Goal: Task Accomplishment & Management: Manage account settings

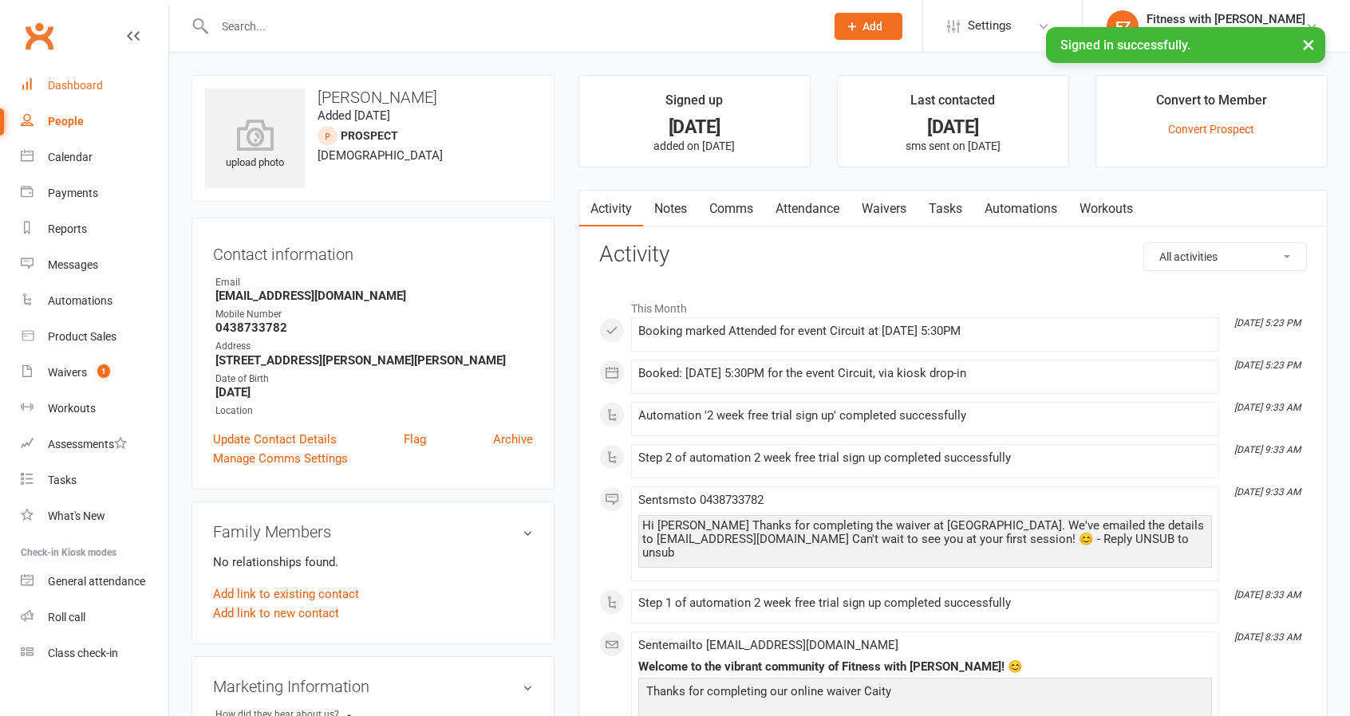
click at [34, 81] on link "Dashboard" at bounding box center [95, 86] width 148 height 36
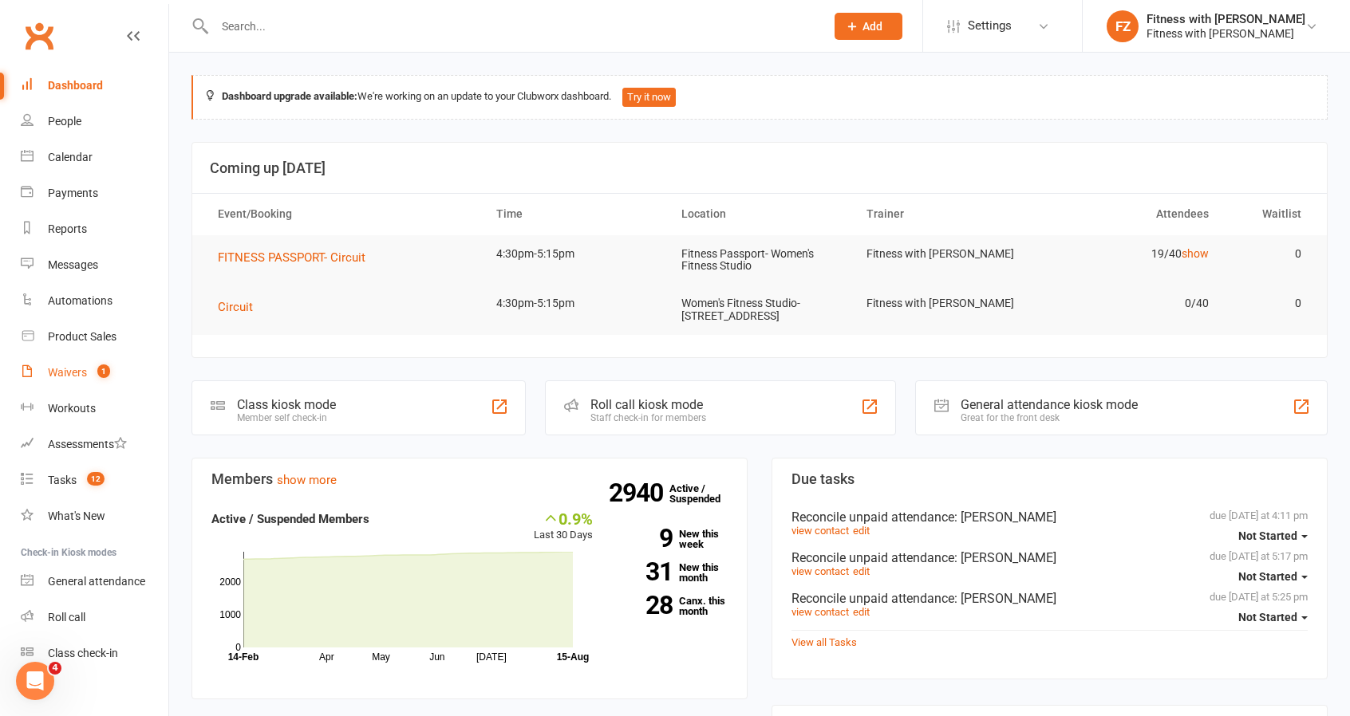
click at [71, 373] on div "Waivers" at bounding box center [67, 372] width 39 height 13
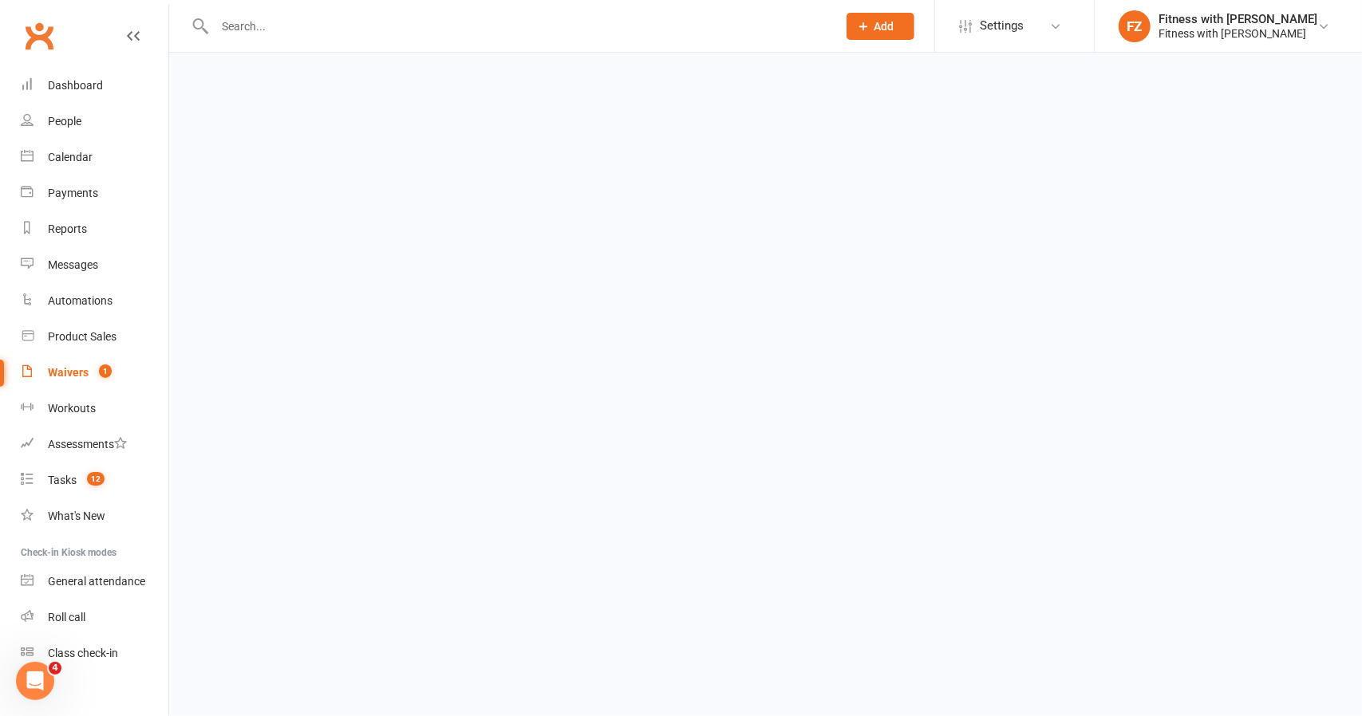
select select "100"
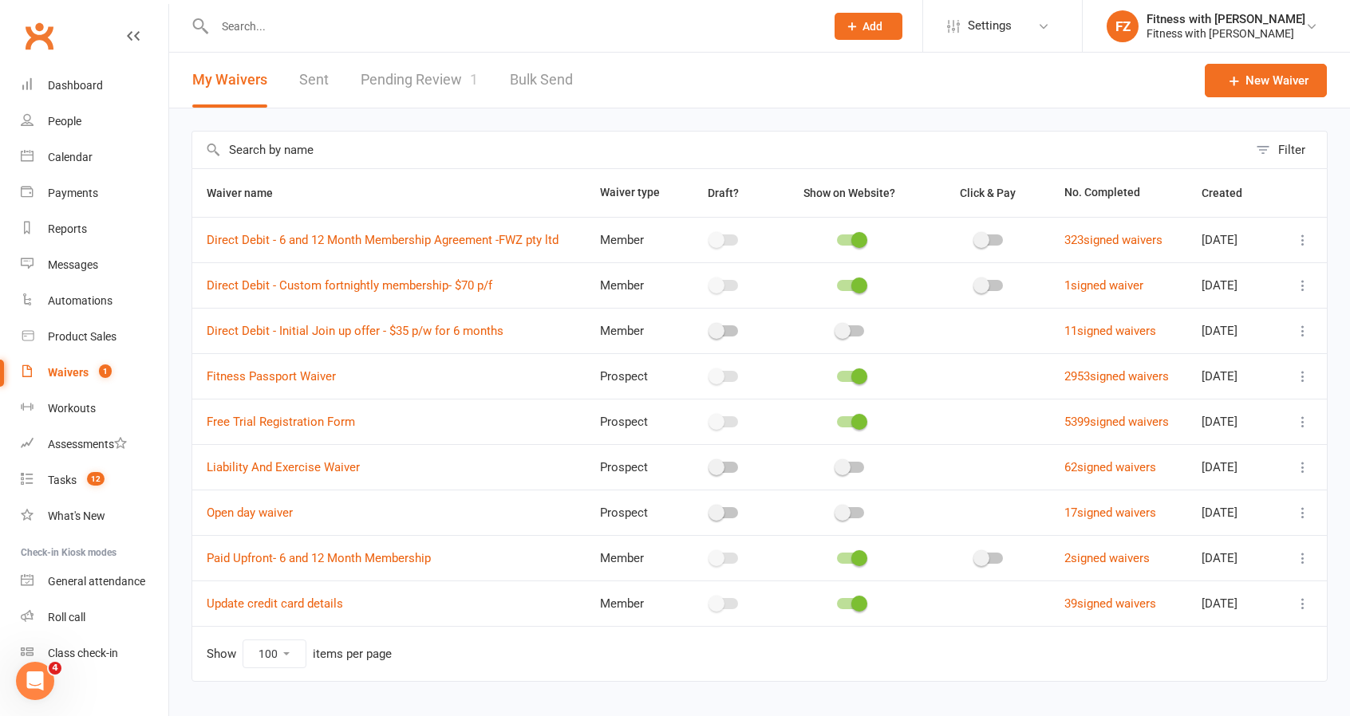
click at [419, 77] on link "Pending Review 1" at bounding box center [419, 80] width 117 height 55
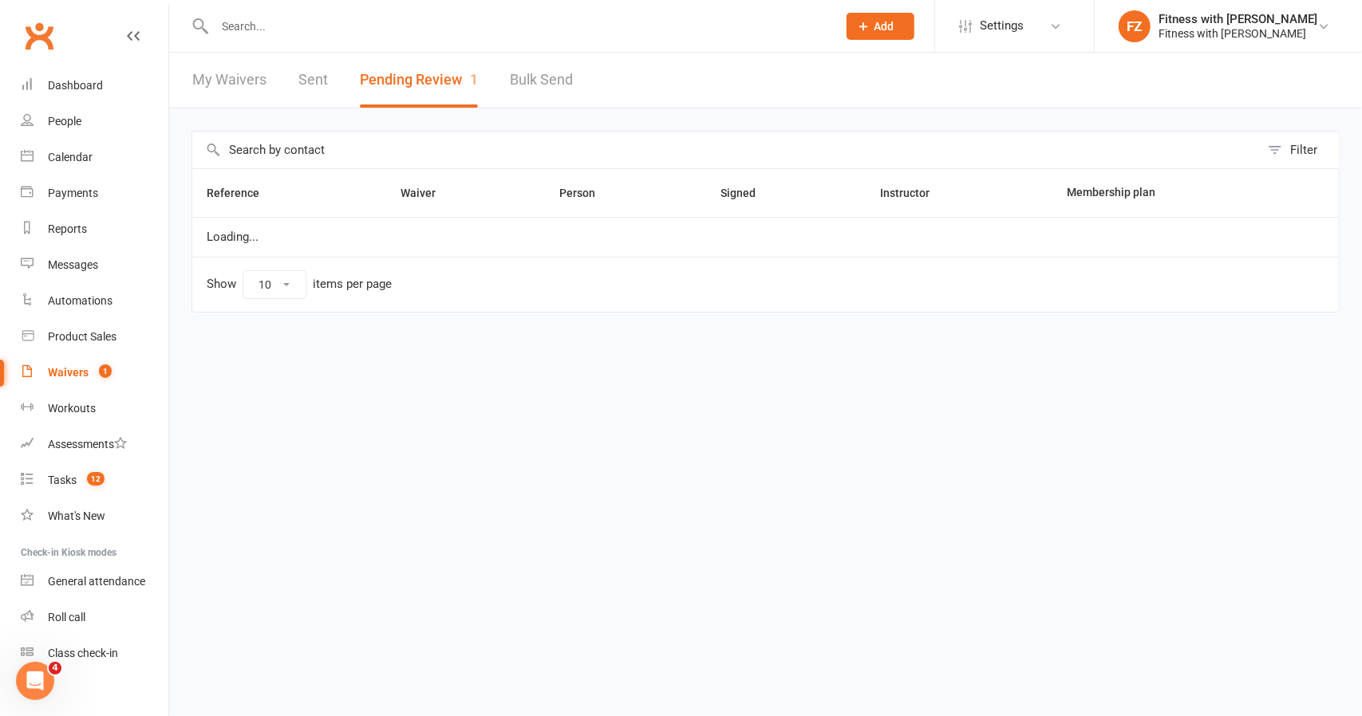
select select "100"
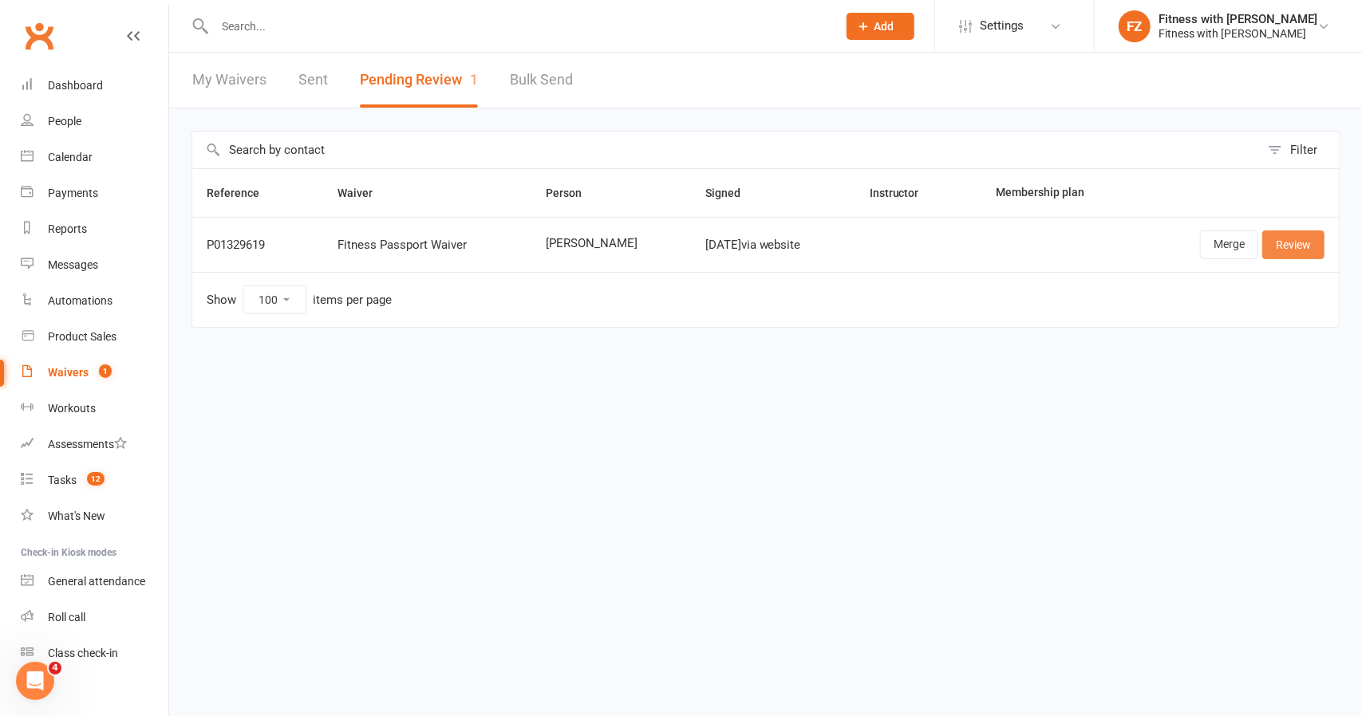
click at [1293, 242] on link "Review" at bounding box center [1293, 245] width 62 height 29
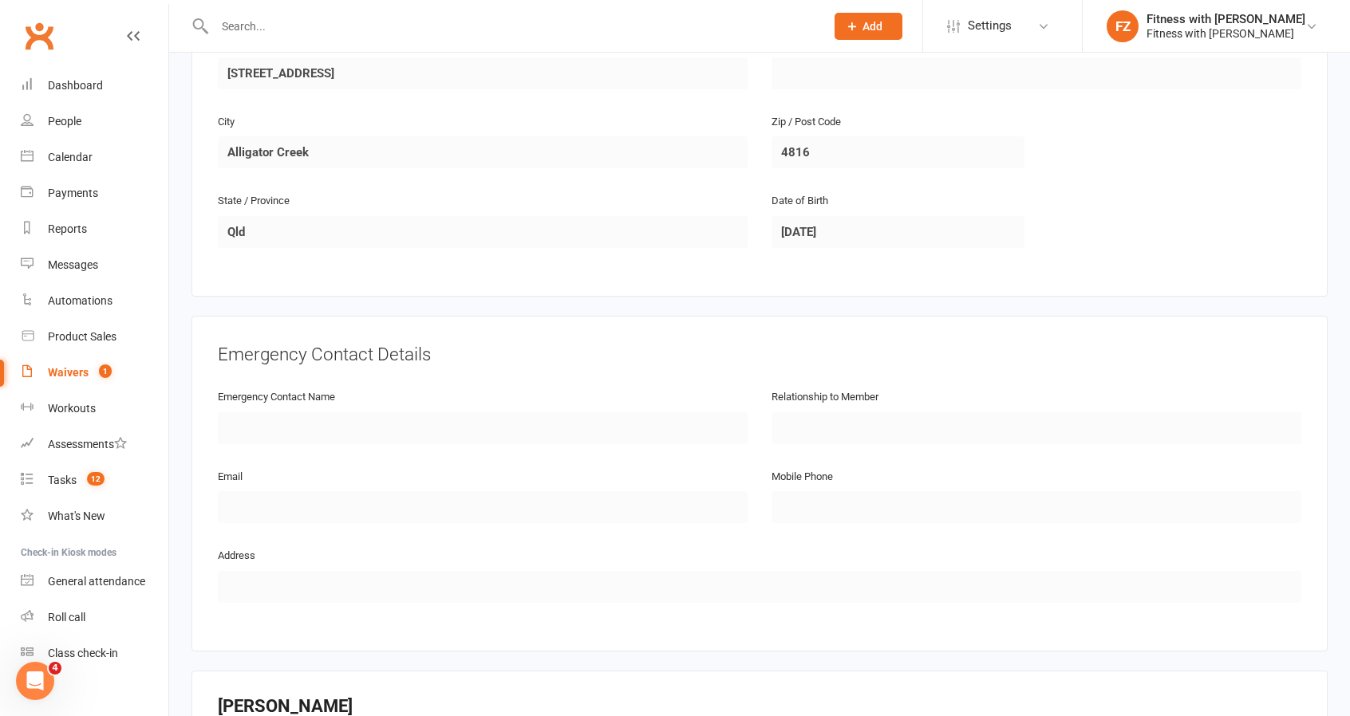
scroll to position [957, 0]
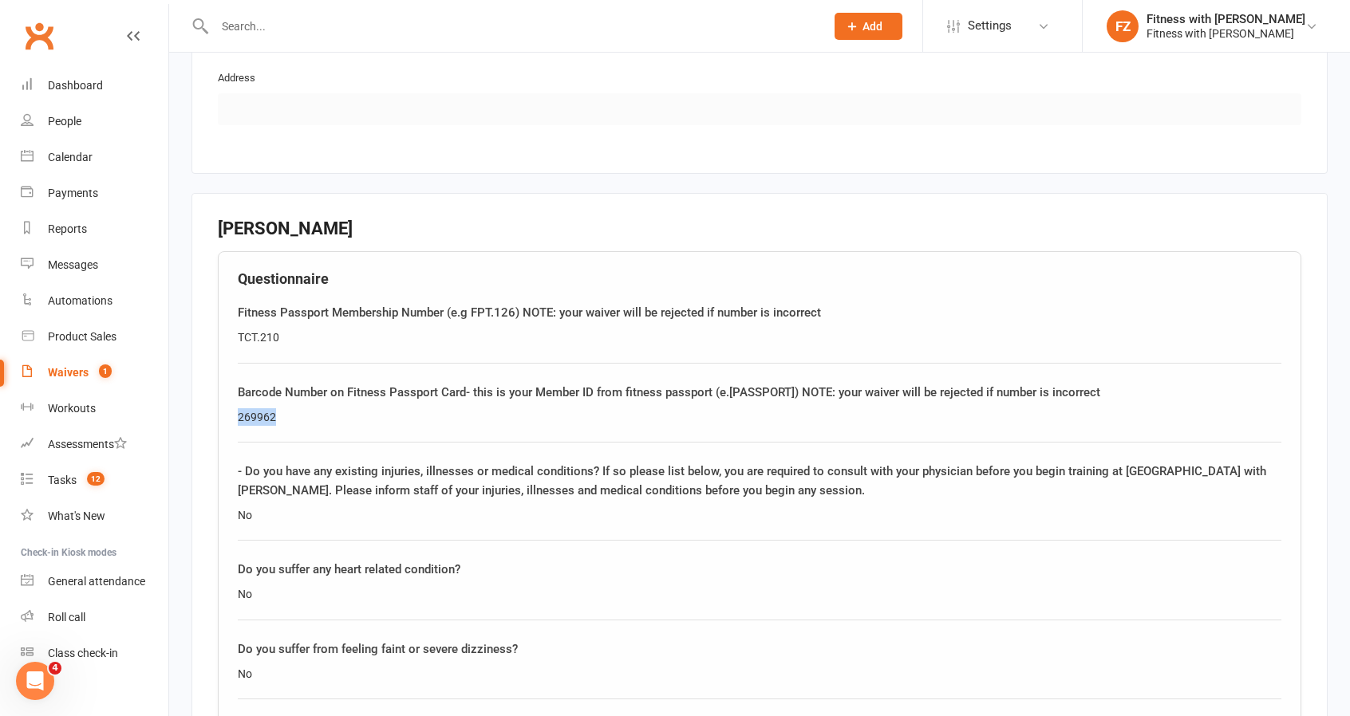
drag, startPoint x: 294, startPoint y: 374, endPoint x: 231, endPoint y: 378, distance: 62.4
copy div "269962"
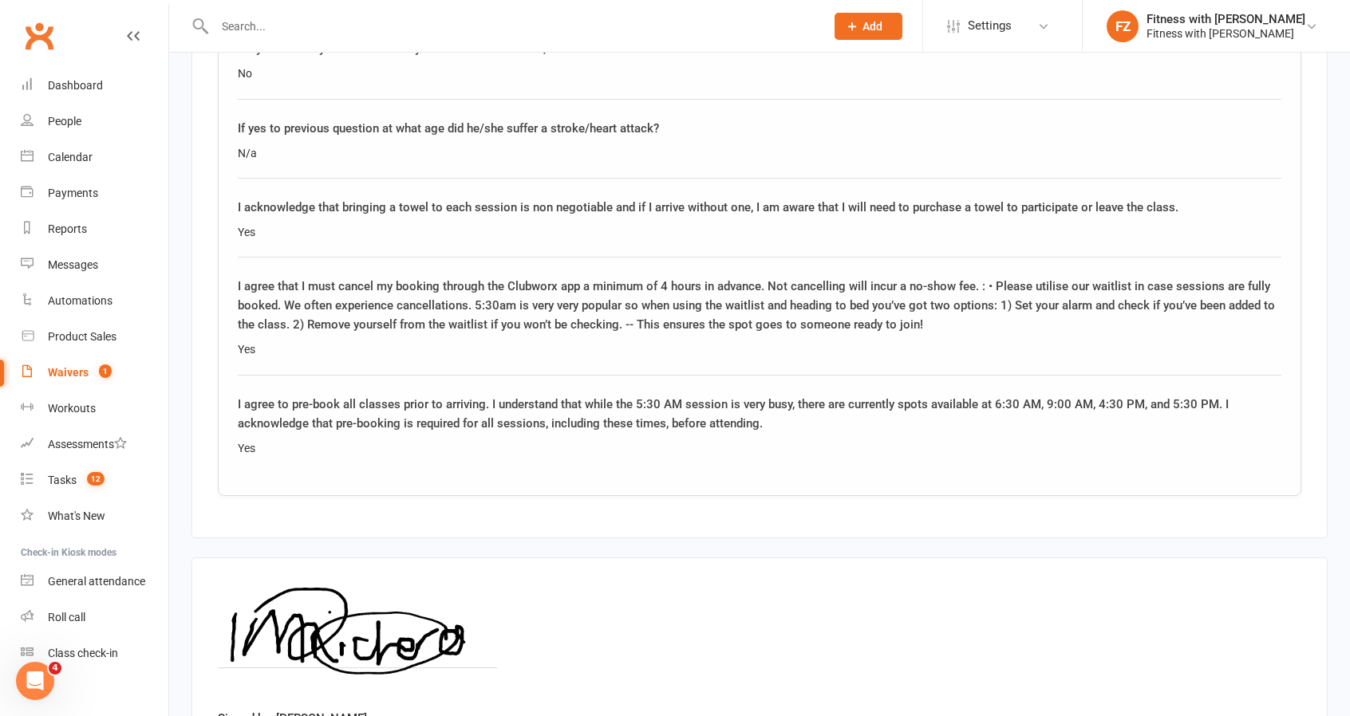
scroll to position [2374, 0]
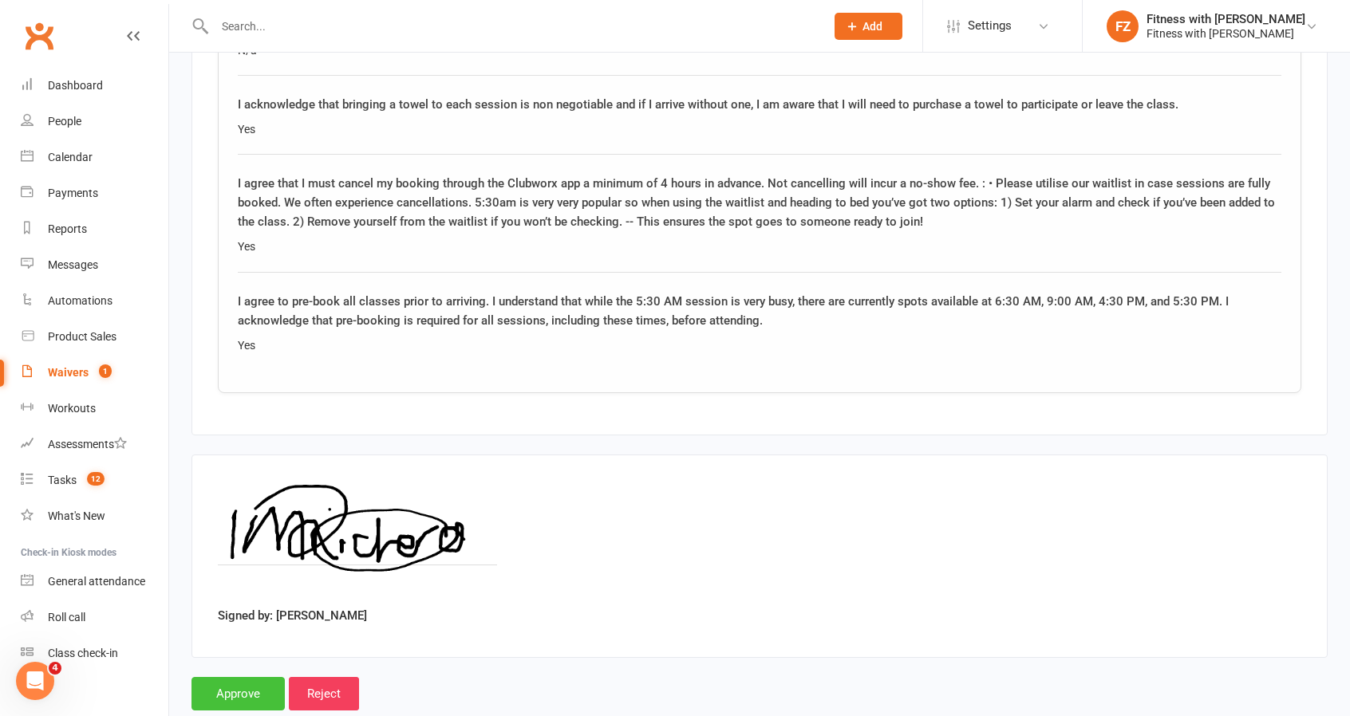
click at [239, 677] on input "Approve" at bounding box center [237, 694] width 93 height 34
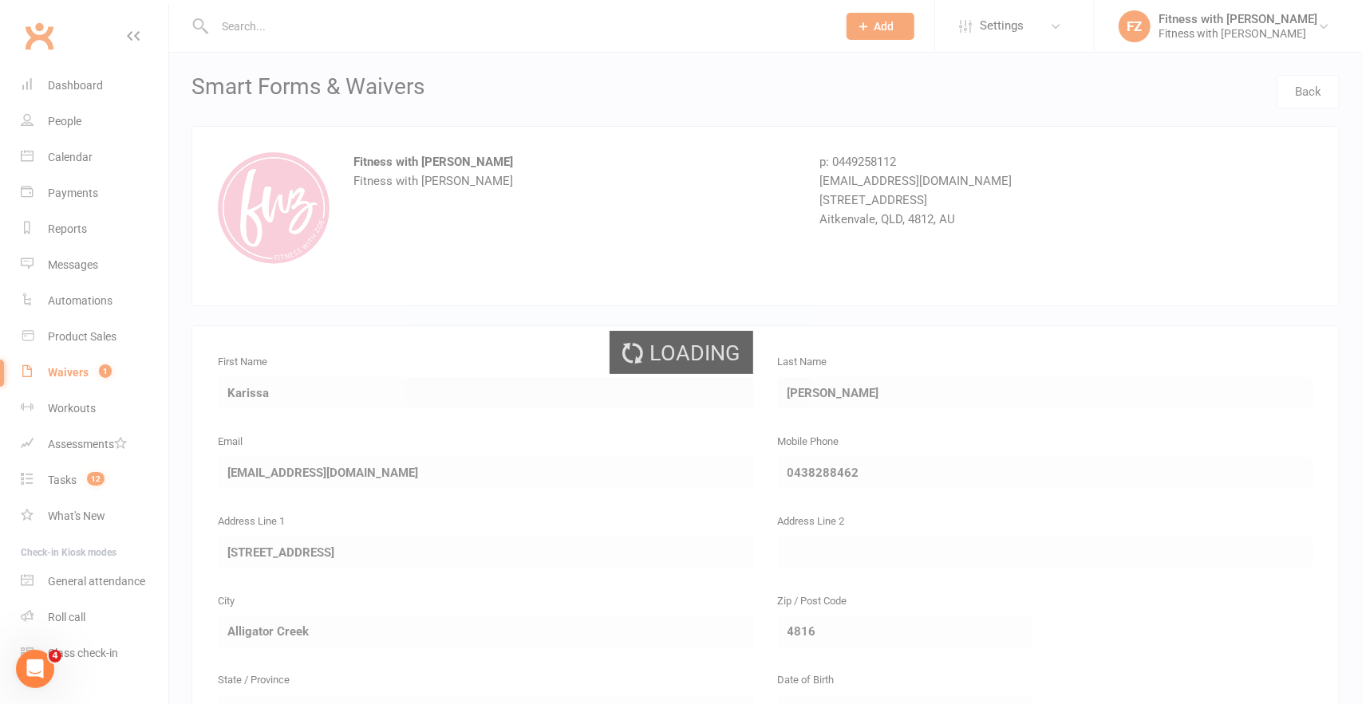
select select "100"
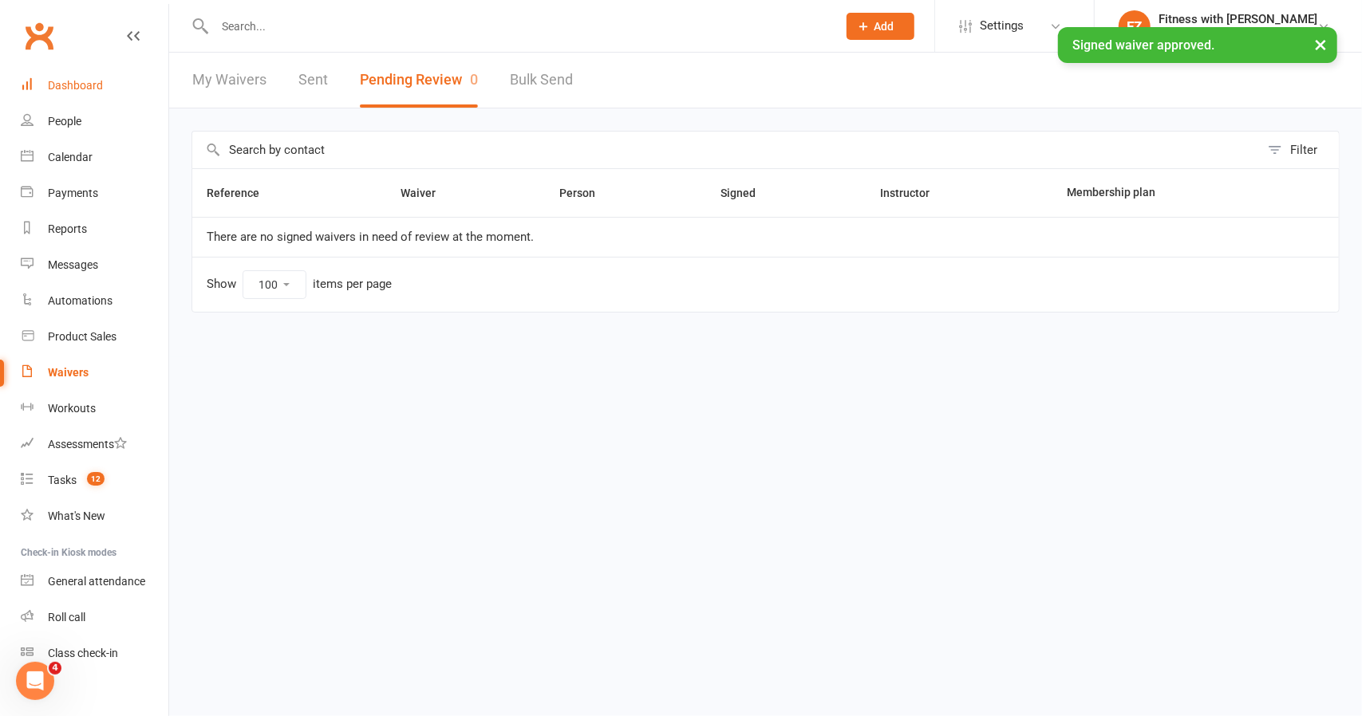
click at [56, 71] on link "Dashboard" at bounding box center [95, 86] width 148 height 36
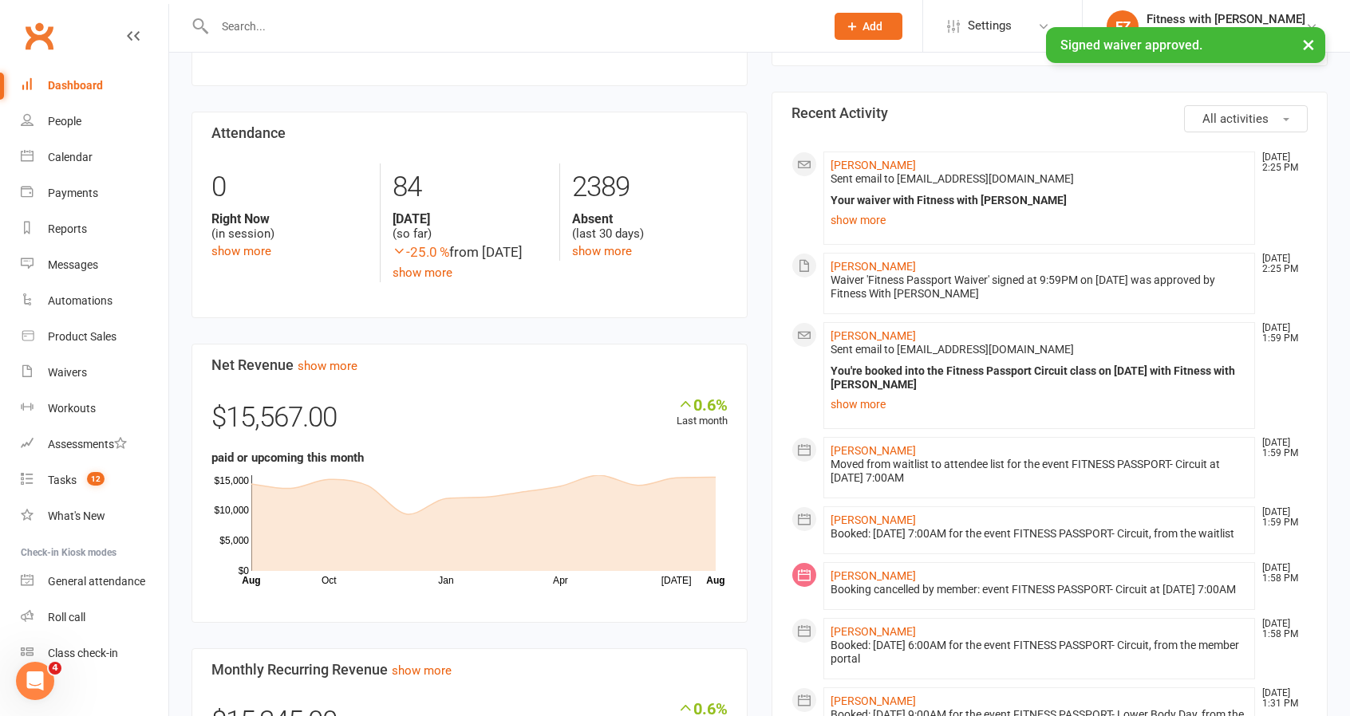
scroll to position [558, 0]
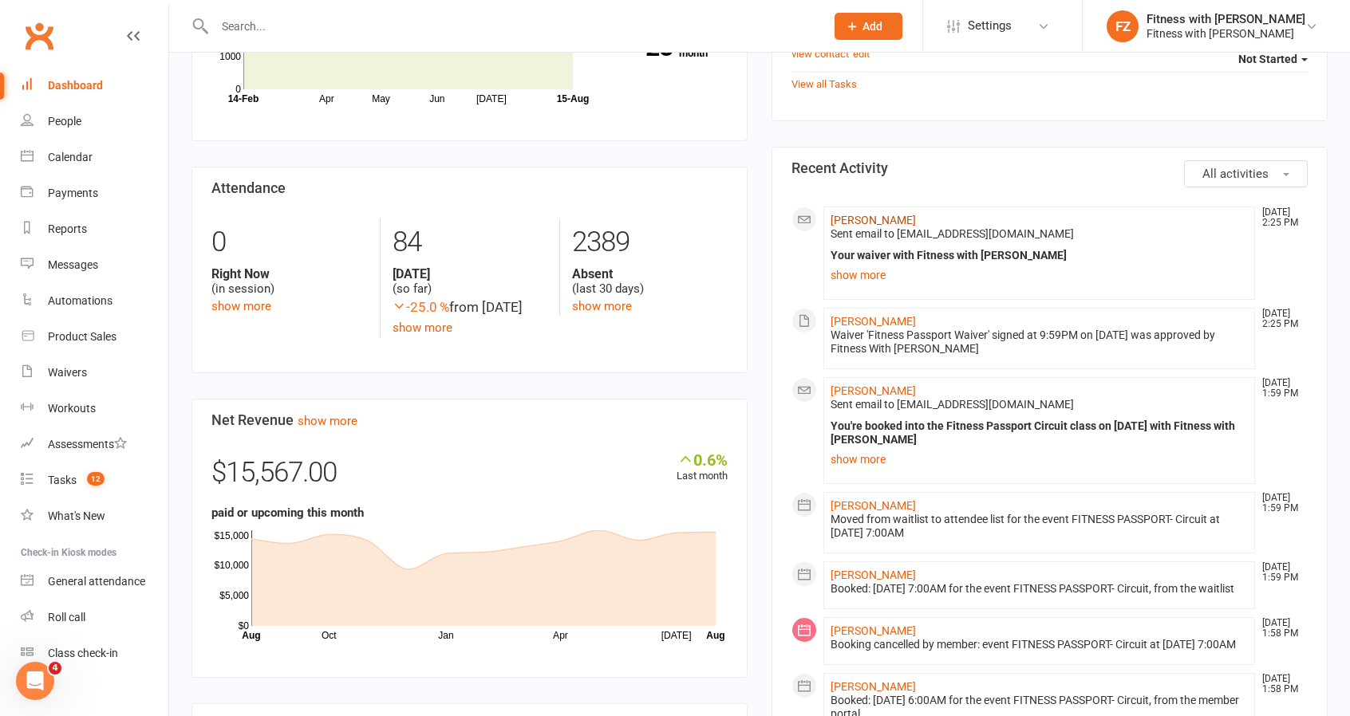
click at [882, 219] on link "[PERSON_NAME]" at bounding box center [872, 220] width 85 height 13
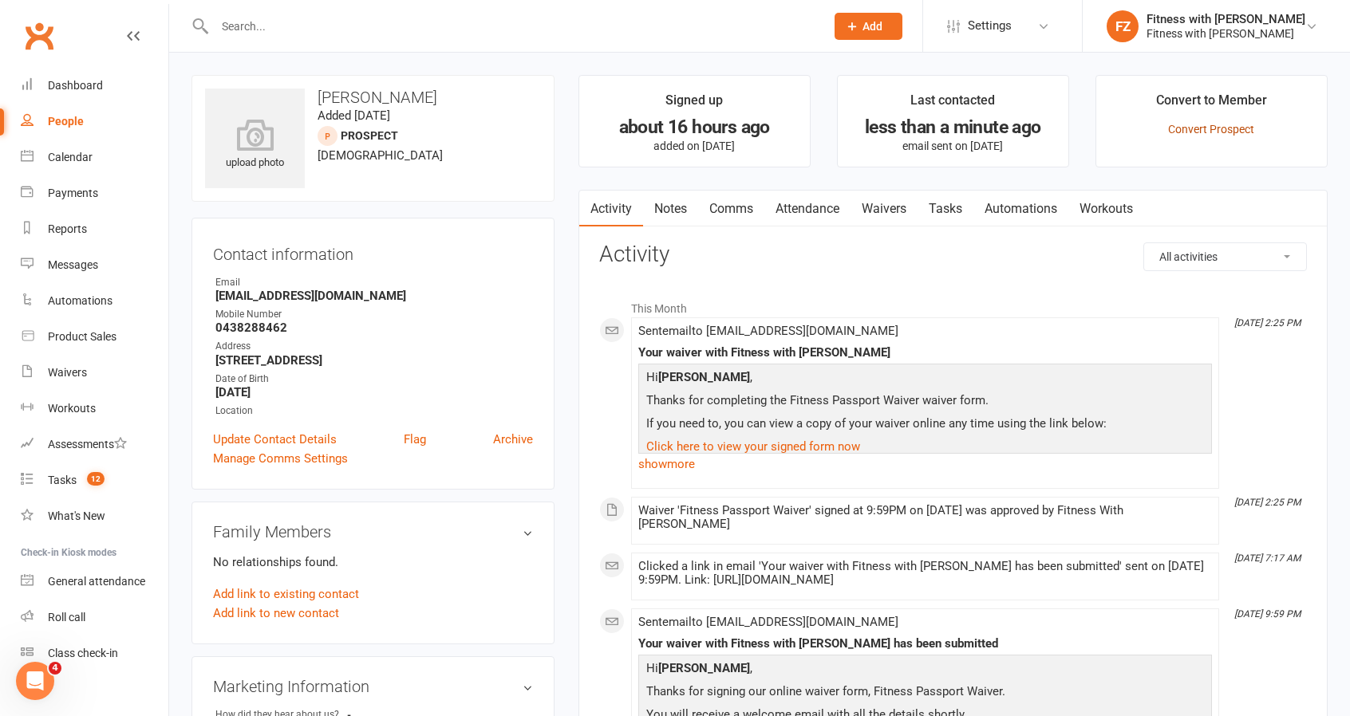
click at [1240, 123] on link "Convert Prospect" at bounding box center [1211, 129] width 86 height 13
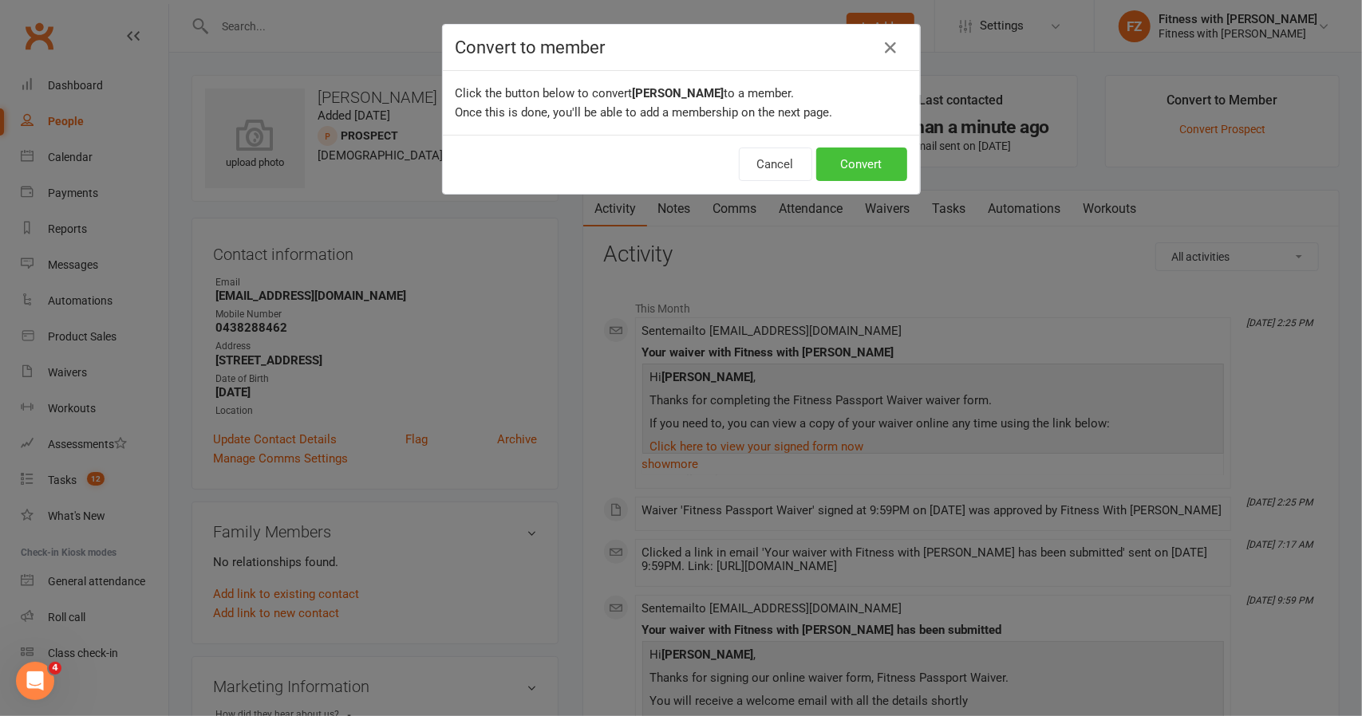
click at [857, 160] on button "Convert" at bounding box center [861, 165] width 91 height 34
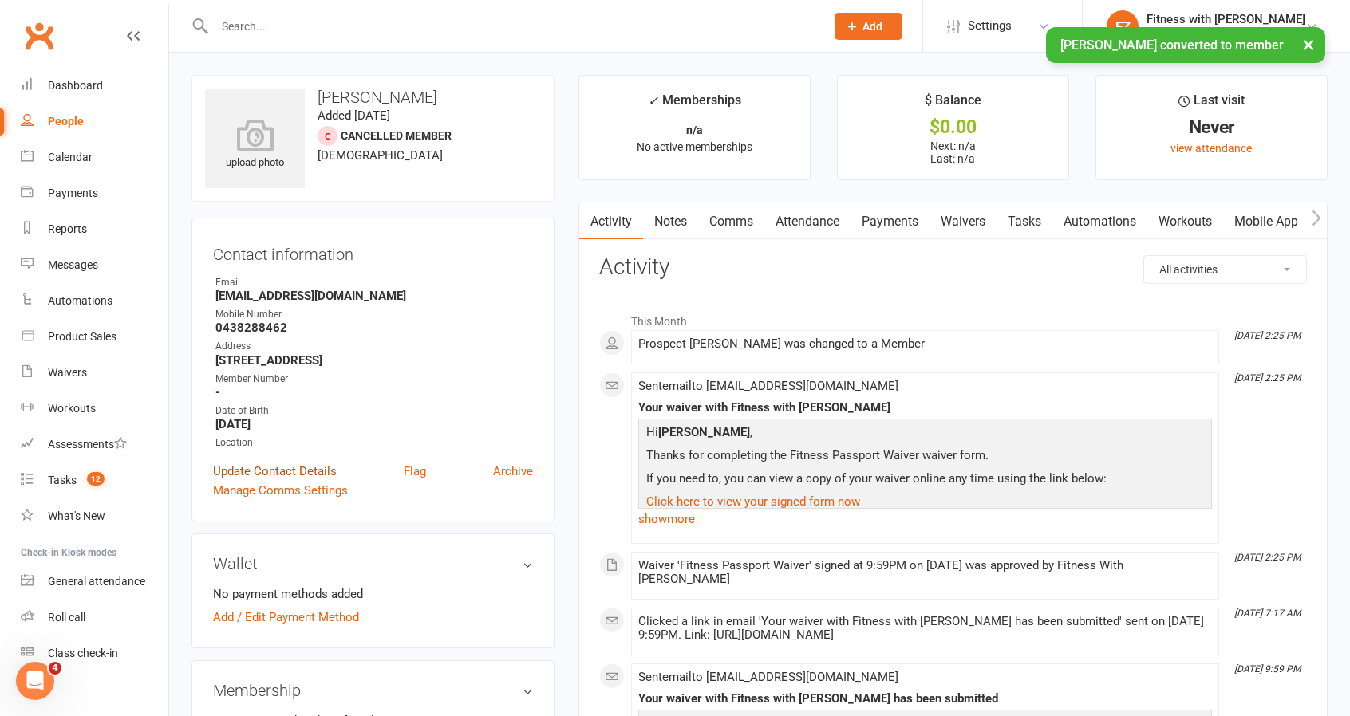
click at [254, 467] on link "Update Contact Details" at bounding box center [275, 471] width 124 height 19
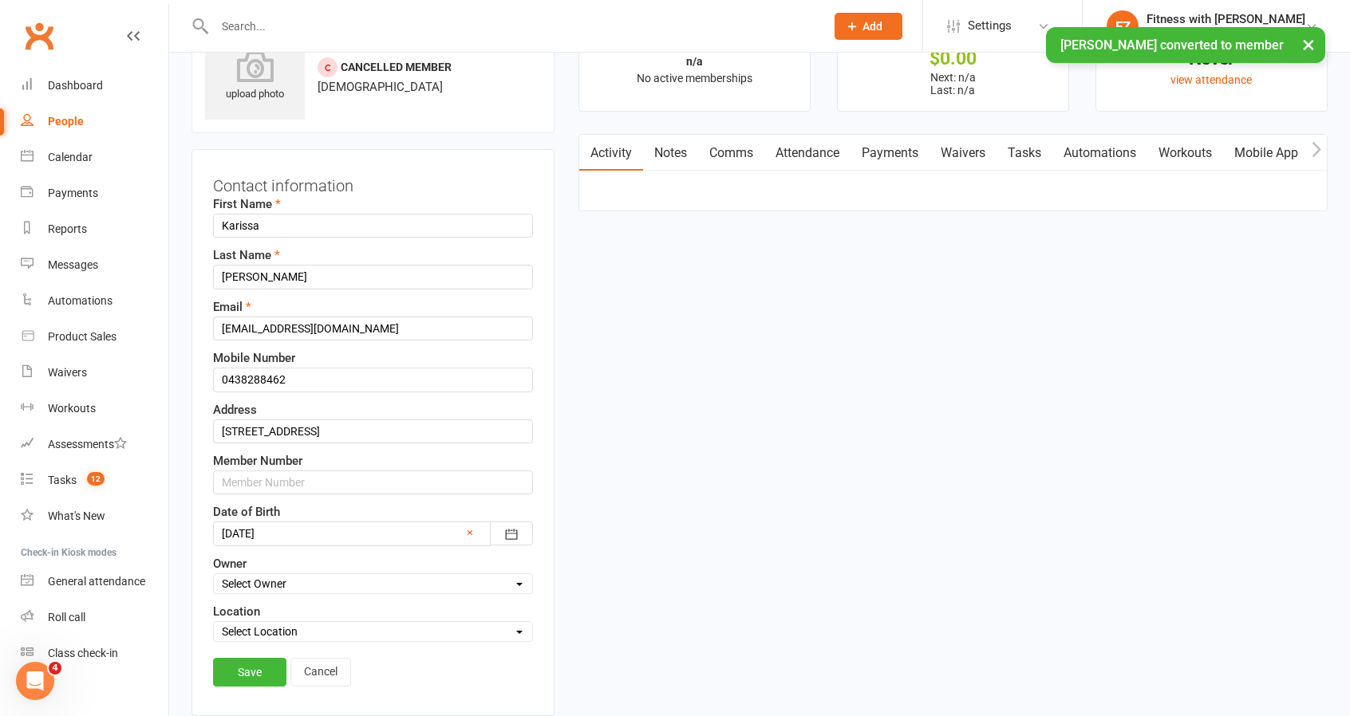
scroll to position [75, 0]
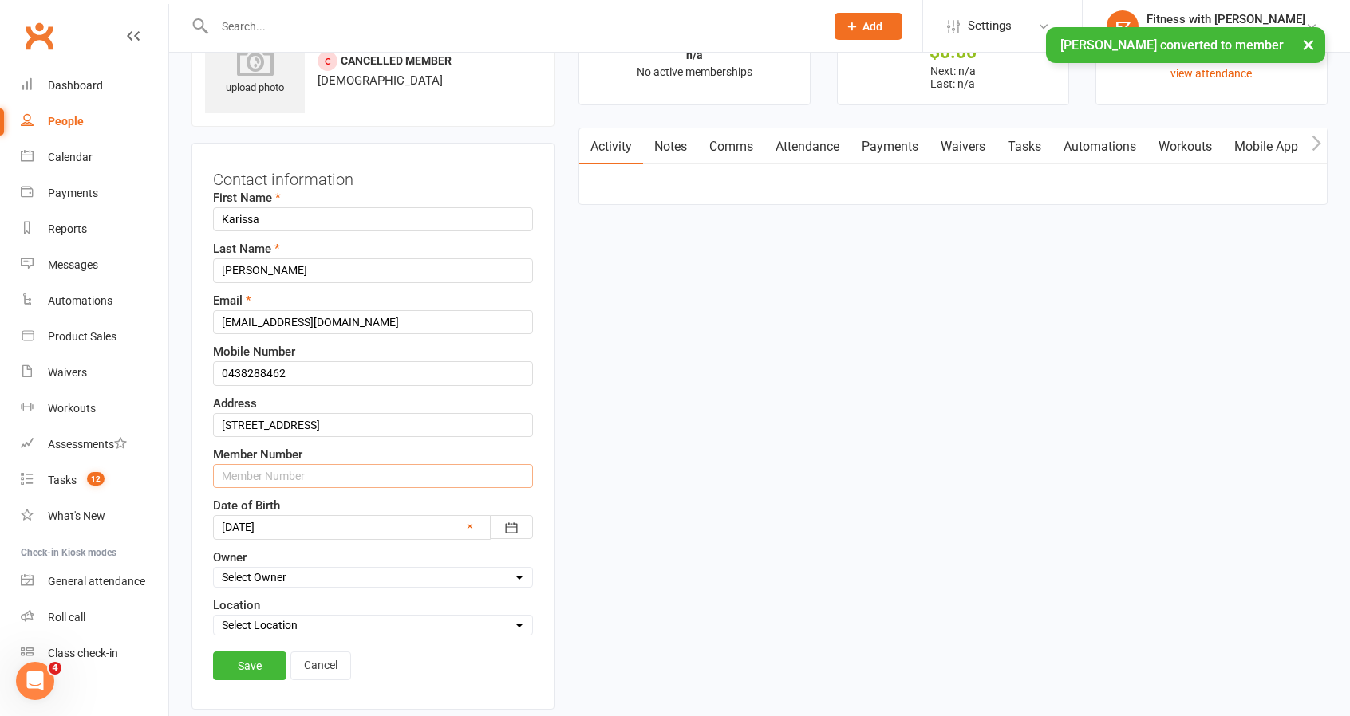
drag, startPoint x: 273, startPoint y: 468, endPoint x: 273, endPoint y: 494, distance: 25.5
click at [273, 468] on input "text" at bounding box center [373, 476] width 320 height 24
paste input "269962"
type input "269962"
click at [253, 638] on div "Contact information First Name [PERSON_NAME] Last Name [PERSON_NAME] Email [EMA…" at bounding box center [372, 426] width 363 height 567
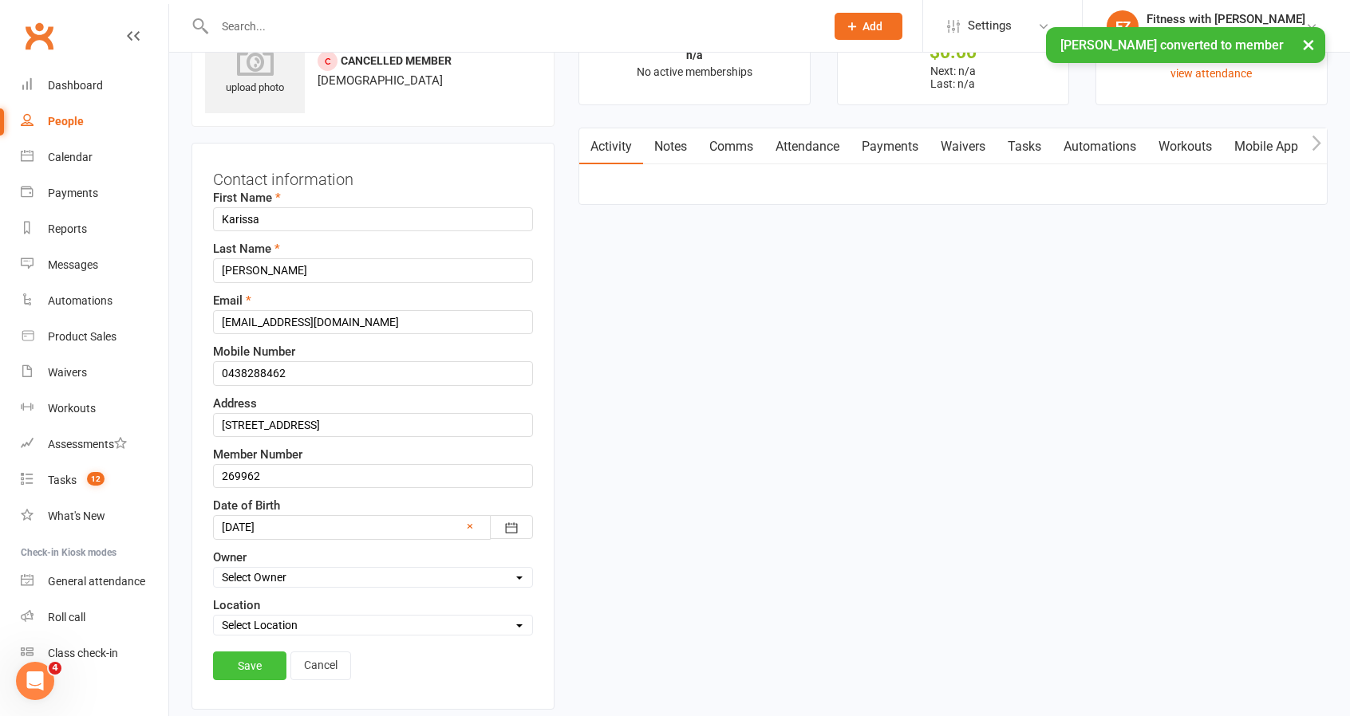
click at [247, 658] on link "Save" at bounding box center [249, 666] width 73 height 29
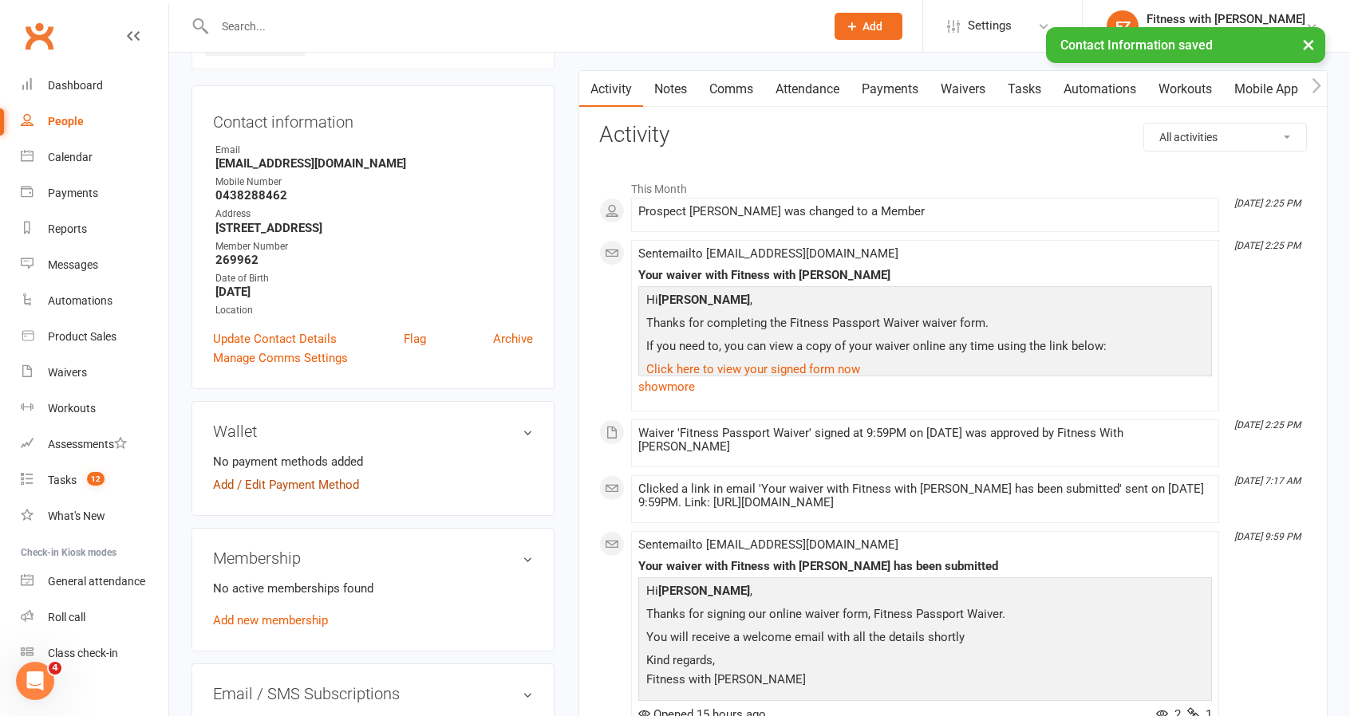
scroll to position [235, 0]
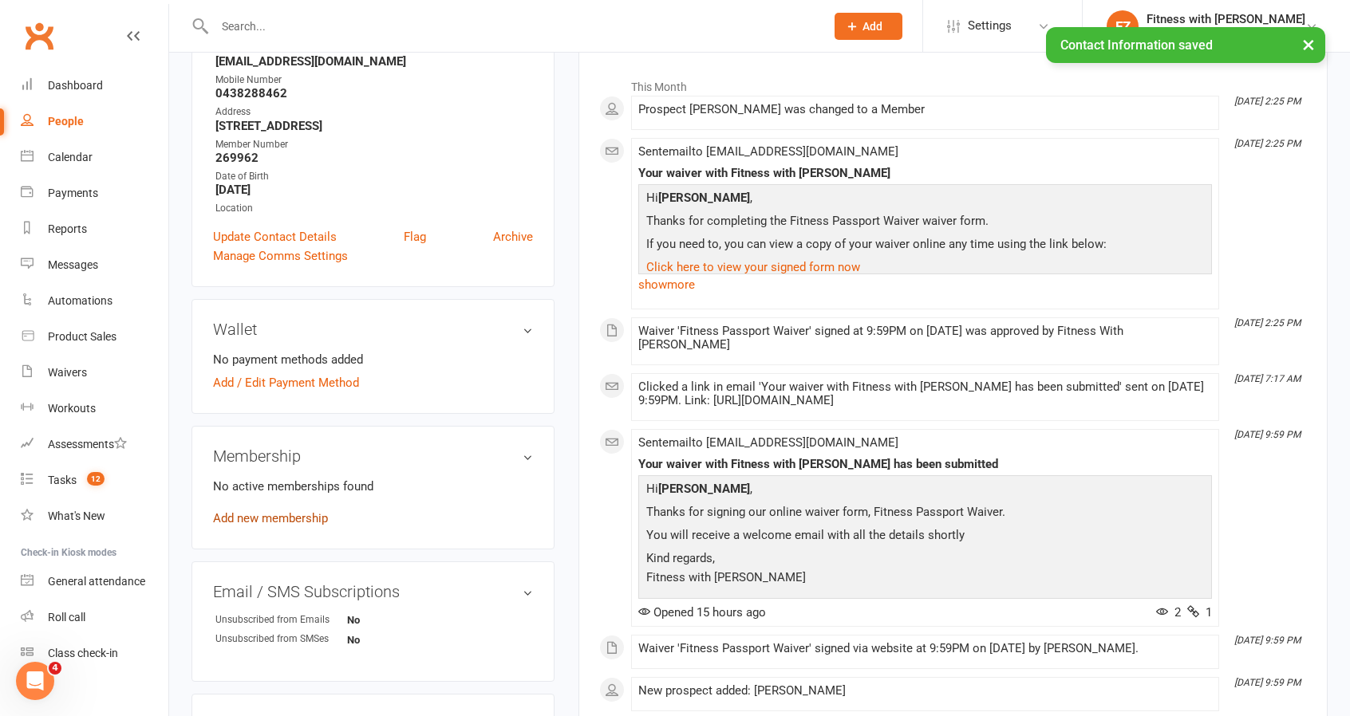
click at [273, 519] on link "Add new membership" at bounding box center [270, 518] width 115 height 14
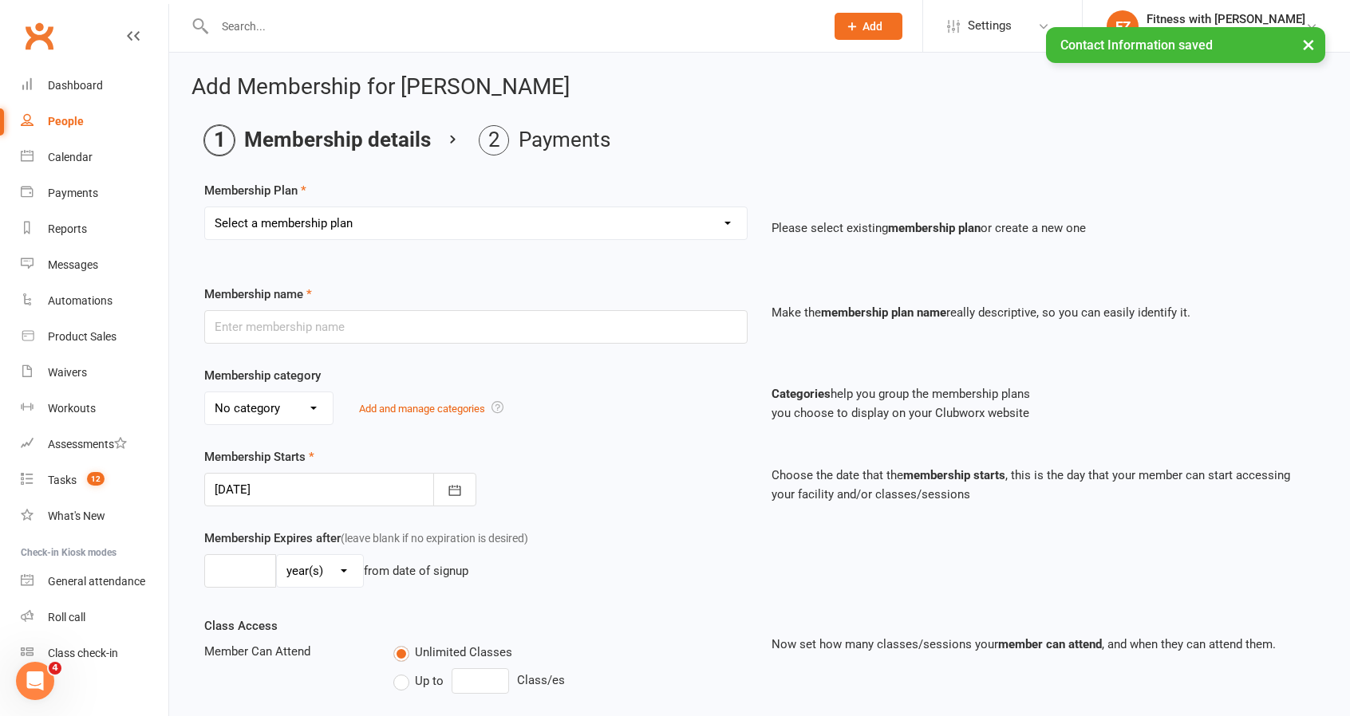
click at [306, 216] on select "Select a membership plan Create new Membership Plan Free 2 Week Trial Single Se…" at bounding box center [476, 223] width 542 height 32
select select "8"
click at [205, 207] on select "Select a membership plan Create new Membership Plan Free 2 Week Trial Single Se…" at bounding box center [476, 223] width 542 height 32
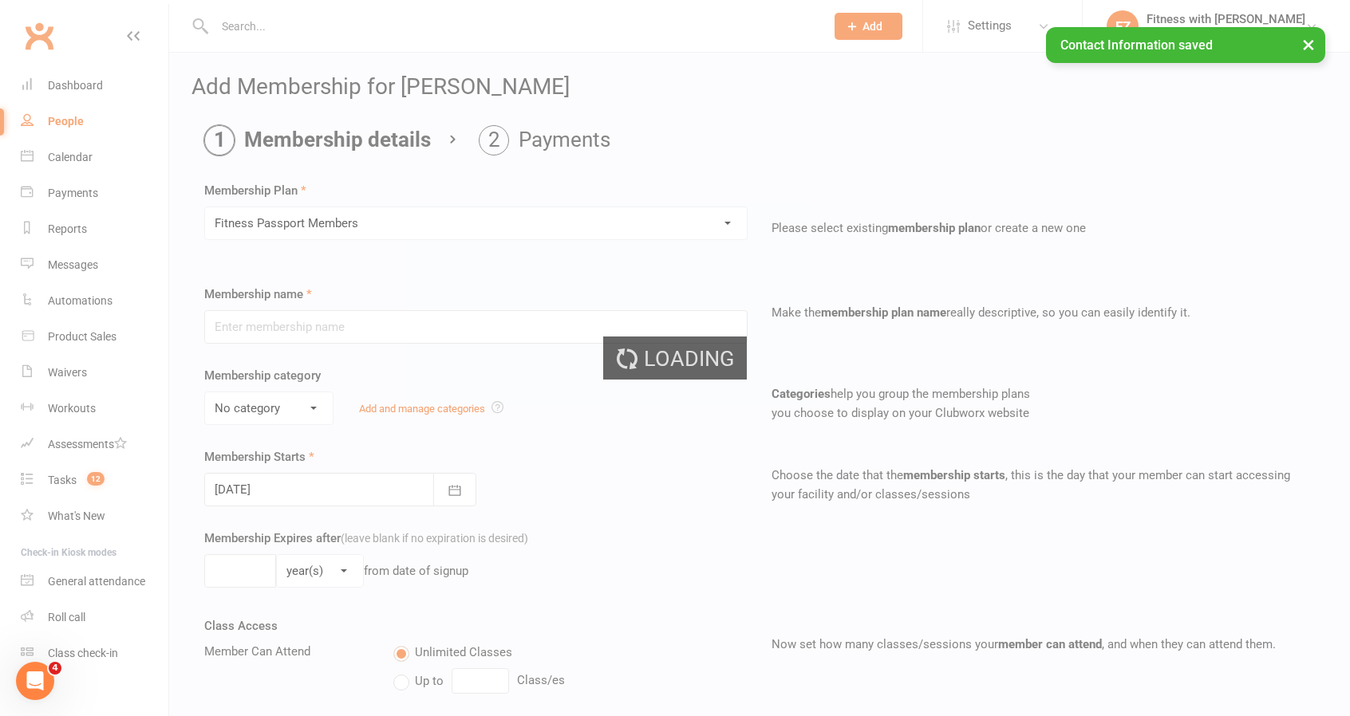
type input "Fitness Passport Members"
select select "0"
select select "2"
type input "4"
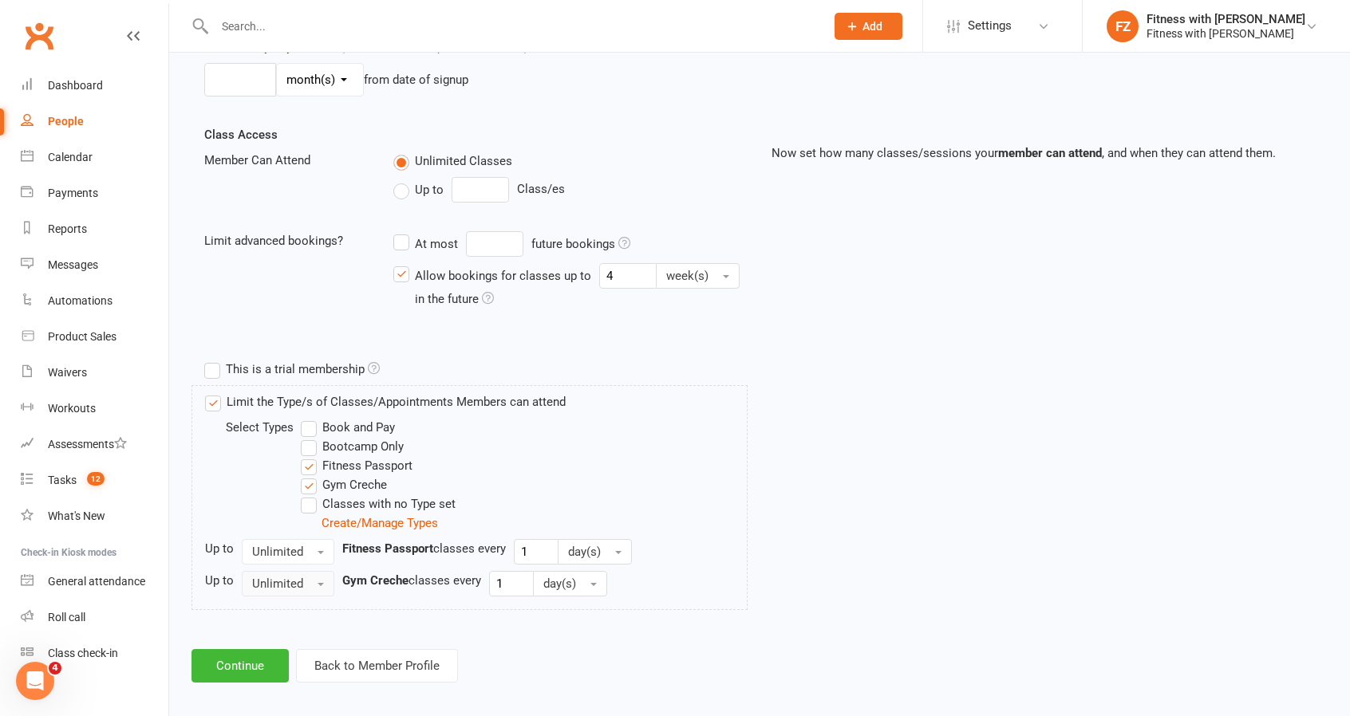
scroll to position [498, 0]
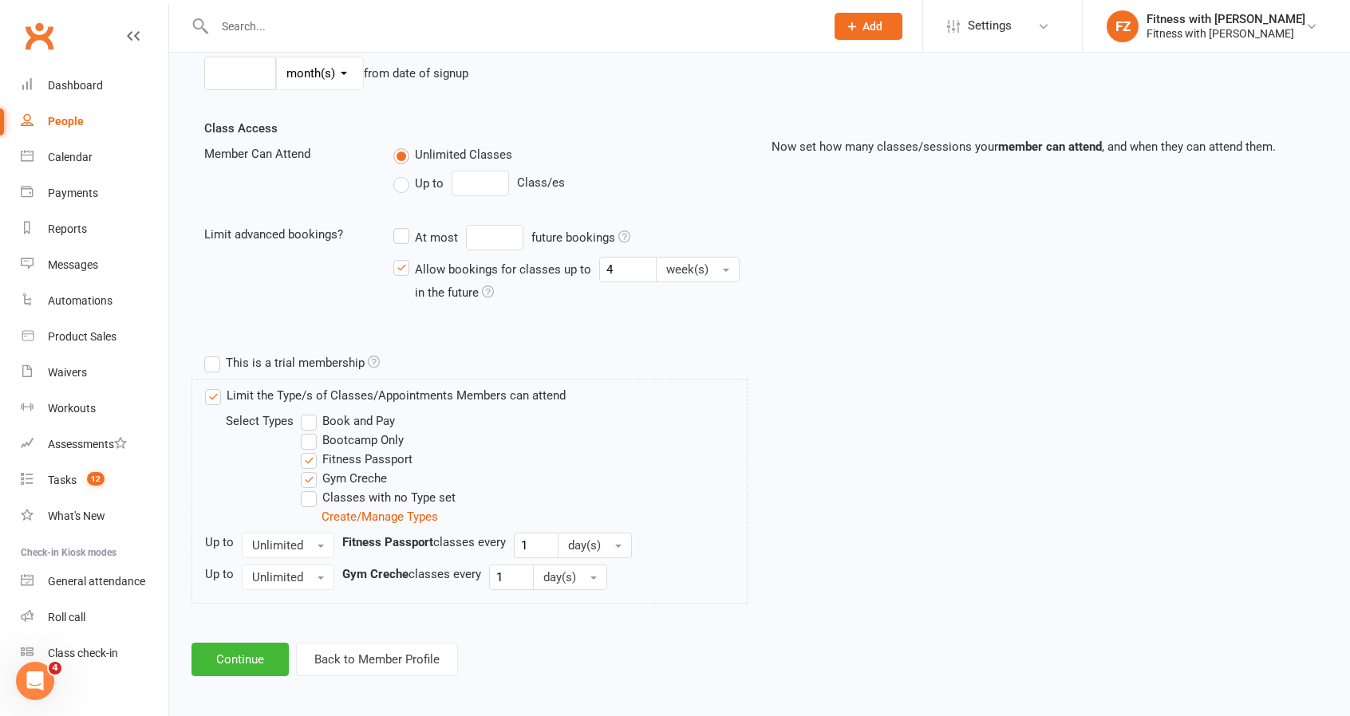
click at [227, 675] on div "Add Membership for [PERSON_NAME] Membership details Payments Membership Plan Se…" at bounding box center [759, 127] width 1181 height 1144
click at [236, 654] on button "Continue" at bounding box center [239, 660] width 97 height 34
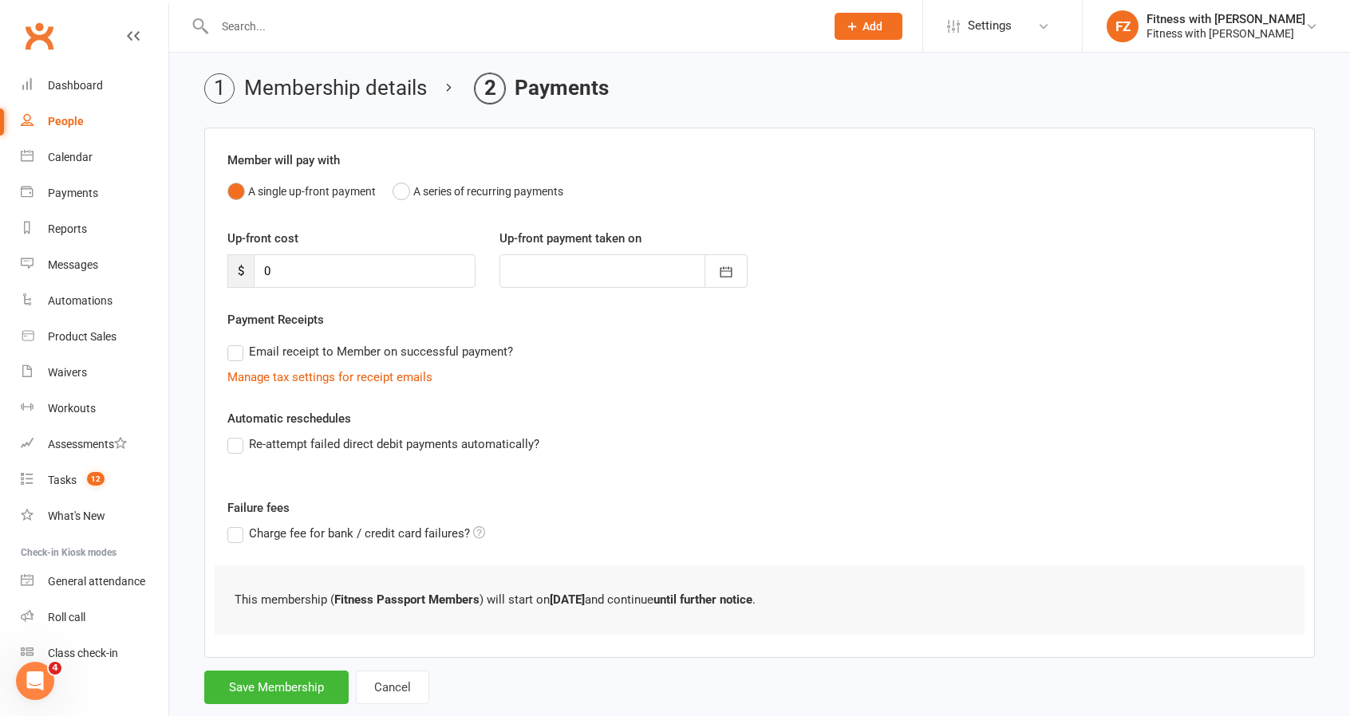
scroll to position [86, 0]
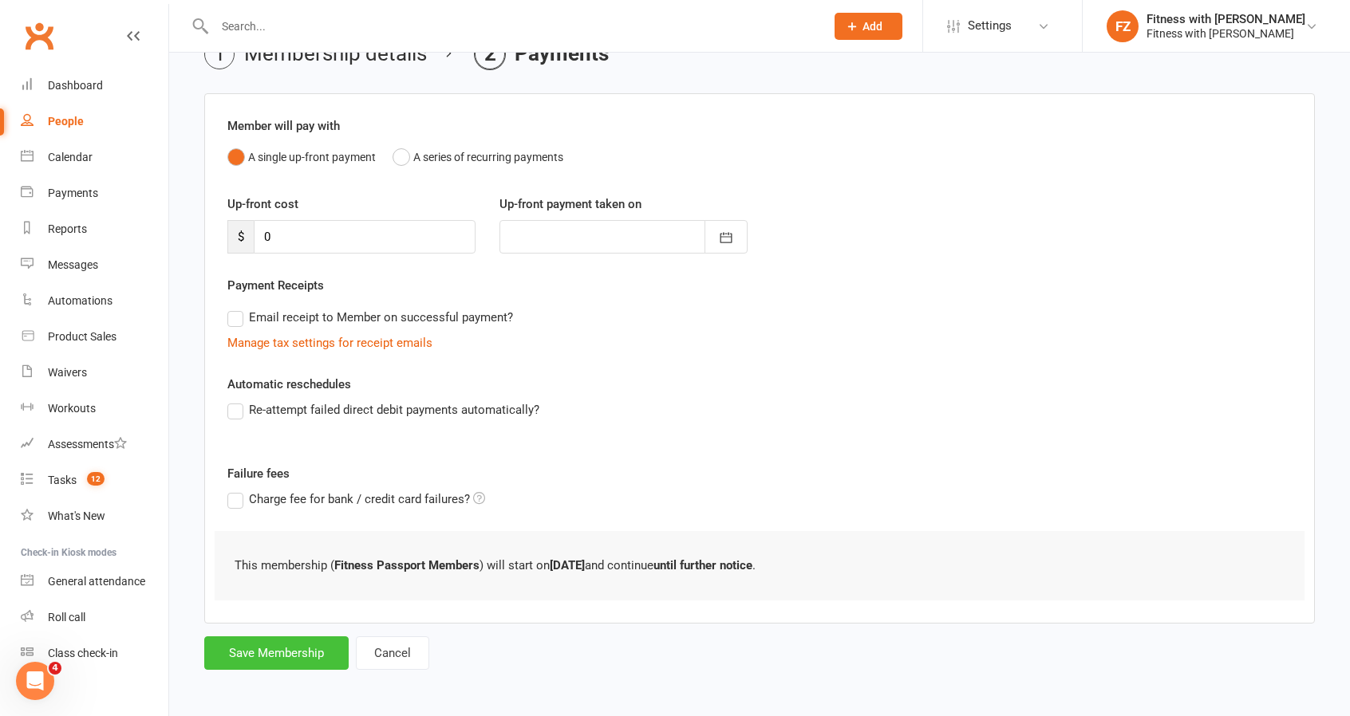
click at [298, 644] on button "Save Membership" at bounding box center [276, 654] width 144 height 34
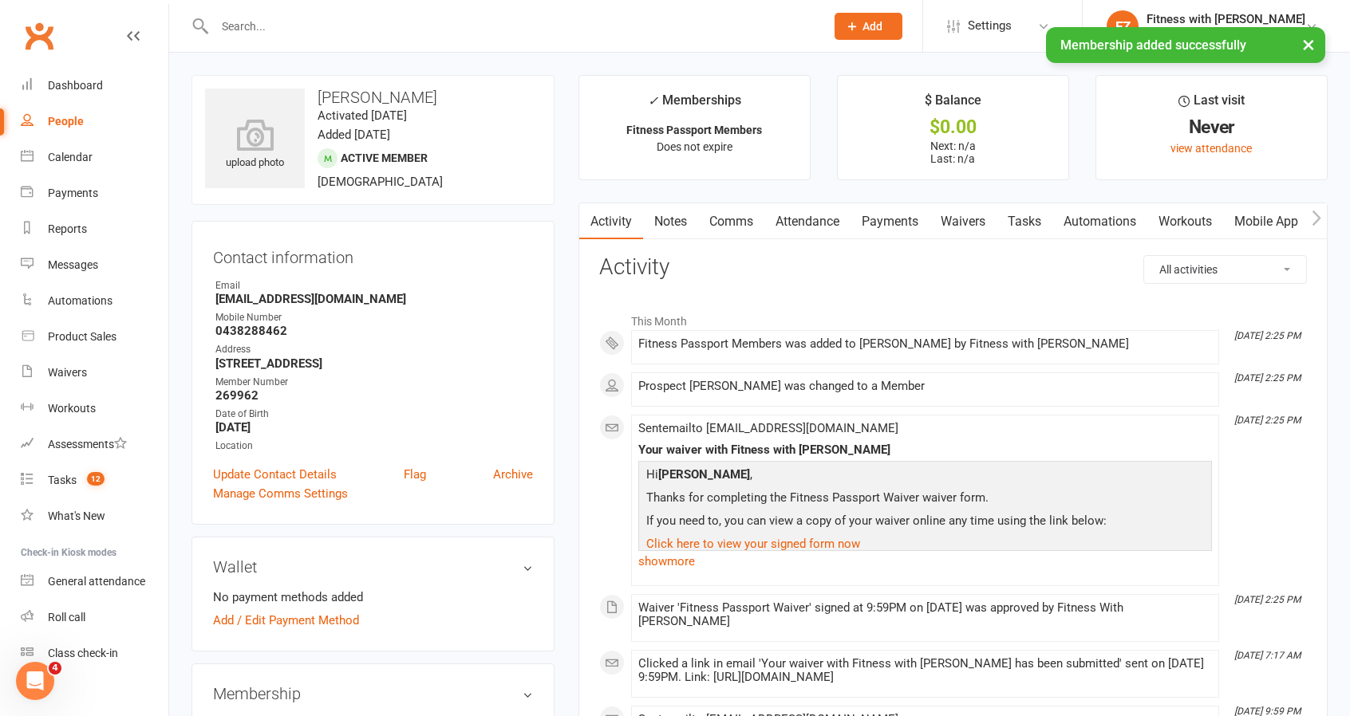
click at [1260, 215] on link "Mobile App" at bounding box center [1266, 221] width 86 height 37
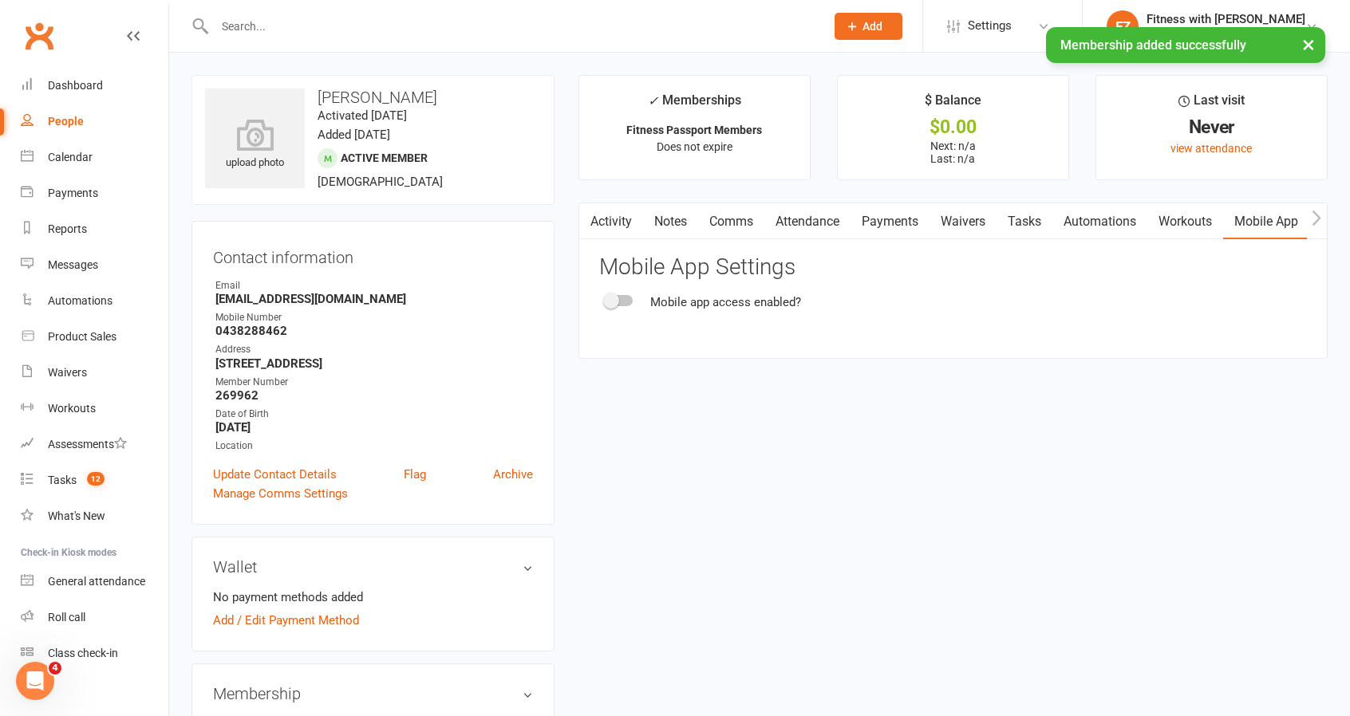
click at [625, 302] on div at bounding box center [619, 300] width 27 height 11
click at [606, 298] on input "checkbox" at bounding box center [606, 298] width 0 height 0
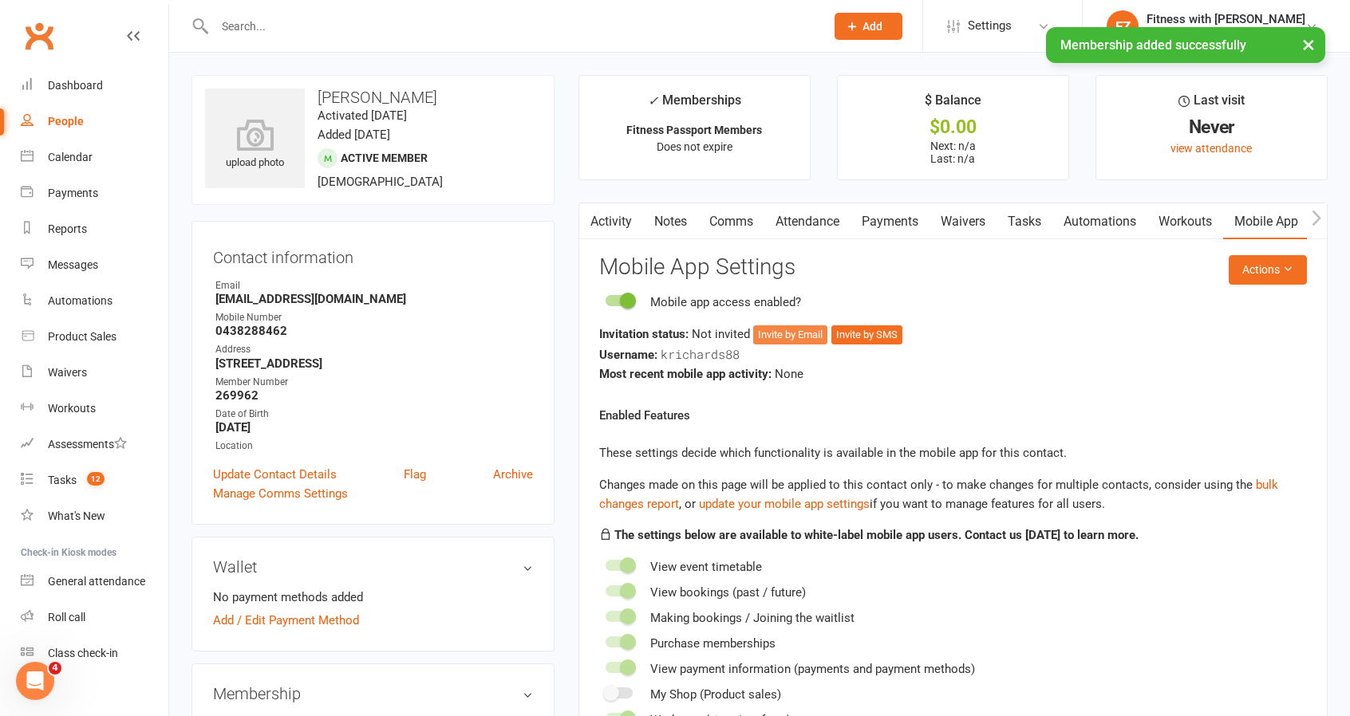
click at [794, 328] on button "Invite by Email" at bounding box center [790, 334] width 74 height 19
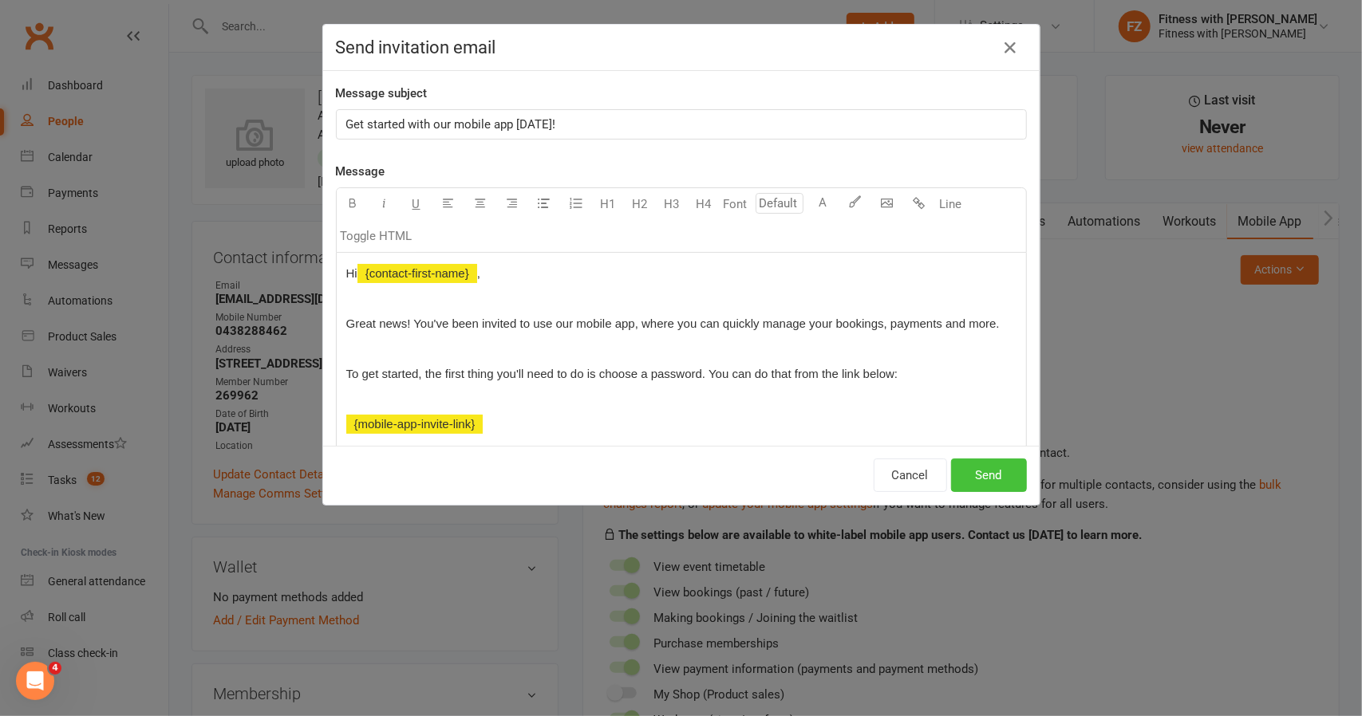
drag, startPoint x: 992, startPoint y: 451, endPoint x: 991, endPoint y: 470, distance: 19.2
click at [991, 455] on div "Cancel Send" at bounding box center [681, 475] width 716 height 59
click at [991, 478] on button "Send" at bounding box center [989, 476] width 76 height 34
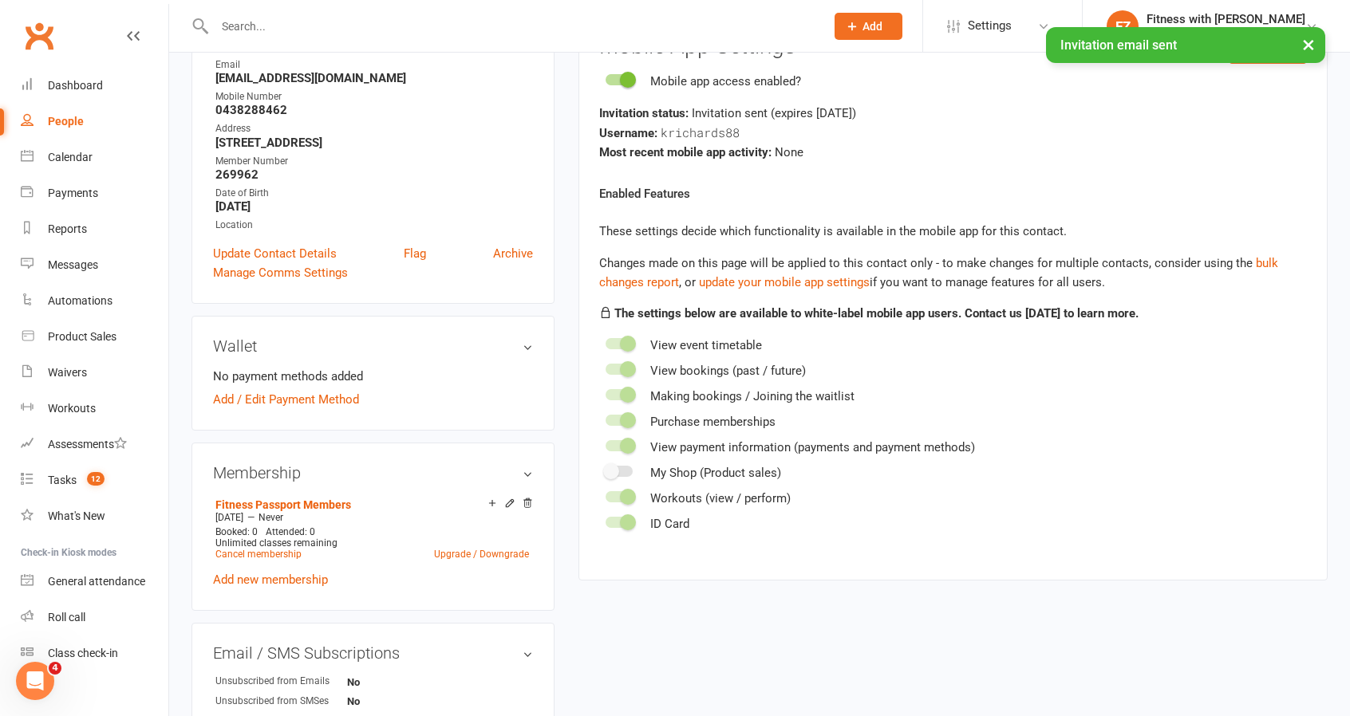
scroll to position [80, 0]
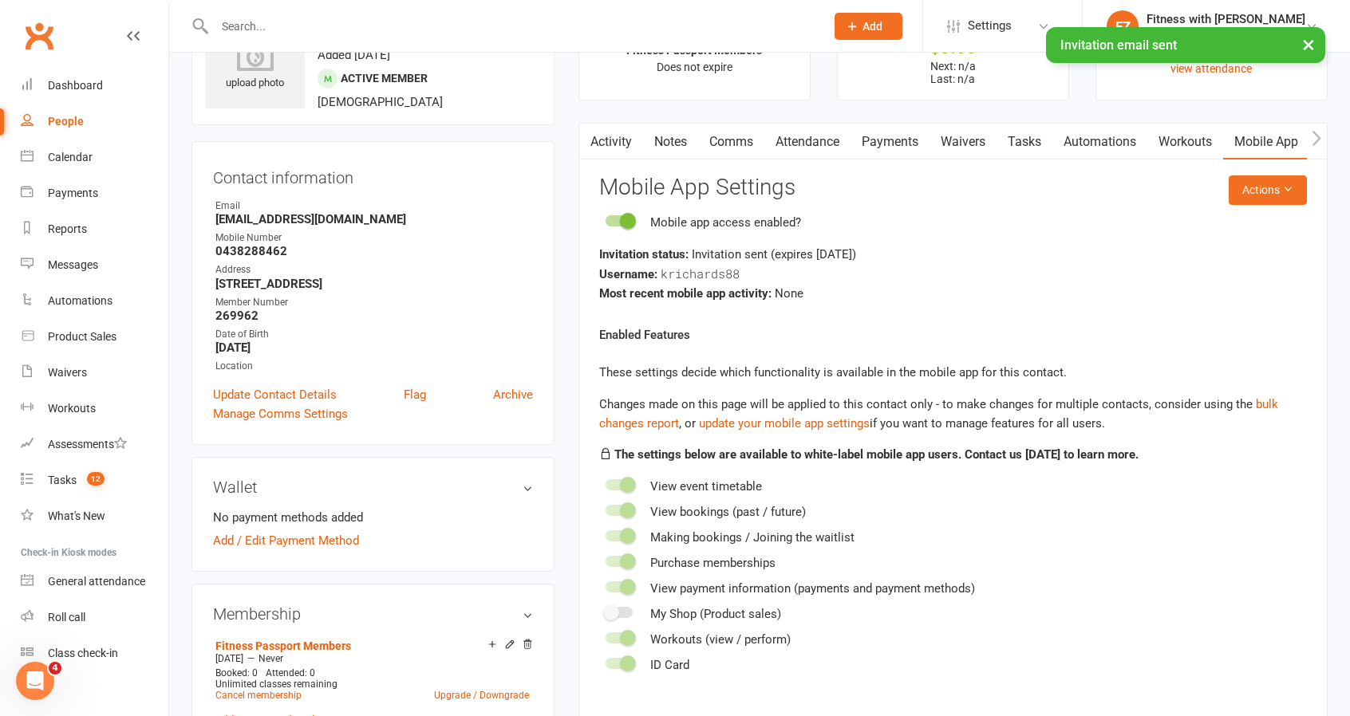
click at [726, 138] on link "Comms" at bounding box center [731, 142] width 66 height 37
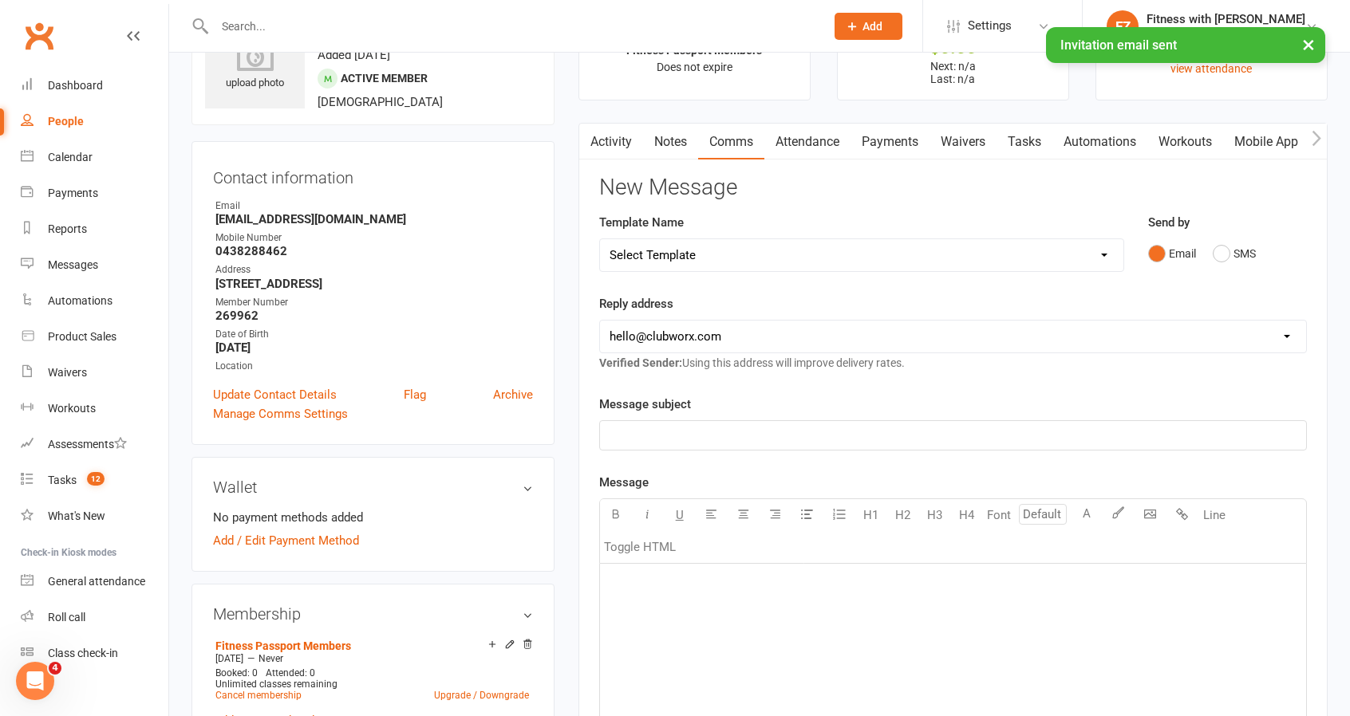
click at [724, 248] on select "Select Template [Email] 2025- Fitness Passport login [Email] 2 week free trial …" at bounding box center [861, 255] width 523 height 32
select select "0"
click at [600, 239] on select "Select Template [Email] 2025- Fitness Passport login [Email] 2 week free trial …" at bounding box center [861, 255] width 523 height 32
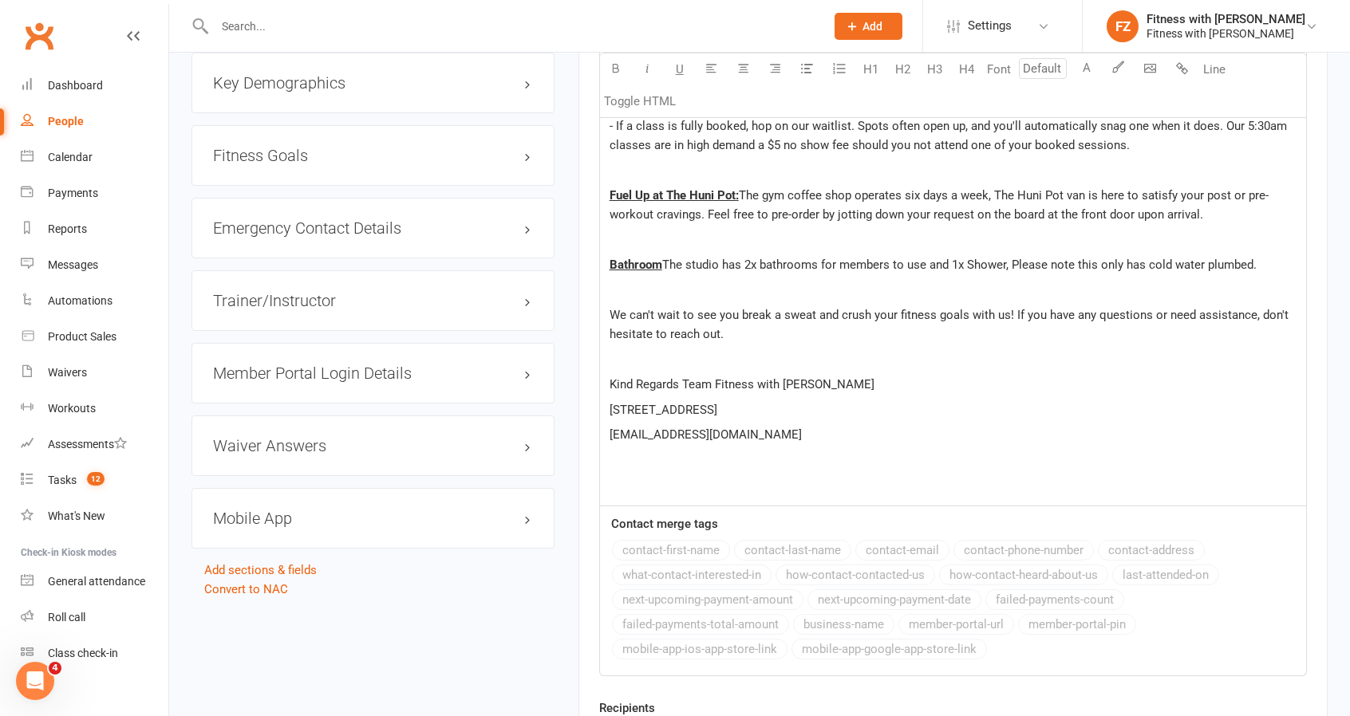
scroll to position [1489, 0]
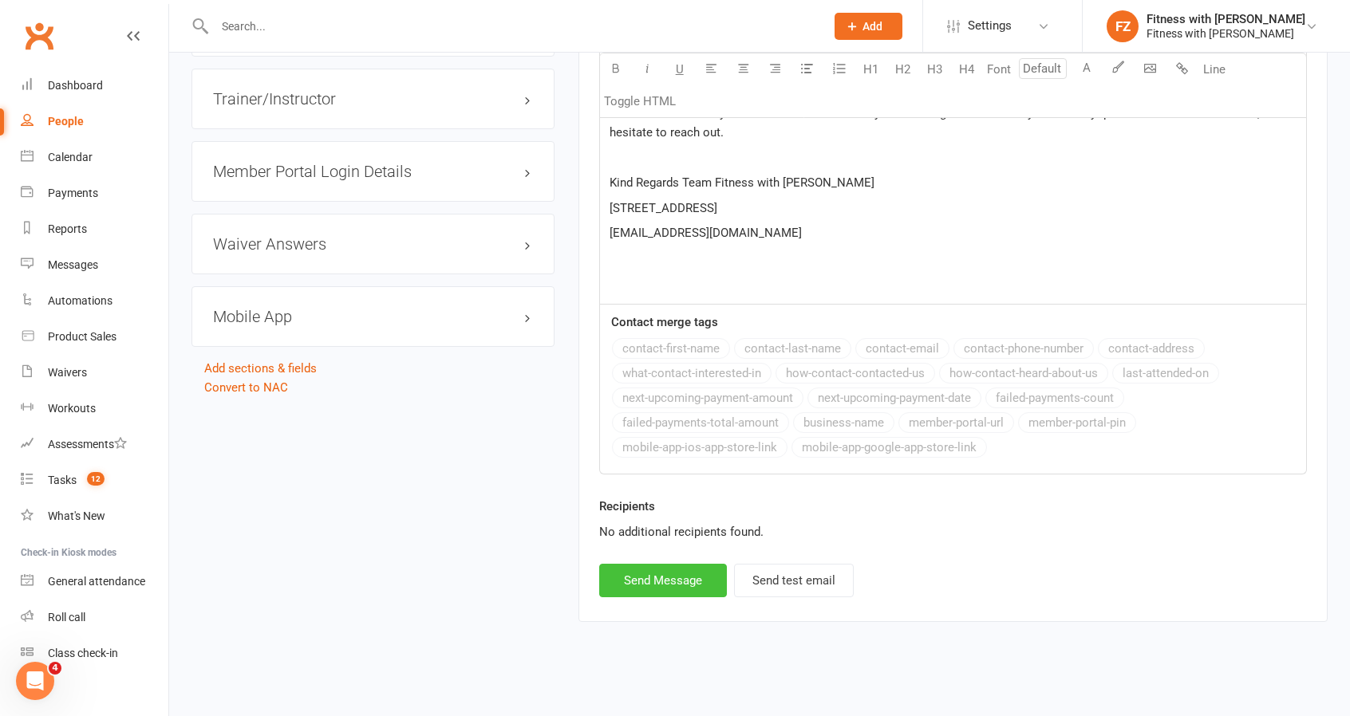
click at [679, 566] on button "Send Message" at bounding box center [663, 581] width 128 height 34
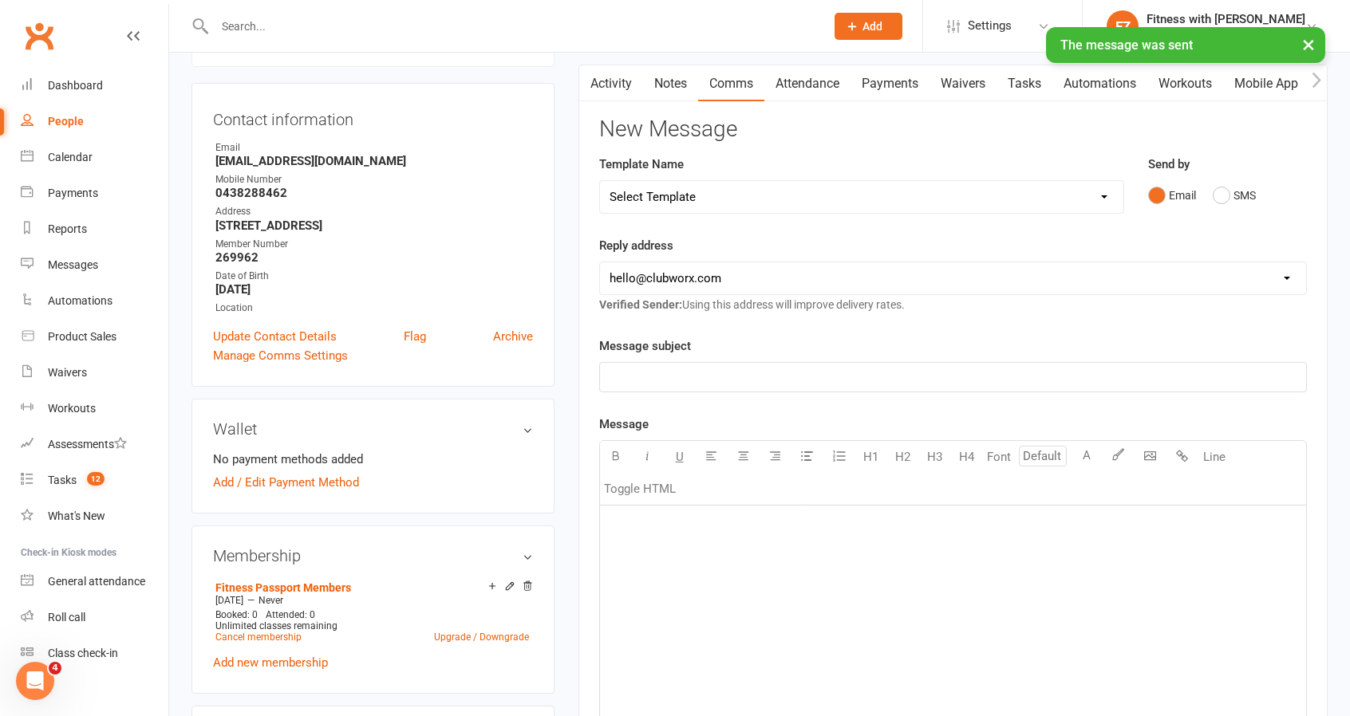
scroll to position [40, 0]
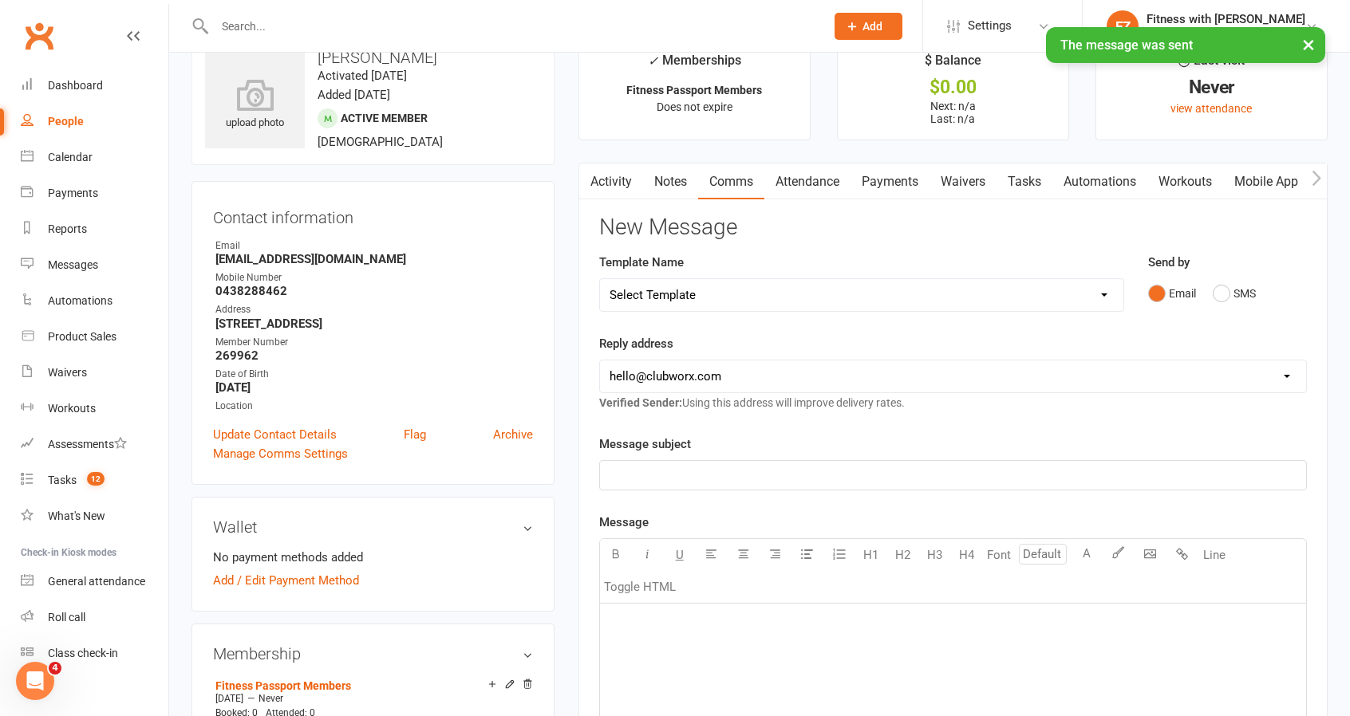
click at [708, 280] on select "Select Template [Email] 2025- Fitness Passport login [Email] 2 week free trial …" at bounding box center [861, 295] width 523 height 32
click at [715, 286] on select "Select Template [Email] 2025- Fitness Passport login [Email] 2 week free trial …" at bounding box center [861, 295] width 523 height 32
select select "6"
click at [600, 279] on select "Select Template [Email] 2025- Fitness Passport login [Email] 2 week free trial …" at bounding box center [861, 295] width 523 height 32
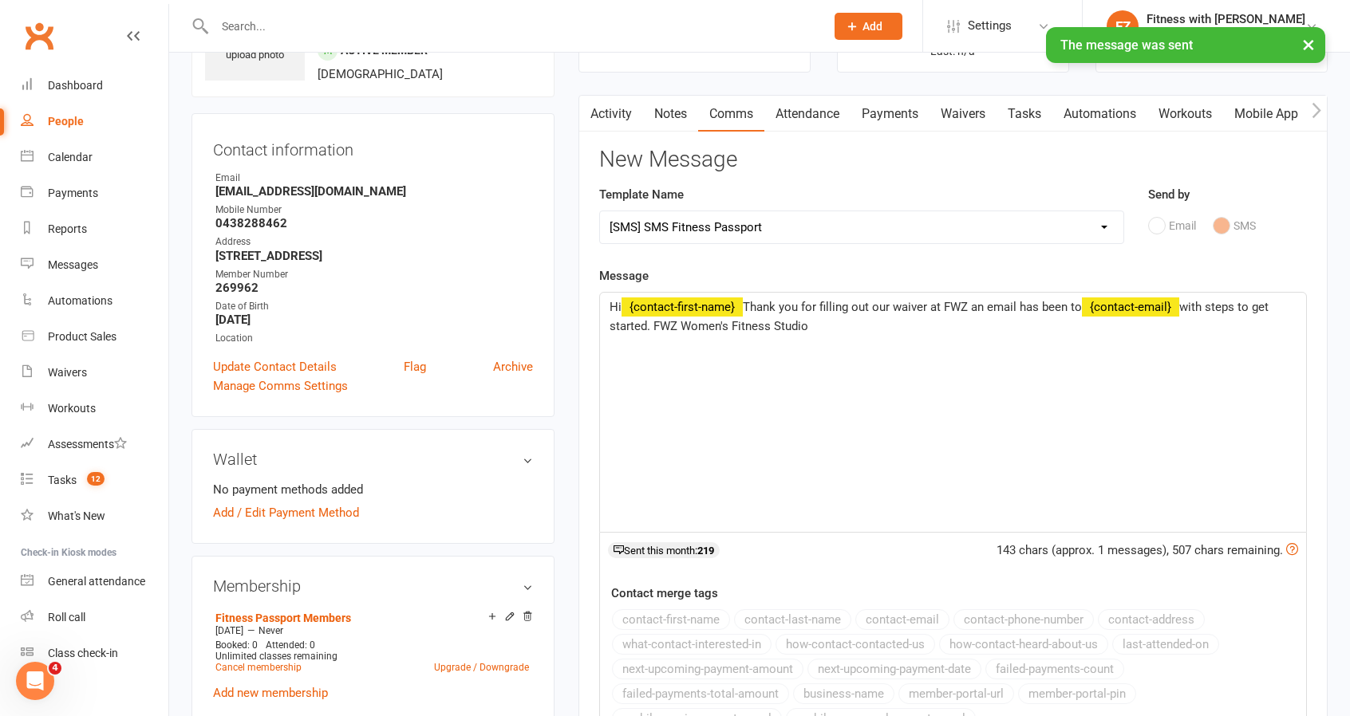
scroll to position [519, 0]
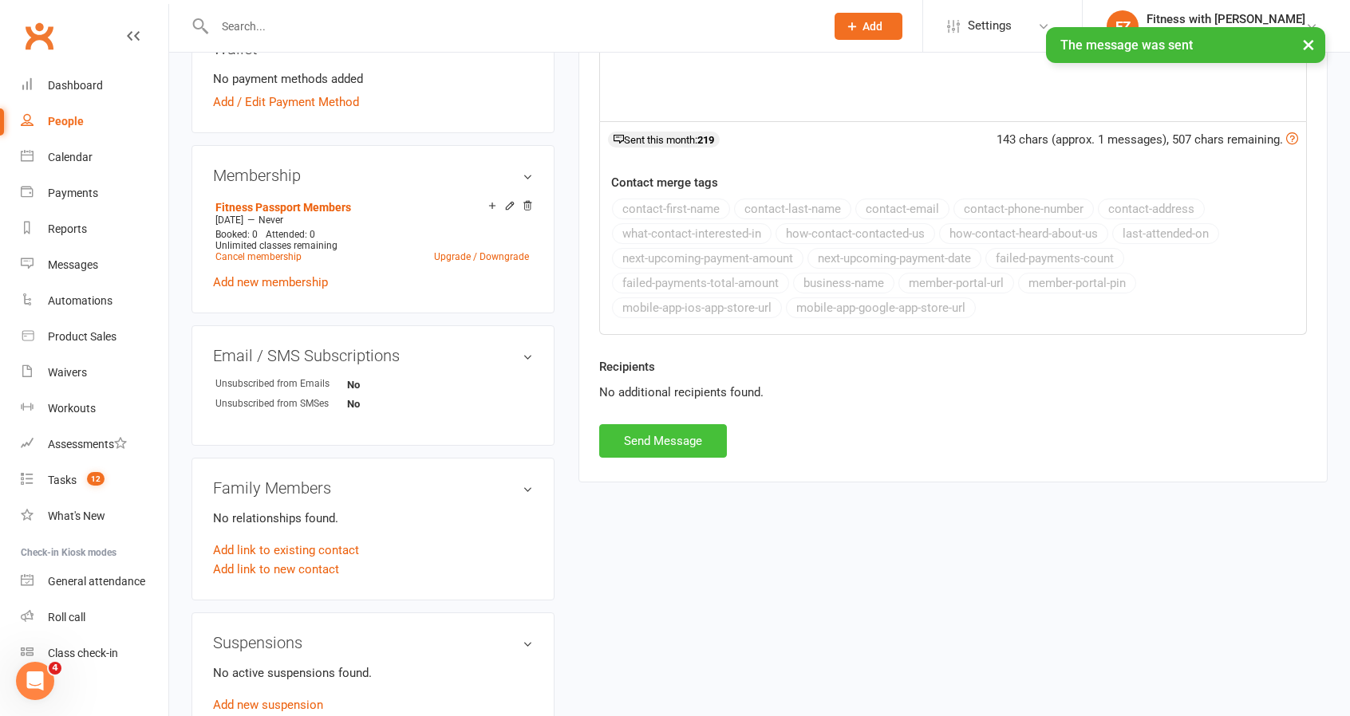
click at [669, 425] on button "Send Message" at bounding box center [663, 441] width 128 height 34
select select
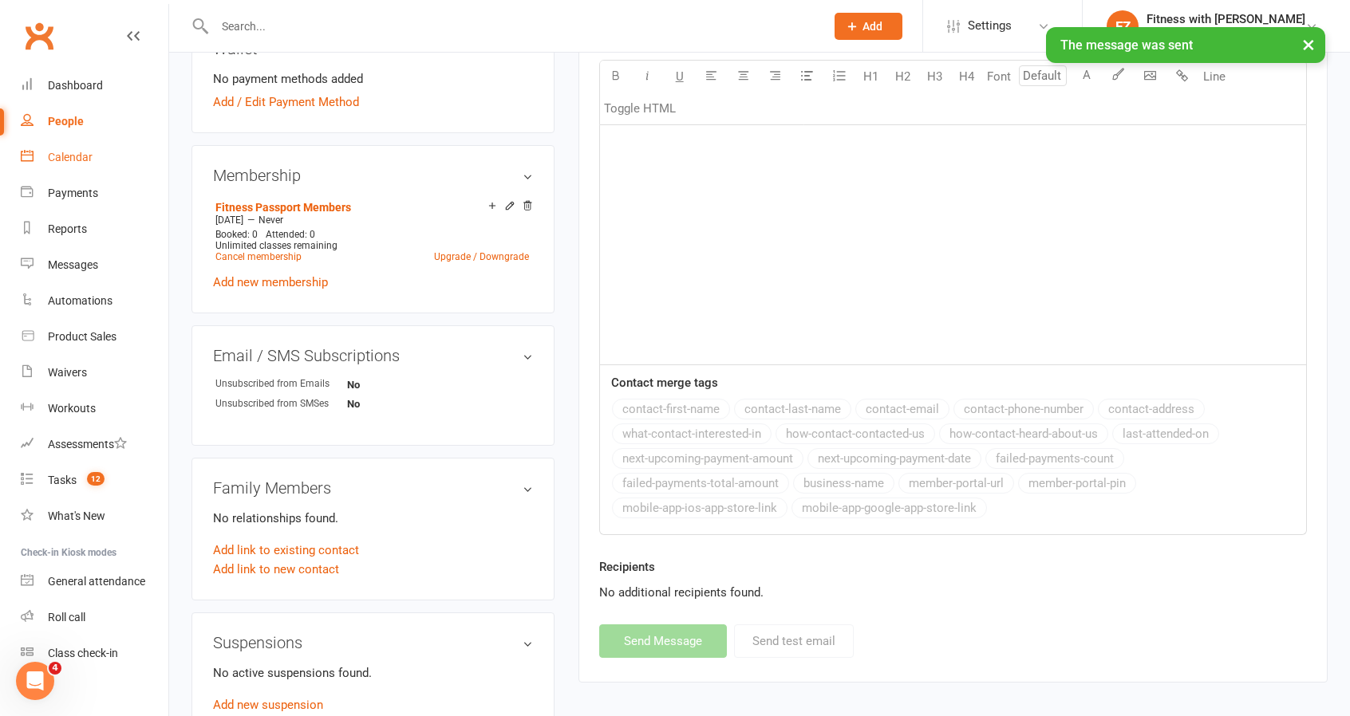
click at [64, 156] on div "Calendar" at bounding box center [70, 157] width 45 height 13
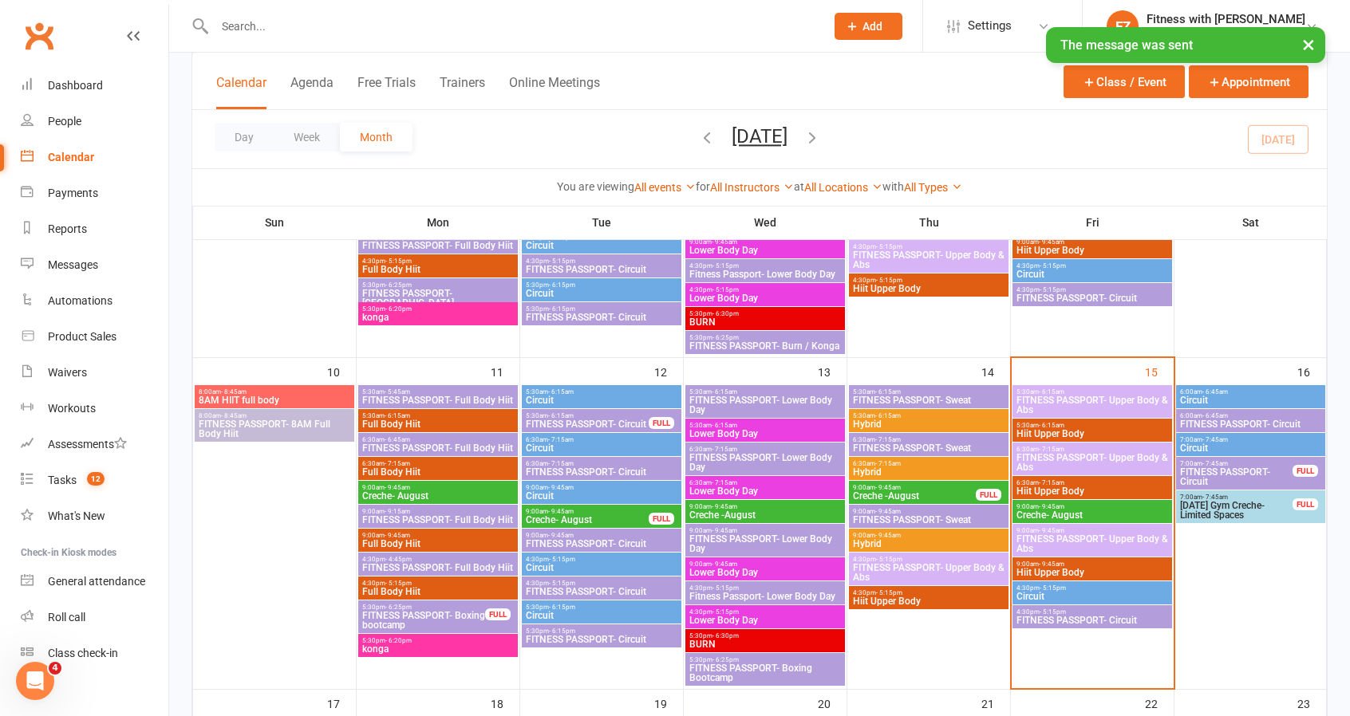
scroll to position [718, 0]
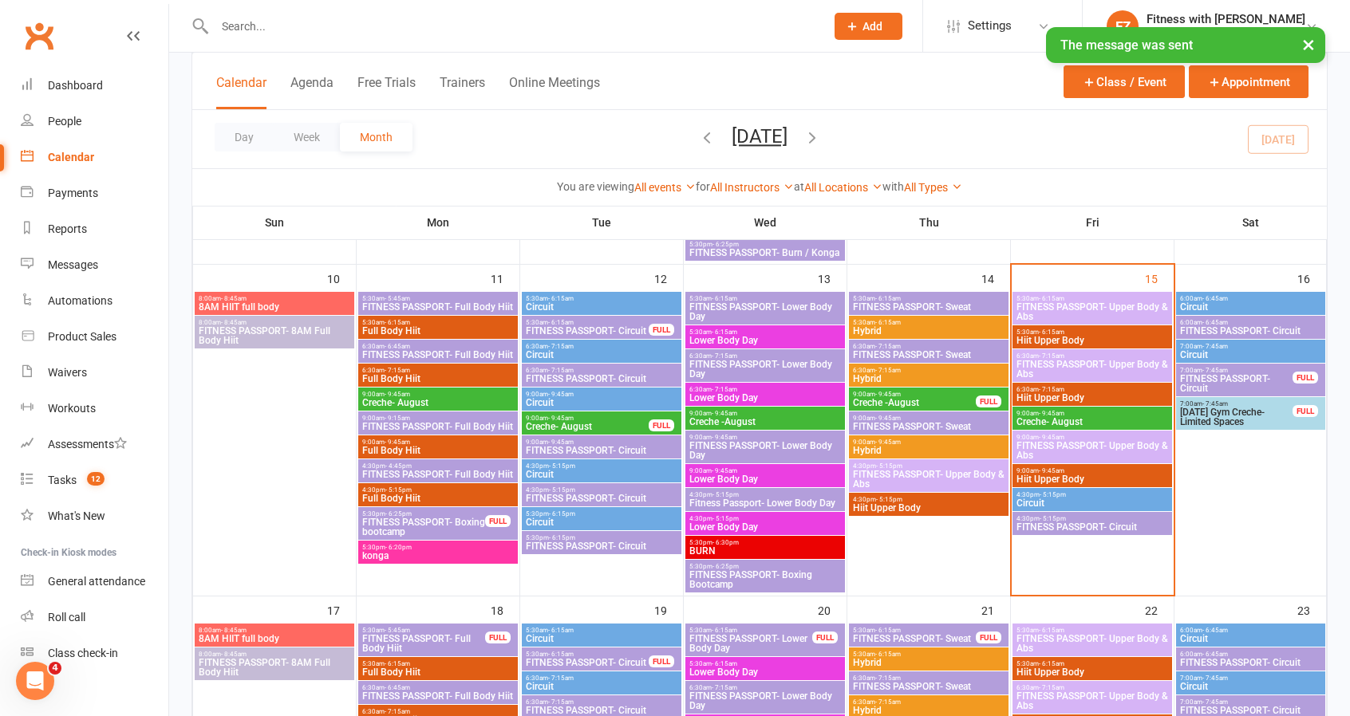
click at [1229, 326] on span "FITNESS PASSPORT- Circuit" at bounding box center [1250, 331] width 143 height 10
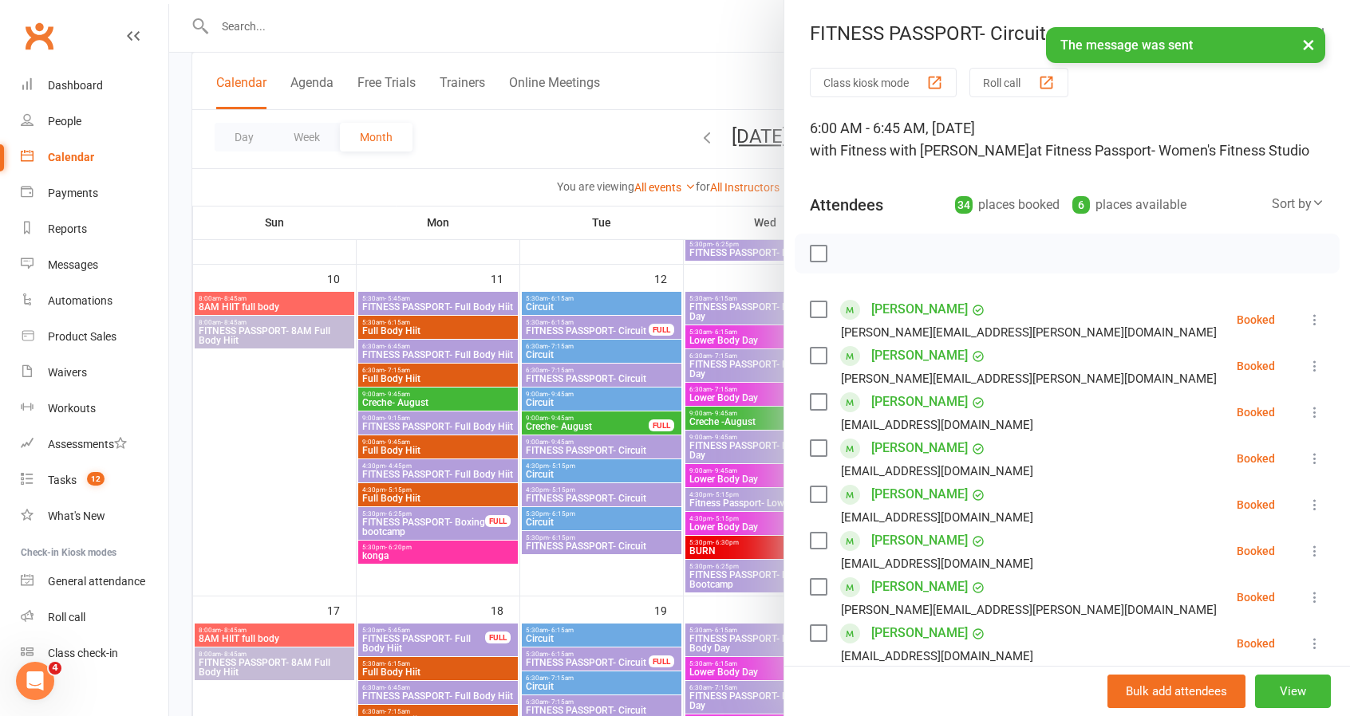
click at [1305, 47] on button "×" at bounding box center [1308, 44] width 29 height 34
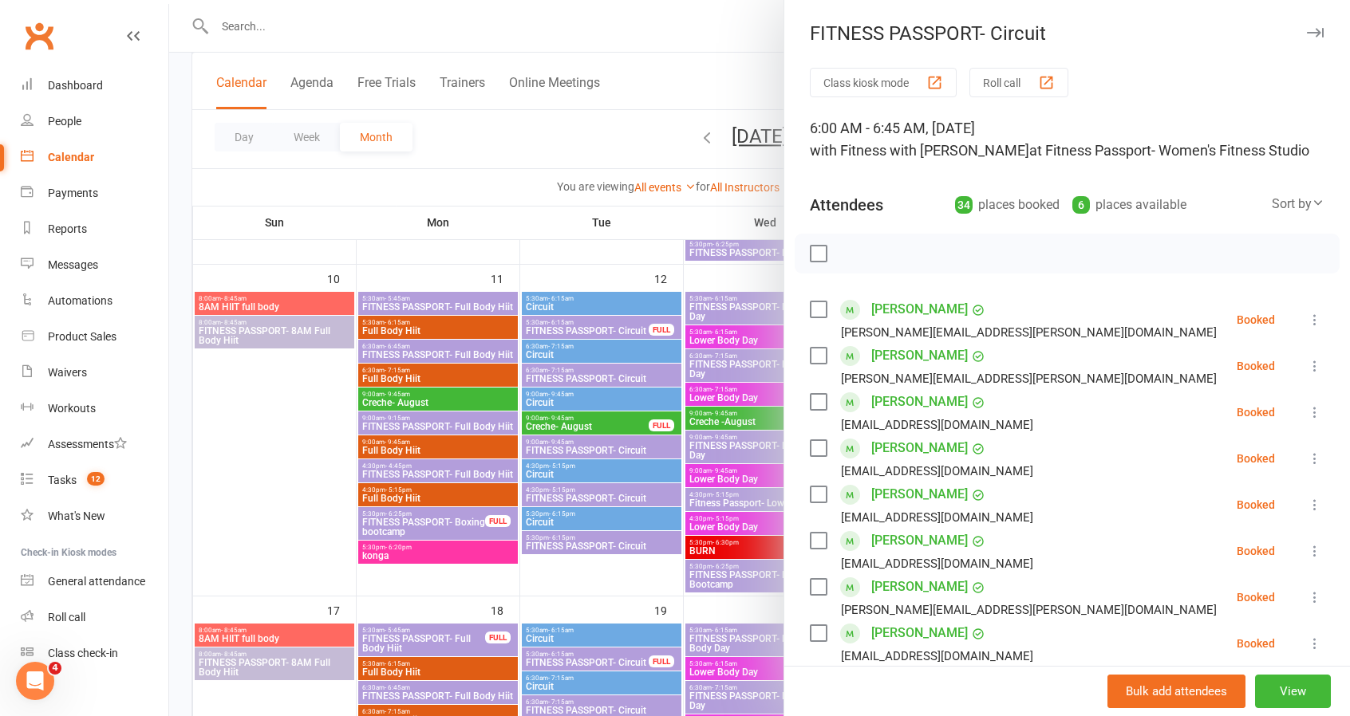
click at [1305, 39] on button "button" at bounding box center [1314, 32] width 19 height 19
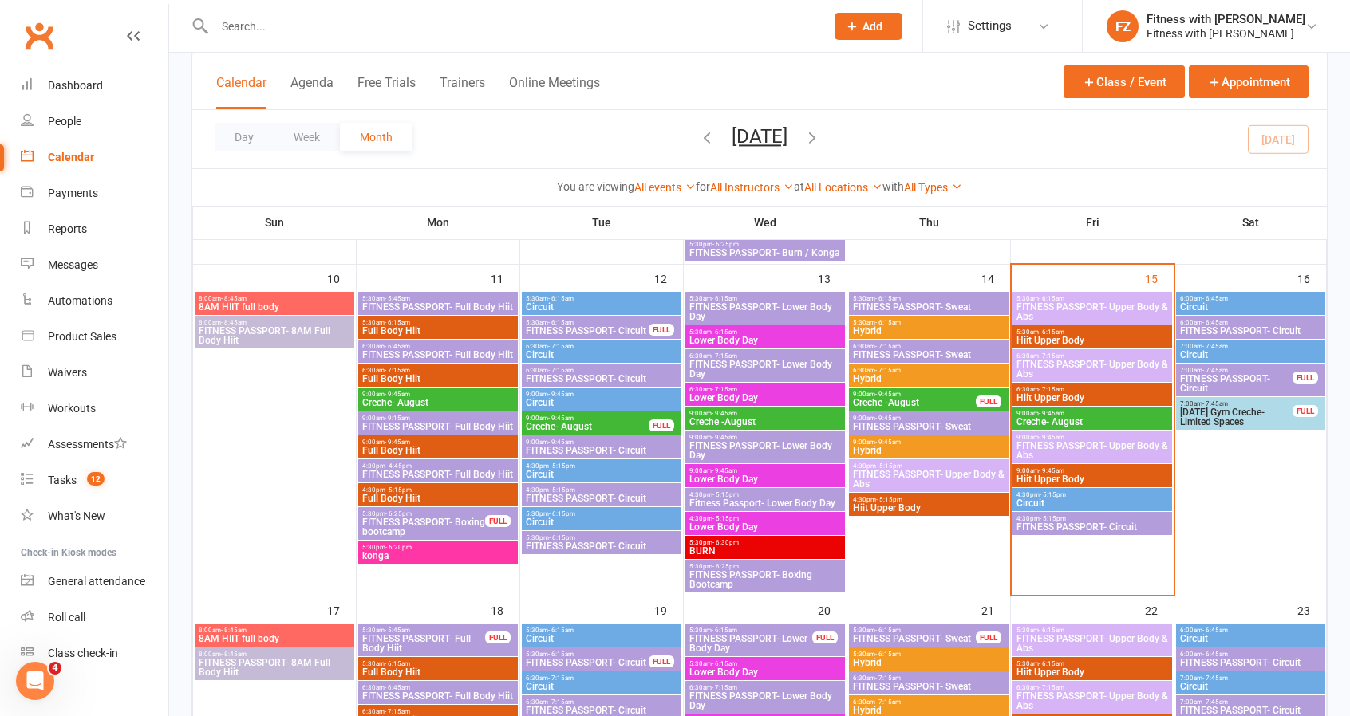
click at [1264, 376] on span "FITNESS PASSPORT- Circuit" at bounding box center [1236, 383] width 114 height 19
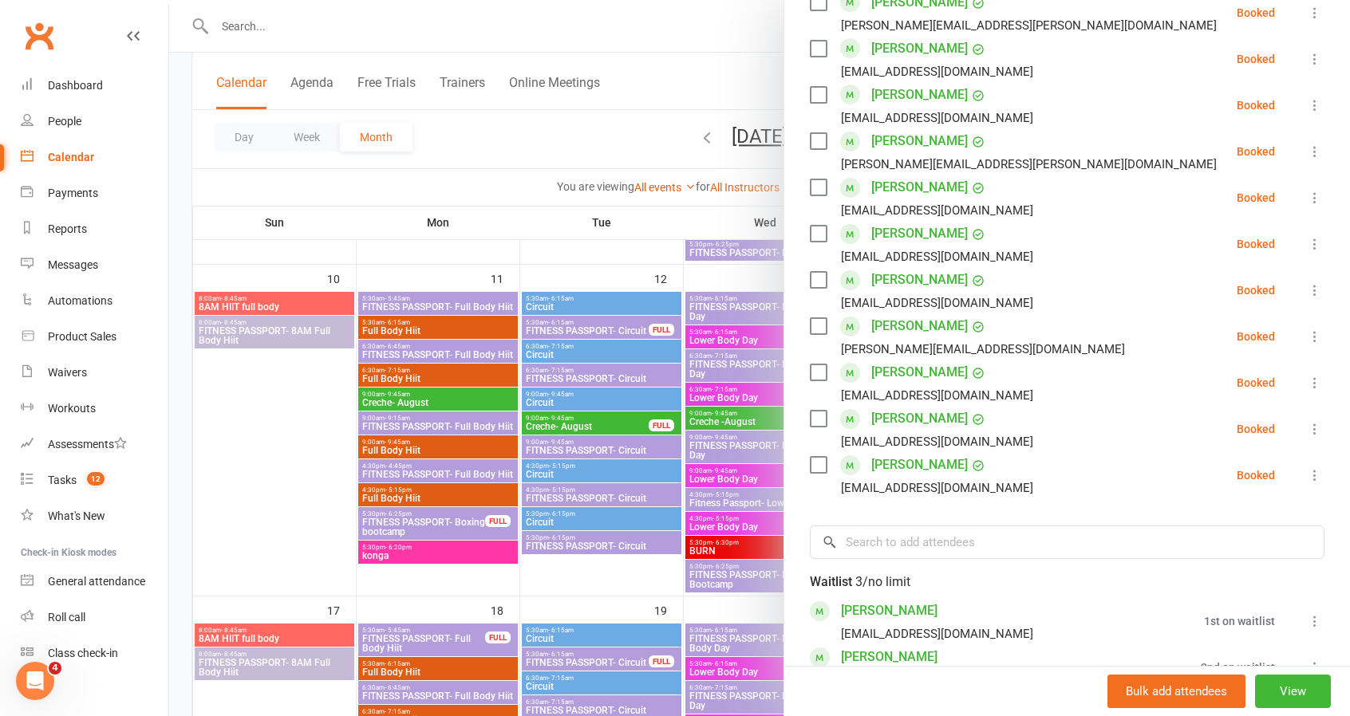
scroll to position [2005, 0]
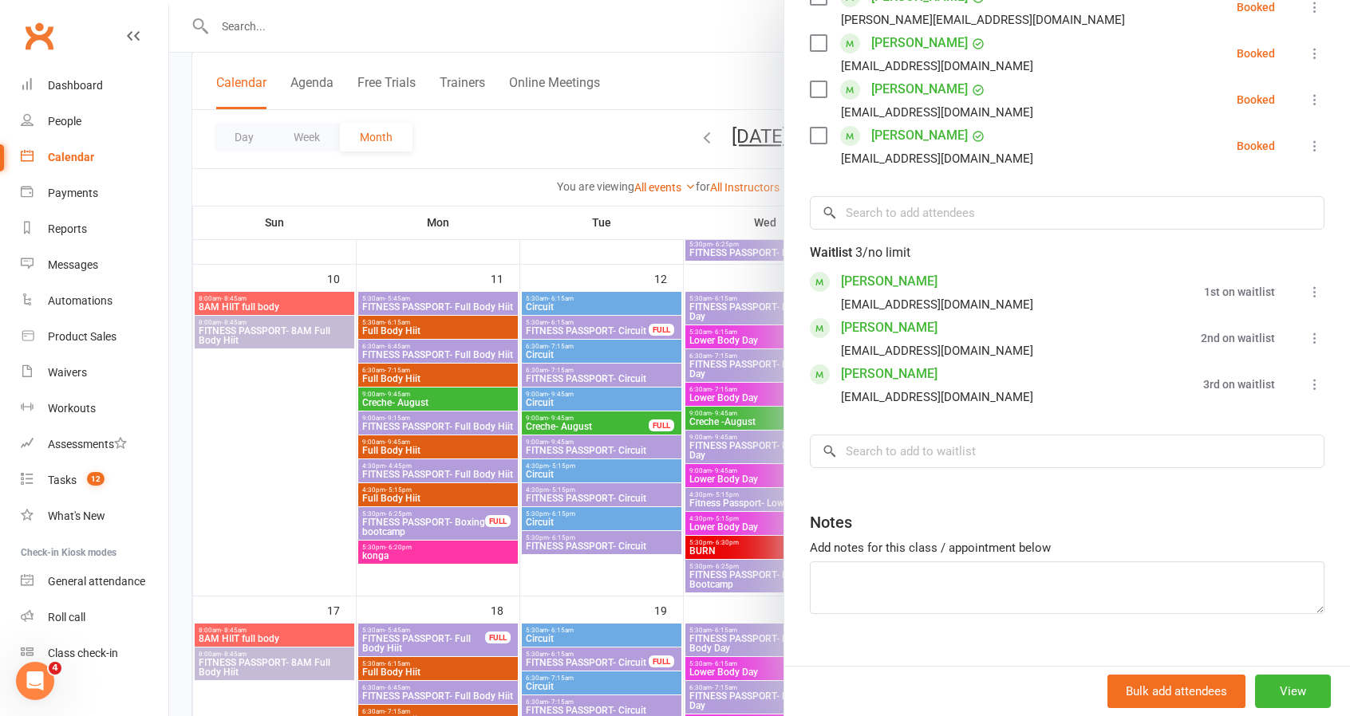
click at [1305, 375] on button at bounding box center [1314, 384] width 19 height 19
click at [1264, 438] on span "Move to top of waitlist" at bounding box center [1245, 447] width 121 height 19
click at [298, 479] on div at bounding box center [759, 358] width 1181 height 716
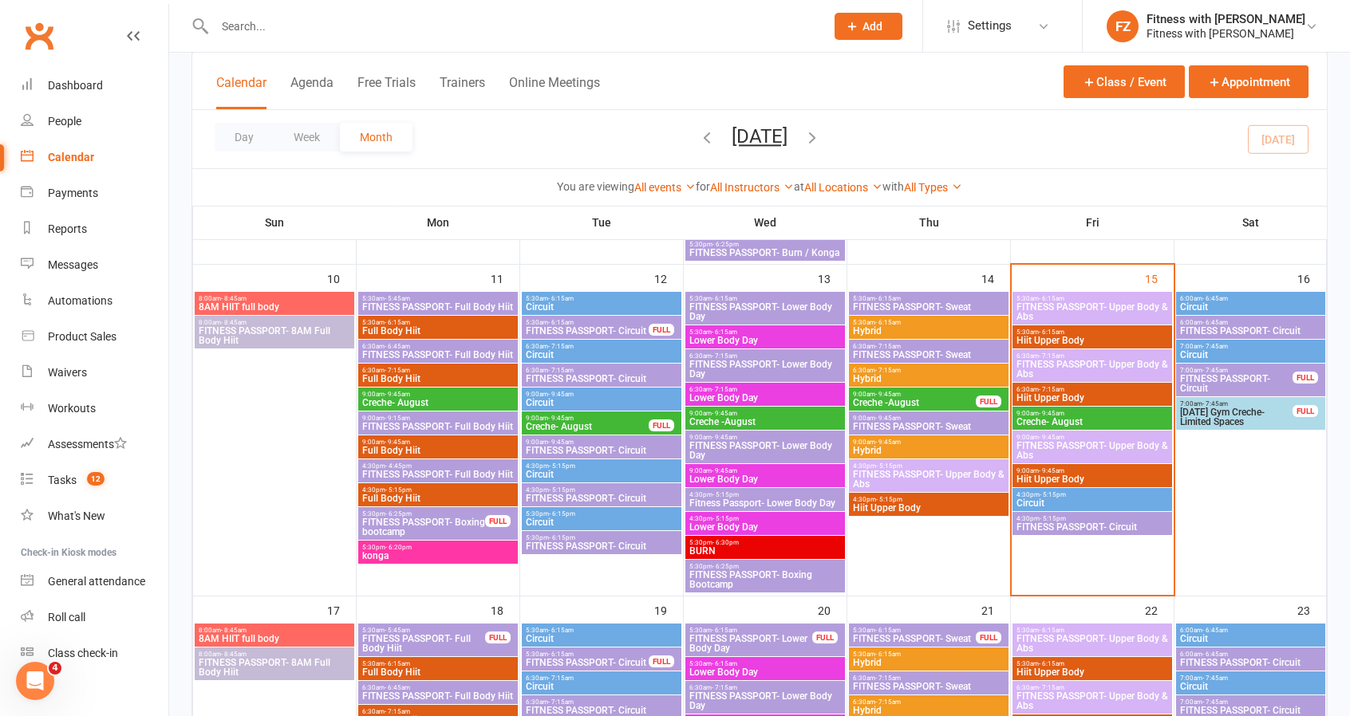
scroll to position [1117, 0]
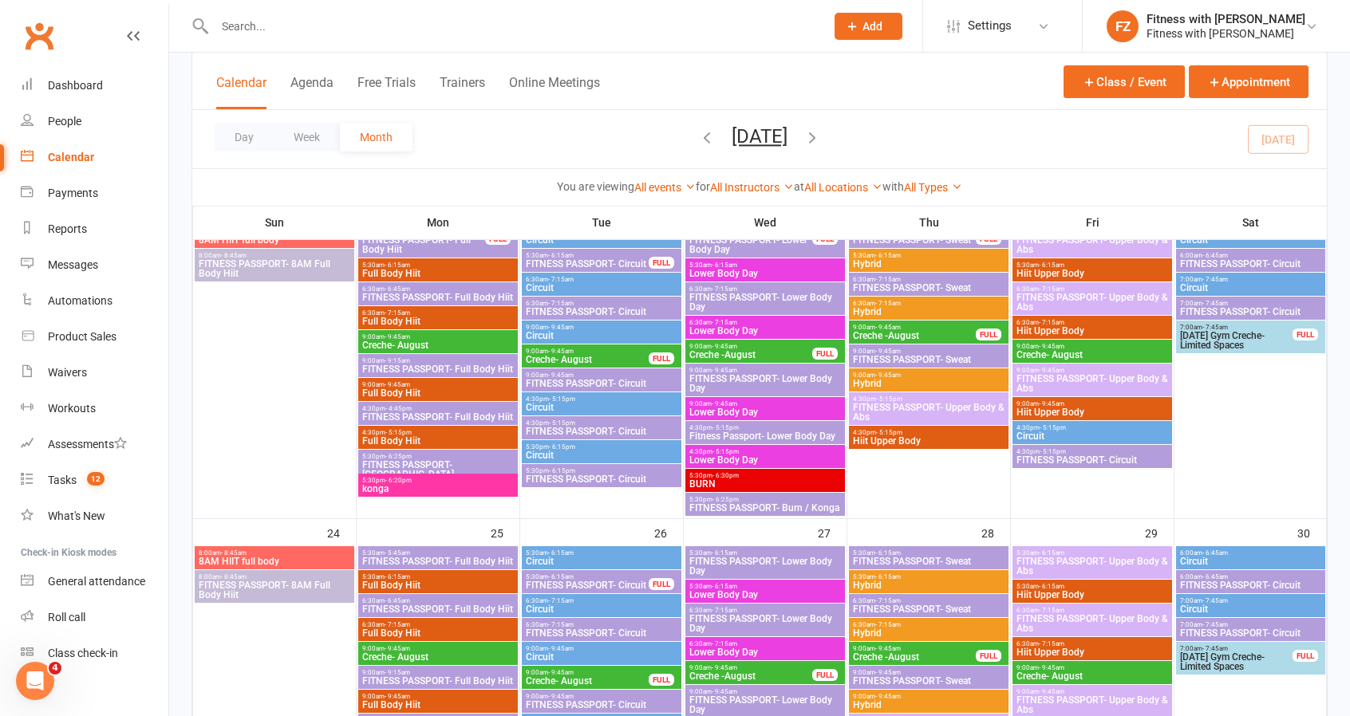
click at [313, 264] on span "FITNESS PASSPORT- 8AM Full Body Hiit" at bounding box center [274, 268] width 153 height 19
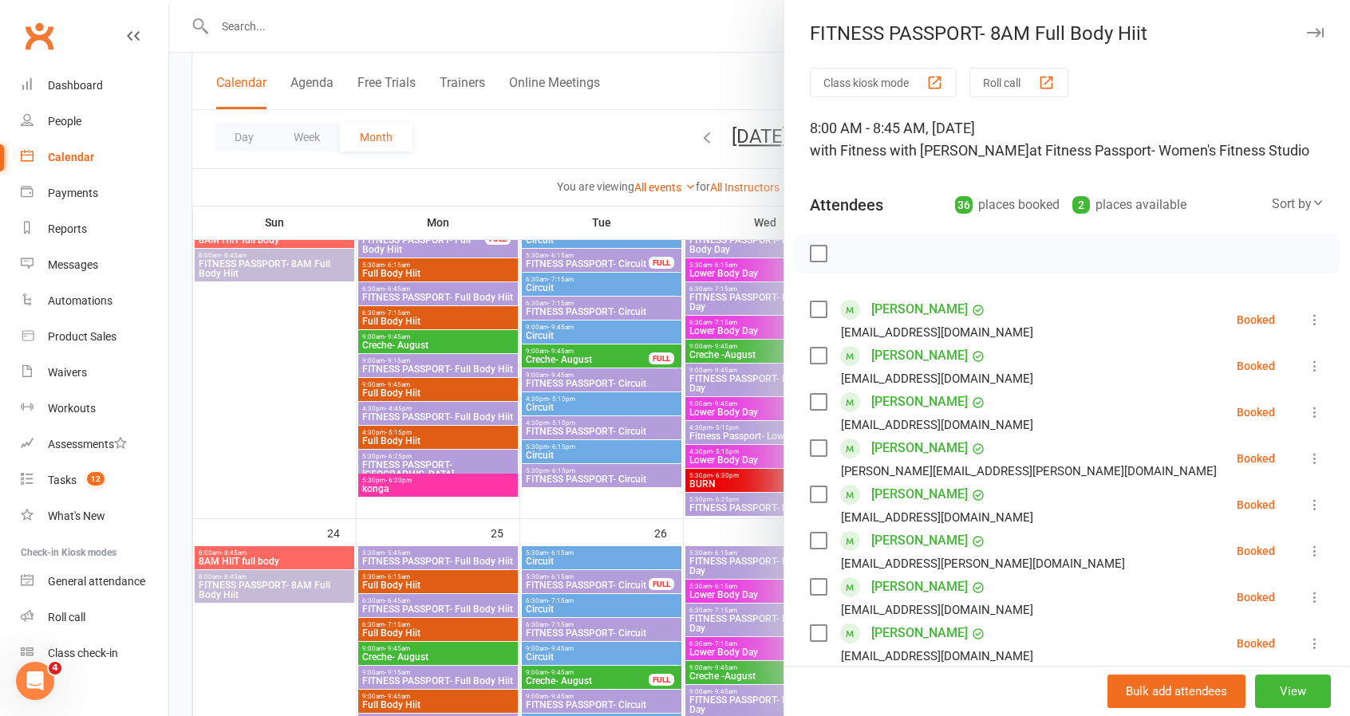
click at [306, 400] on div at bounding box center [759, 358] width 1181 height 716
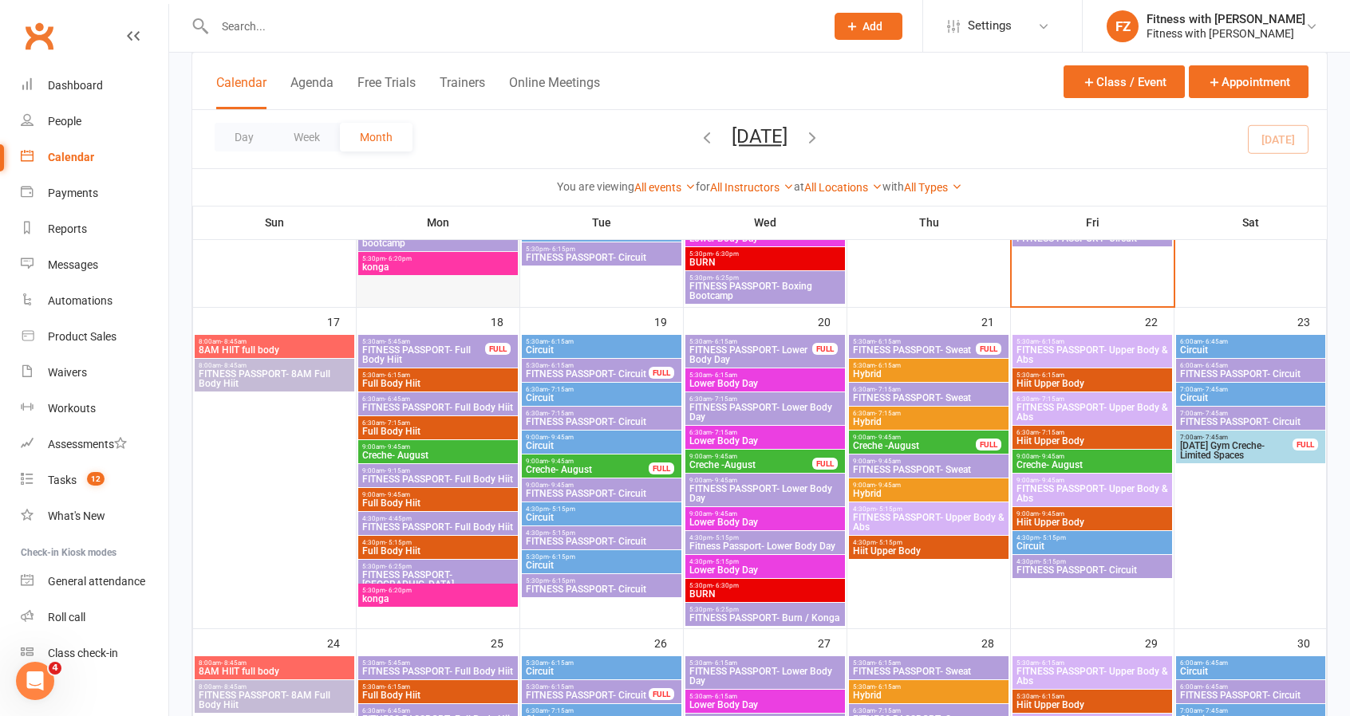
scroll to position [878, 0]
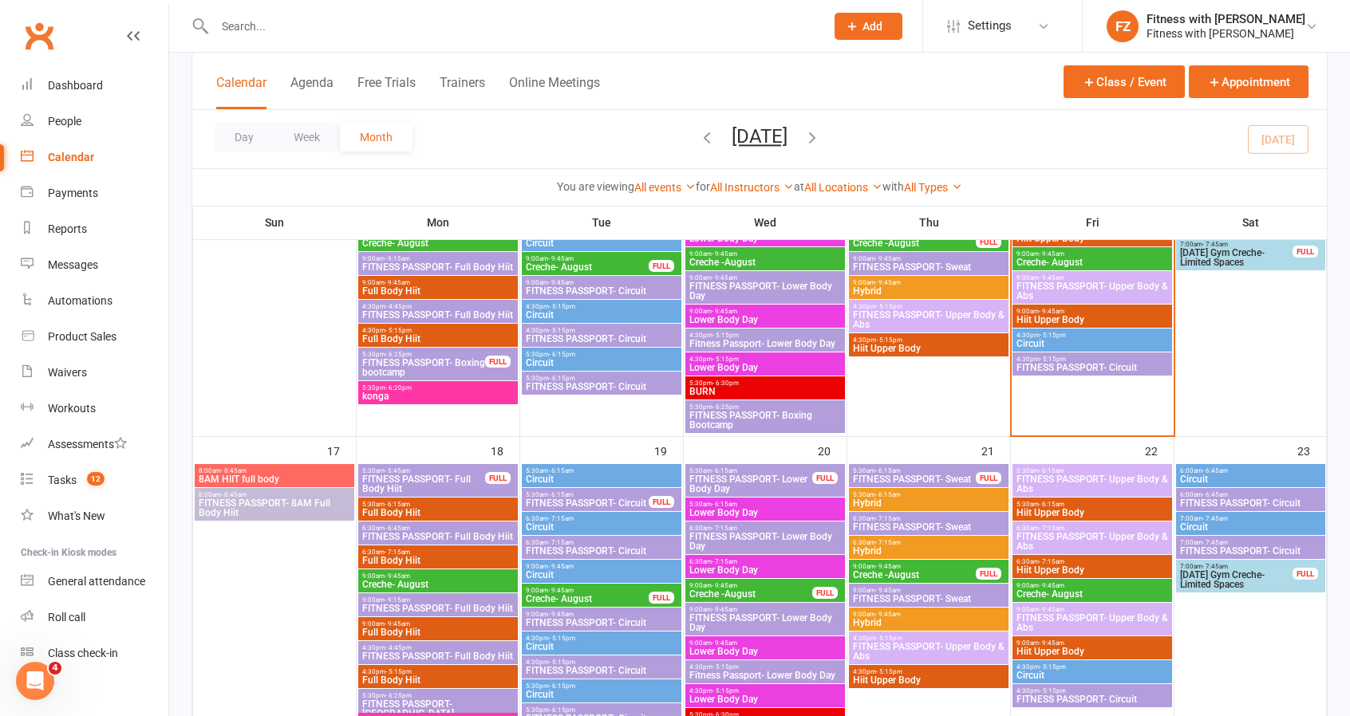
click at [467, 471] on span "5:30am - 5:45am" at bounding box center [423, 470] width 124 height 7
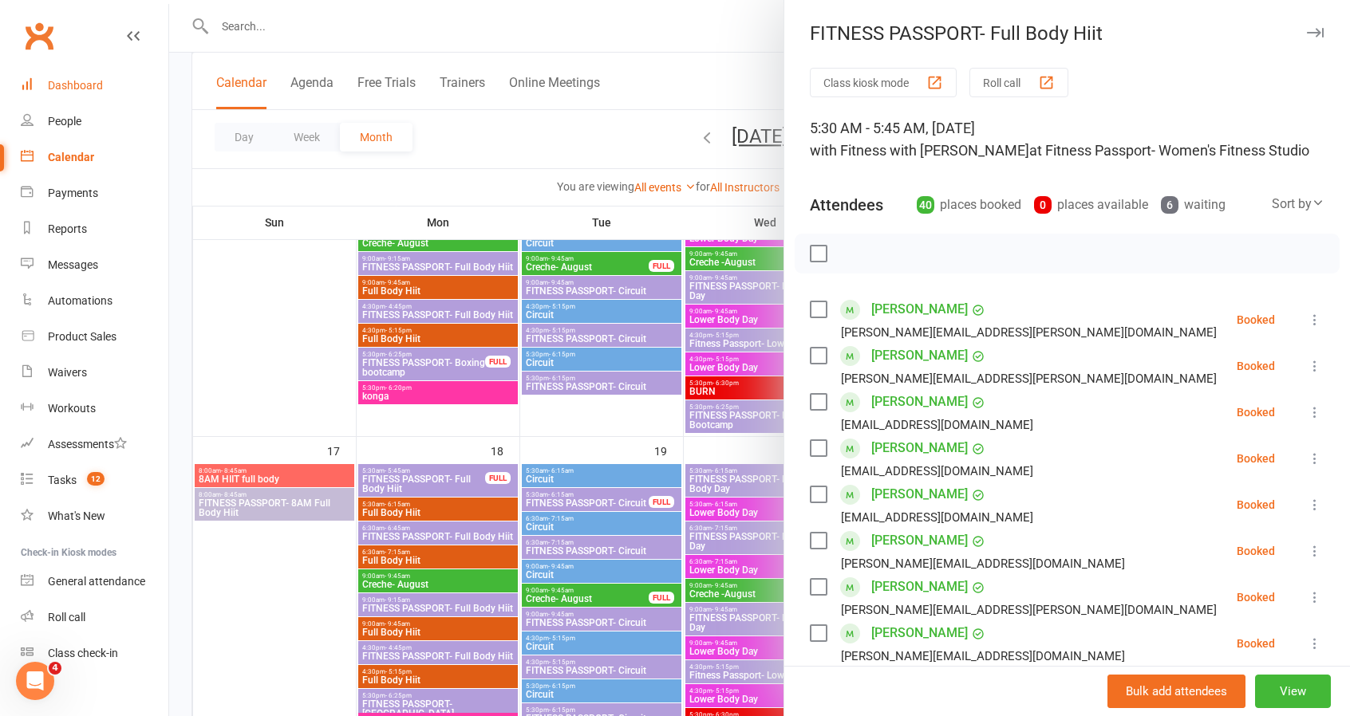
click at [73, 85] on div "Dashboard" at bounding box center [75, 85] width 55 height 13
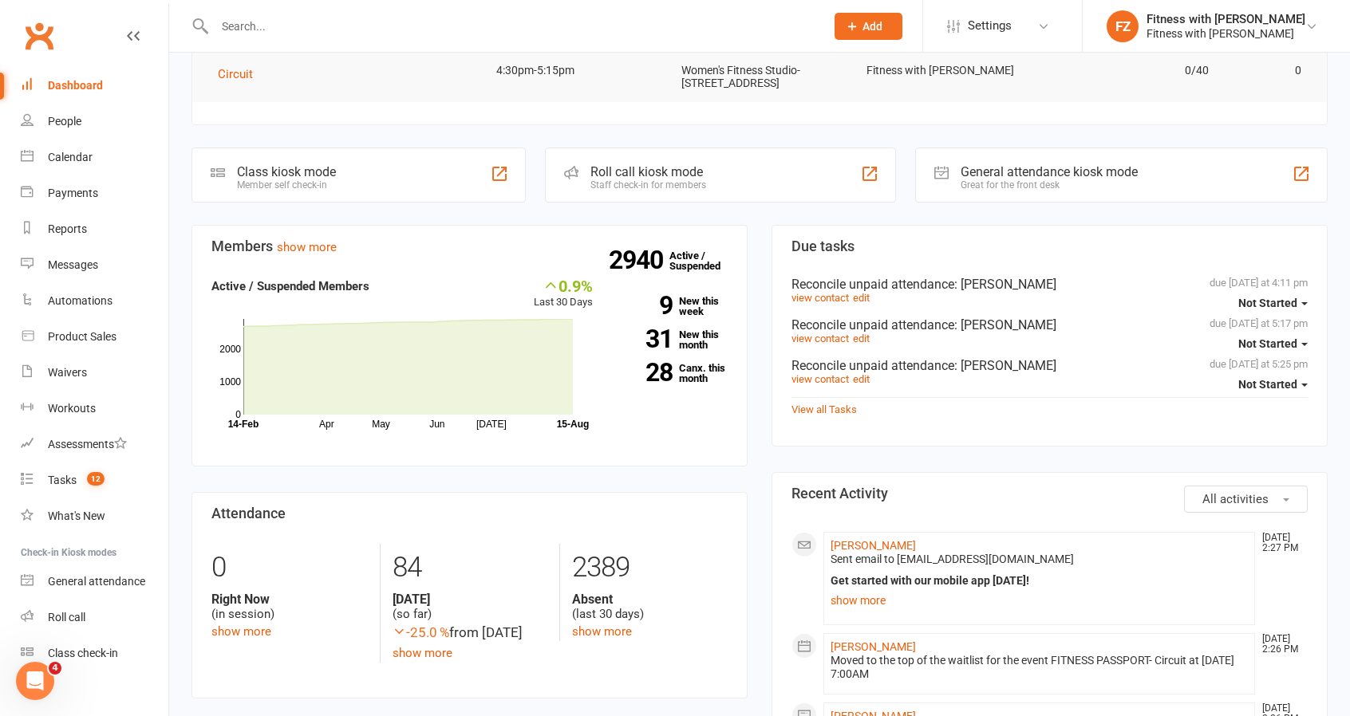
scroll to position [319, 0]
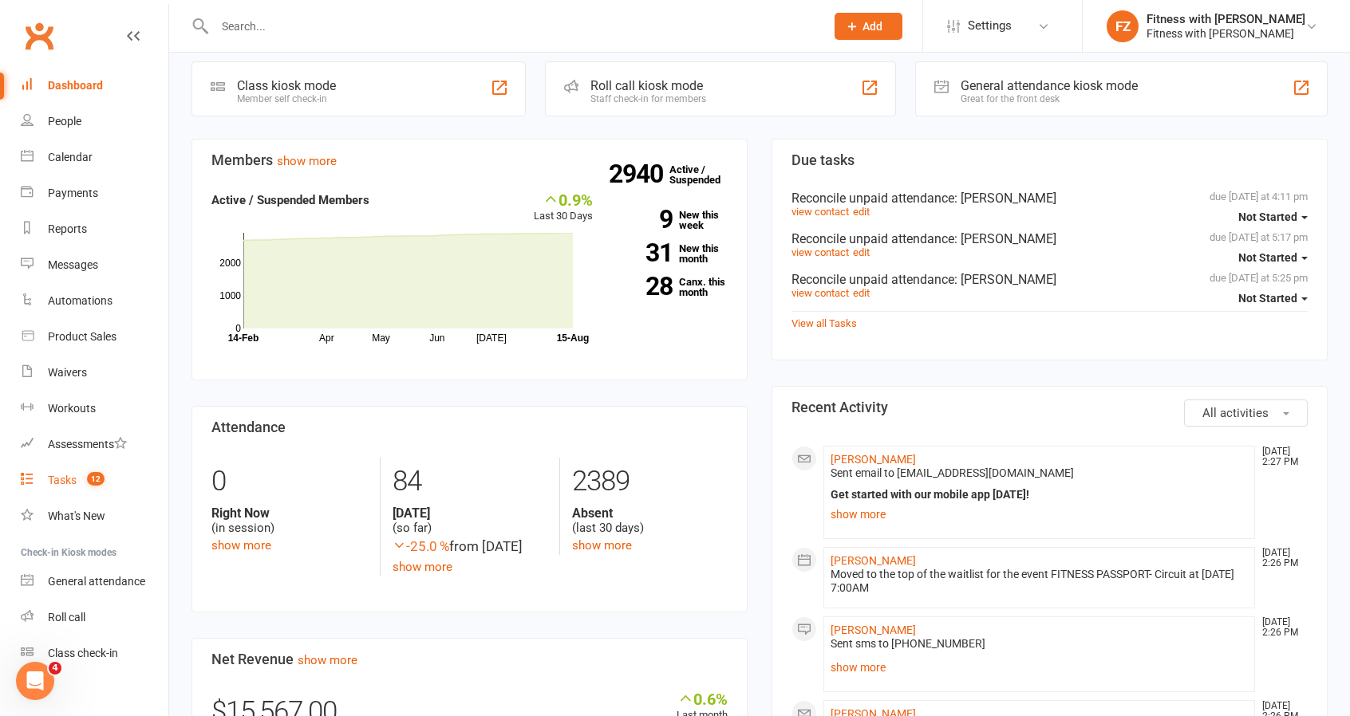
click at [89, 491] on link "Tasks 12" at bounding box center [95, 481] width 148 height 36
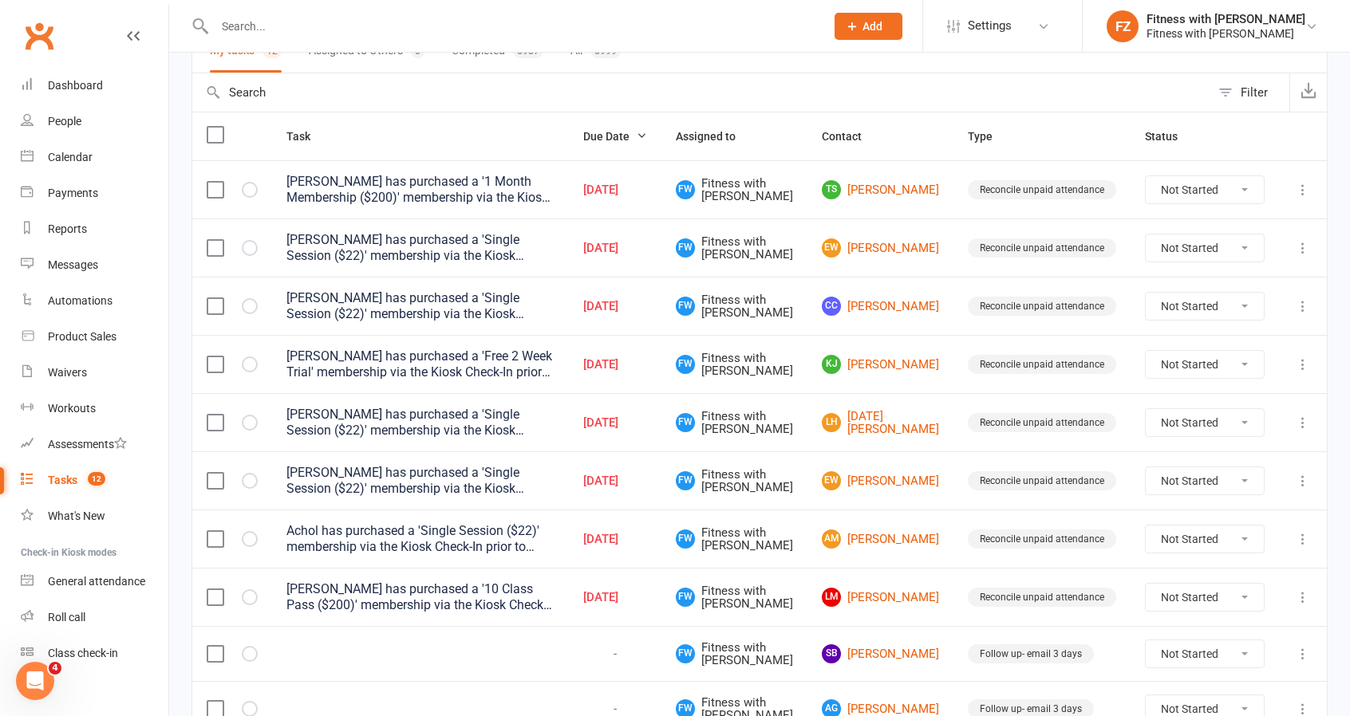
scroll to position [319, 0]
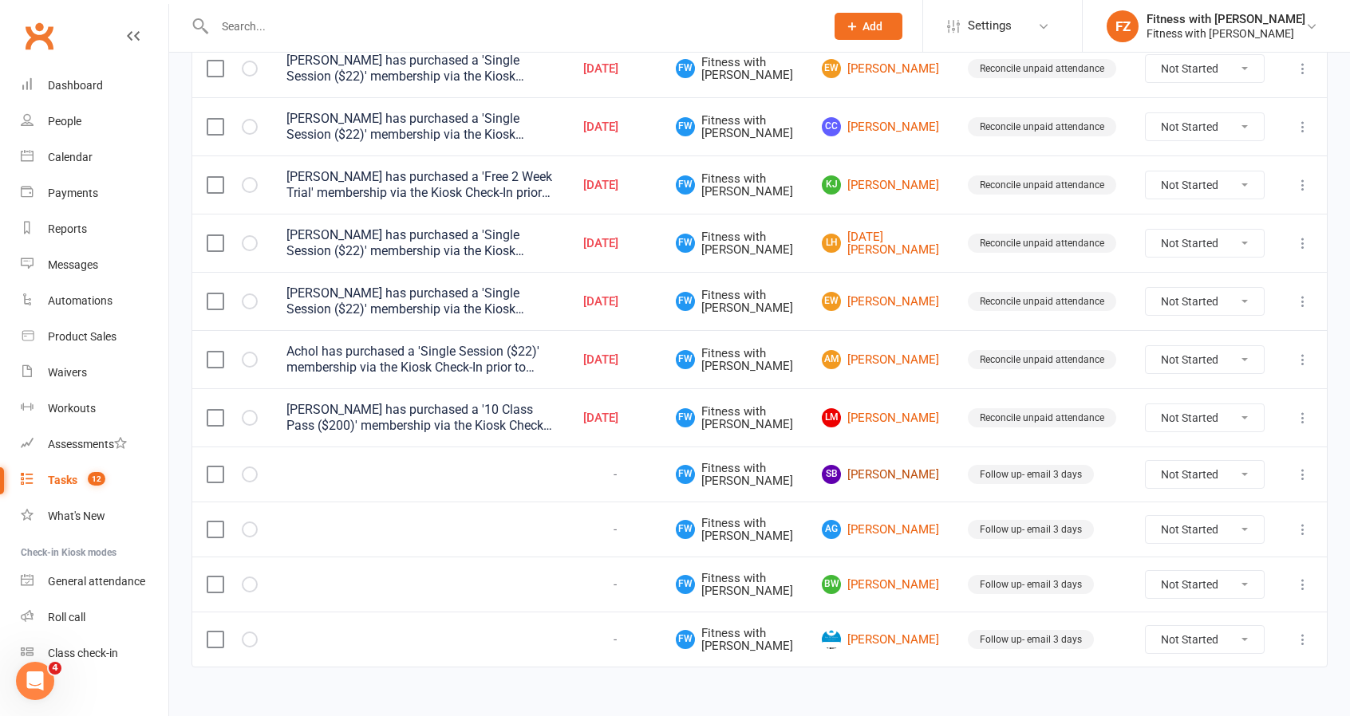
drag, startPoint x: 920, startPoint y: 475, endPoint x: 901, endPoint y: 475, distance: 19.2
click at [901, 475] on link "SB [PERSON_NAME]" at bounding box center [880, 474] width 117 height 19
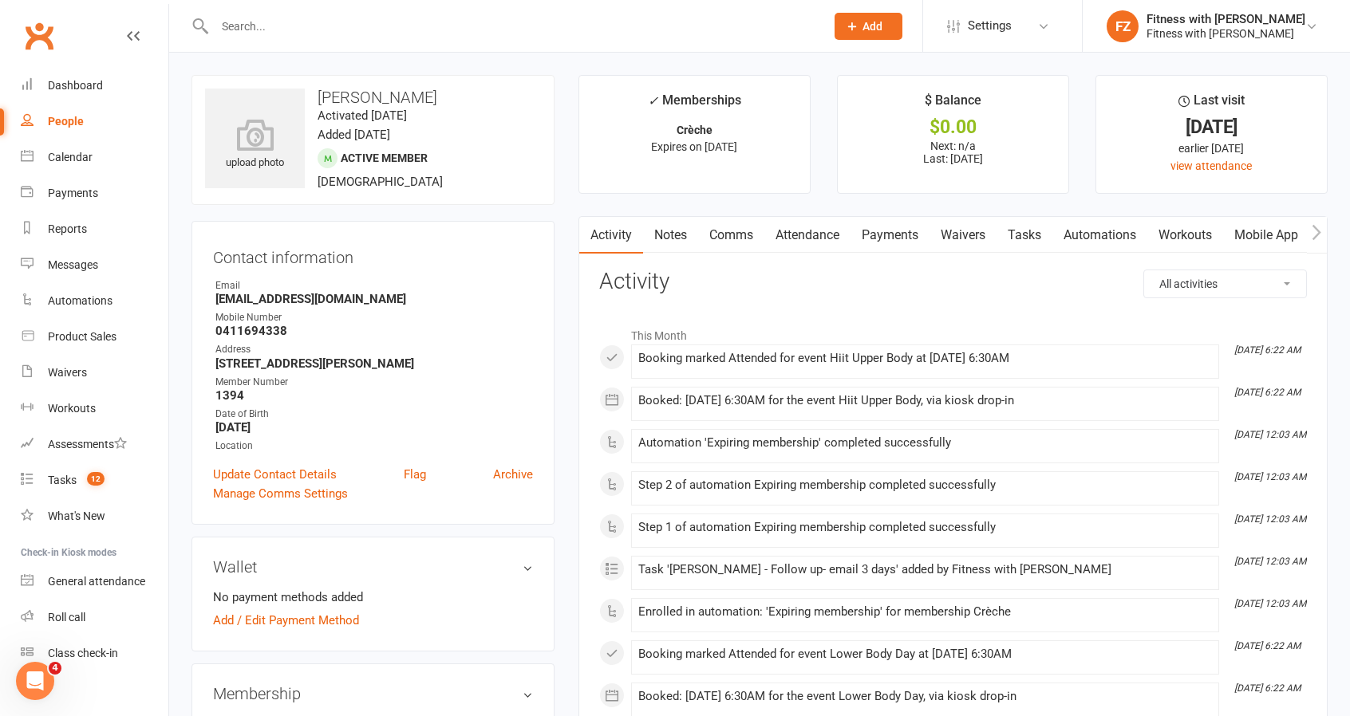
scroll to position [399, 0]
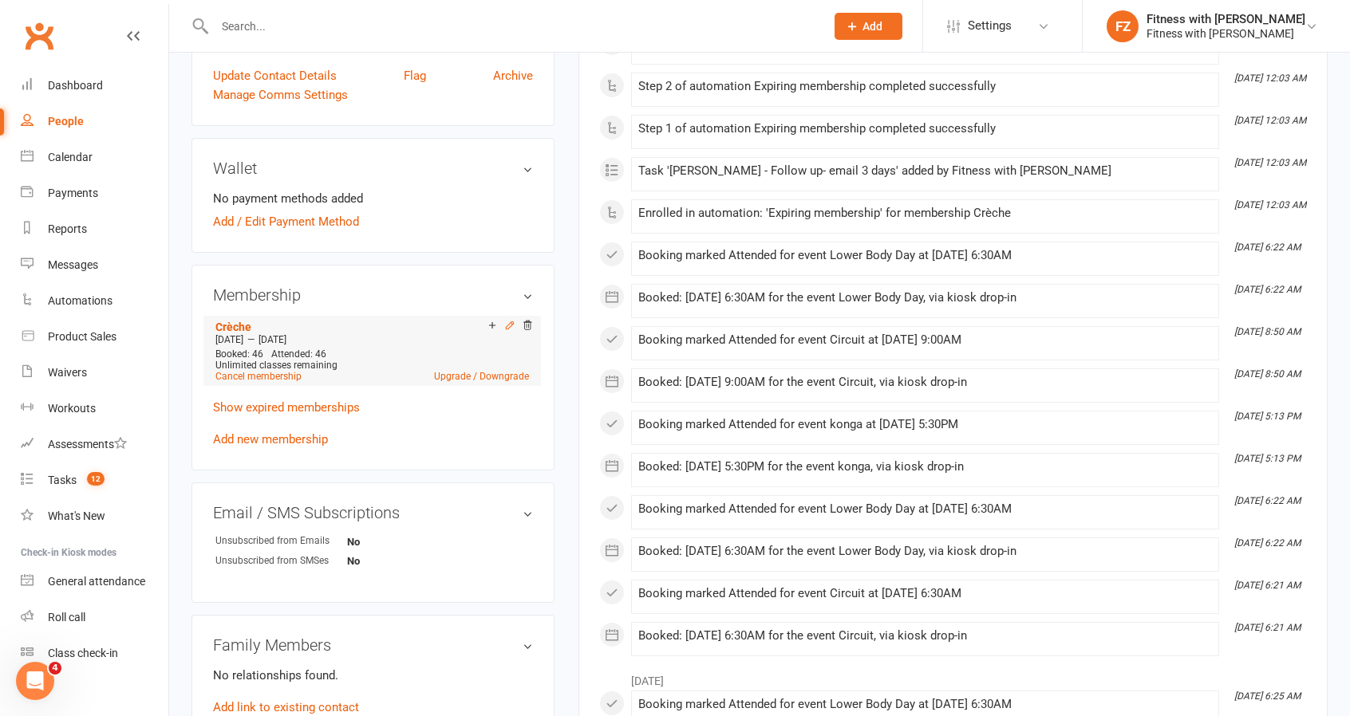
click at [512, 326] on icon at bounding box center [509, 325] width 11 height 11
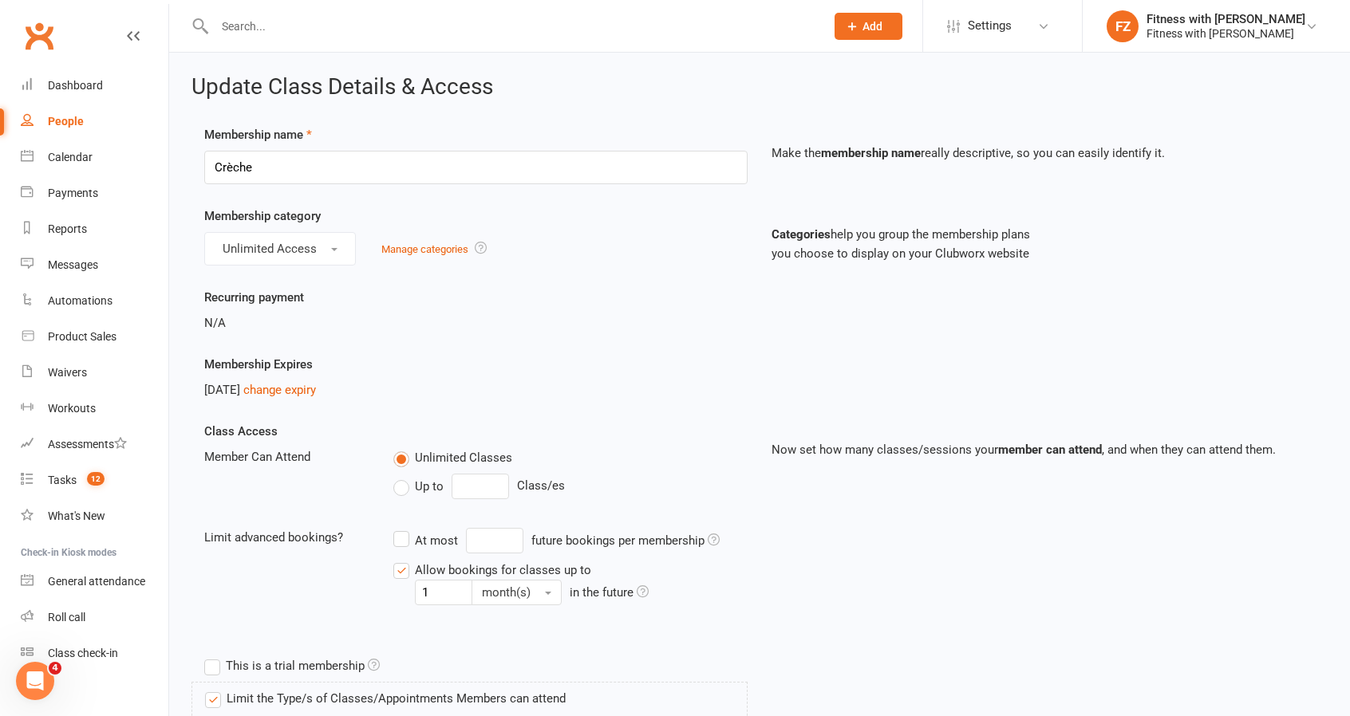
scroll to position [160, 0]
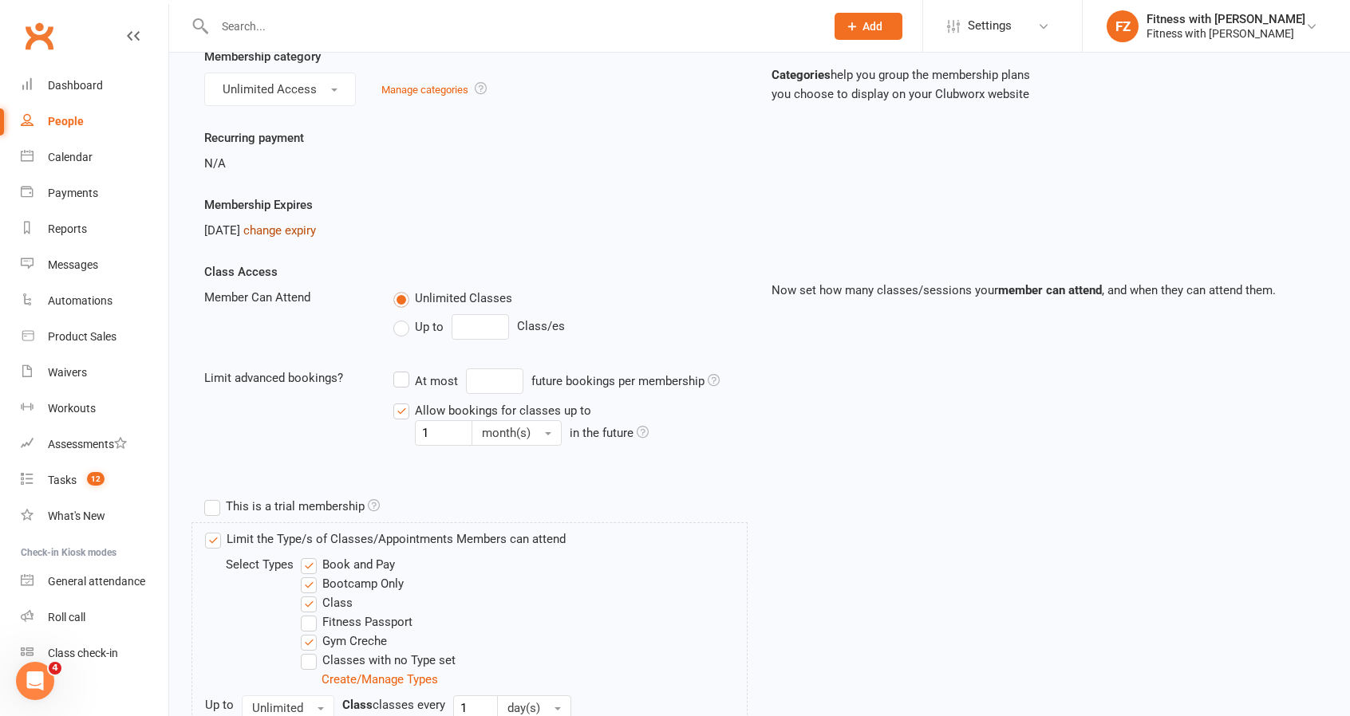
click at [295, 226] on link "change expiry" at bounding box center [279, 230] width 73 height 14
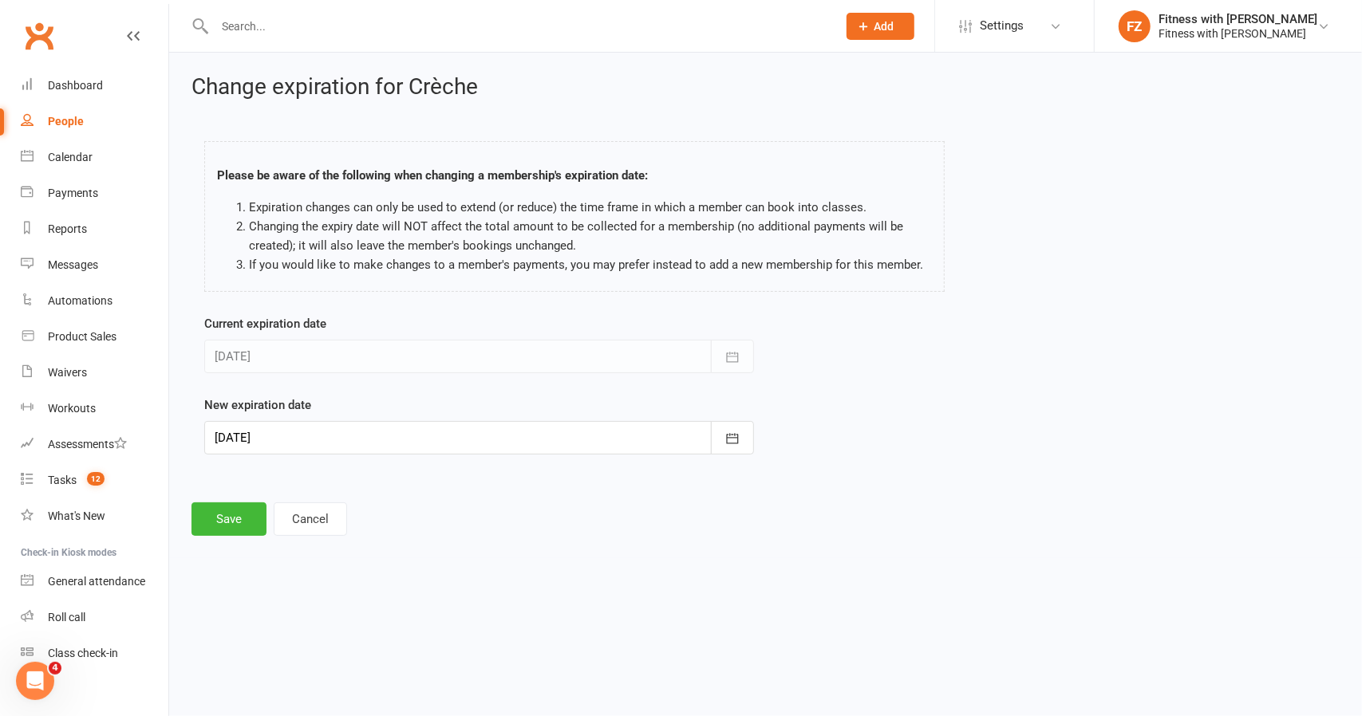
click at [383, 421] on div at bounding box center [479, 438] width 550 height 34
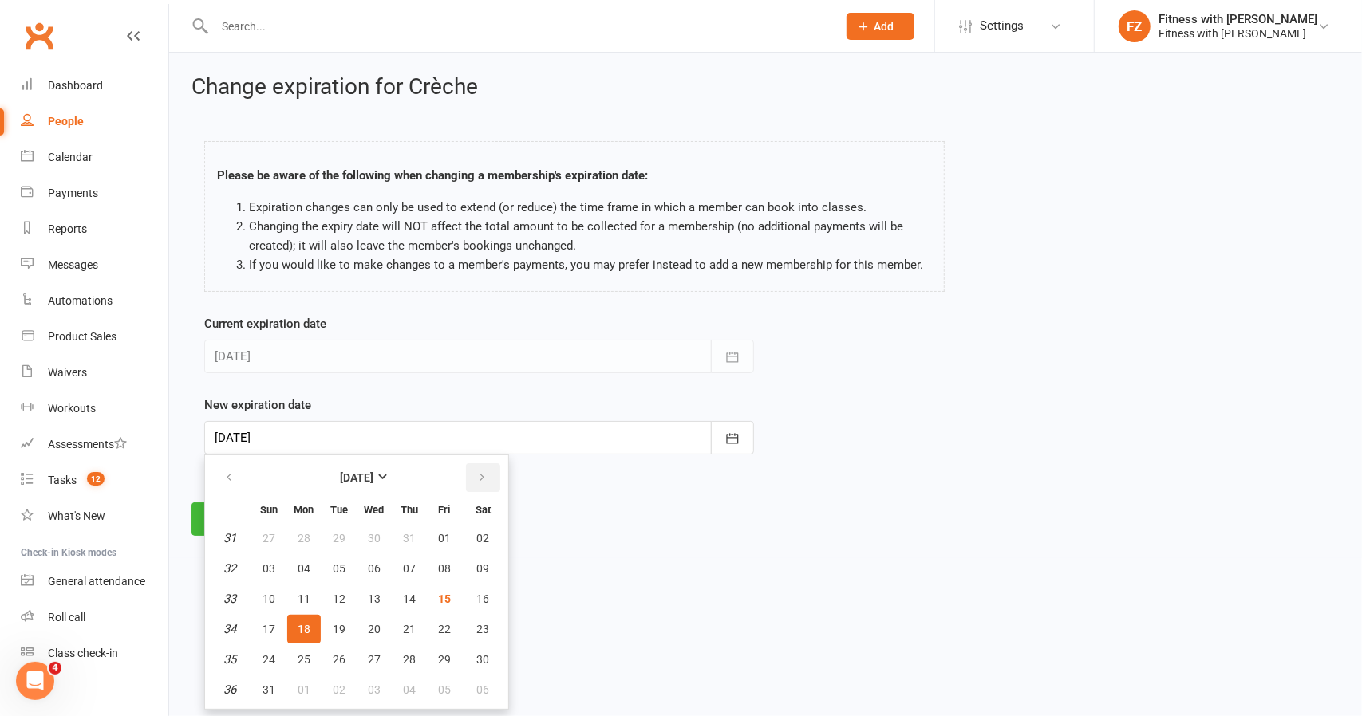
click at [480, 479] on icon "button" at bounding box center [481, 477] width 11 height 13
click at [474, 486] on button "button" at bounding box center [483, 478] width 34 height 29
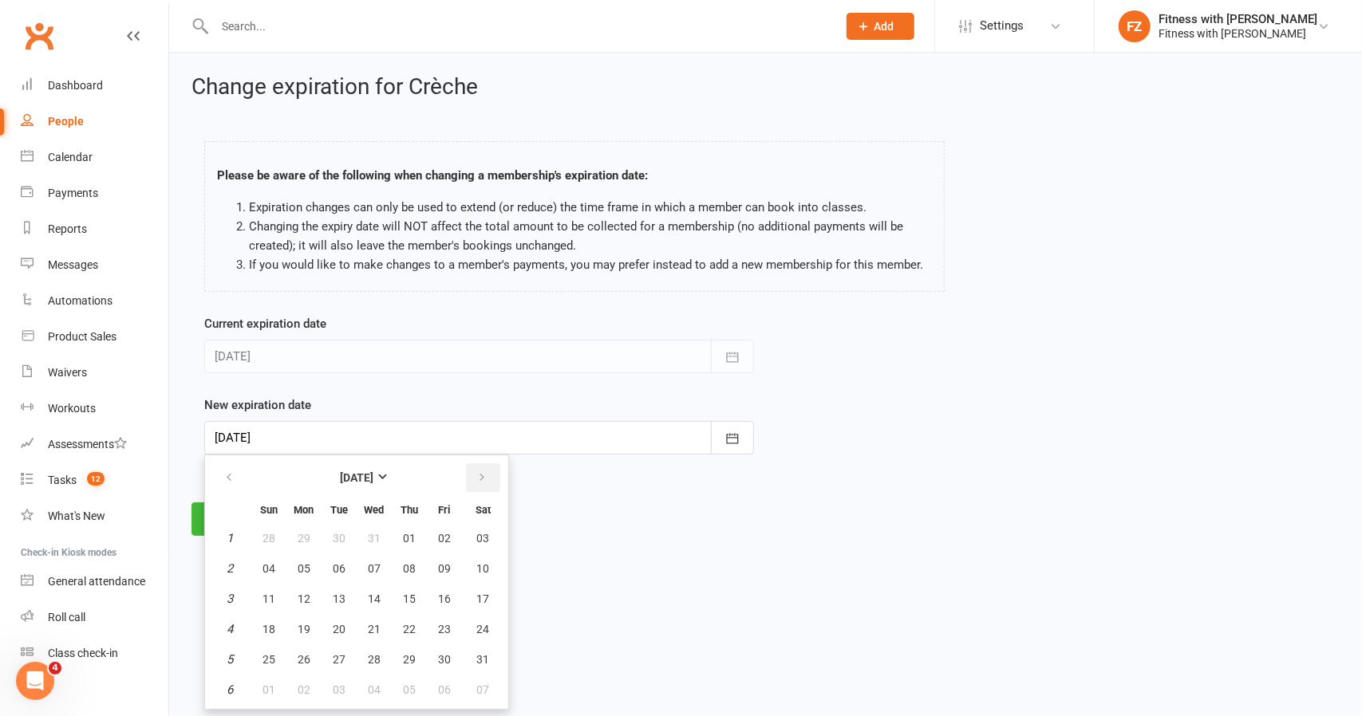
click at [474, 486] on button "button" at bounding box center [483, 478] width 34 height 29
click at [474, 586] on button "21" at bounding box center [483, 599] width 41 height 29
type input "[DATE]"
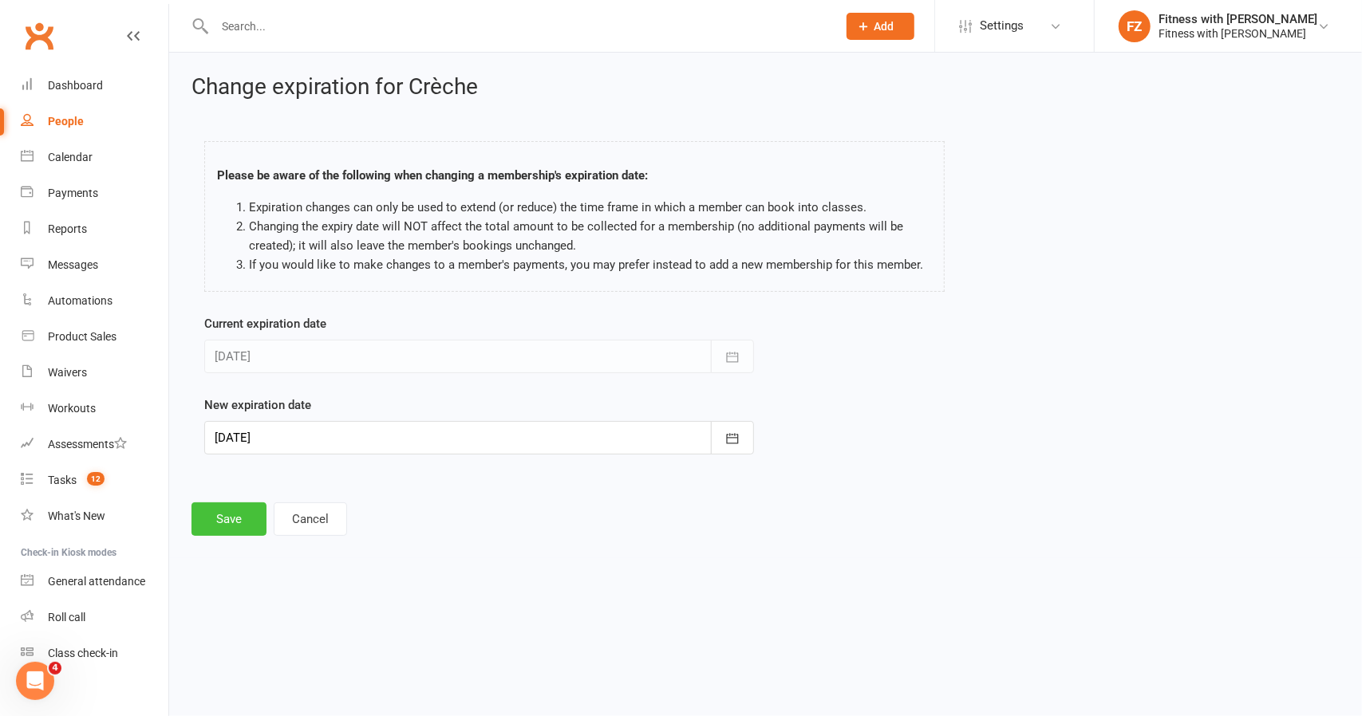
click at [239, 518] on button "Save" at bounding box center [228, 520] width 75 height 34
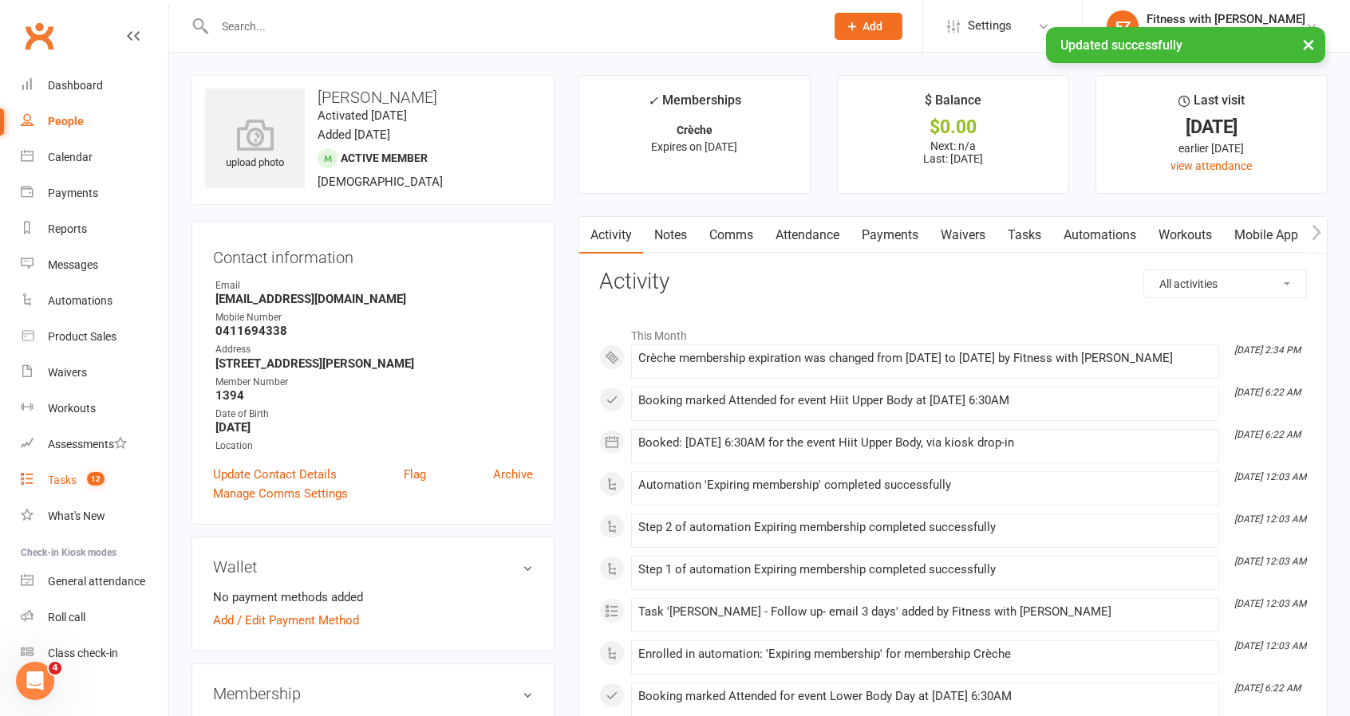
click at [93, 483] on span "12" at bounding box center [96, 479] width 18 height 14
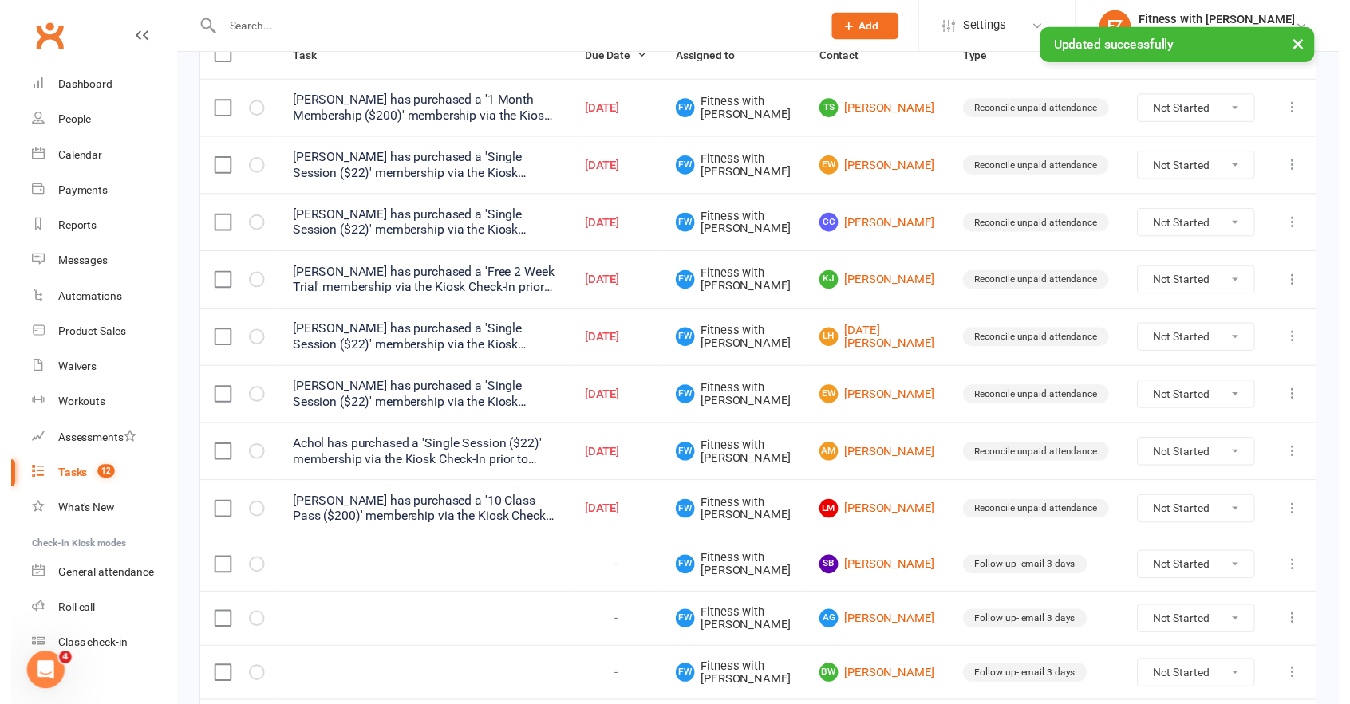
scroll to position [332, 0]
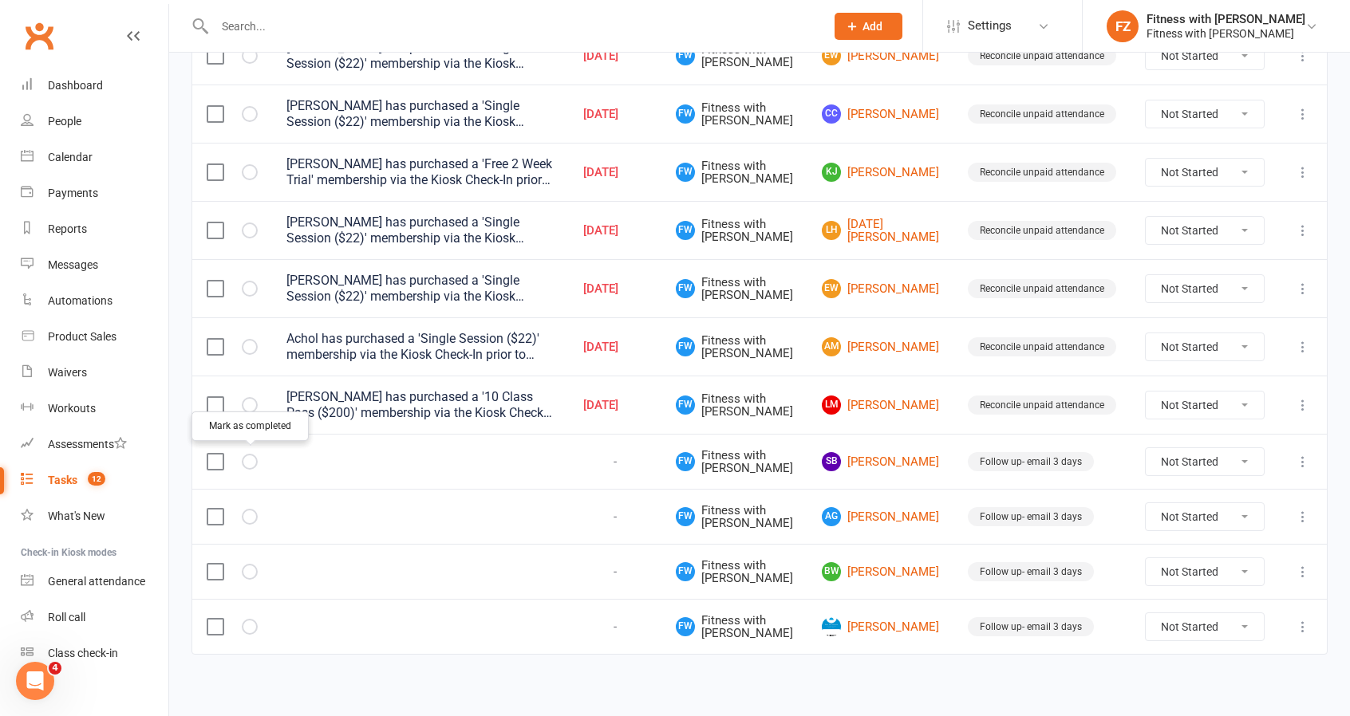
click at [0, 0] on icon "button" at bounding box center [0, 0] width 0 height 0
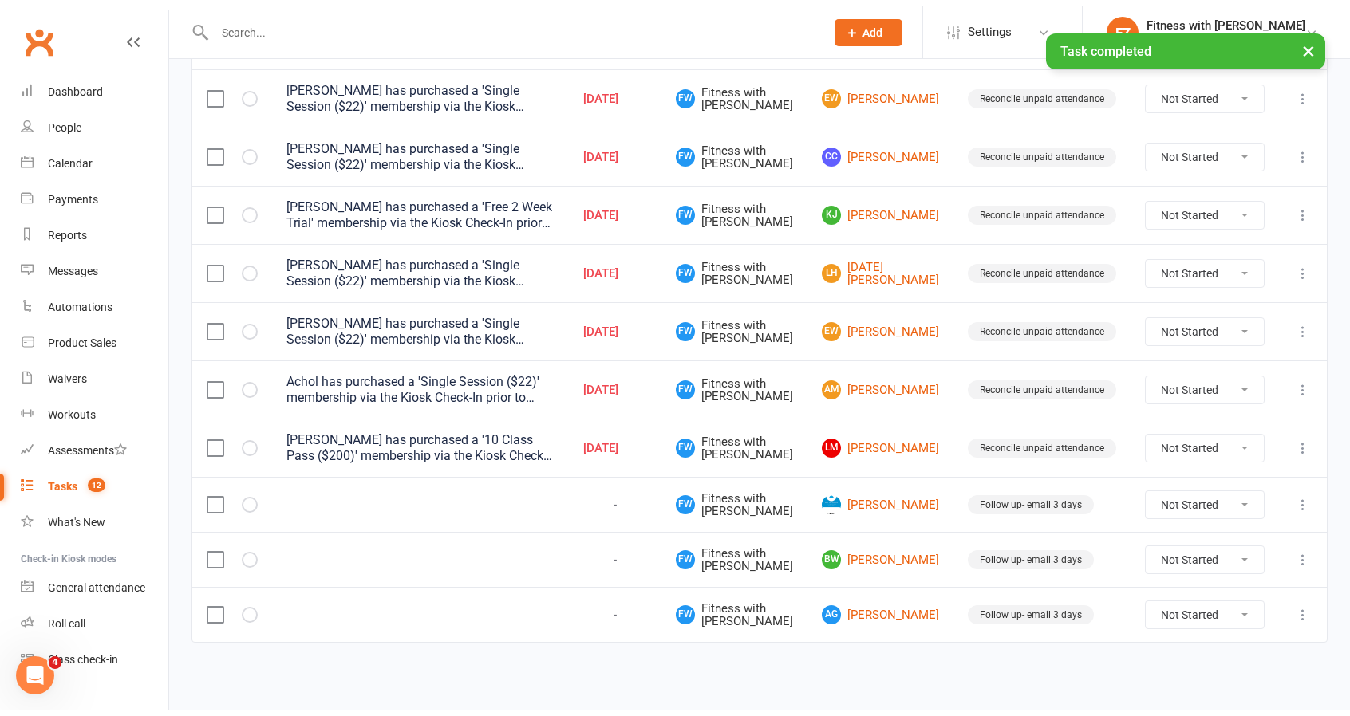
scroll to position [278, 0]
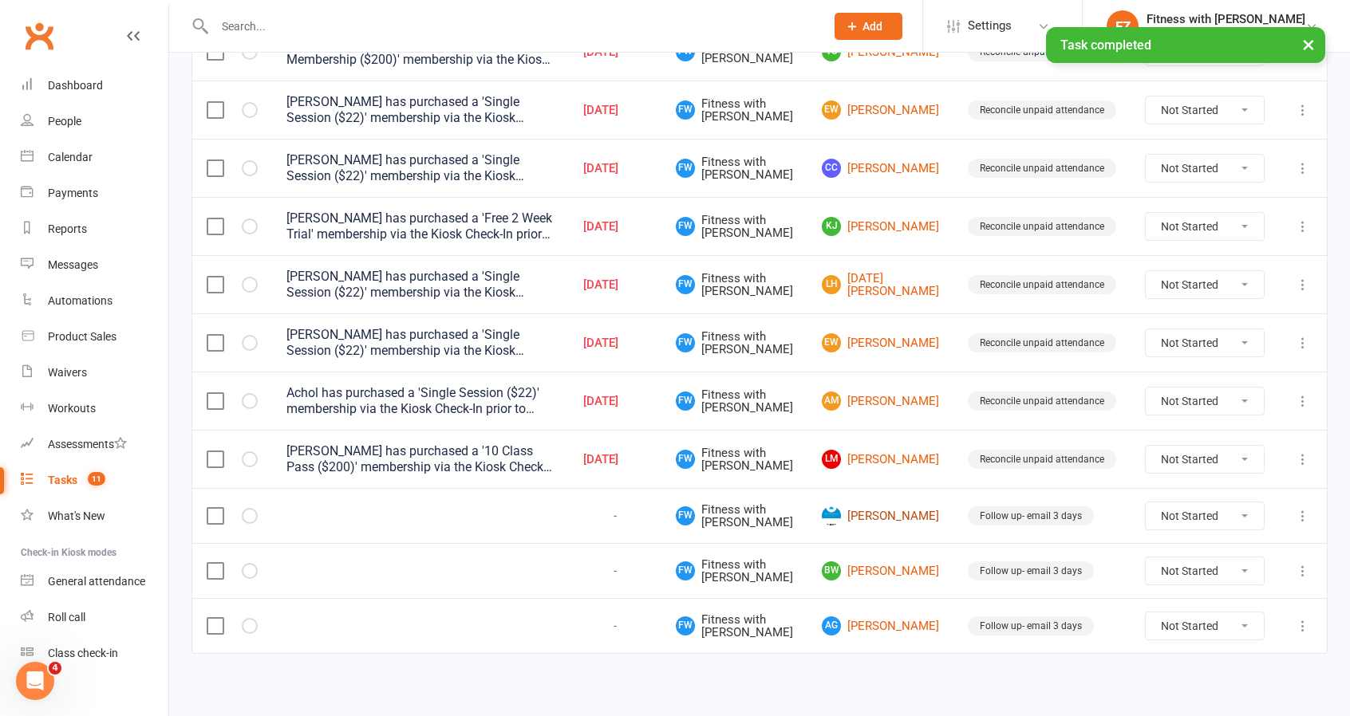
click at [898, 507] on link "[PERSON_NAME]" at bounding box center [880, 516] width 117 height 19
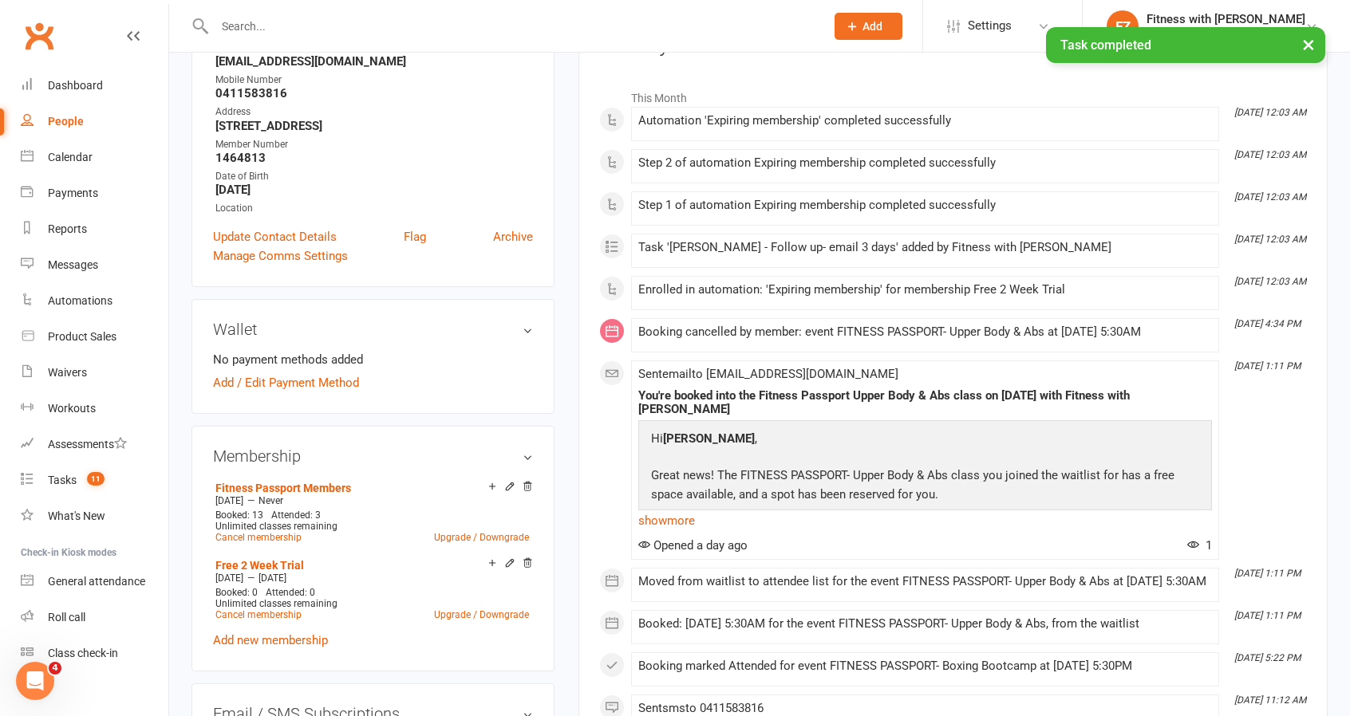
scroll to position [239, 0]
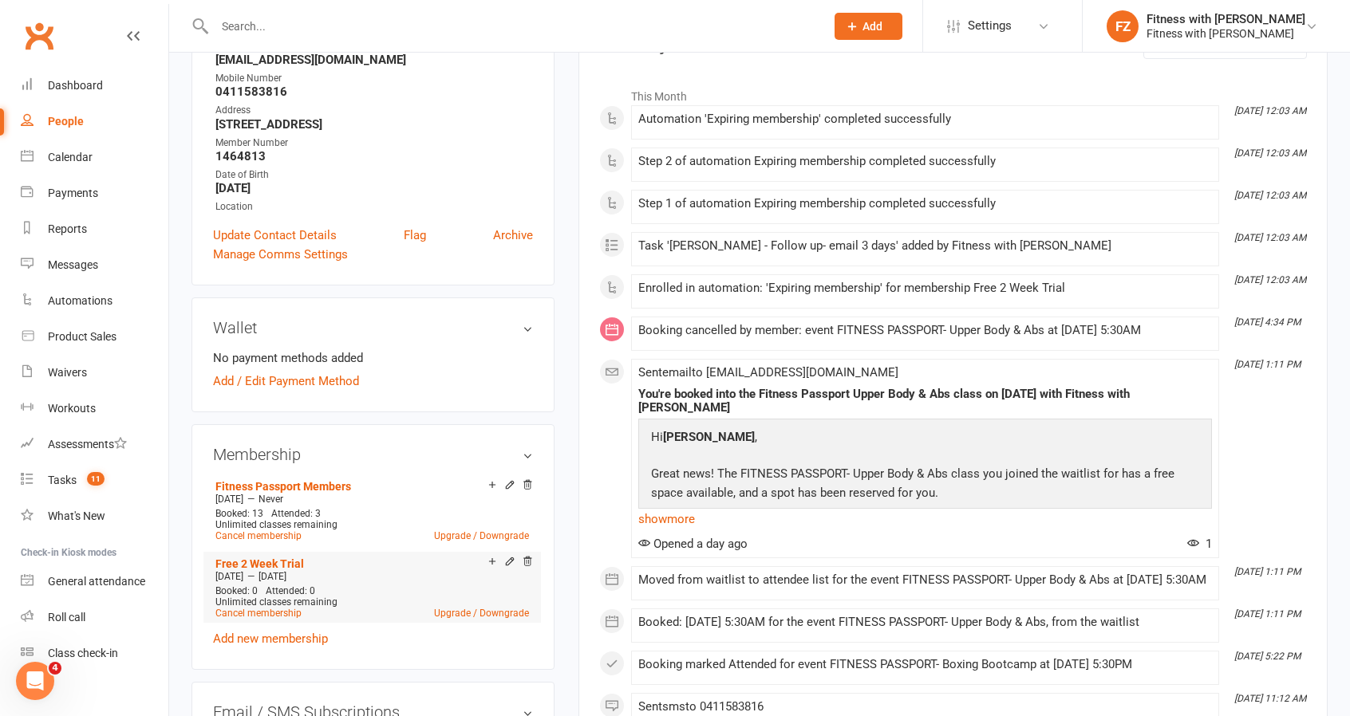
click at [530, 553] on li "Free 2 Week Trial [DATE] — [DATE] Booked: 0 Attended: 0 Unlimited classes remai…" at bounding box center [372, 587] width 322 height 70
click at [526, 560] on icon at bounding box center [527, 561] width 11 height 11
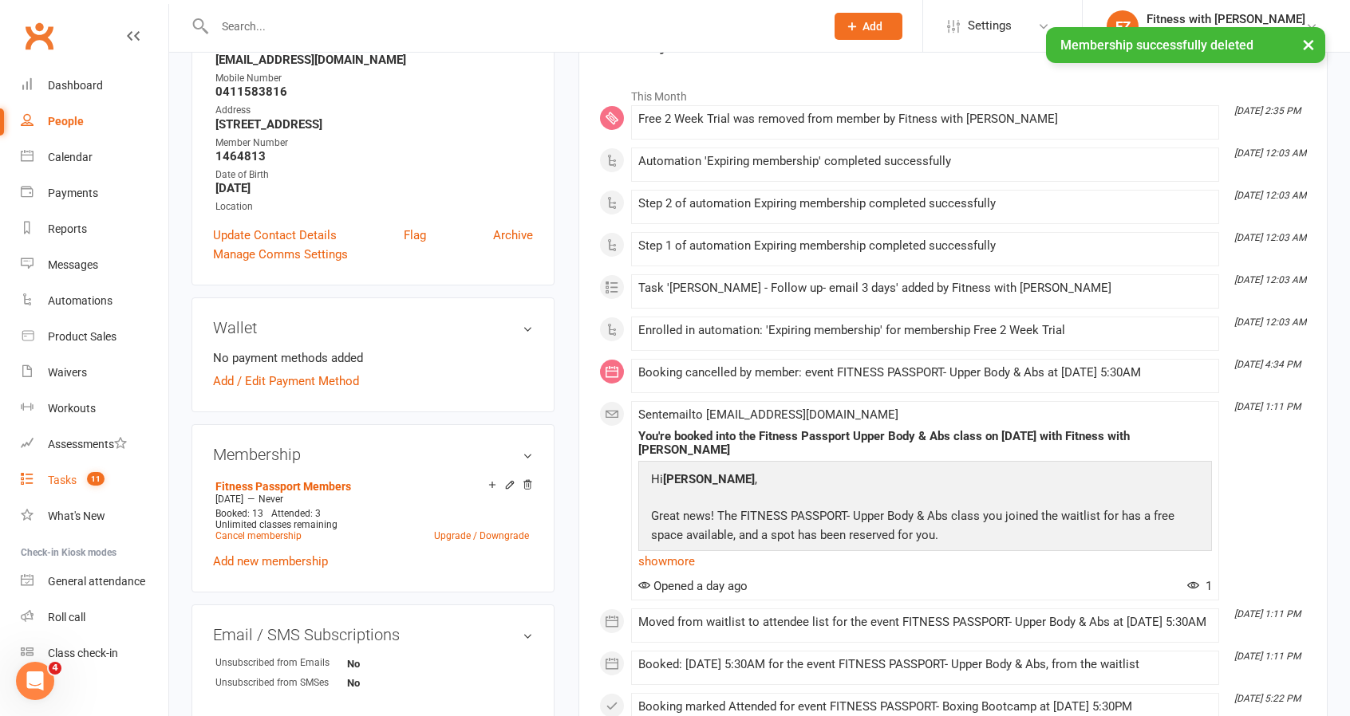
click at [73, 471] on link "Tasks 11" at bounding box center [95, 481] width 148 height 36
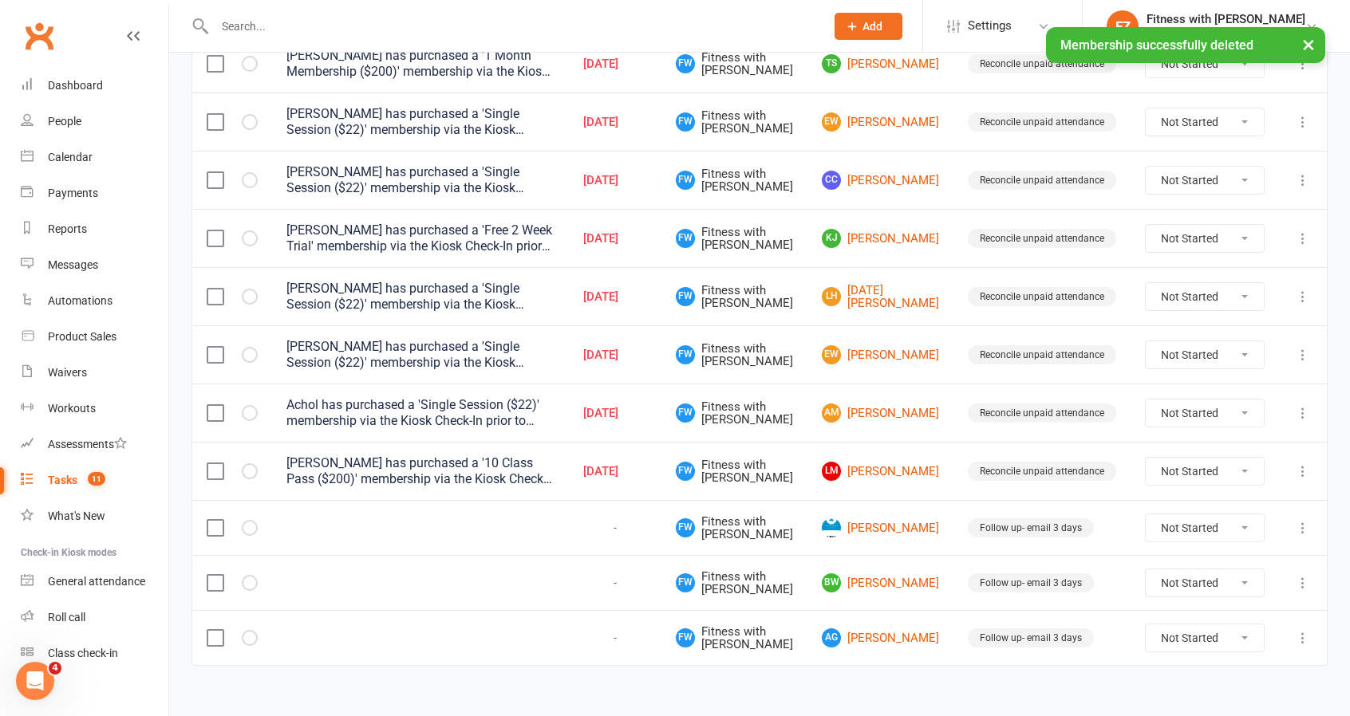
scroll to position [278, 0]
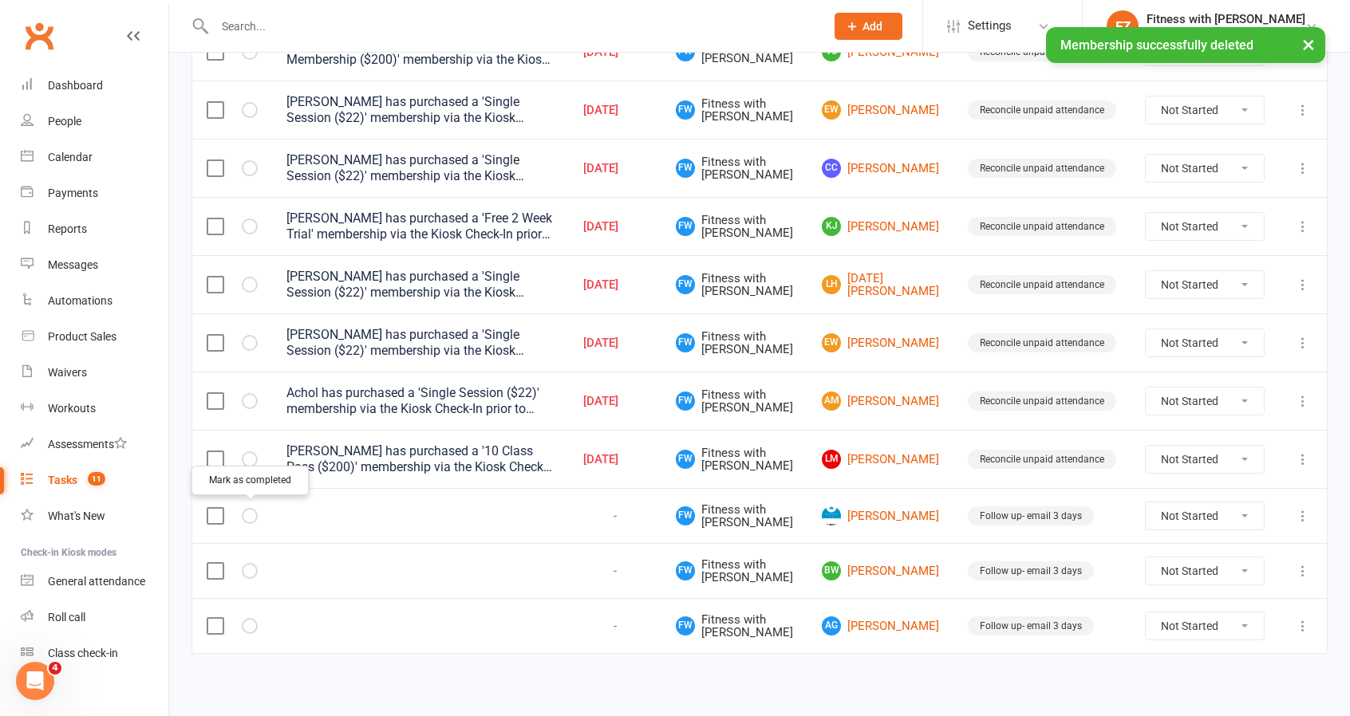
click at [0, 0] on icon "button" at bounding box center [0, 0] width 0 height 0
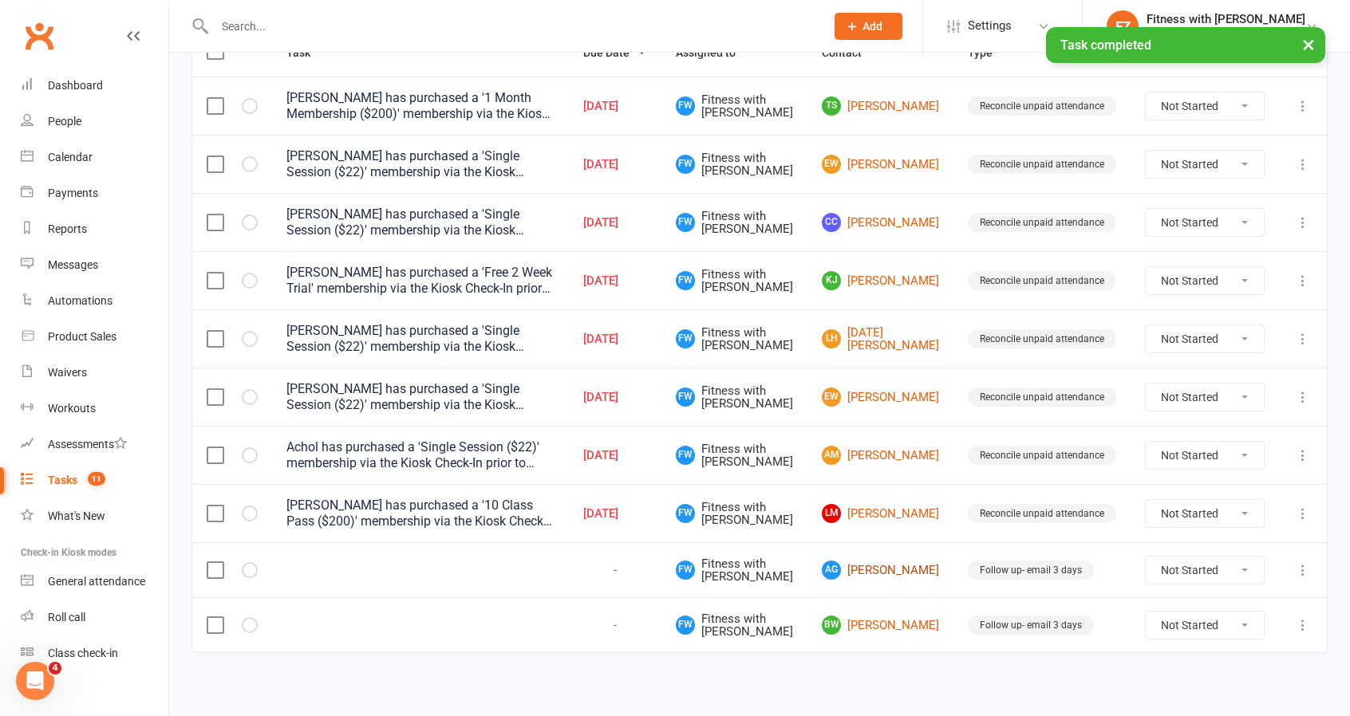
click at [921, 574] on link "AG [PERSON_NAME]" at bounding box center [880, 570] width 117 height 19
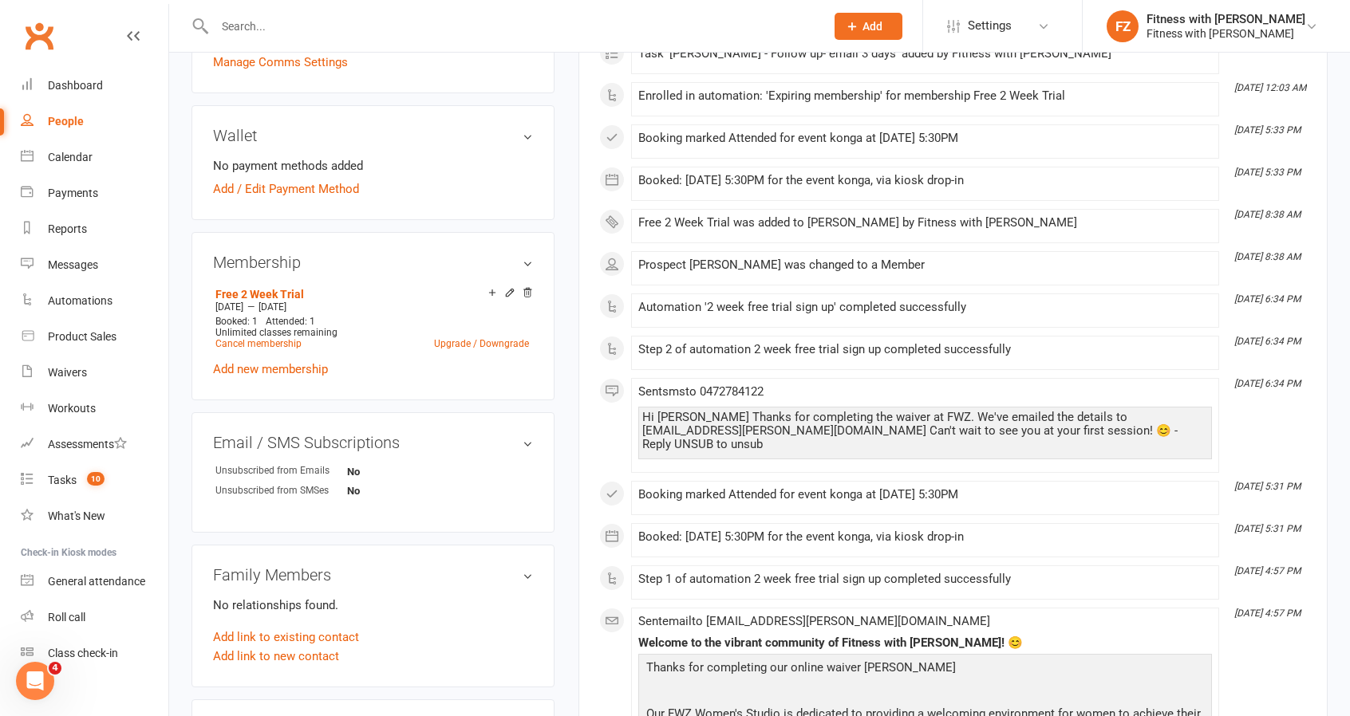
scroll to position [399, 0]
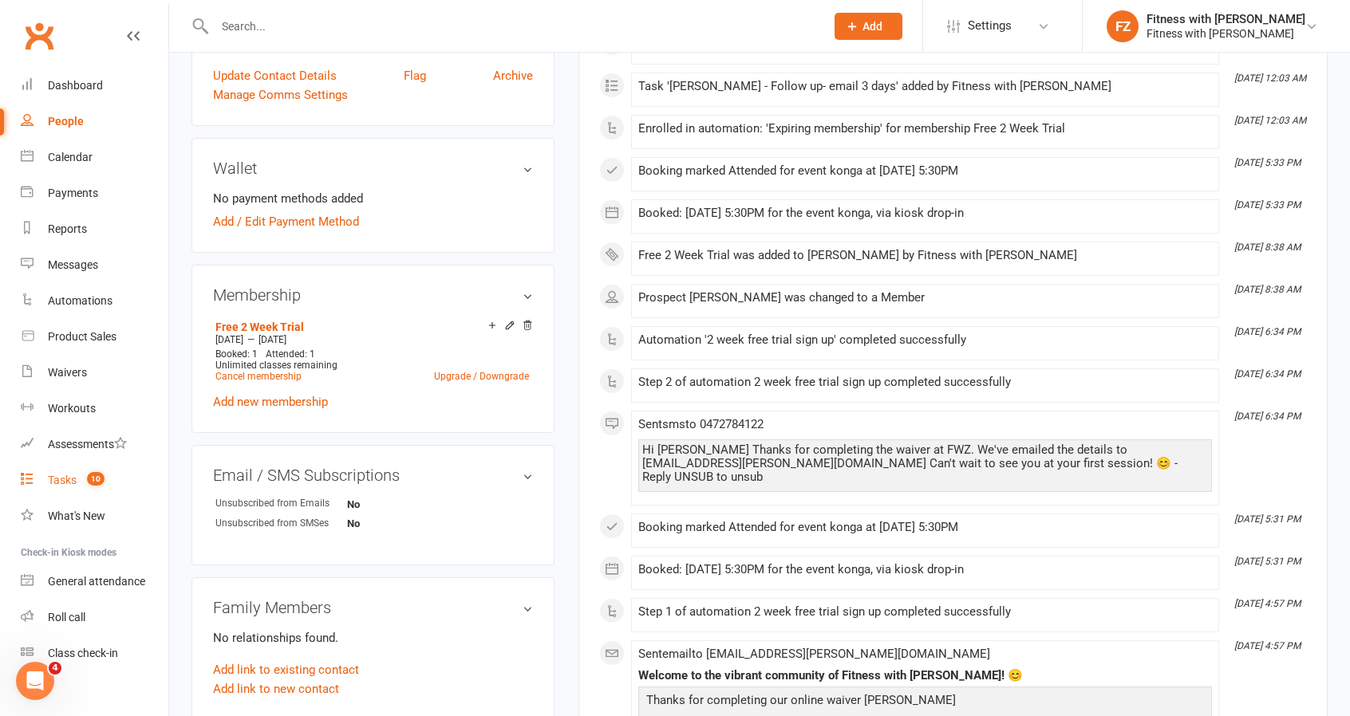
click at [85, 483] on count-badge "10" at bounding box center [92, 480] width 26 height 13
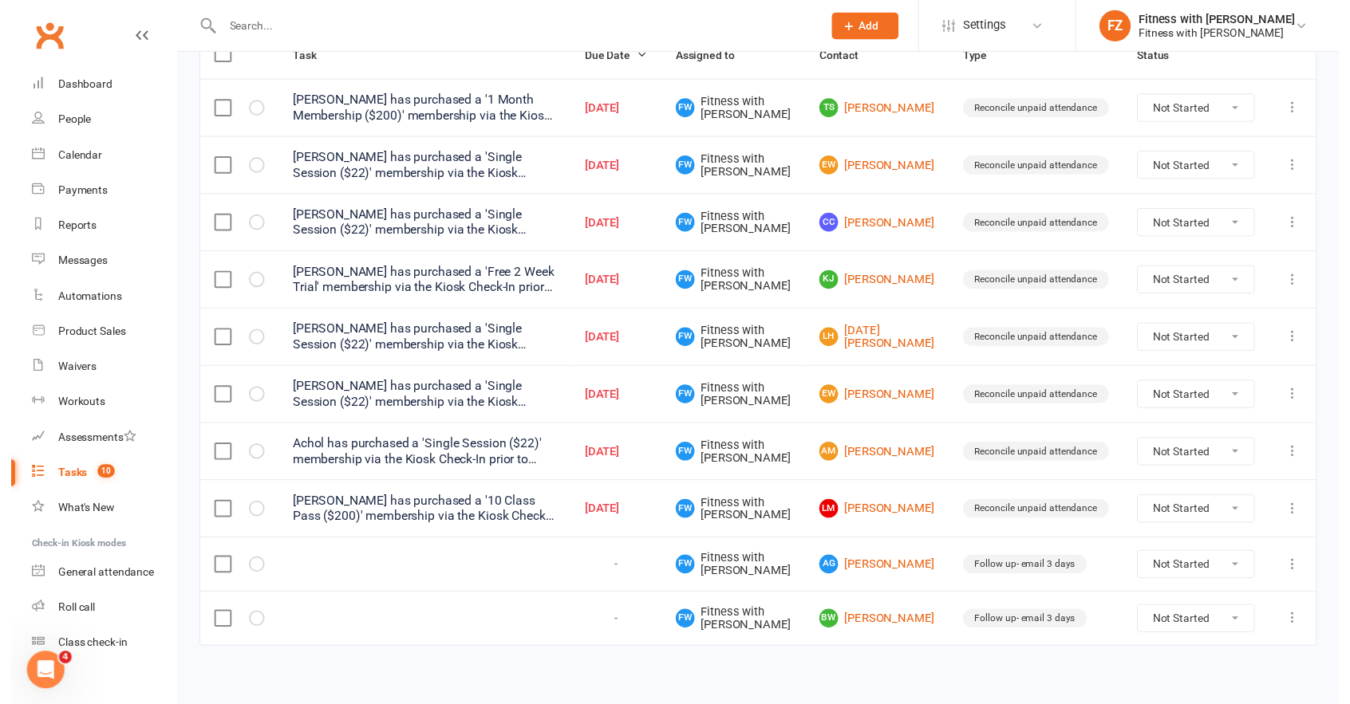
scroll to position [223, 0]
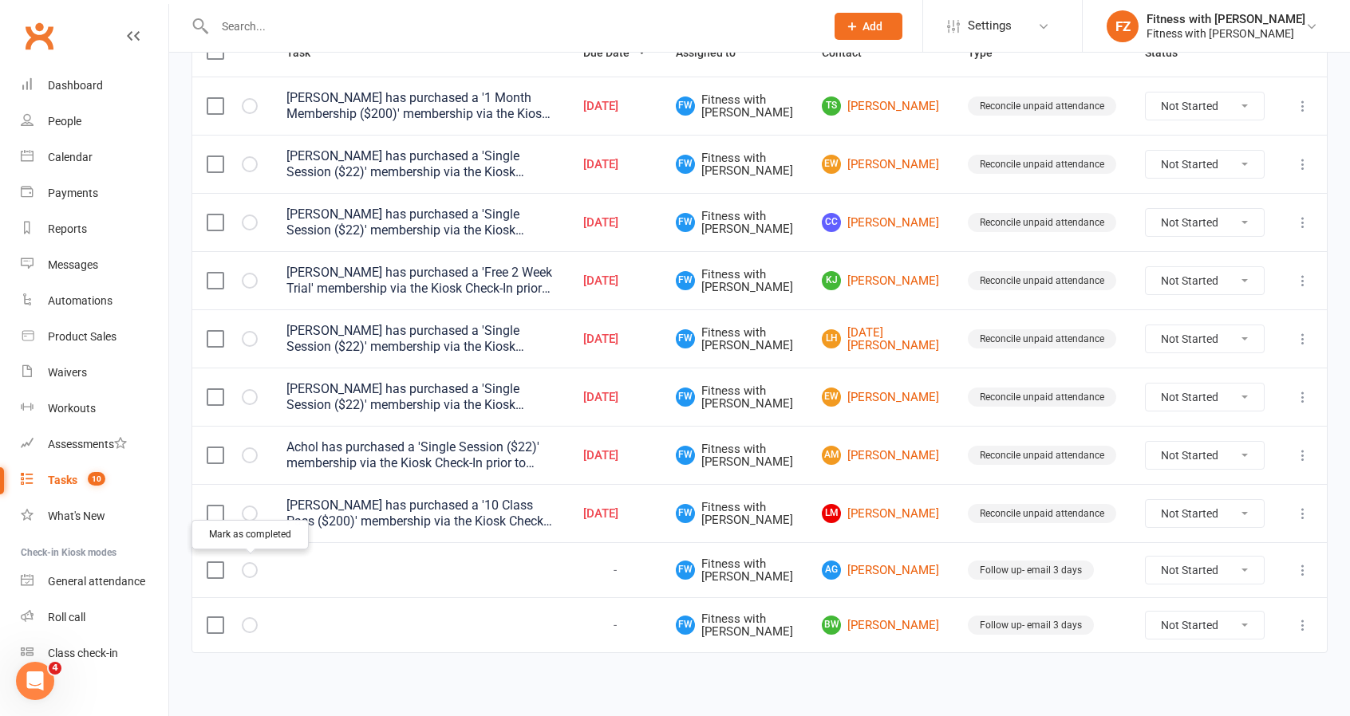
click at [0, 0] on icon "button" at bounding box center [0, 0] width 0 height 0
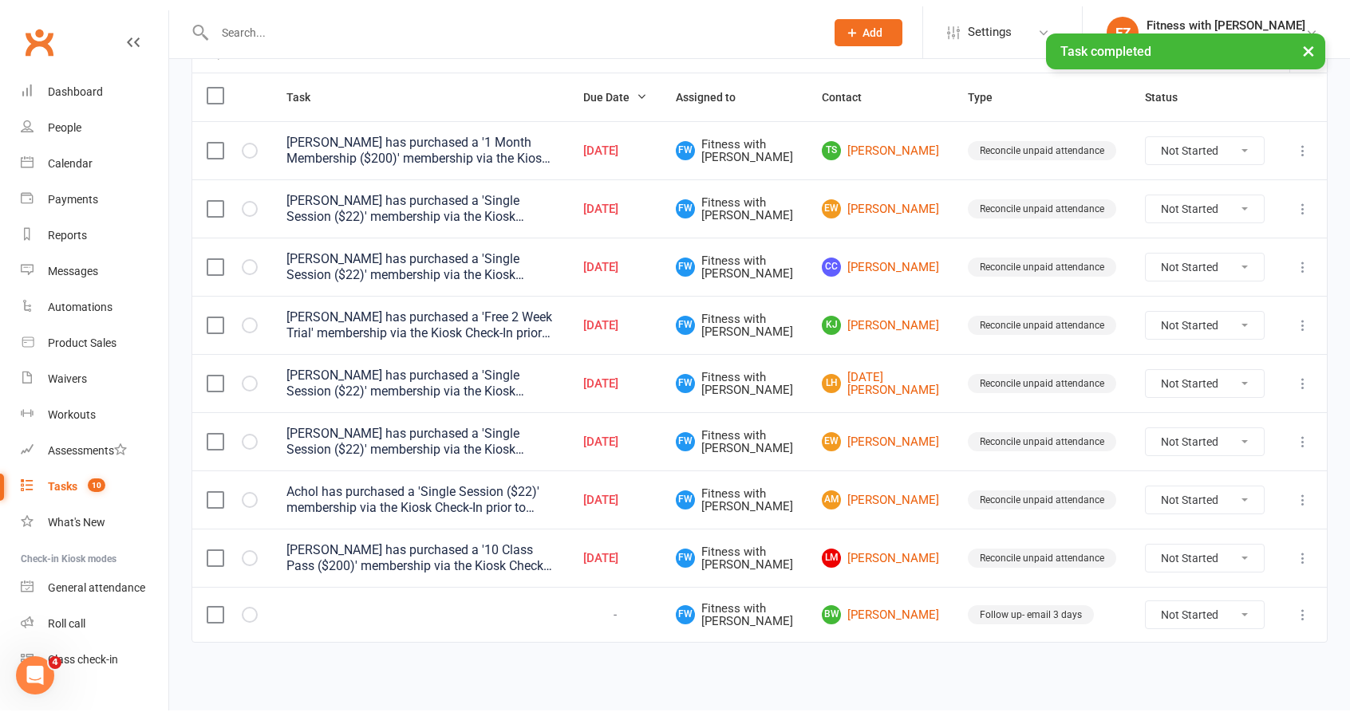
scroll to position [169, 0]
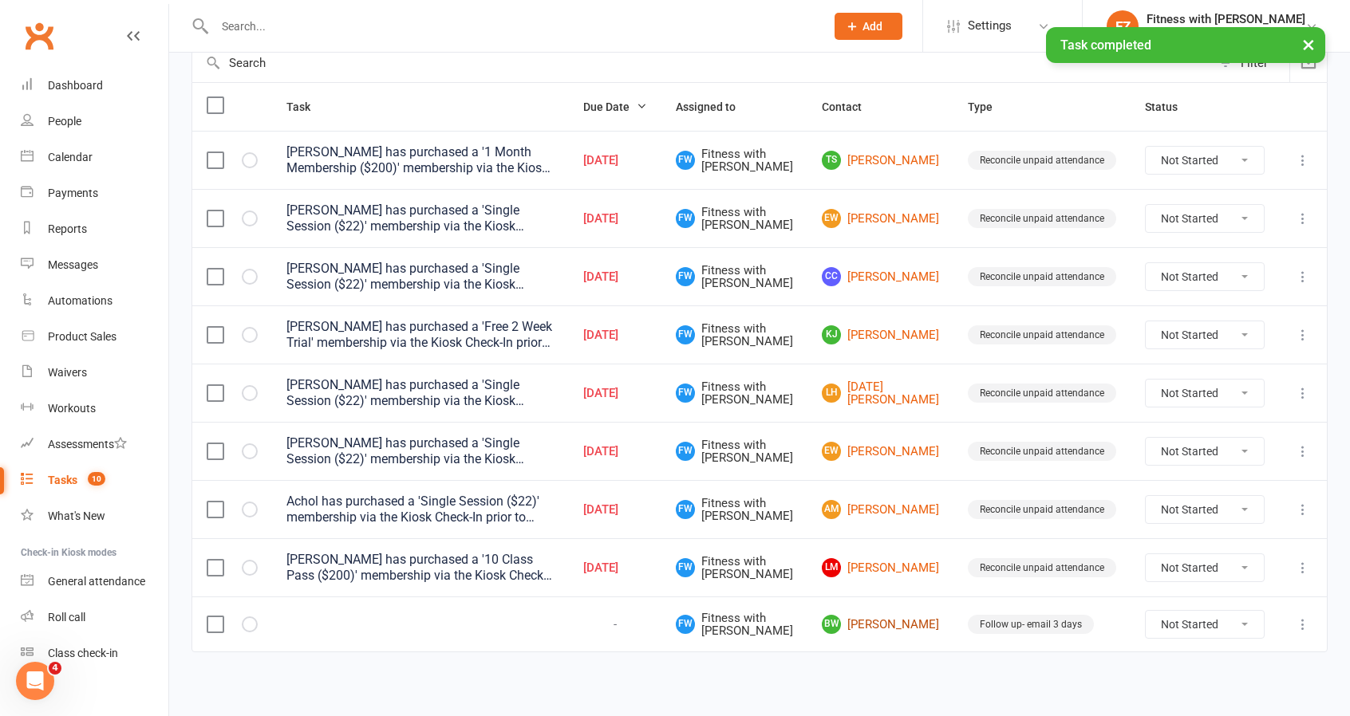
click at [916, 617] on link "BW [PERSON_NAME]" at bounding box center [880, 624] width 117 height 19
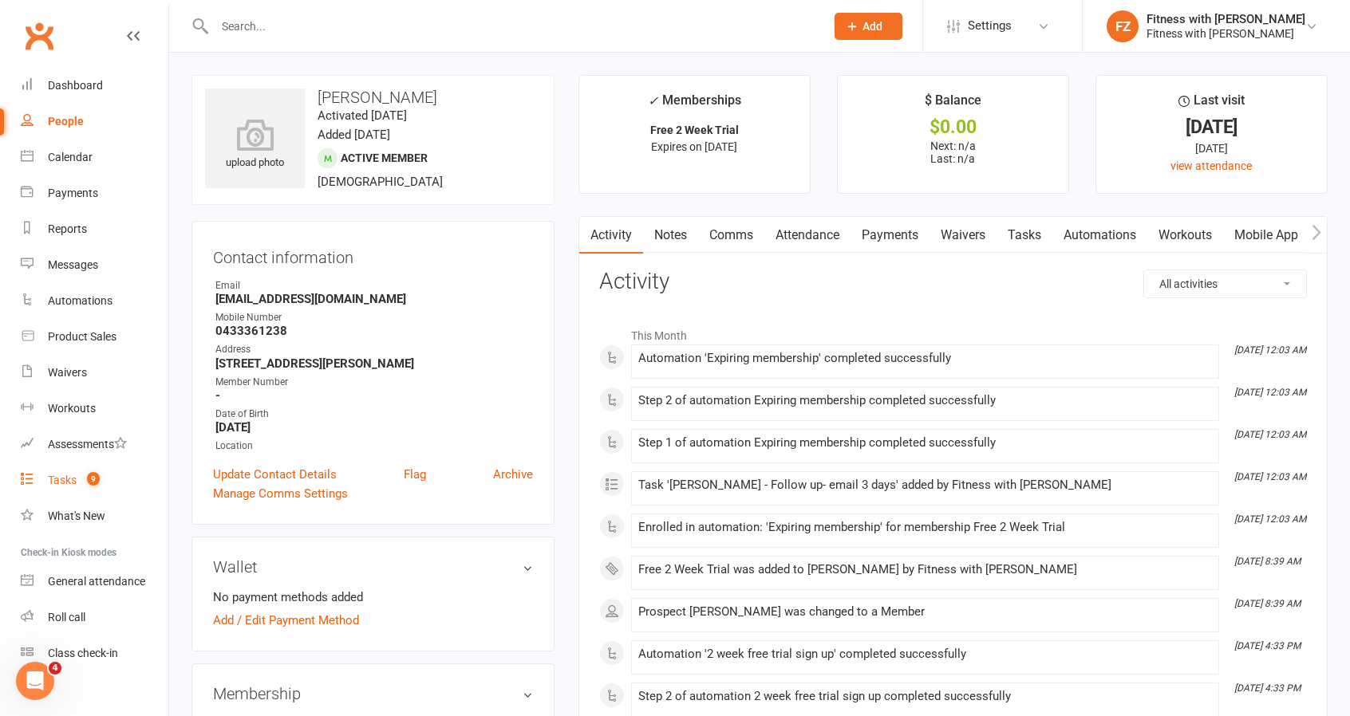
click at [91, 478] on span "9" at bounding box center [93, 479] width 13 height 14
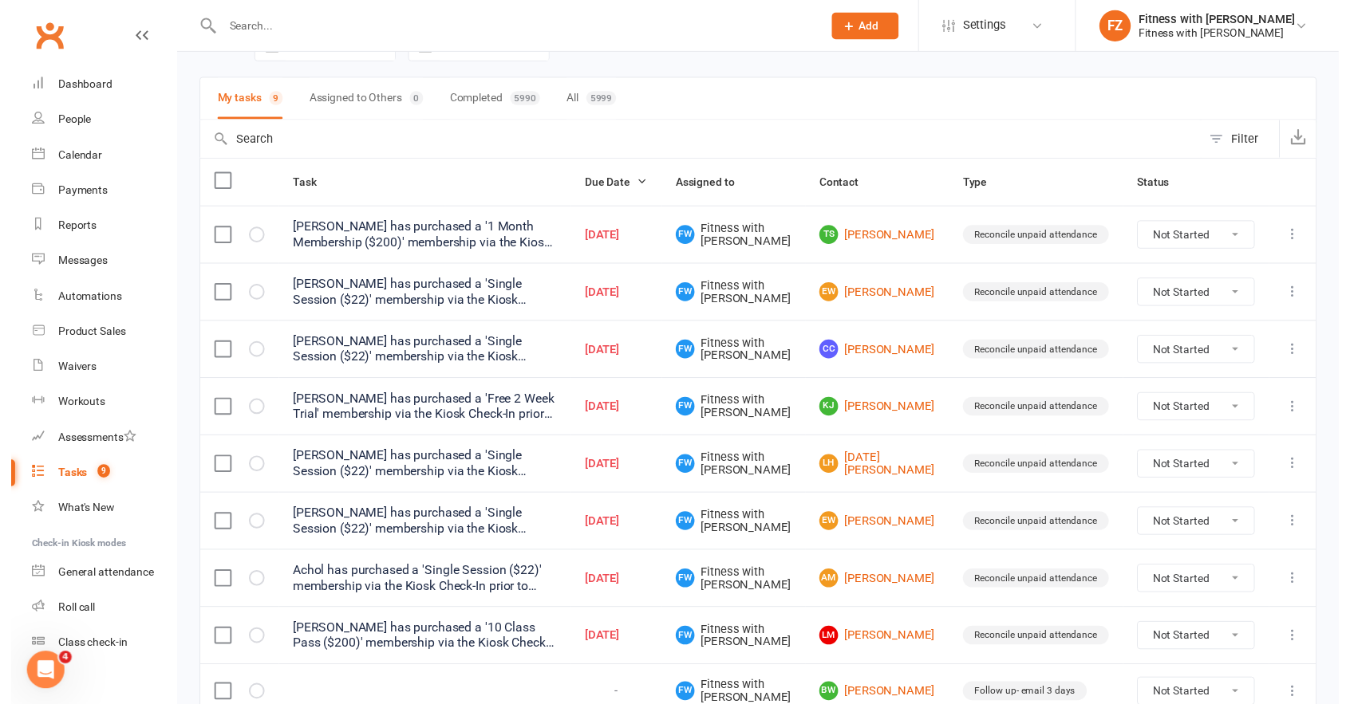
scroll to position [169, 0]
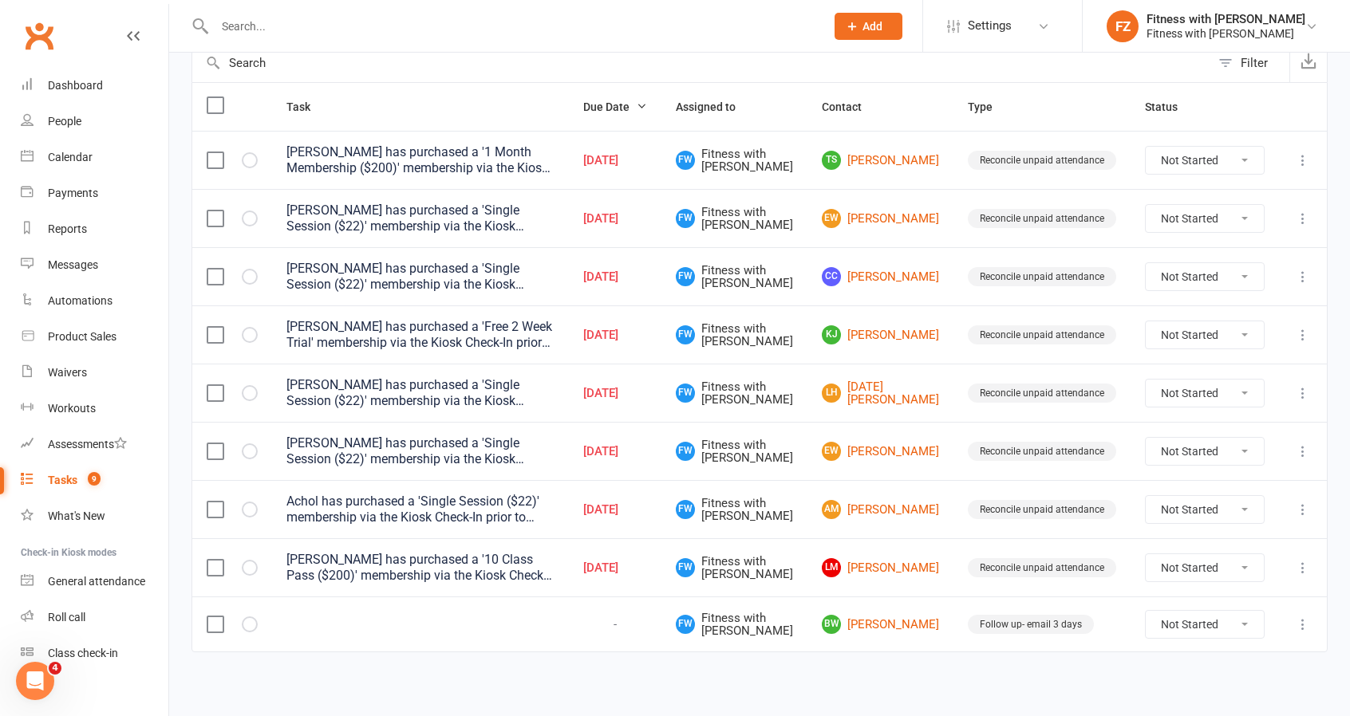
click at [239, 625] on div at bounding box center [232, 625] width 51 height 16
click at [0, 0] on icon "button" at bounding box center [0, 0] width 0 height 0
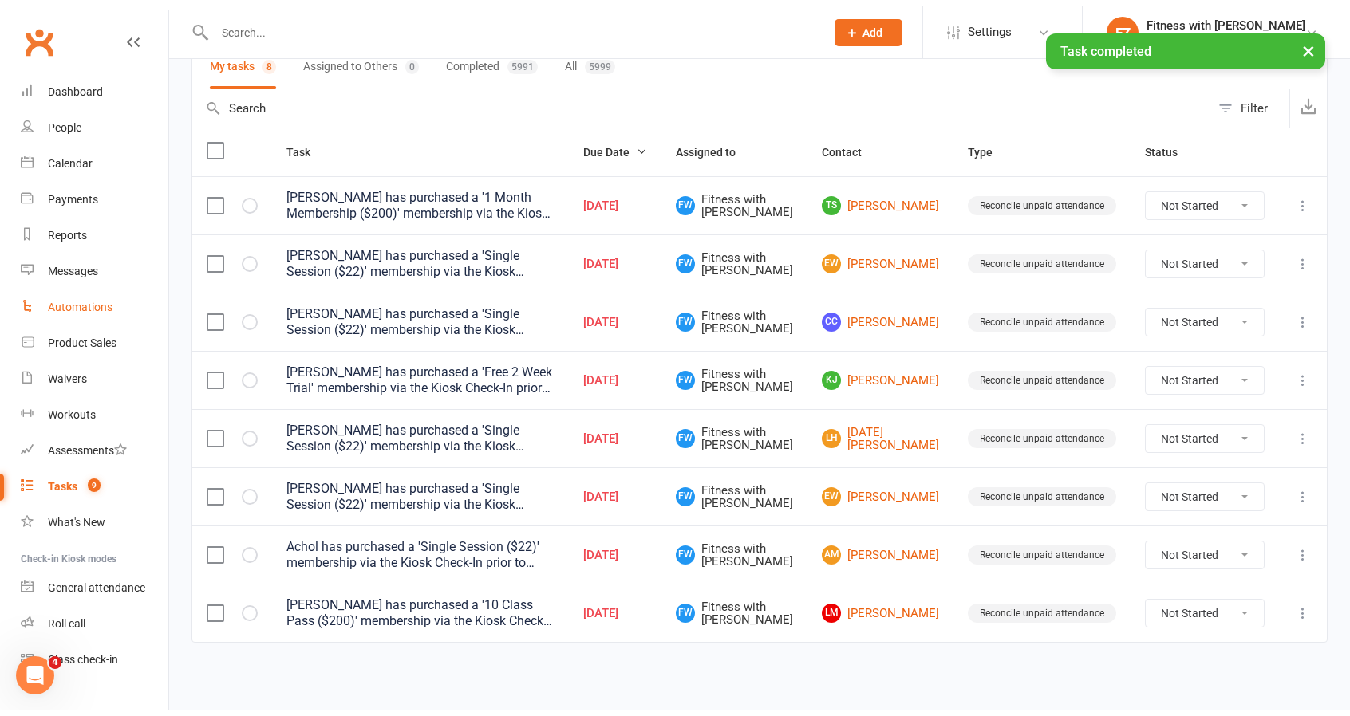
scroll to position [115, 0]
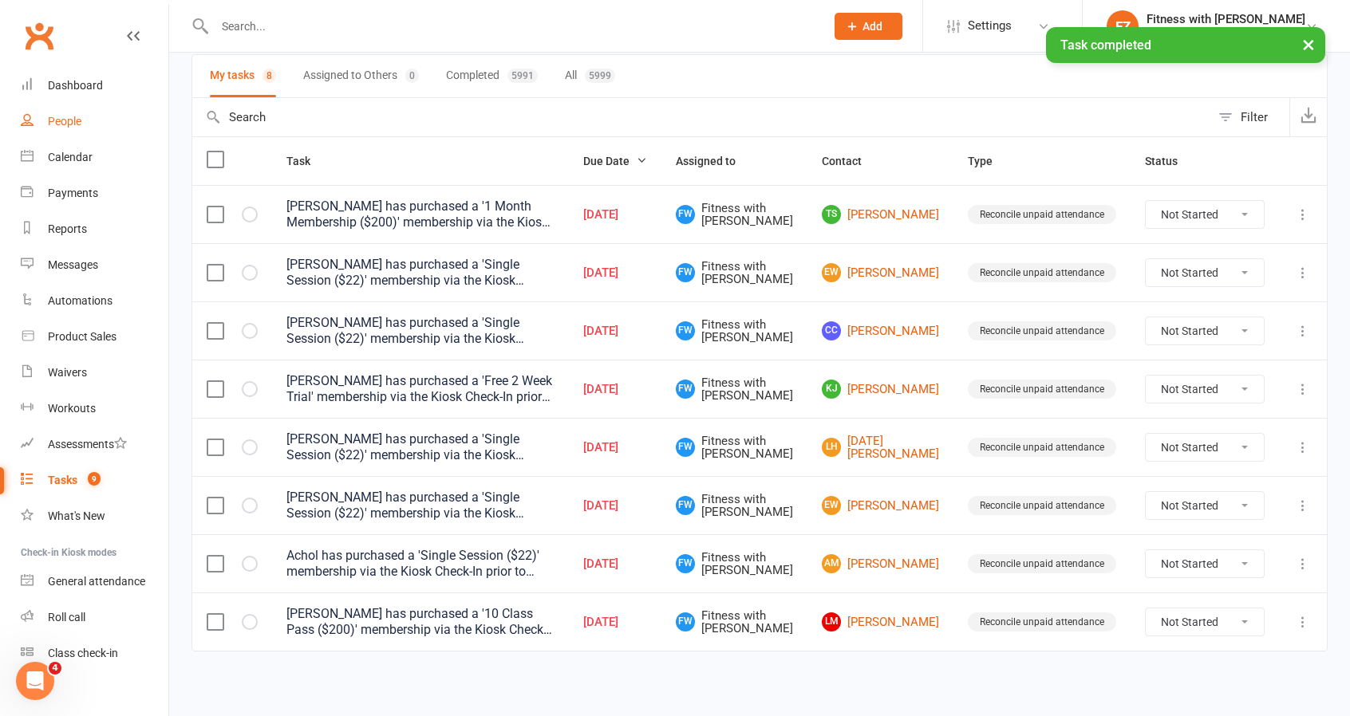
click at [62, 112] on link "People" at bounding box center [95, 122] width 148 height 36
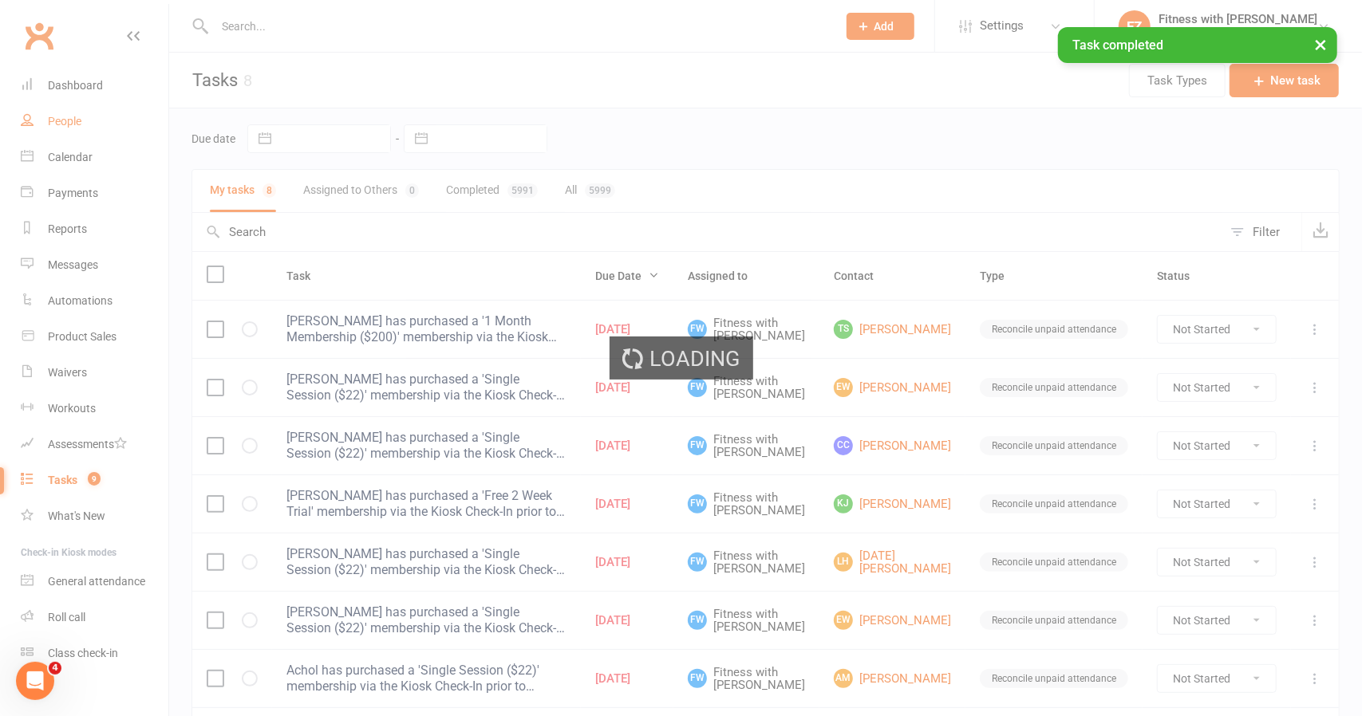
select select "50"
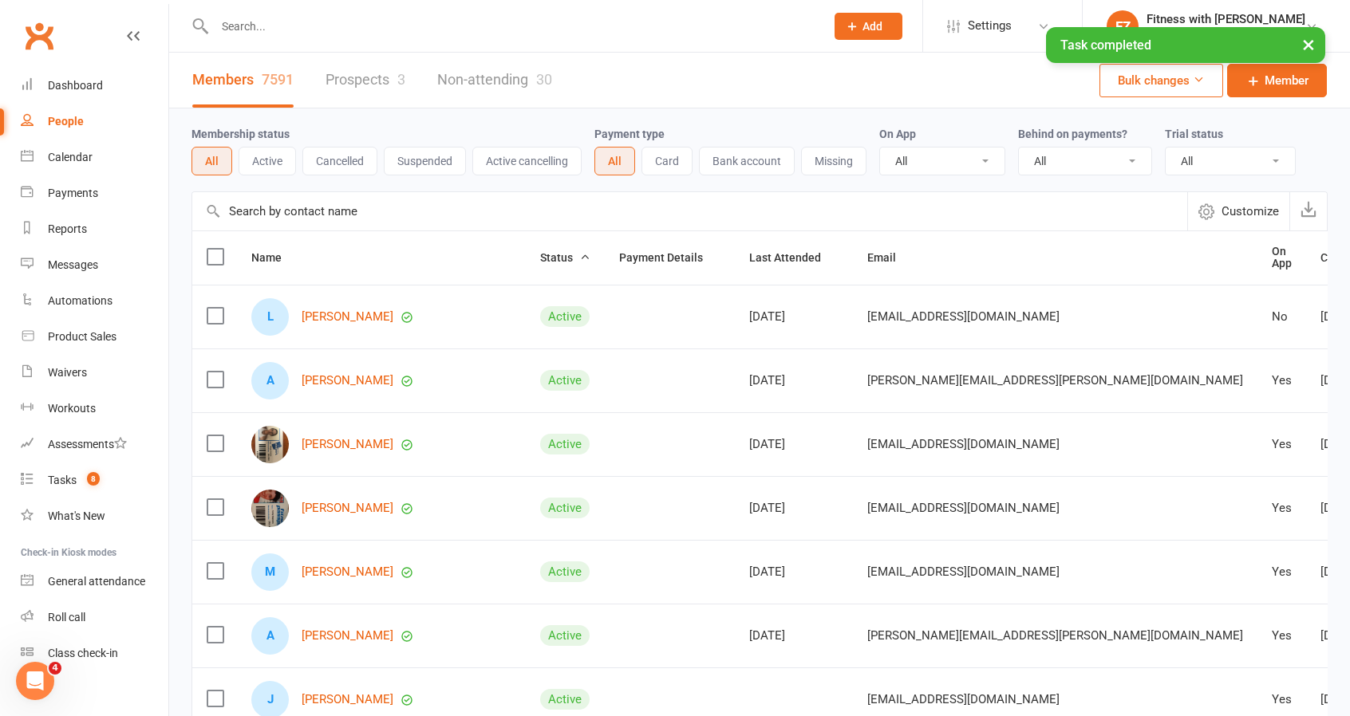
click at [358, 76] on link "Prospects 3" at bounding box center [365, 80] width 80 height 55
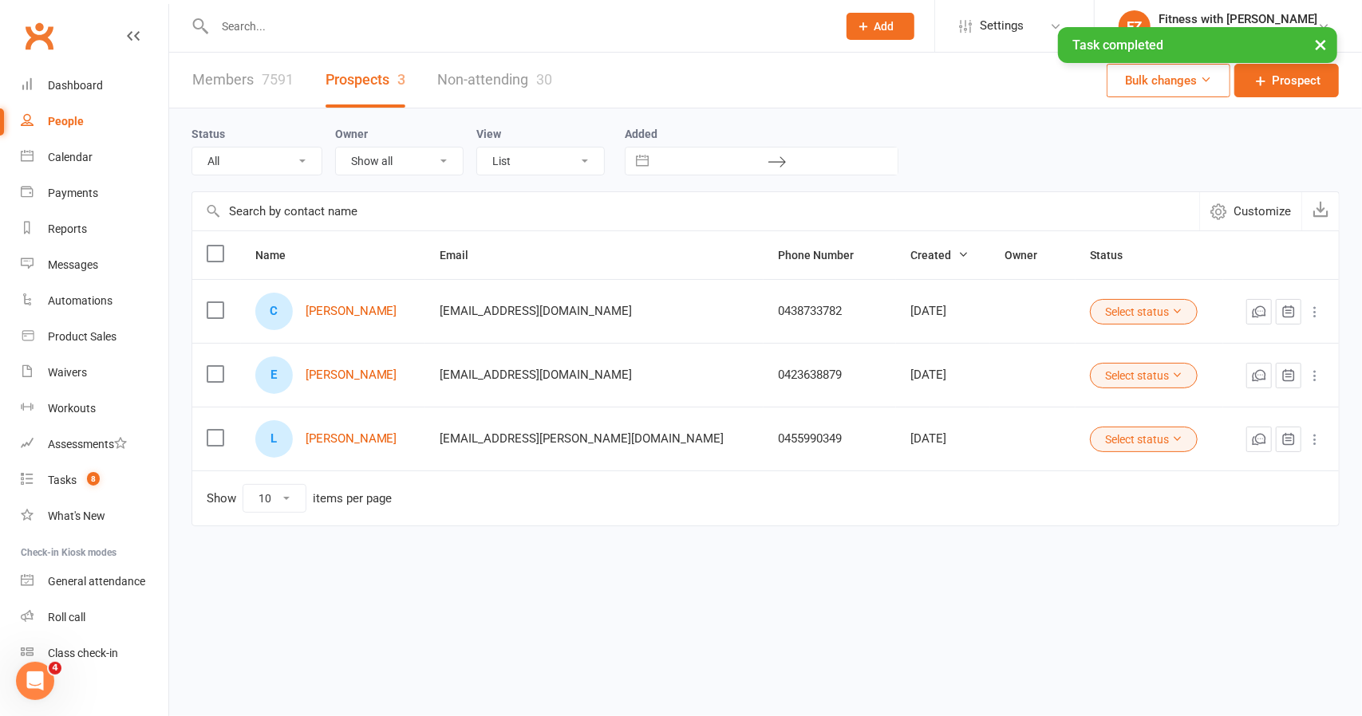
drag, startPoint x: 408, startPoint y: 319, endPoint x: 302, endPoint y: 317, distance: 106.9
click at [302, 317] on div "C [PERSON_NAME]" at bounding box center [333, 311] width 156 height 37
copy div "[PERSON_NAME]"
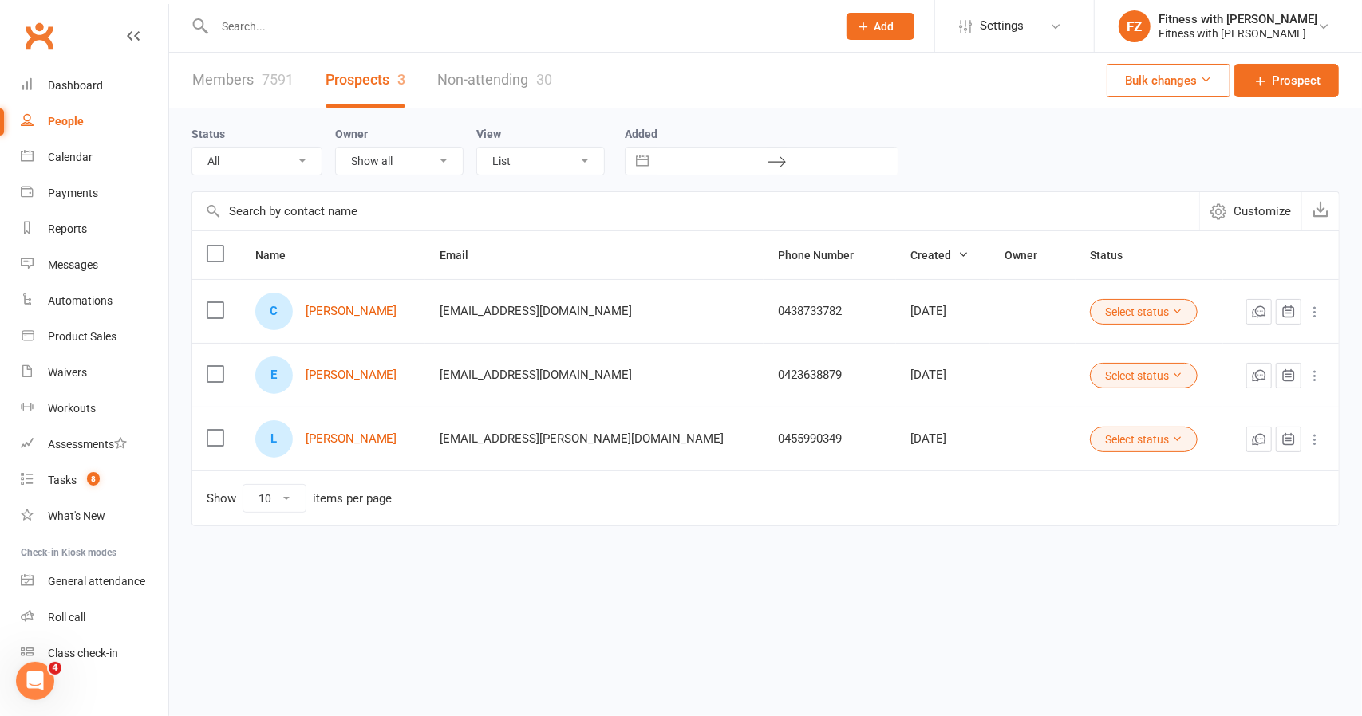
click at [283, 27] on input "text" at bounding box center [518, 26] width 616 height 22
paste input "[PERSON_NAME]"
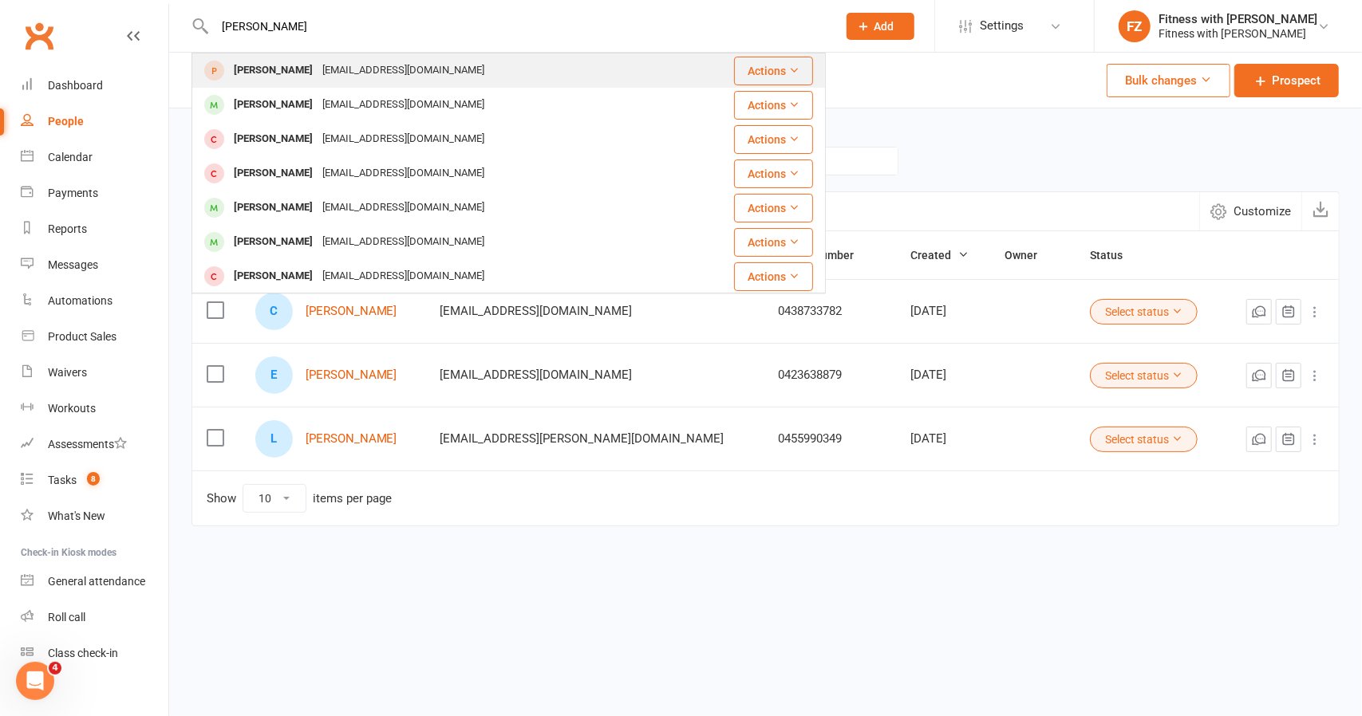
type input "[PERSON_NAME]"
click at [363, 80] on div "[EMAIL_ADDRESS][DOMAIN_NAME]" at bounding box center [404, 70] width 172 height 23
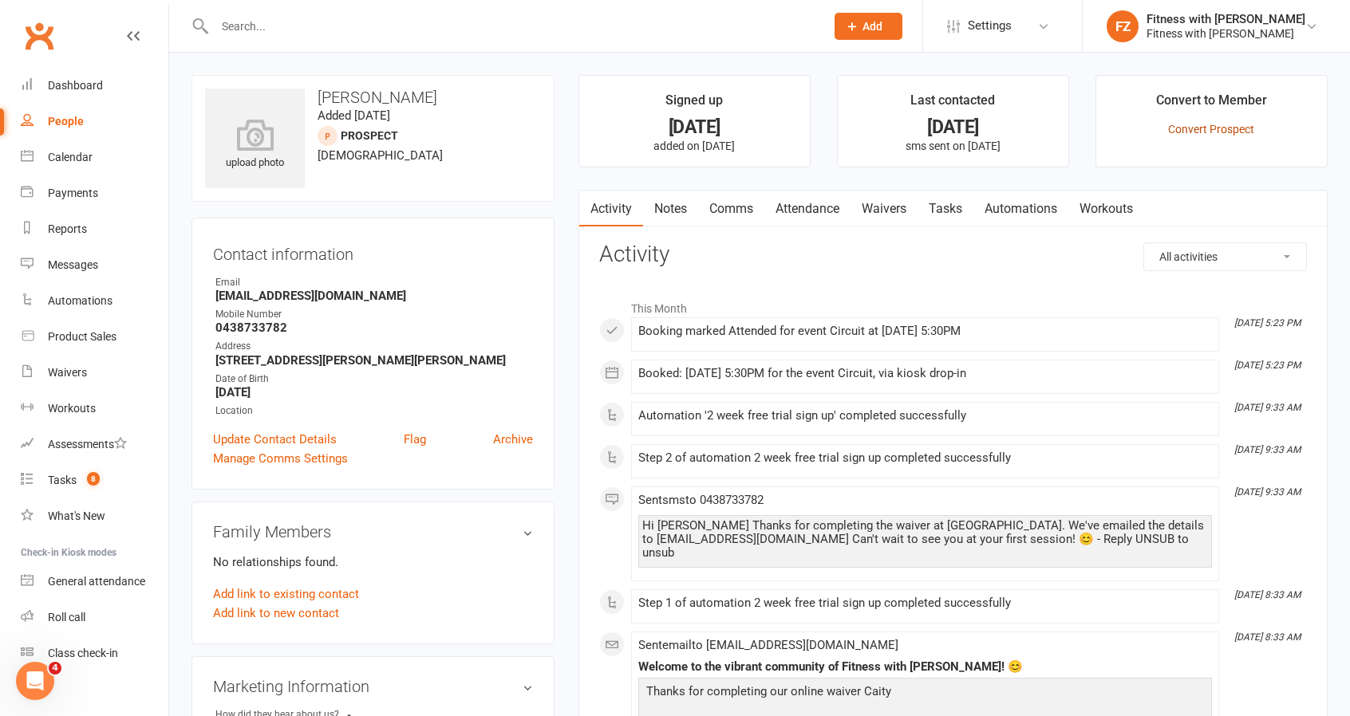
drag, startPoint x: 1262, startPoint y: 123, endPoint x: 1245, endPoint y: 127, distance: 17.2
click at [1260, 124] on p "Convert Prospect" at bounding box center [1211, 129] width 202 height 13
click at [1243, 127] on link "Convert Prospect" at bounding box center [1211, 129] width 86 height 13
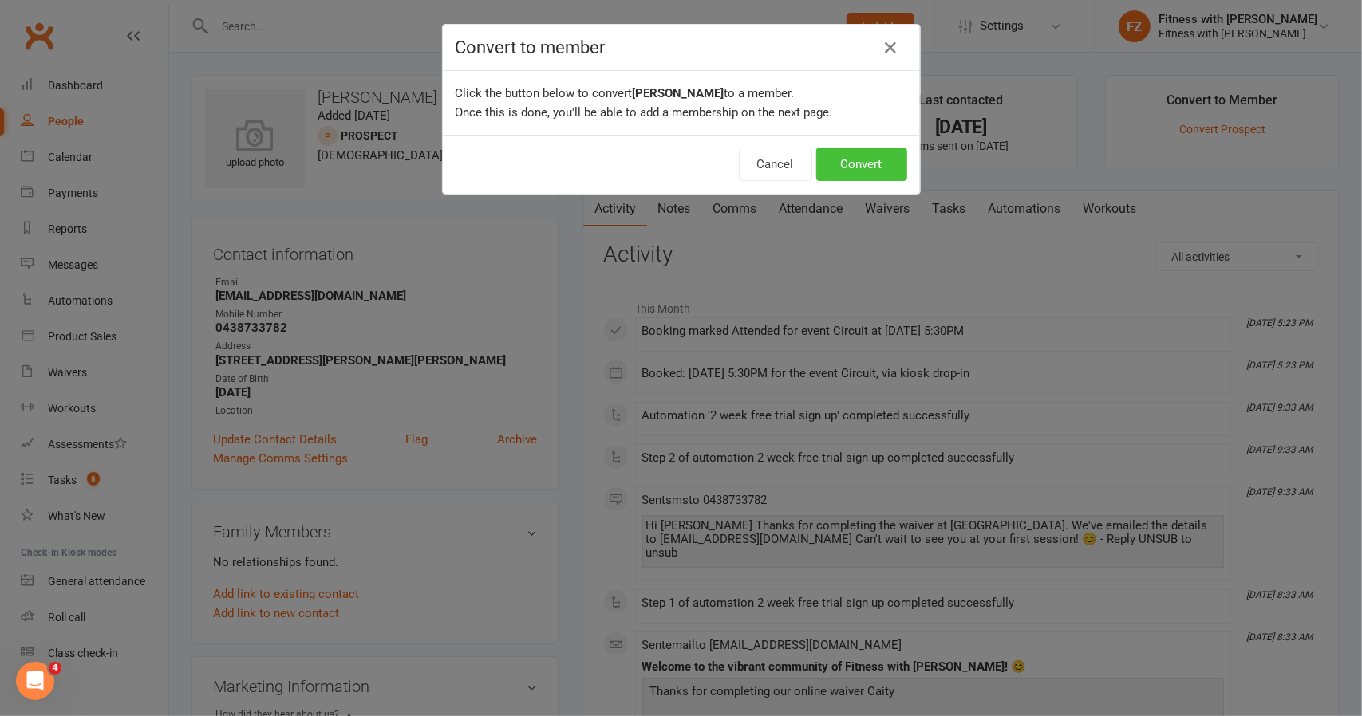
click at [887, 174] on button "Convert" at bounding box center [861, 165] width 91 height 34
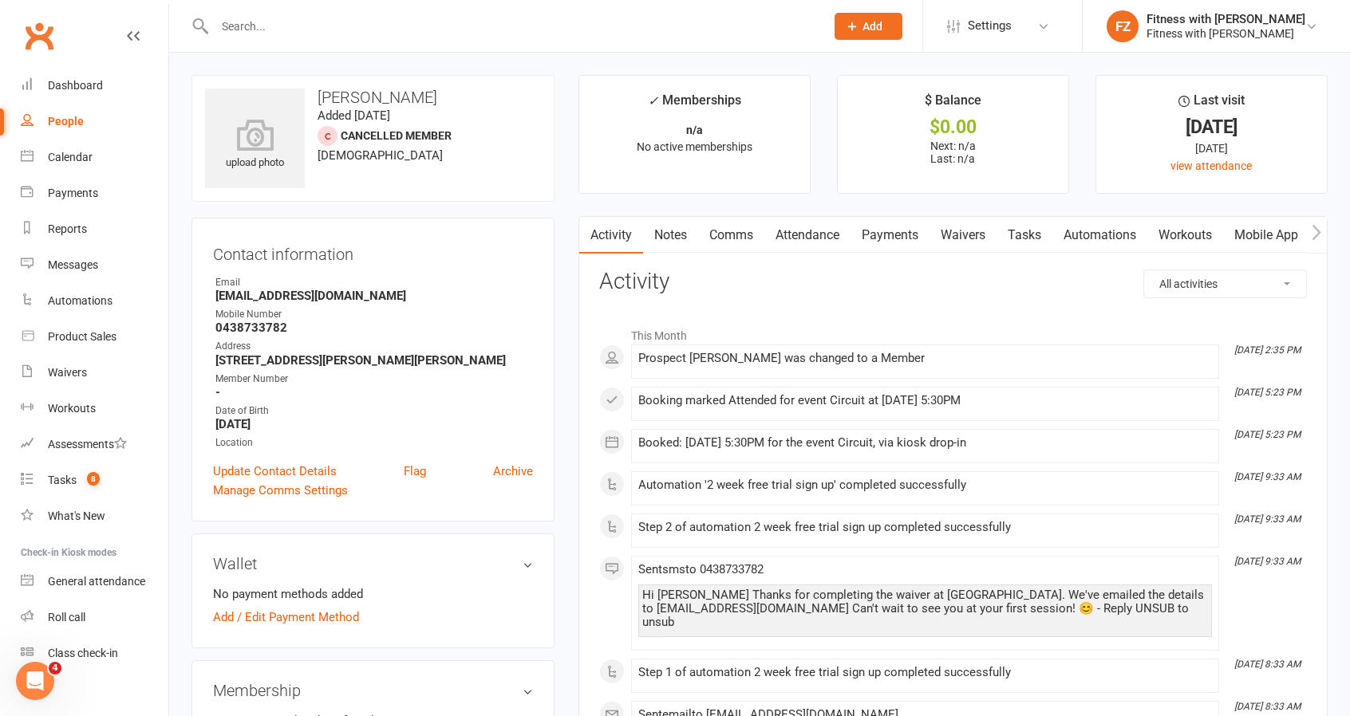
click at [791, 238] on link "Attendance" at bounding box center [807, 235] width 86 height 37
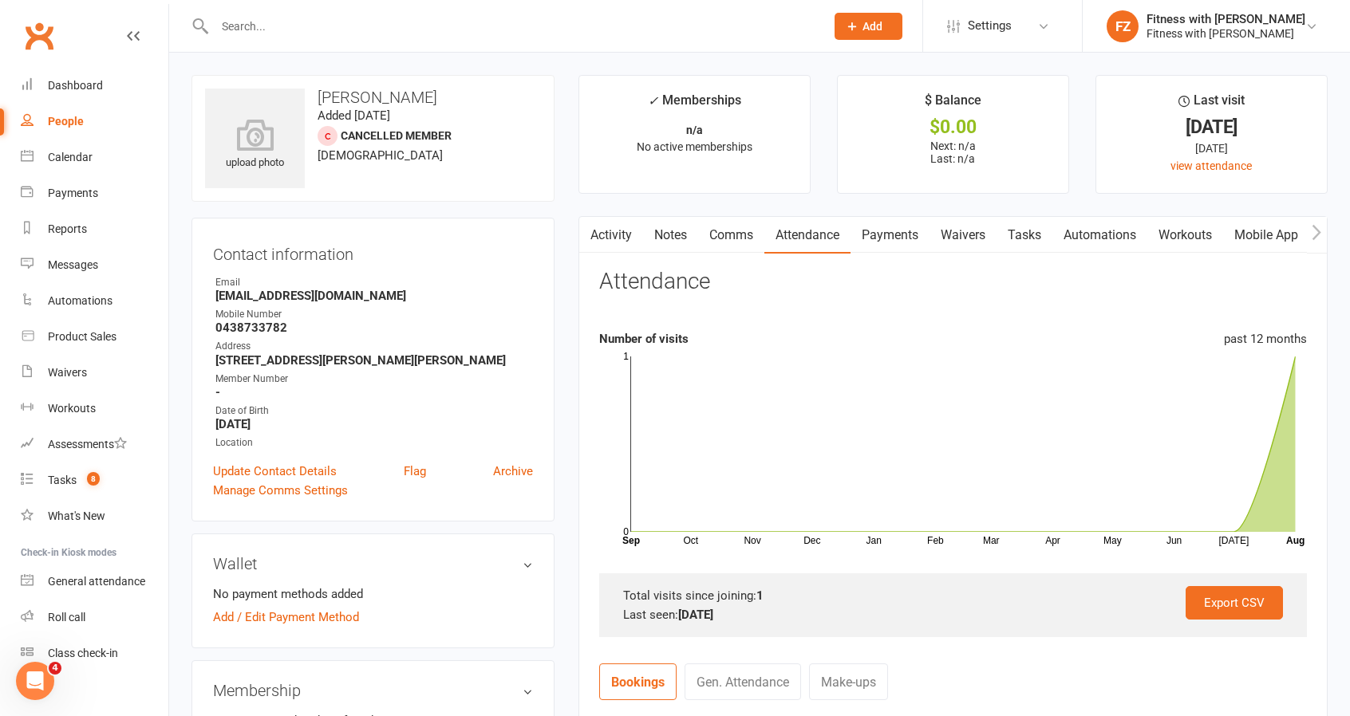
click at [722, 237] on link "Comms" at bounding box center [731, 235] width 66 height 37
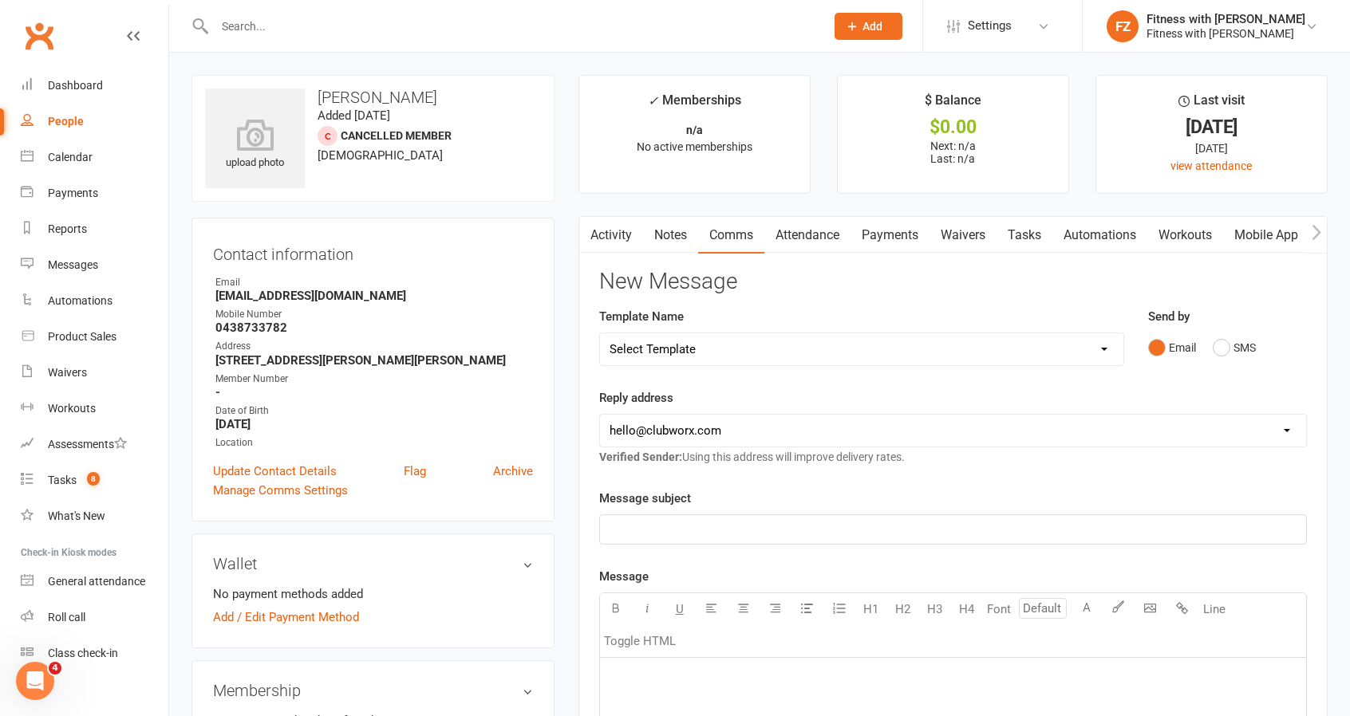
click at [611, 224] on link "Activity" at bounding box center [611, 235] width 64 height 37
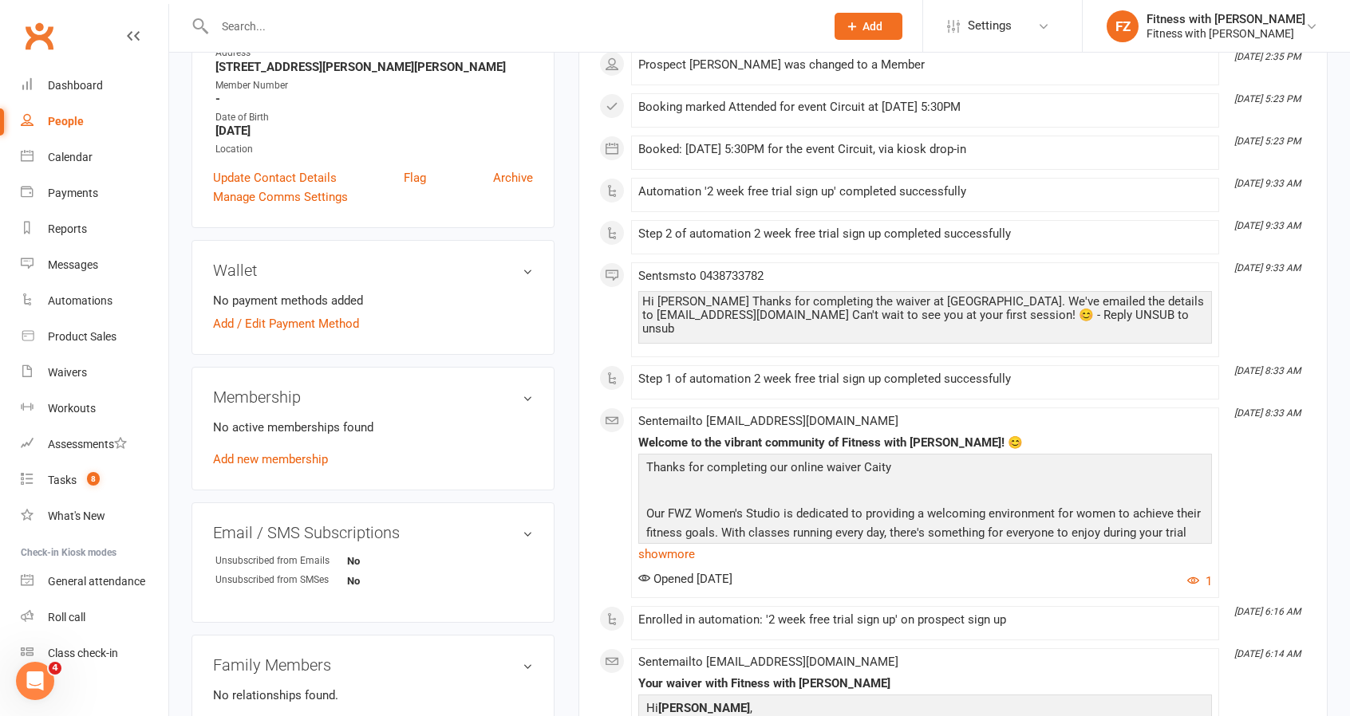
scroll to position [319, 0]
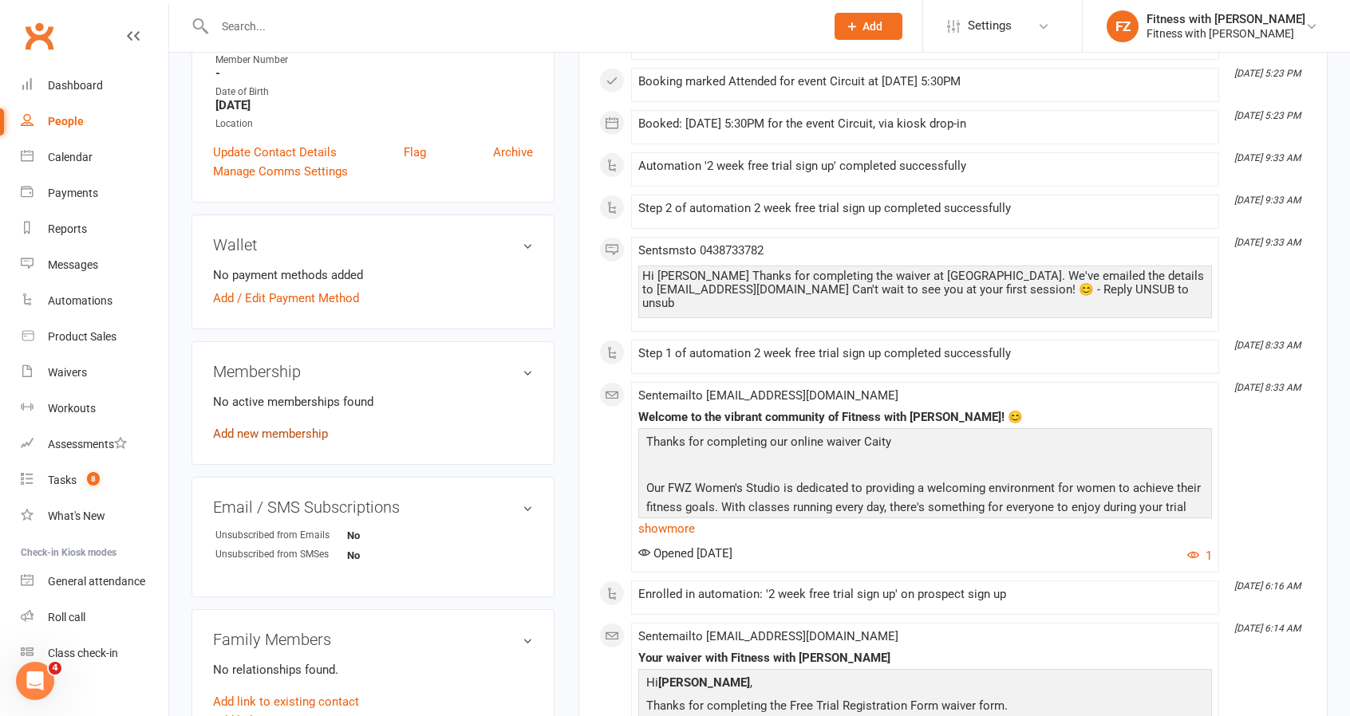
click at [281, 432] on link "Add new membership" at bounding box center [270, 434] width 115 height 14
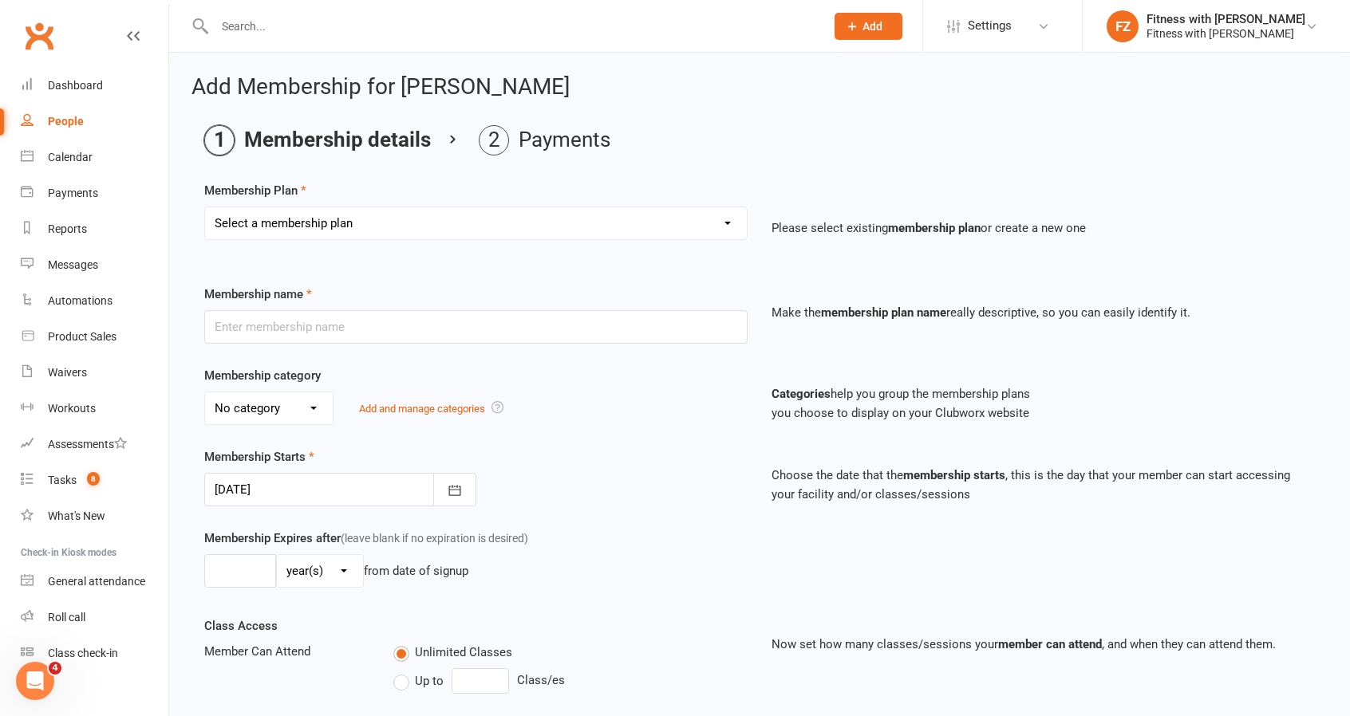
click at [364, 244] on div "Select a membership plan Create new Membership Plan Free 2 Week Trial Single Se…" at bounding box center [475, 235] width 567 height 56
click at [362, 222] on select "Select a membership plan Create new Membership Plan Free 2 Week Trial Single Se…" at bounding box center [476, 223] width 542 height 32
select select "1"
click at [205, 207] on select "Select a membership plan Create new Membership Plan Free 2 Week Trial Single Se…" at bounding box center [476, 223] width 542 height 32
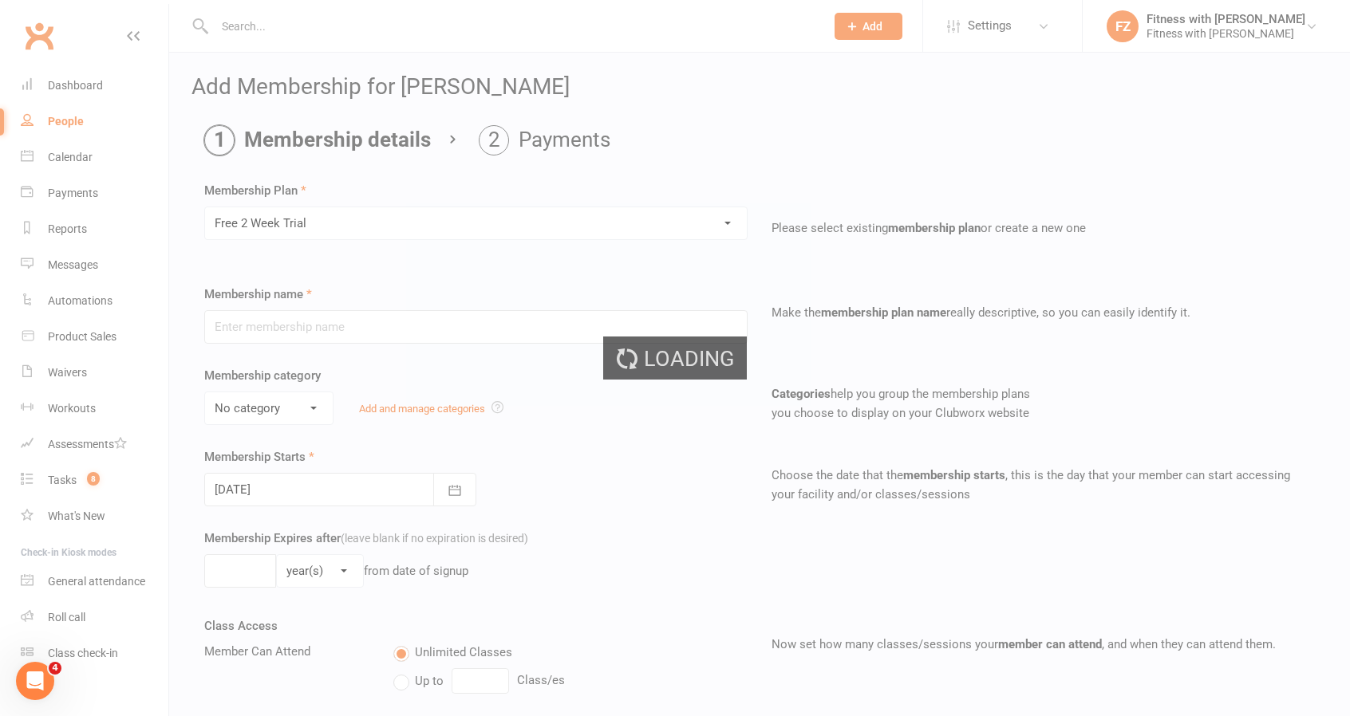
type input "Free 2 Week Trial"
select select "2"
type input "15"
select select "0"
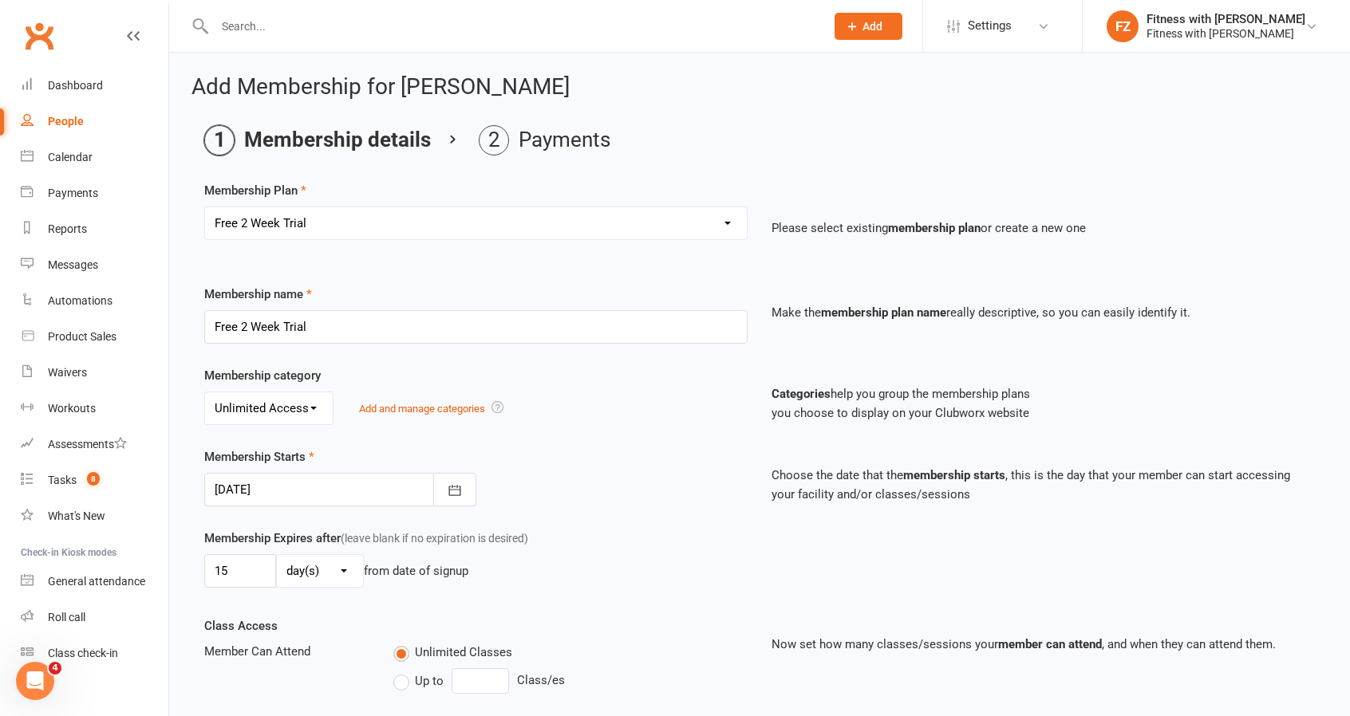
click at [316, 500] on div at bounding box center [340, 490] width 272 height 34
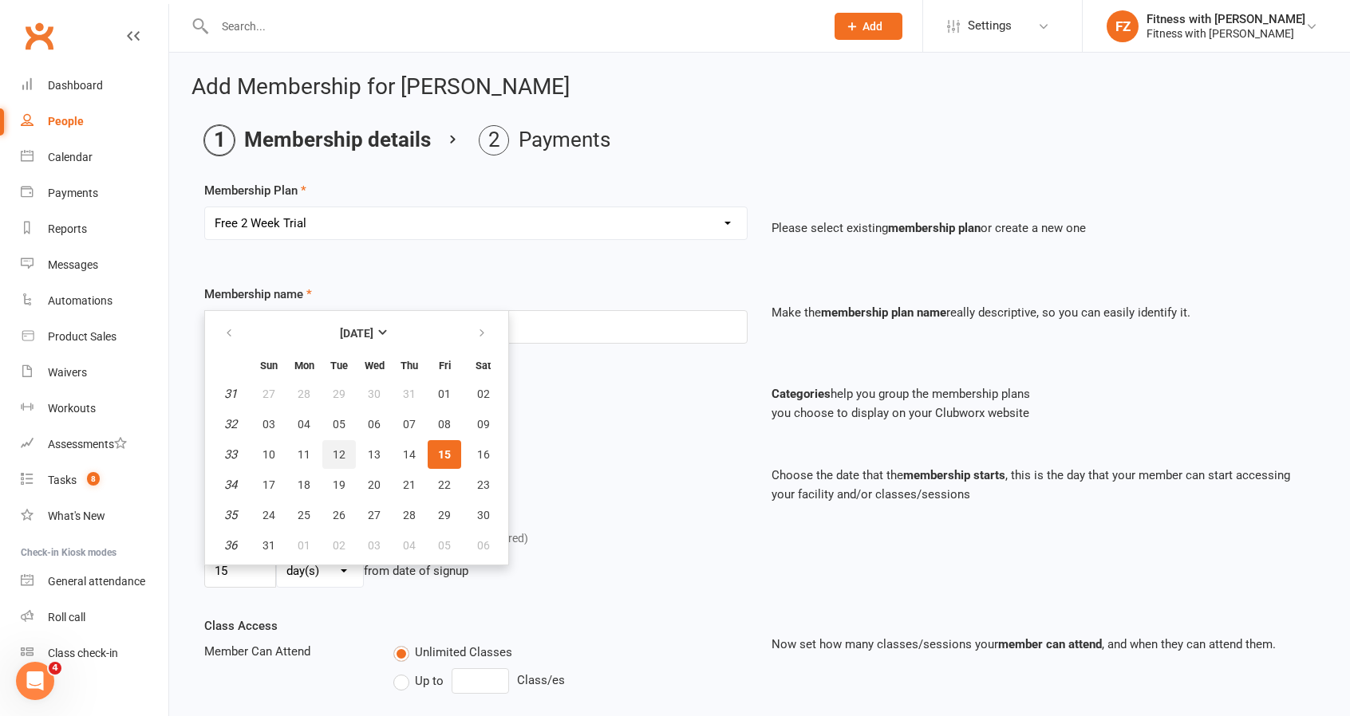
click at [330, 450] on button "12" at bounding box center [339, 454] width 34 height 29
type input "[DATE]"
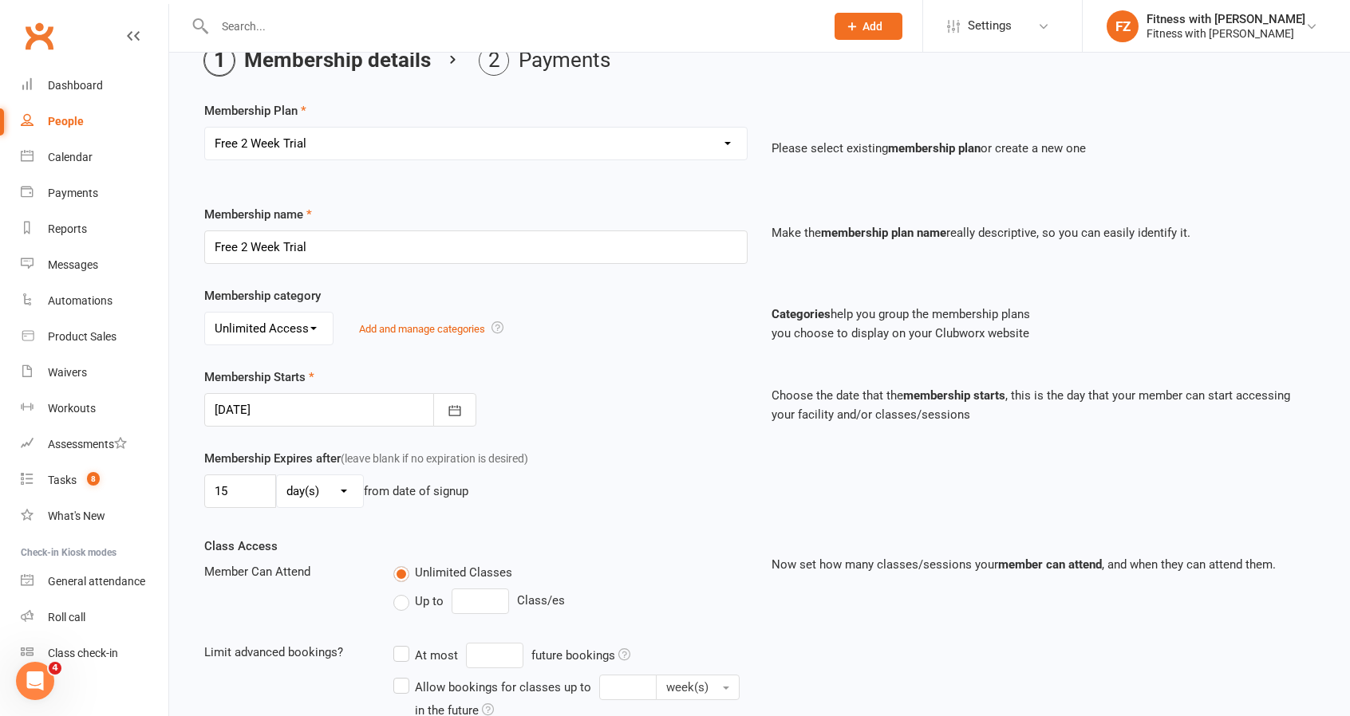
scroll to position [530, 0]
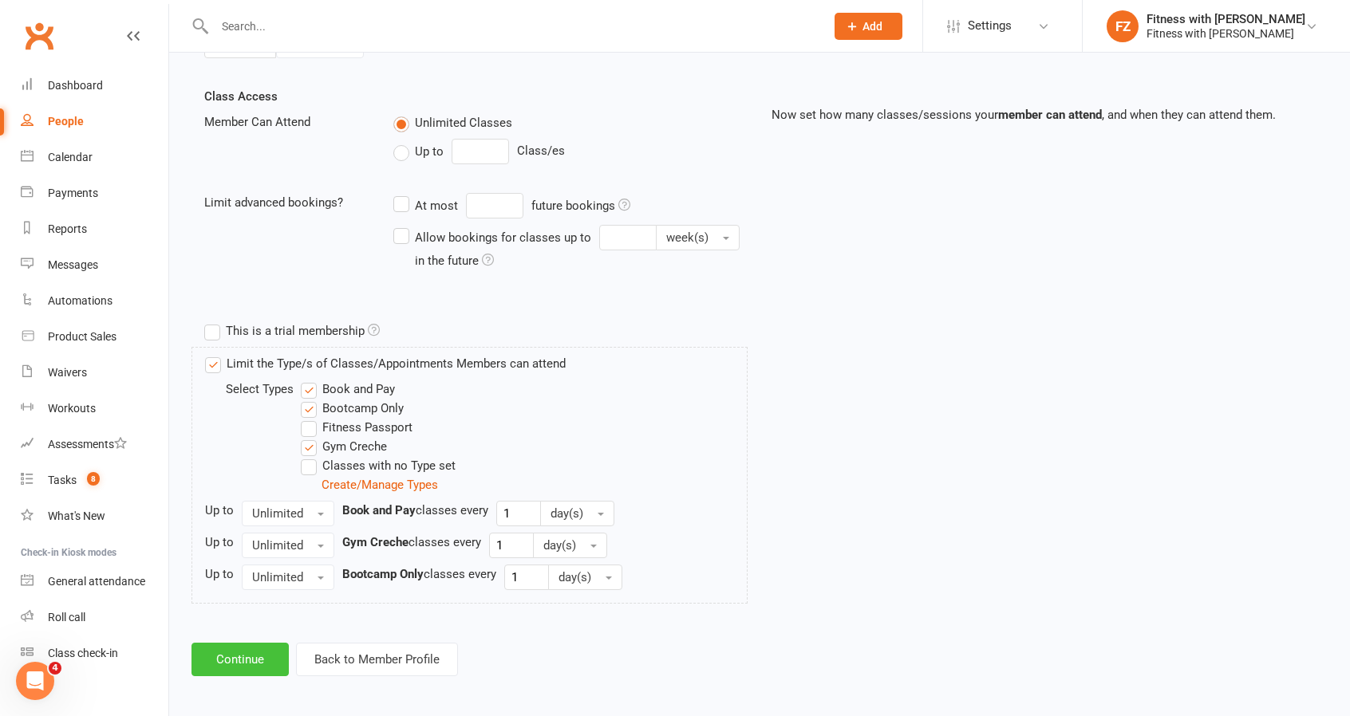
click at [262, 653] on button "Continue" at bounding box center [239, 660] width 97 height 34
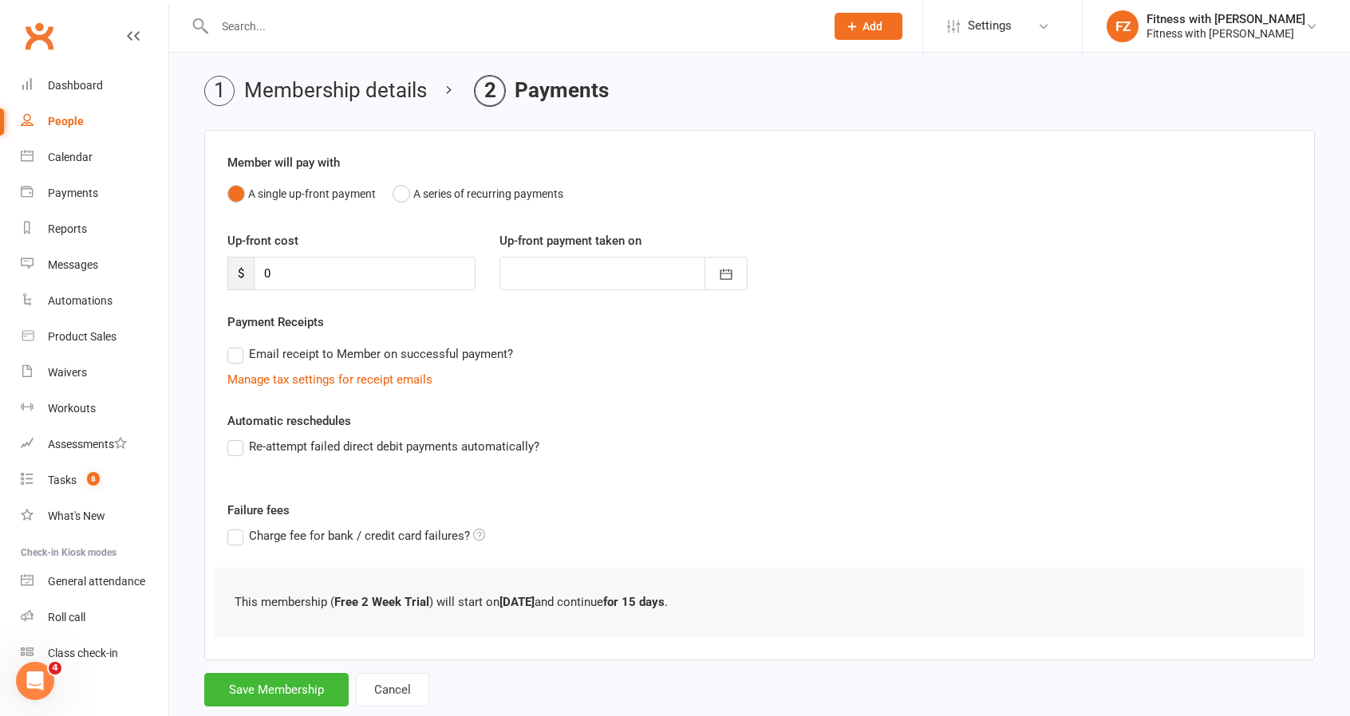
scroll to position [86, 0]
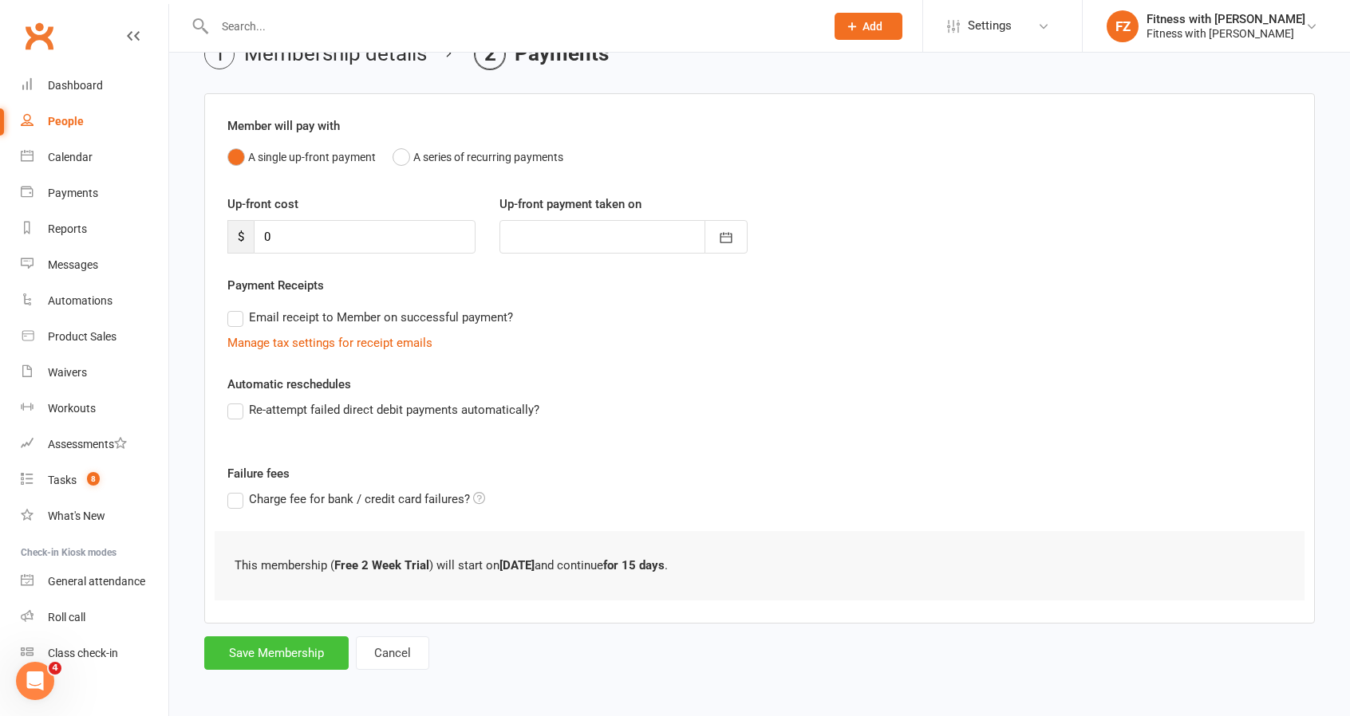
click at [290, 646] on button "Save Membership" at bounding box center [276, 654] width 144 height 34
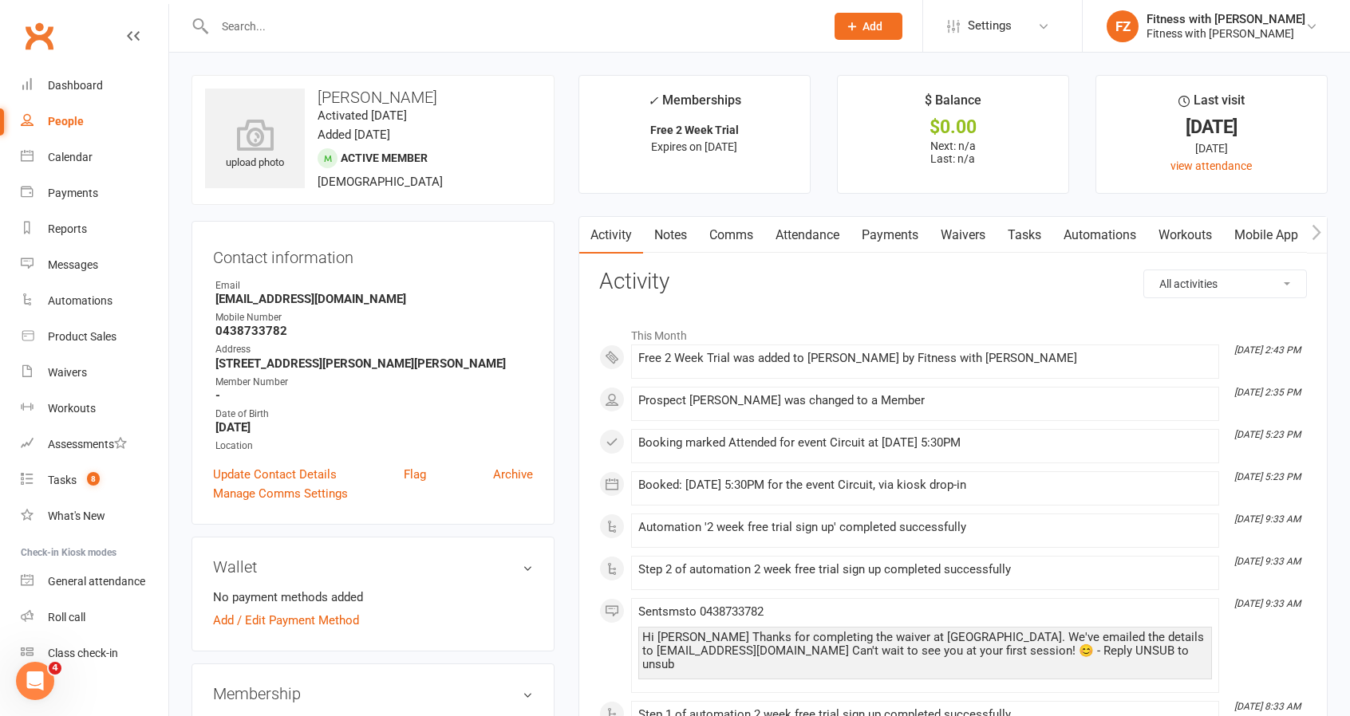
click at [37, 129] on link "People" at bounding box center [95, 122] width 148 height 36
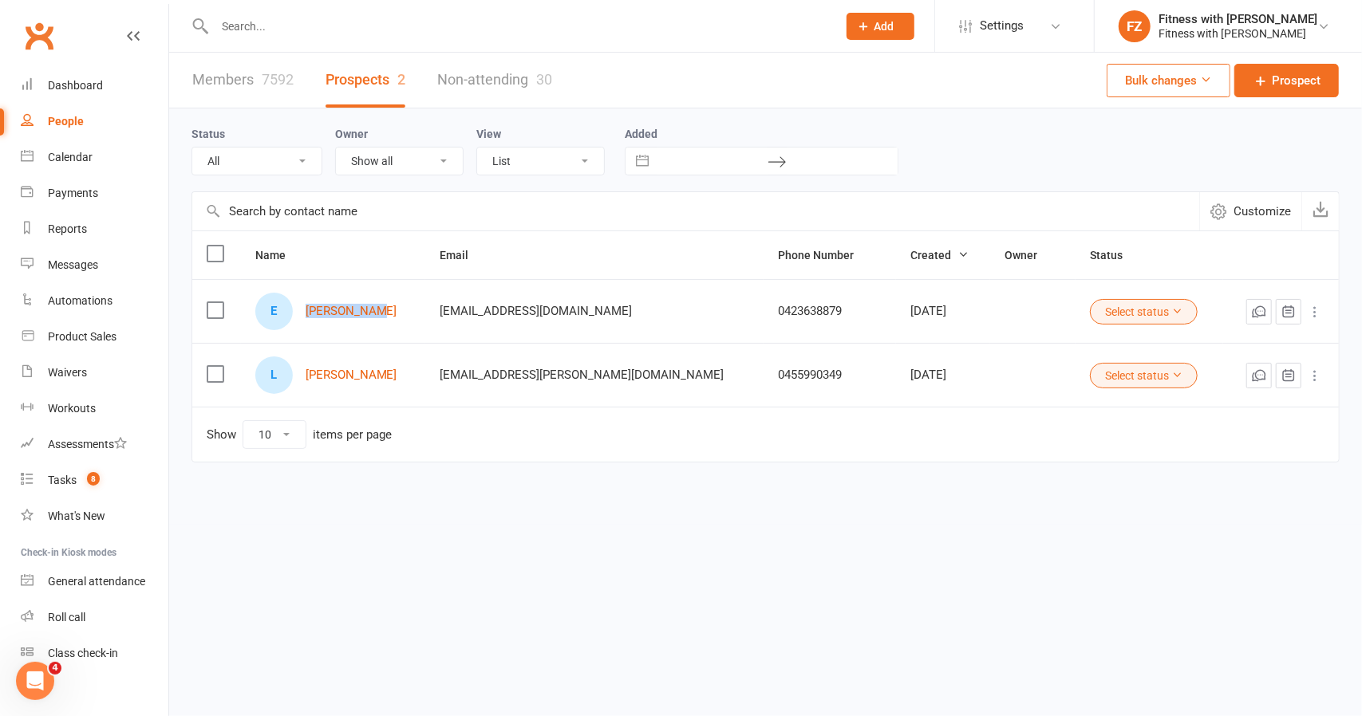
drag, startPoint x: 406, startPoint y: 326, endPoint x: 308, endPoint y: 315, distance: 98.8
click at [308, 315] on div "E [PERSON_NAME]" at bounding box center [333, 311] width 156 height 37
copy link "[PERSON_NAME]"
click at [319, 36] on input "text" at bounding box center [518, 26] width 616 height 22
paste input "[PERSON_NAME]"
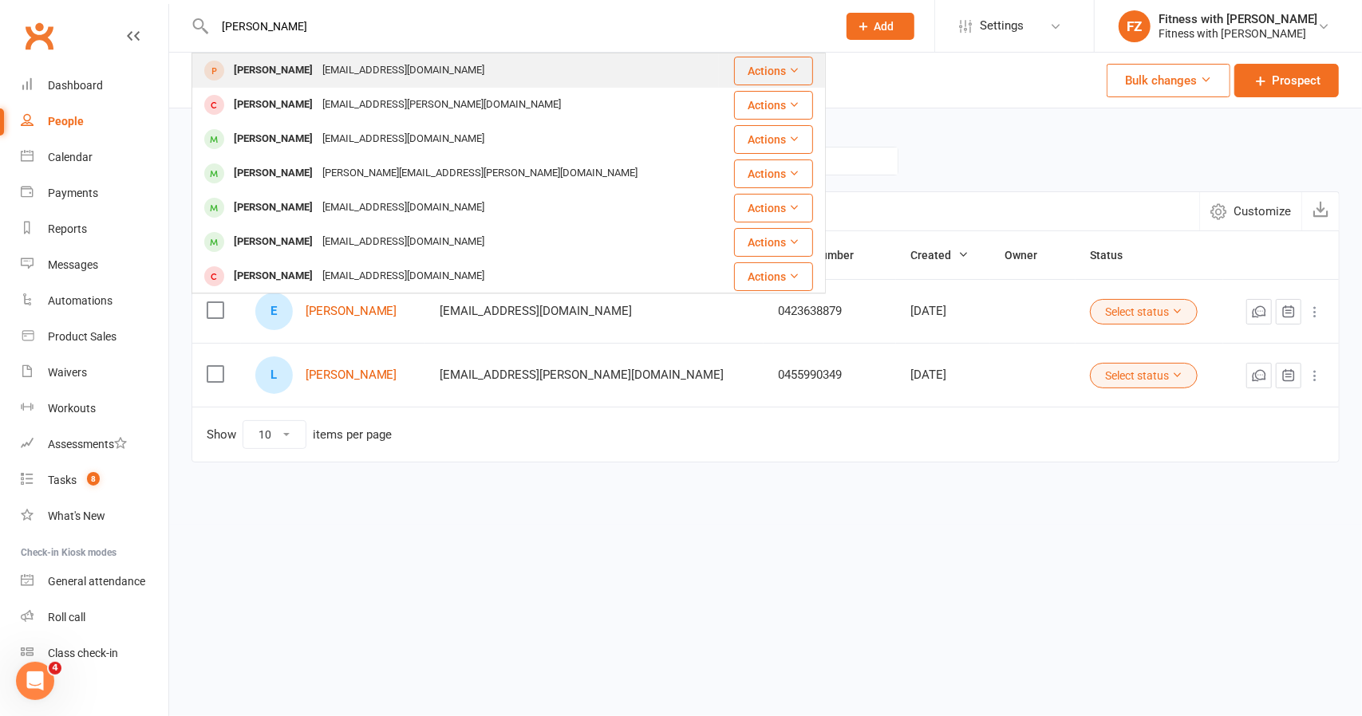
type input "[PERSON_NAME]"
click at [448, 74] on div "[PERSON_NAME] [EMAIL_ADDRESS][DOMAIN_NAME]" at bounding box center [455, 70] width 525 height 33
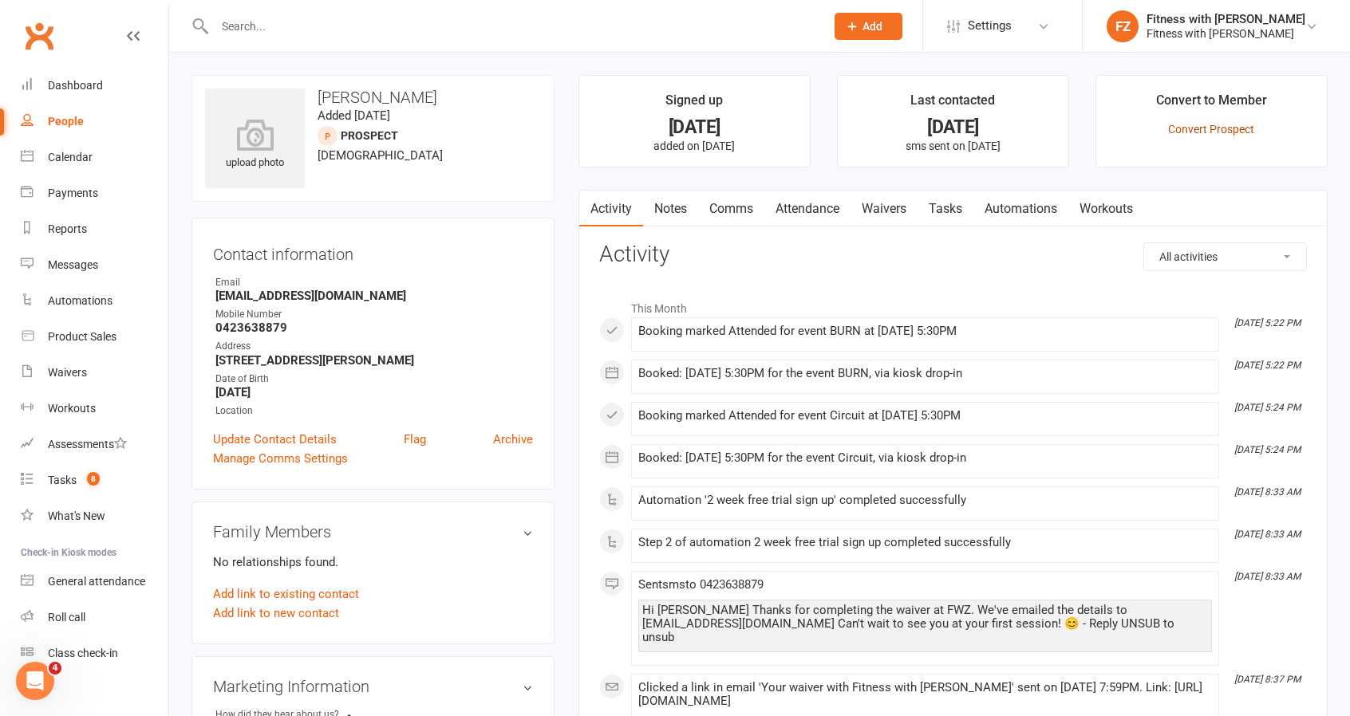
click at [1193, 125] on link "Convert Prospect" at bounding box center [1211, 129] width 86 height 13
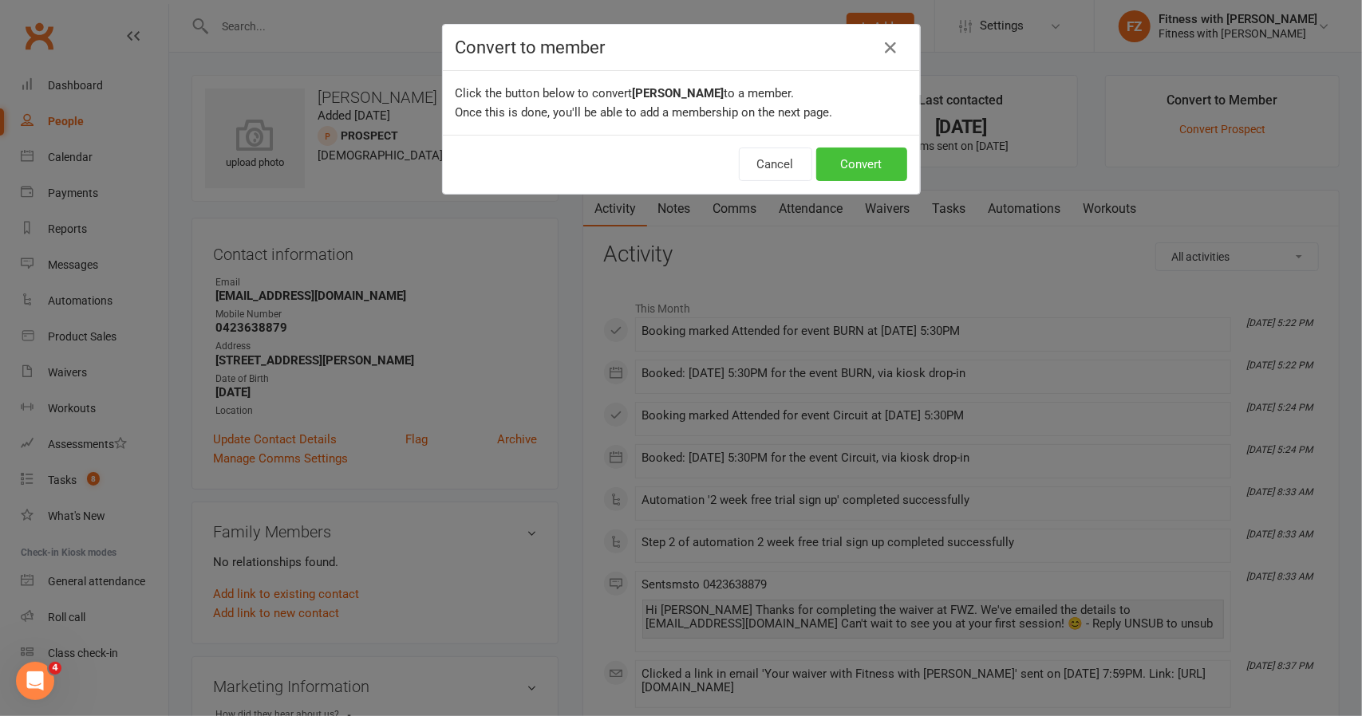
click at [855, 168] on button "Convert" at bounding box center [861, 165] width 91 height 34
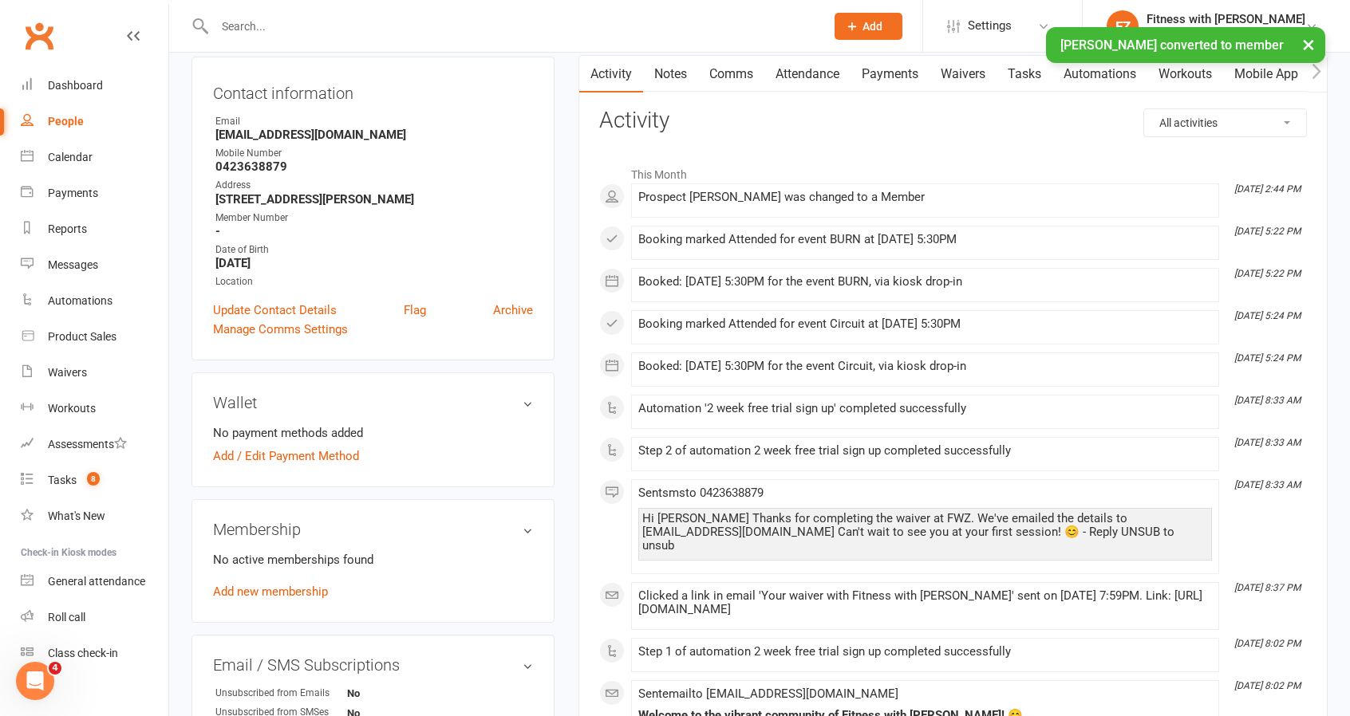
scroll to position [319, 0]
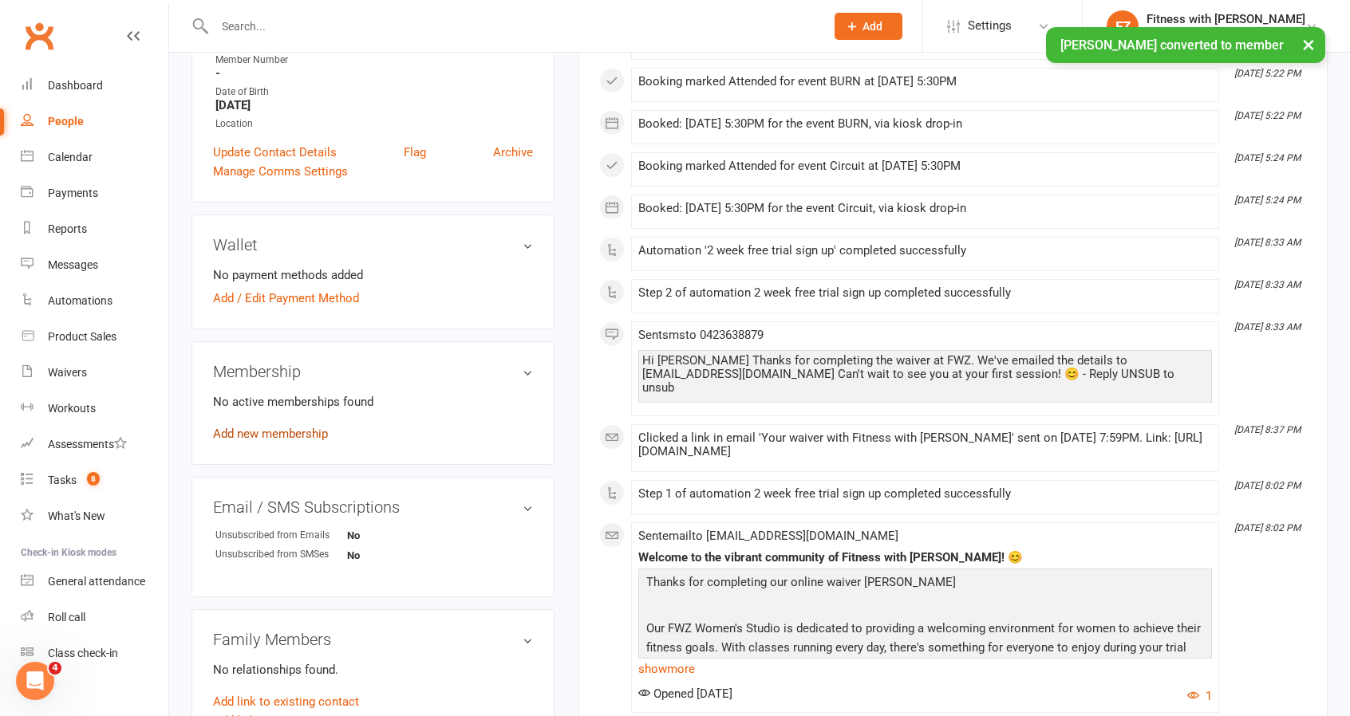
click at [296, 428] on link "Add new membership" at bounding box center [270, 434] width 115 height 14
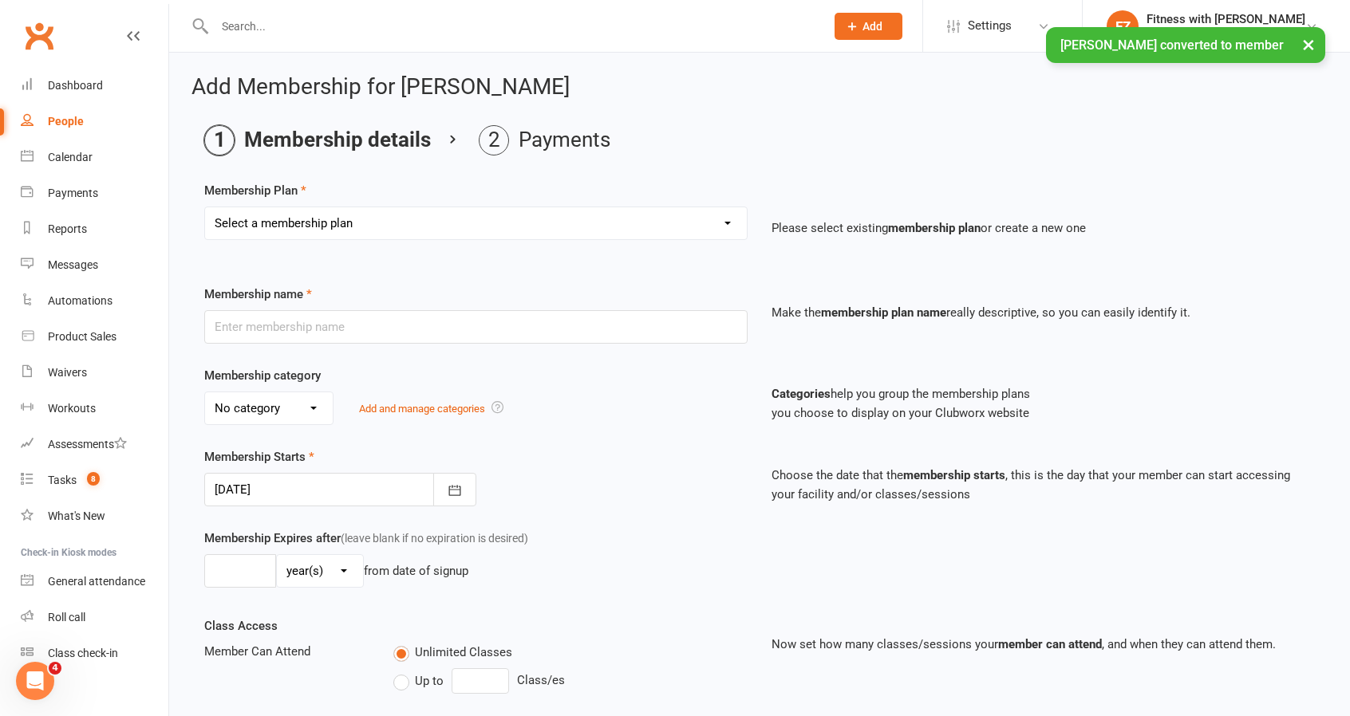
click at [324, 220] on select "Select a membership plan Create new Membership Plan Free 2 Week Trial Single Se…" at bounding box center [476, 223] width 542 height 32
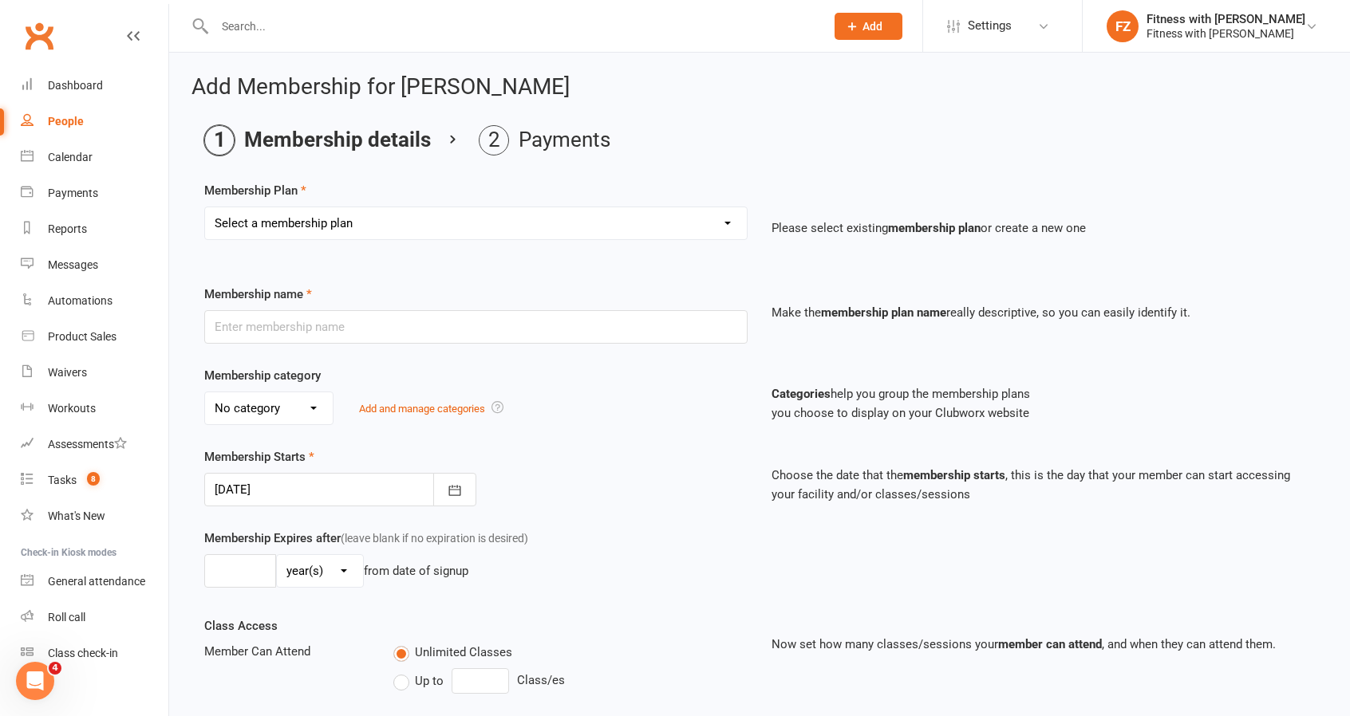
select select "1"
click at [205, 207] on select "Select a membership plan Create new Membership Plan Free 2 Week Trial Single Se…" at bounding box center [476, 223] width 542 height 32
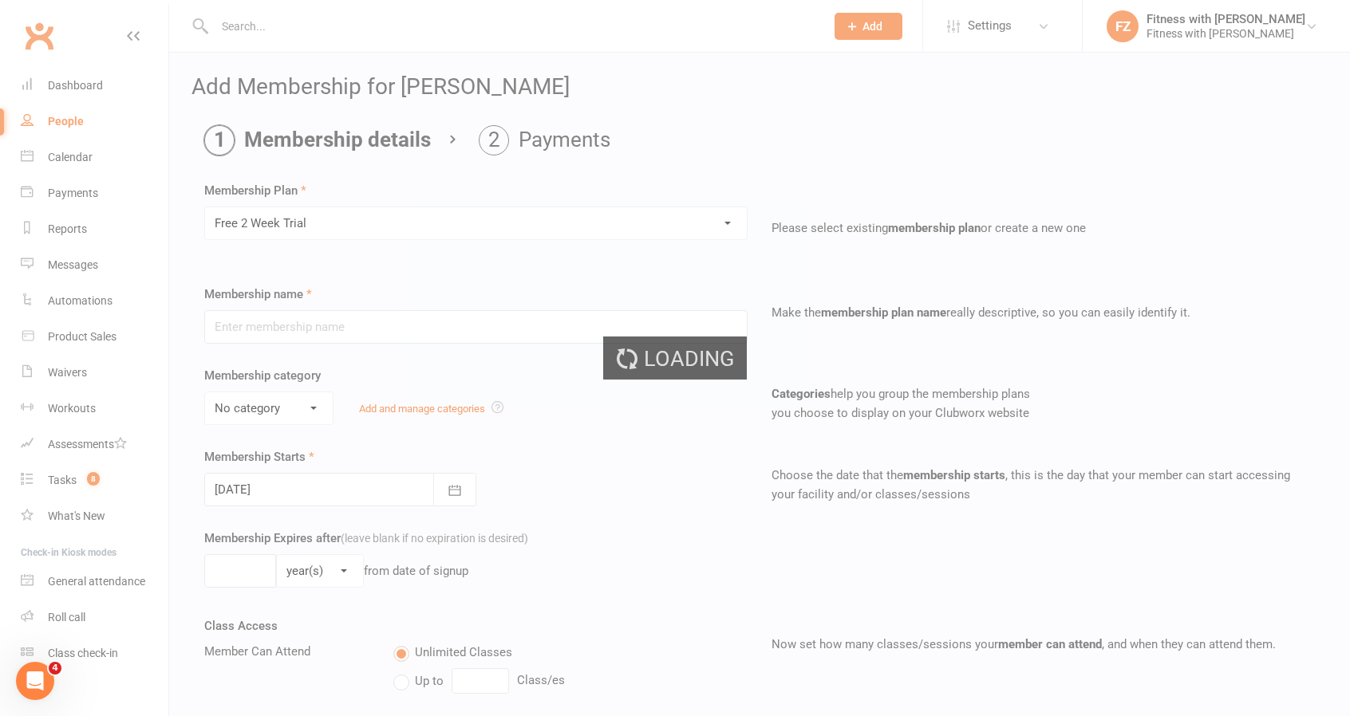
type input "Free 2 Week Trial"
select select "2"
type input "15"
select select "0"
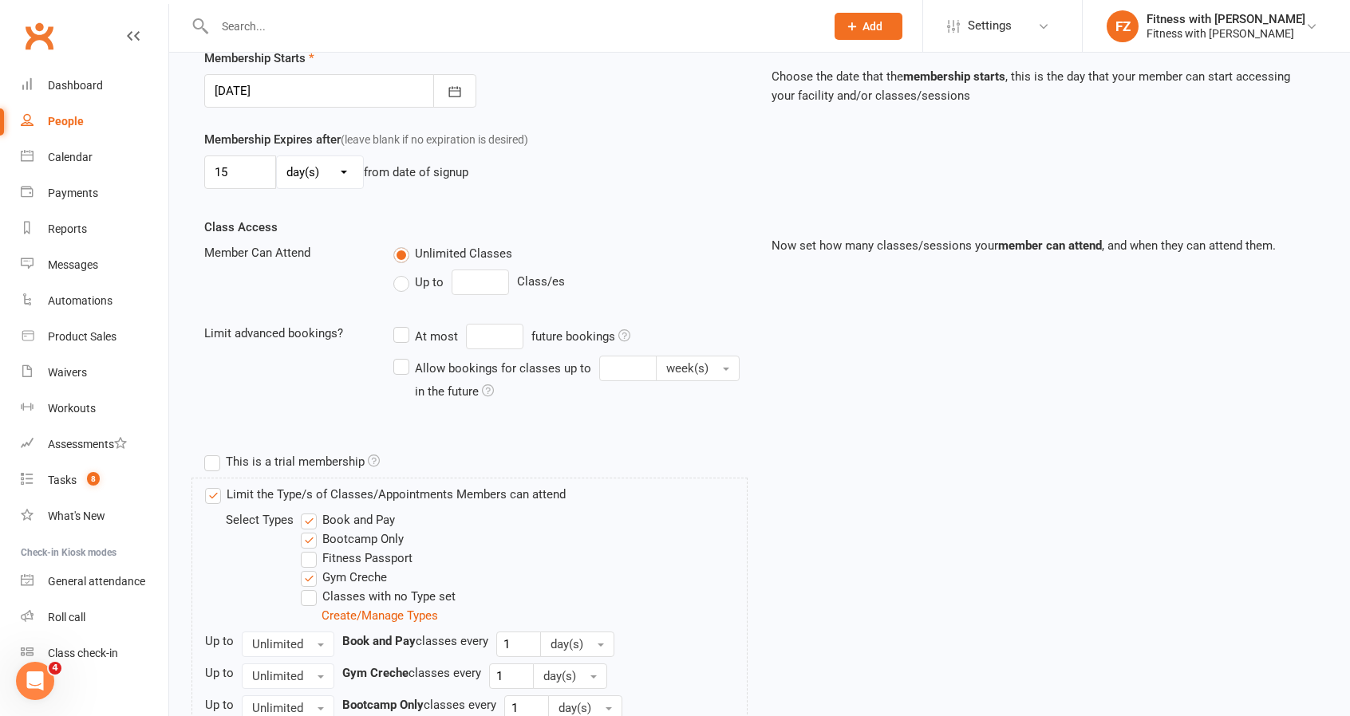
scroll to position [160, 0]
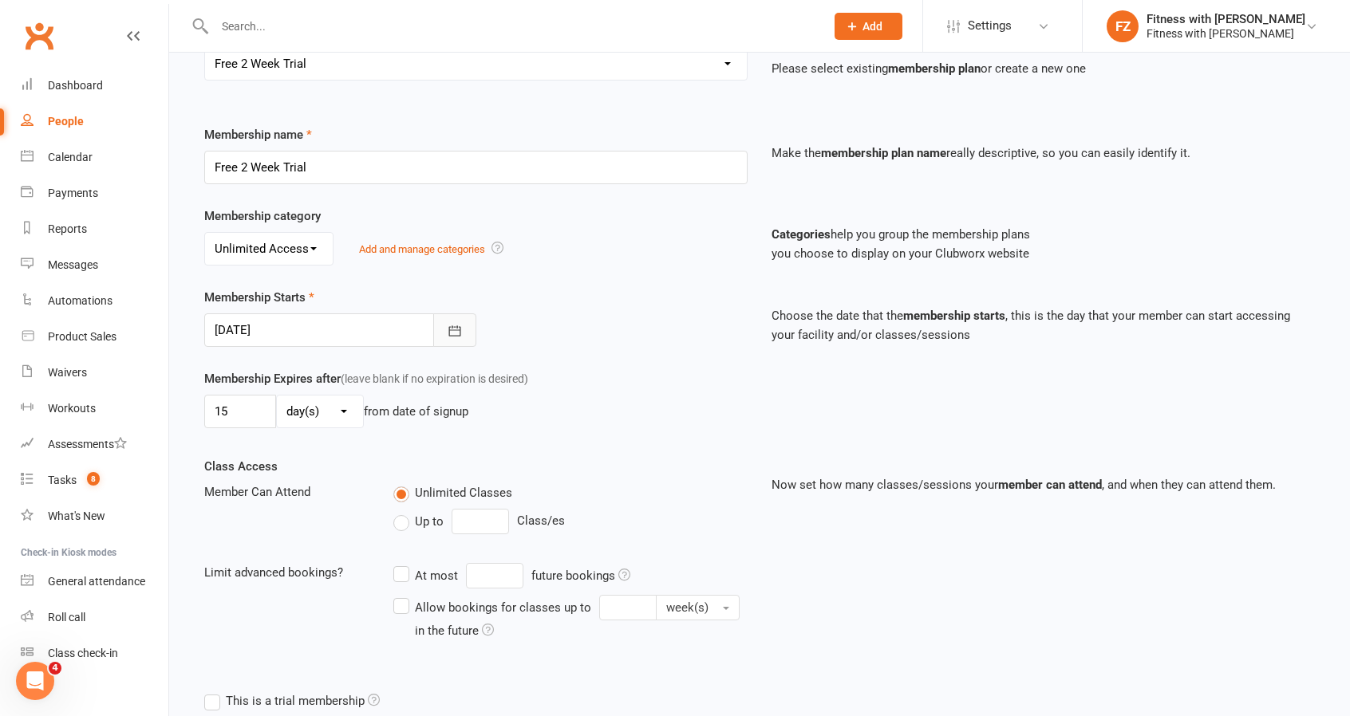
click at [436, 328] on button "button" at bounding box center [454, 331] width 43 height 34
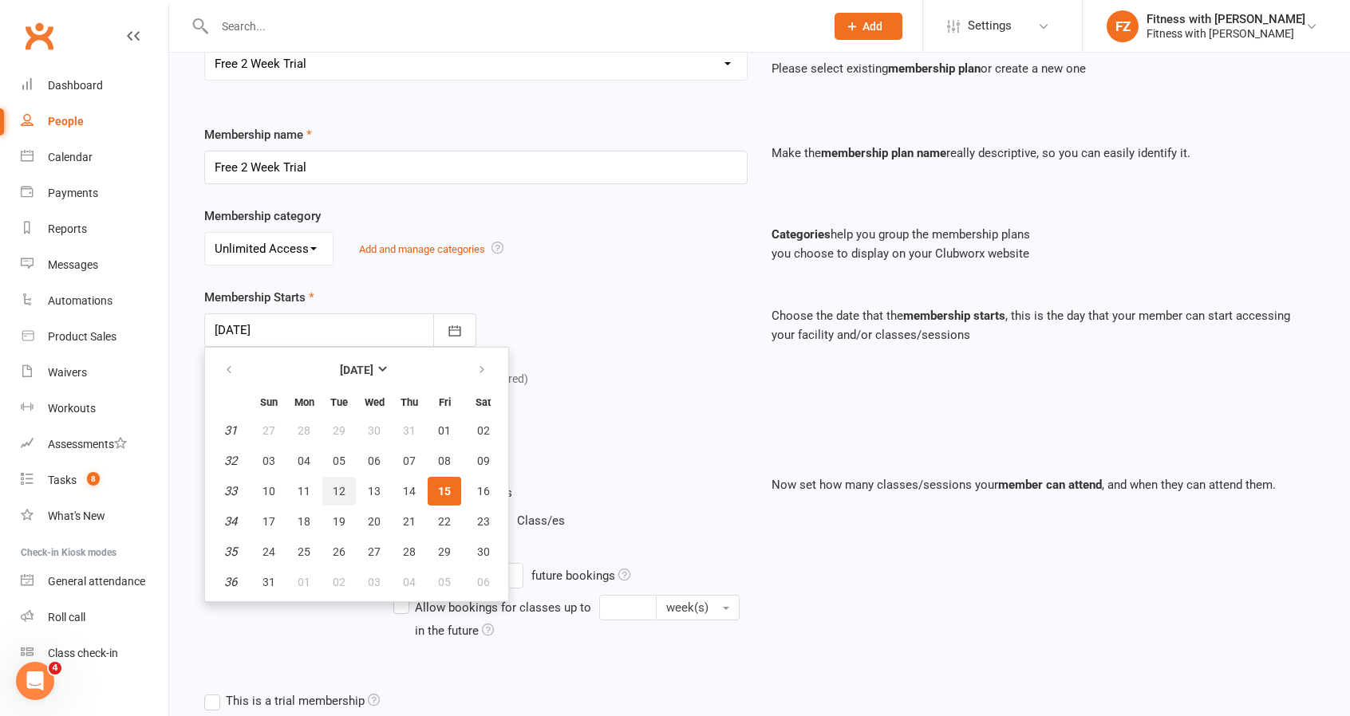
click at [338, 493] on span "12" at bounding box center [339, 491] width 13 height 13
type input "[DATE]"
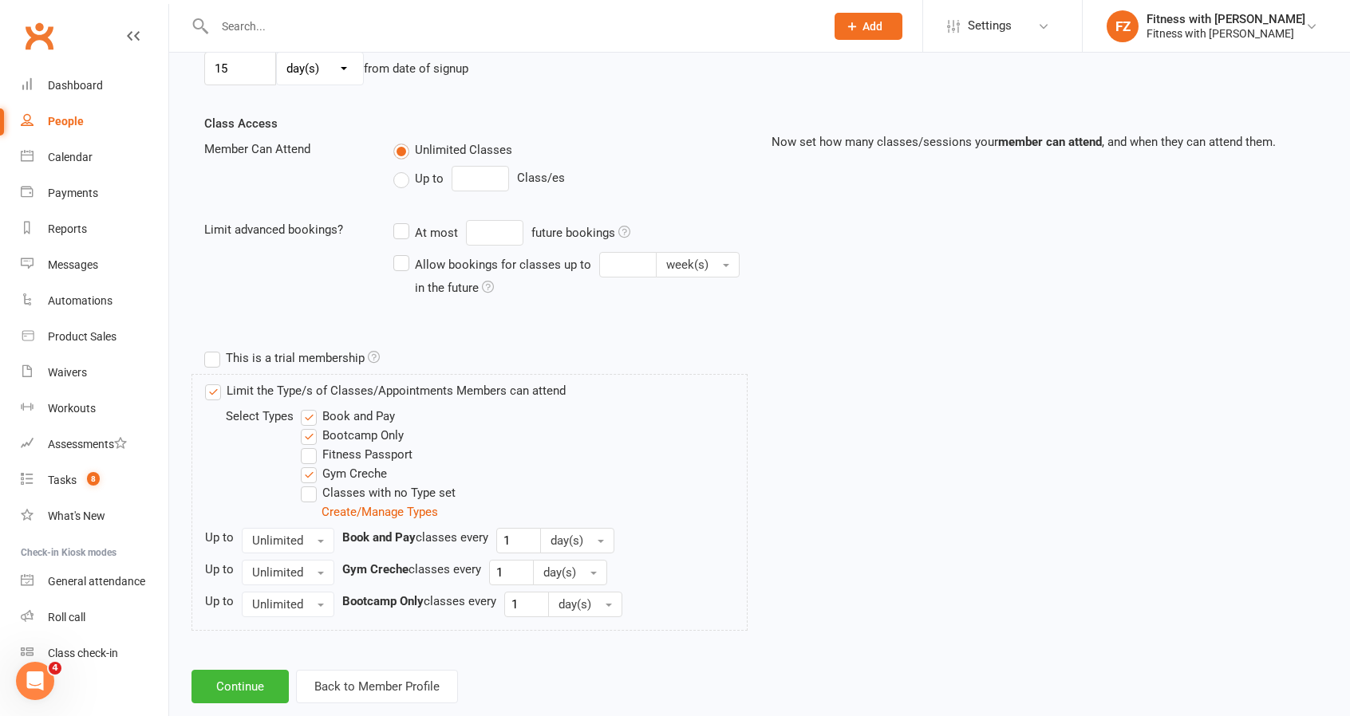
scroll to position [530, 0]
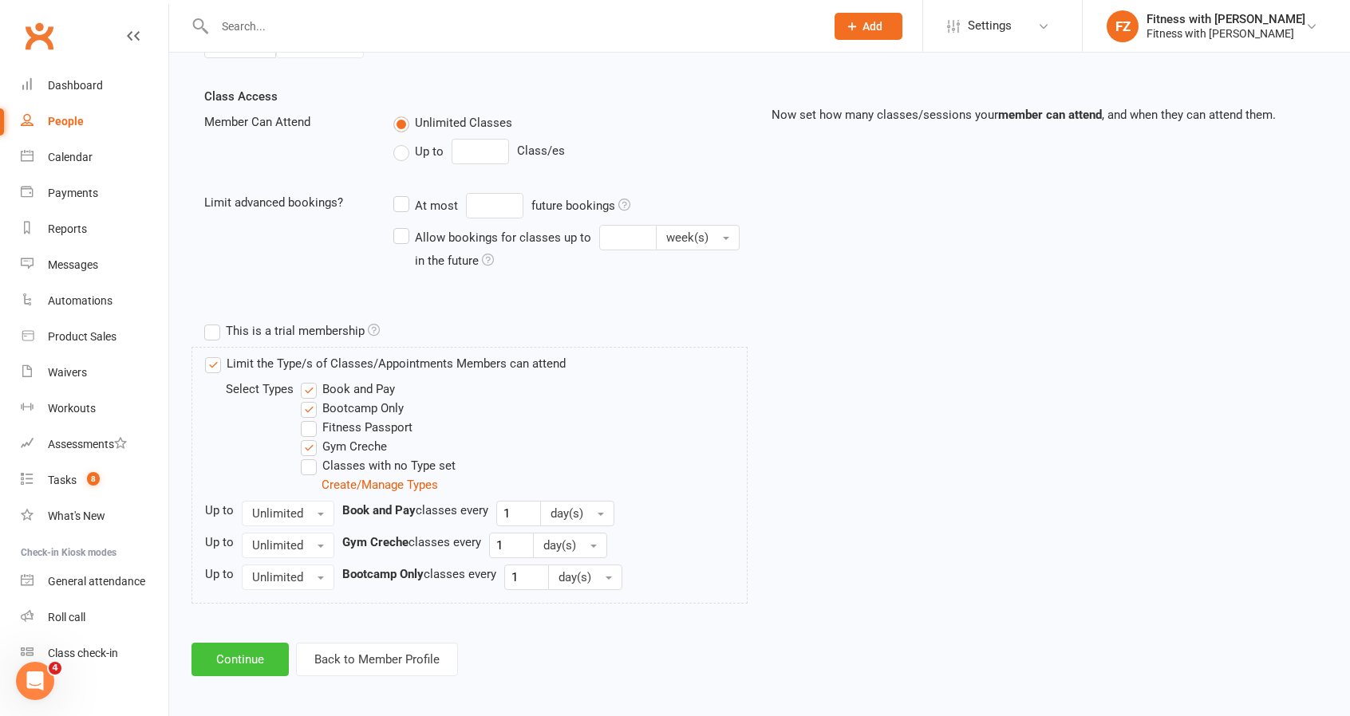
click at [253, 654] on button "Continue" at bounding box center [239, 660] width 97 height 34
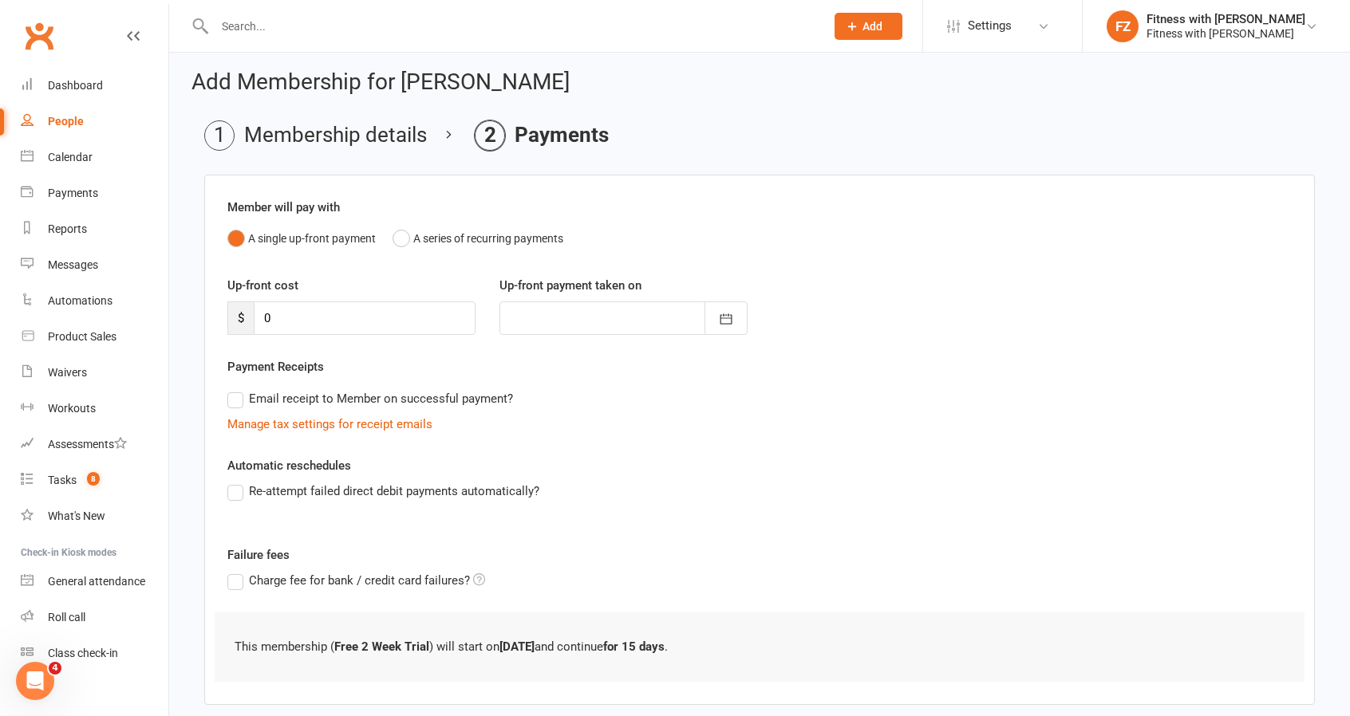
scroll to position [80, 0]
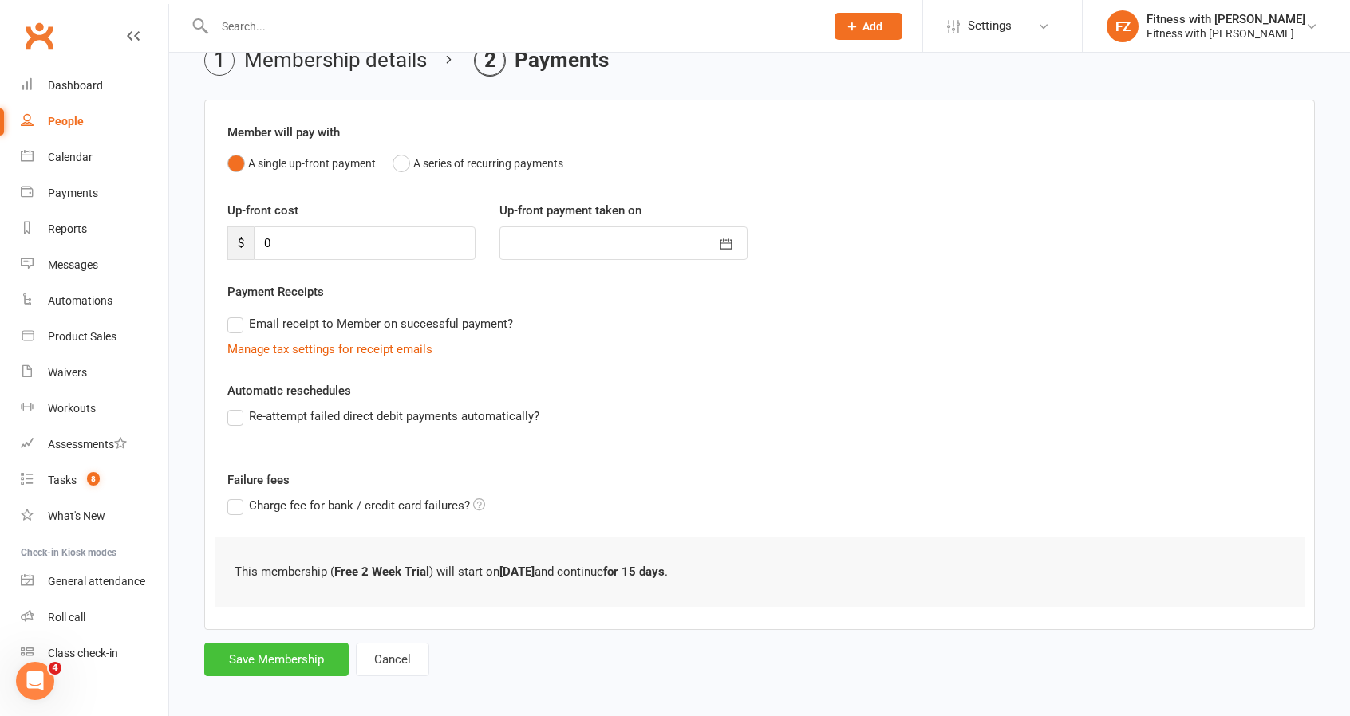
click at [266, 665] on button "Save Membership" at bounding box center [276, 660] width 144 height 34
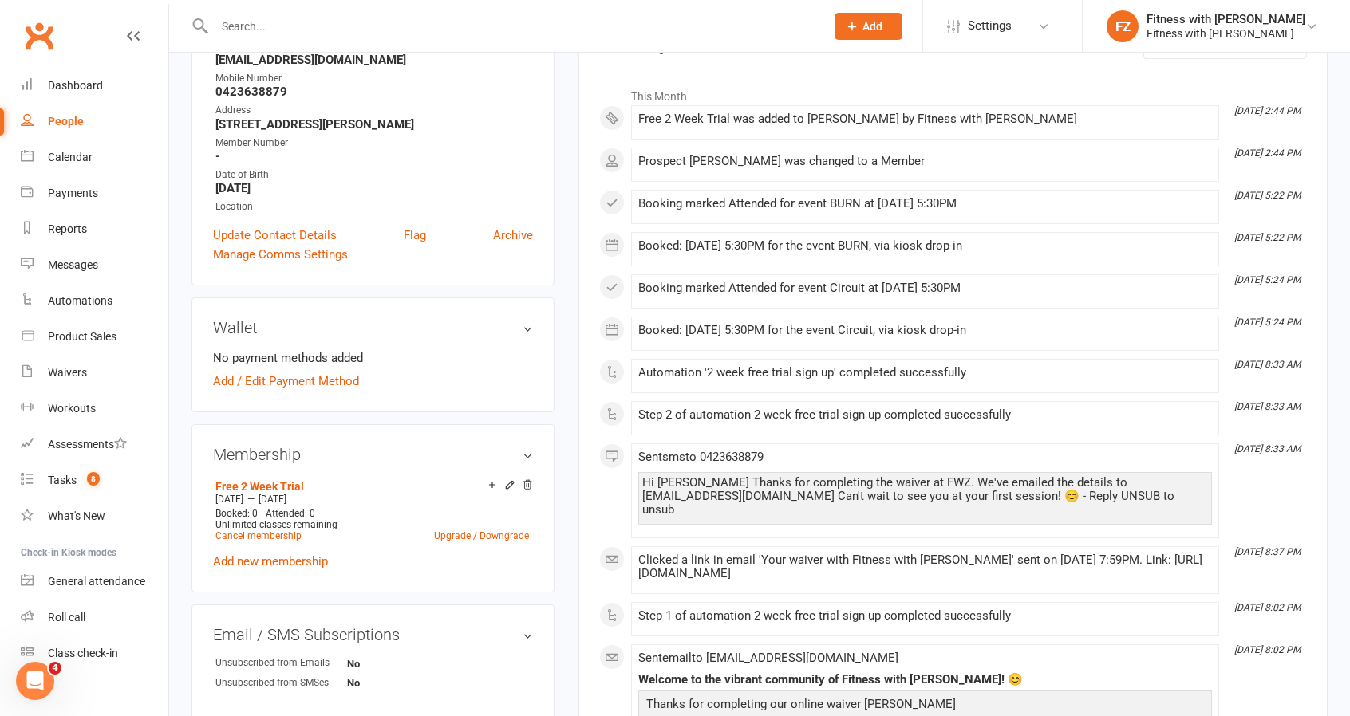
scroll to position [160, 0]
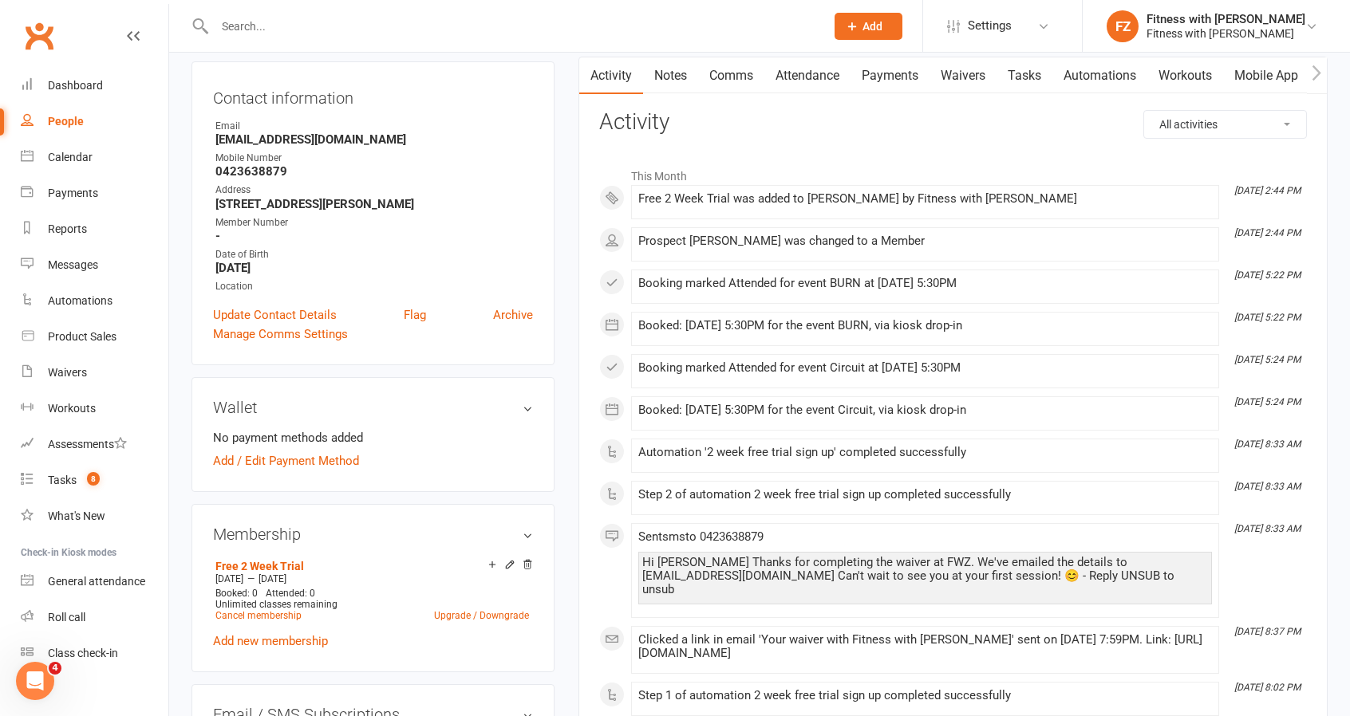
drag, startPoint x: 779, startPoint y: 389, endPoint x: 982, endPoint y: 386, distance: 203.4
click at [982, 386] on div "This Month [DATE] 2:44 PM Free 2 Week Trial was added to [PERSON_NAME] by Fitne…" at bounding box center [953, 698] width 708 height 1076
click at [917, 345] on div "This Month [DATE] 2:44 PM Free 2 Week Trial was added to [PERSON_NAME] by Fitne…" at bounding box center [953, 698] width 708 height 1076
click at [56, 101] on link "Dashboard" at bounding box center [95, 86] width 148 height 36
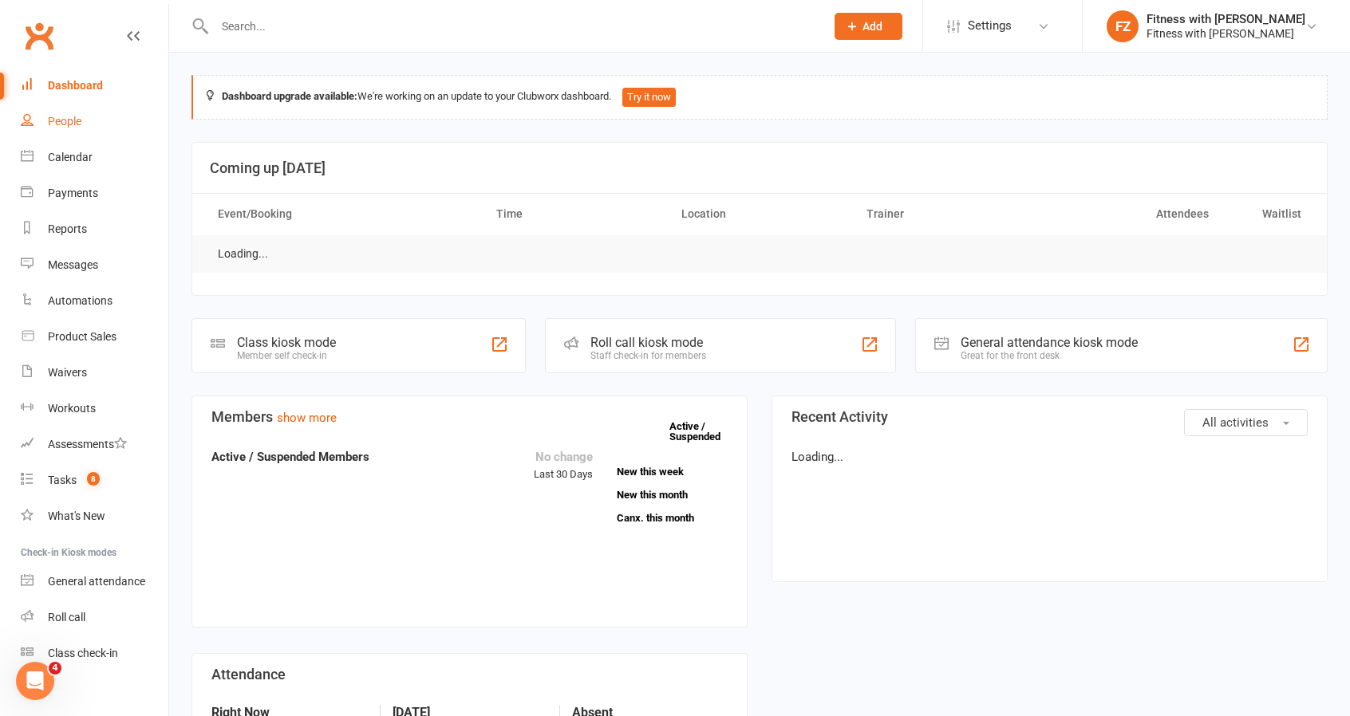
click at [49, 124] on div "People" at bounding box center [65, 121] width 34 height 13
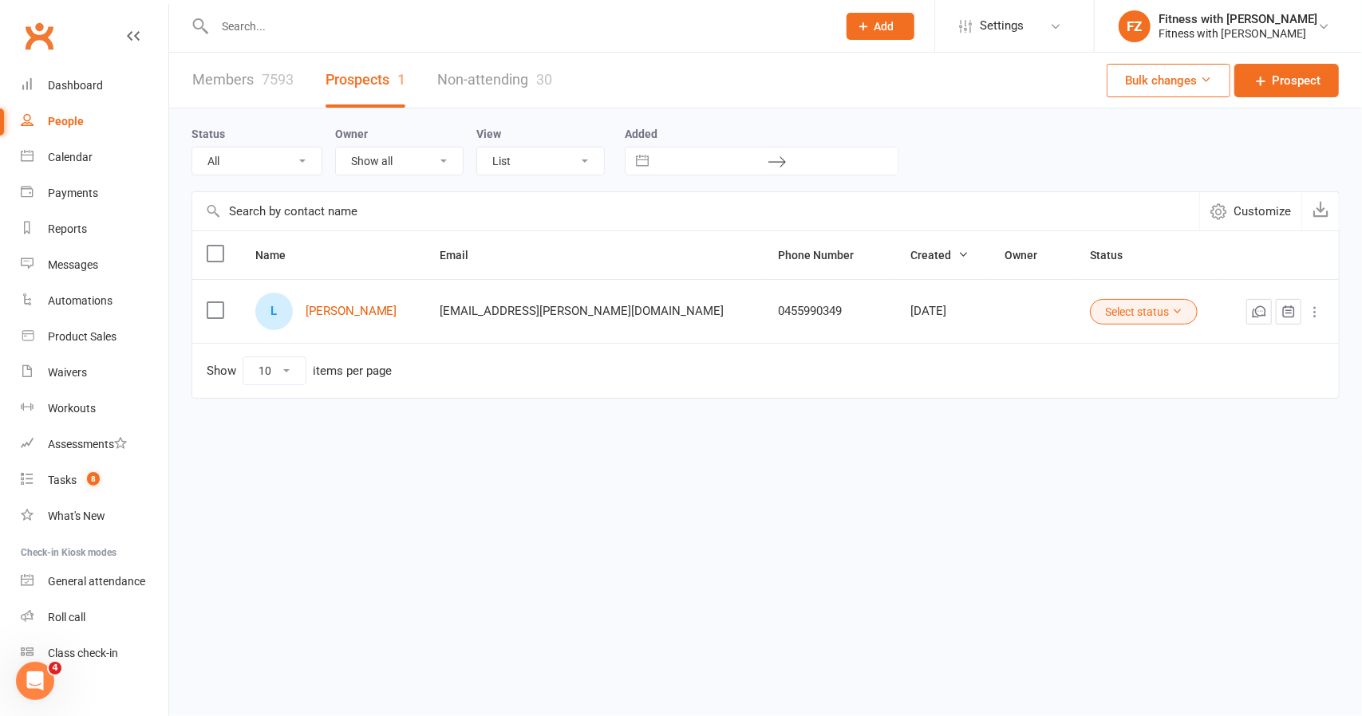
drag, startPoint x: 404, startPoint y: 314, endPoint x: 298, endPoint y: 309, distance: 106.2
click at [298, 309] on div "L [PERSON_NAME]" at bounding box center [333, 311] width 156 height 37
copy div "[PERSON_NAME]"
click at [324, 16] on input "text" at bounding box center [518, 26] width 616 height 22
paste input "[PERSON_NAME]"
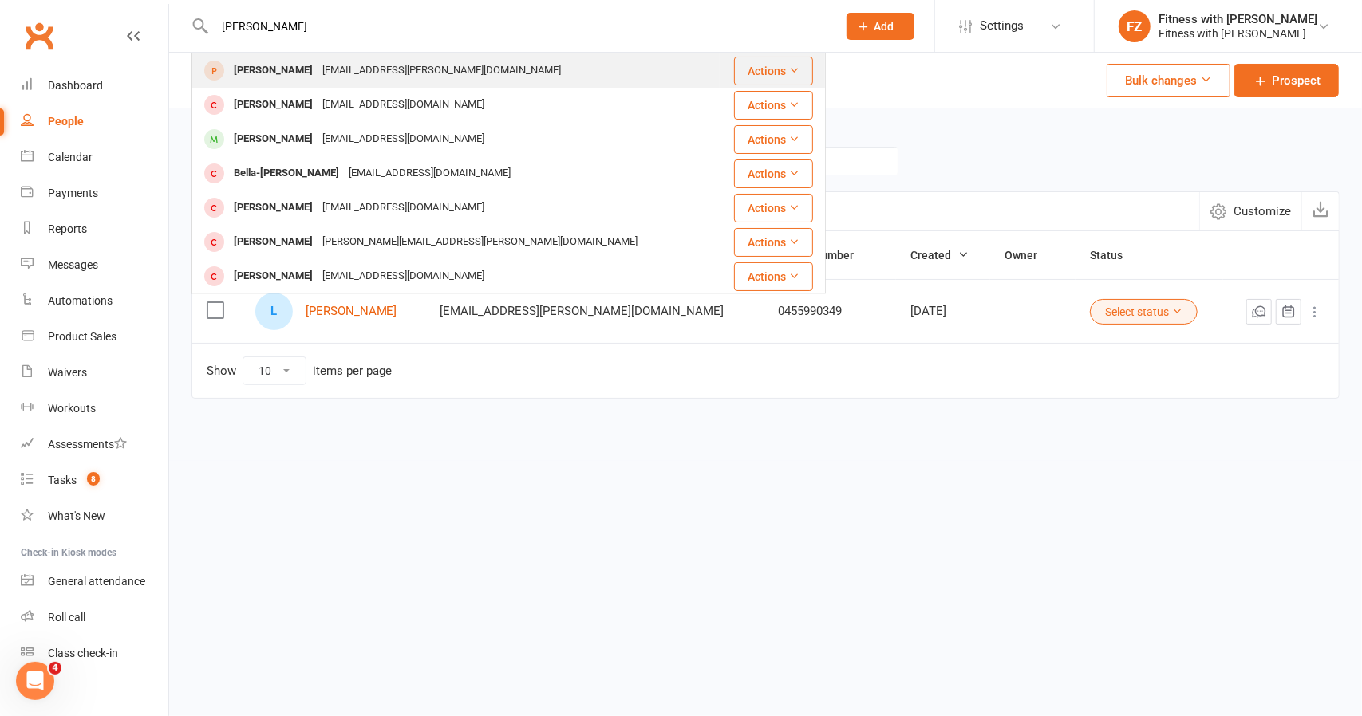
type input "[PERSON_NAME]"
click at [562, 81] on div "[PERSON_NAME] [PERSON_NAME][EMAIL_ADDRESS][PERSON_NAME][DOMAIN_NAME]" at bounding box center [456, 70] width 526 height 33
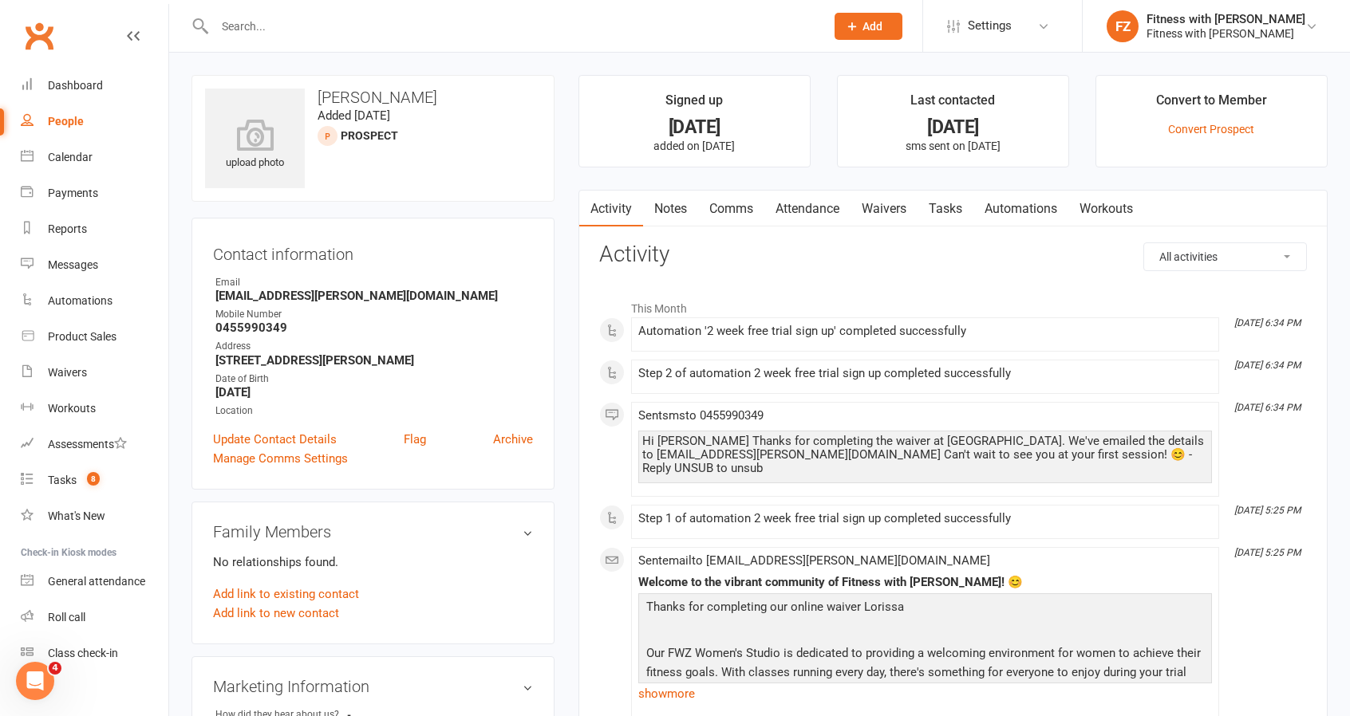
click at [602, 460] on div "This Month [DATE] 6:34 PM Automation '2 week free trial sign up' completed succ…" at bounding box center [953, 658] width 708 height 733
click at [1167, 132] on p "Convert Prospect" at bounding box center [1211, 129] width 202 height 13
click at [1174, 125] on link "Convert Prospect" at bounding box center [1211, 129] width 86 height 13
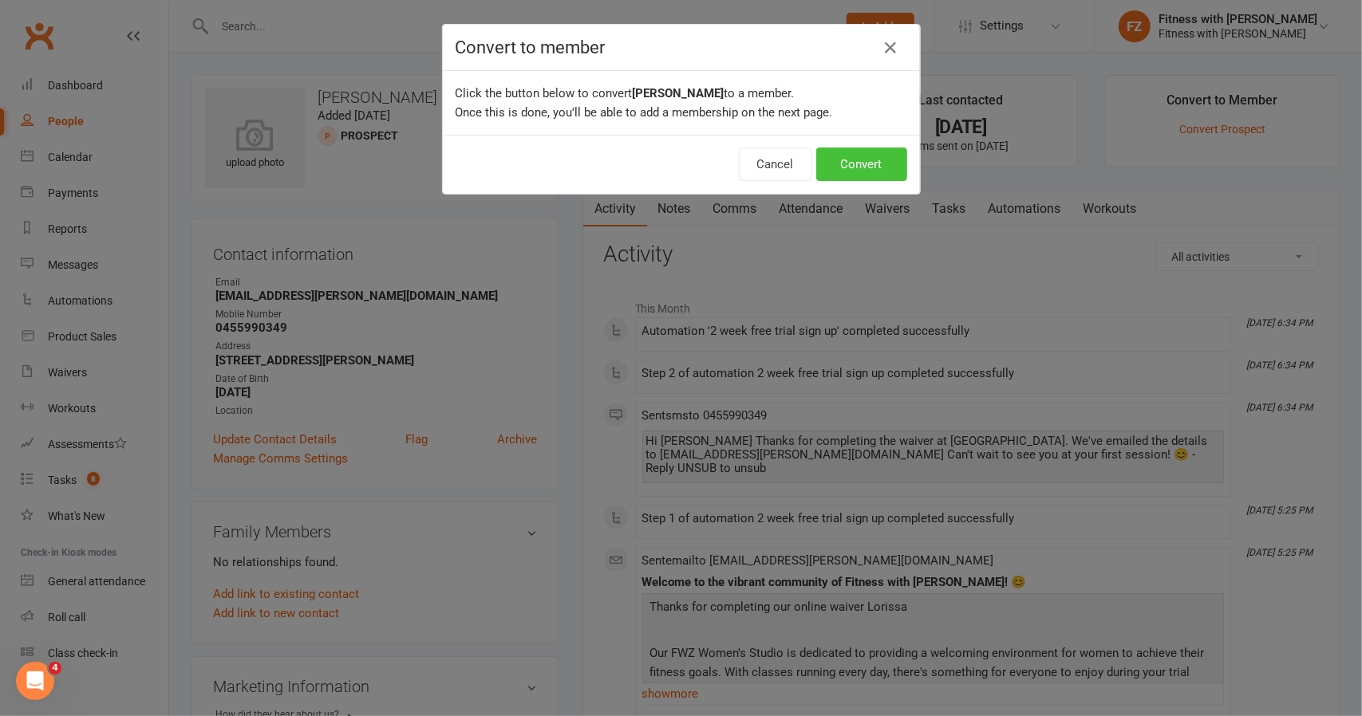
click at [891, 169] on button "Convert" at bounding box center [861, 165] width 91 height 34
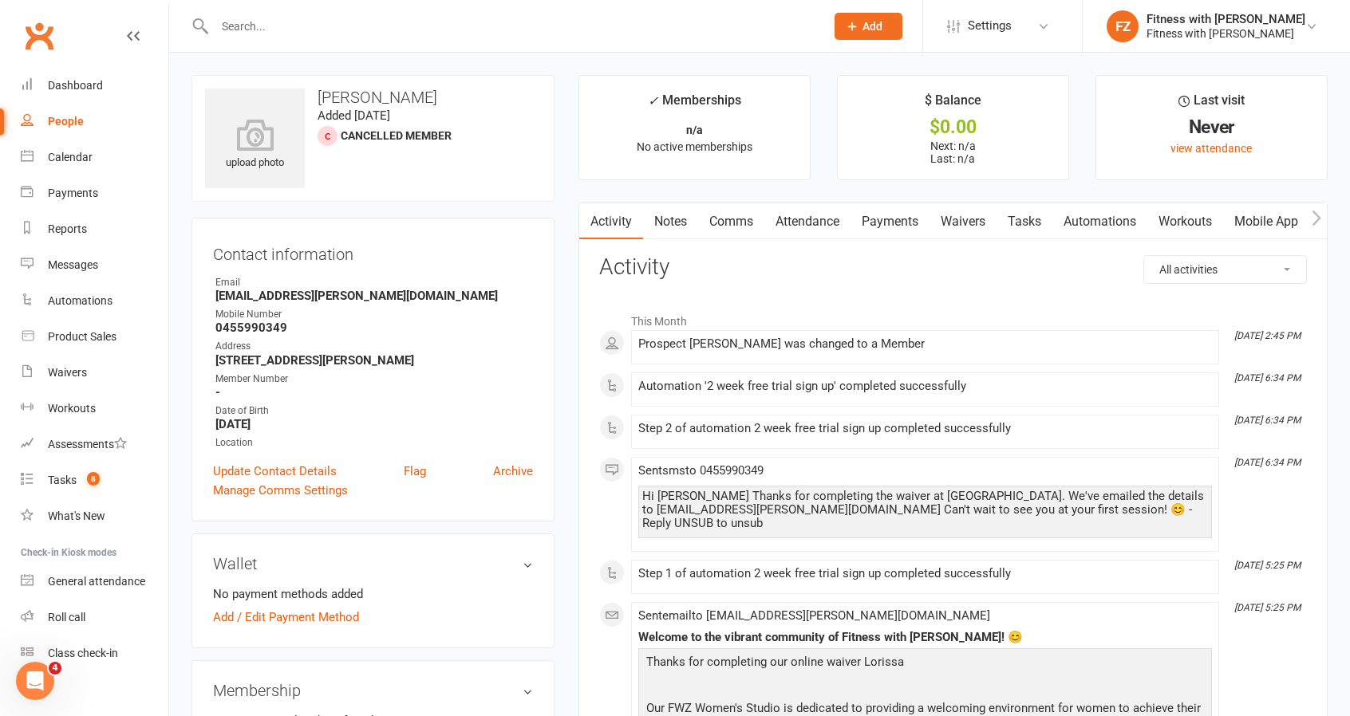
click at [638, 567] on span at bounding box center [638, 567] width 0 height 0
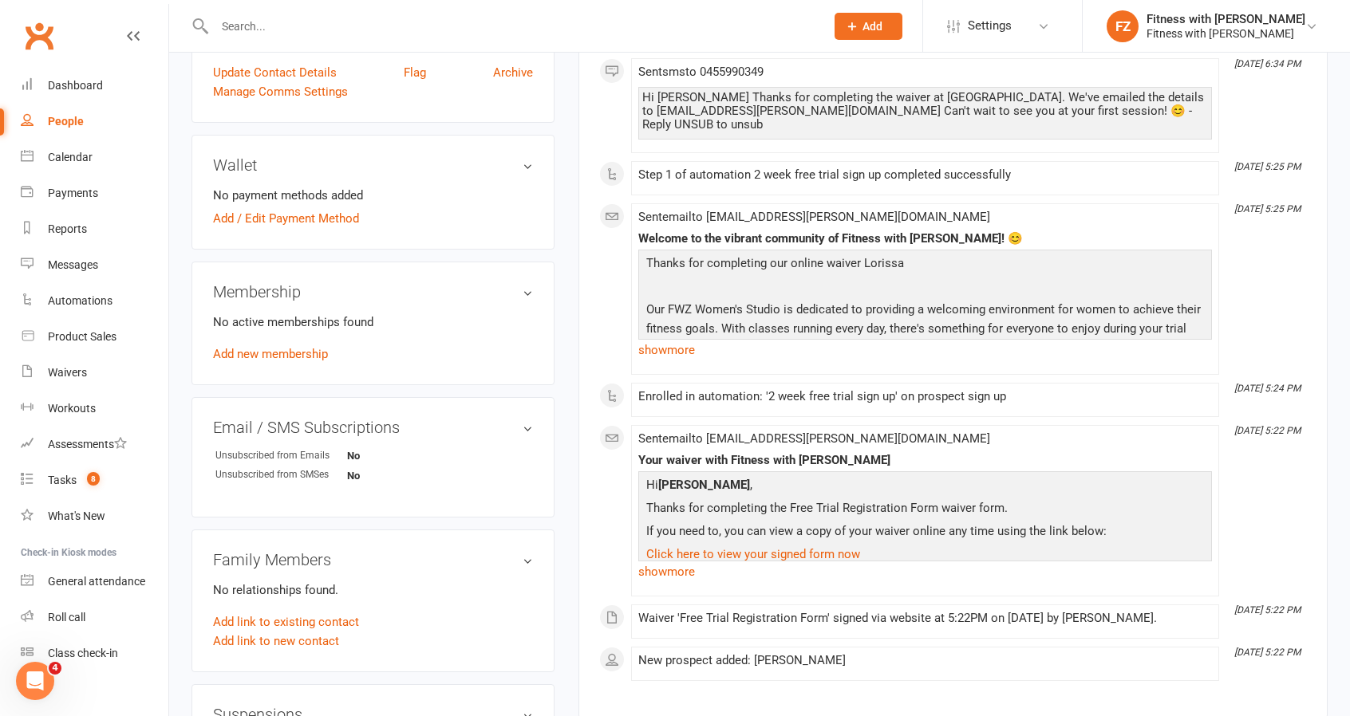
scroll to position [718, 0]
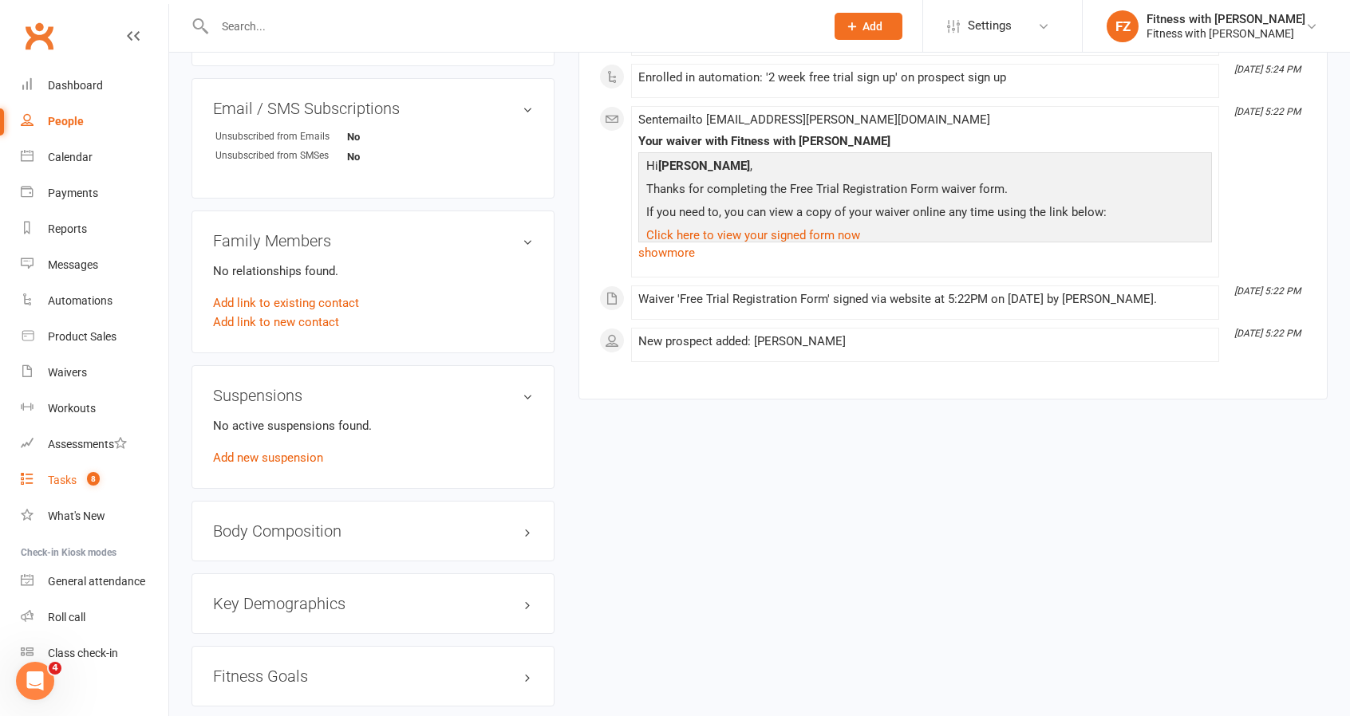
click at [77, 486] on link "Tasks 8" at bounding box center [95, 481] width 148 height 36
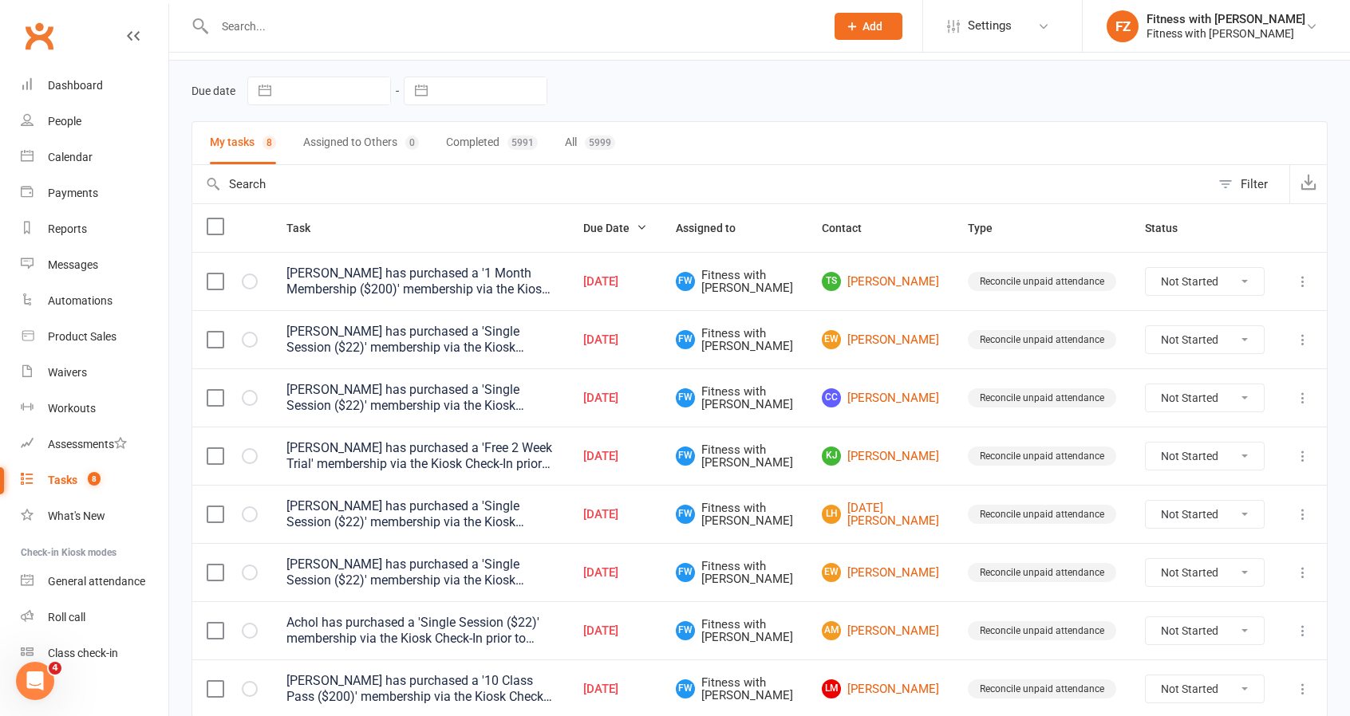
scroll to position [115, 0]
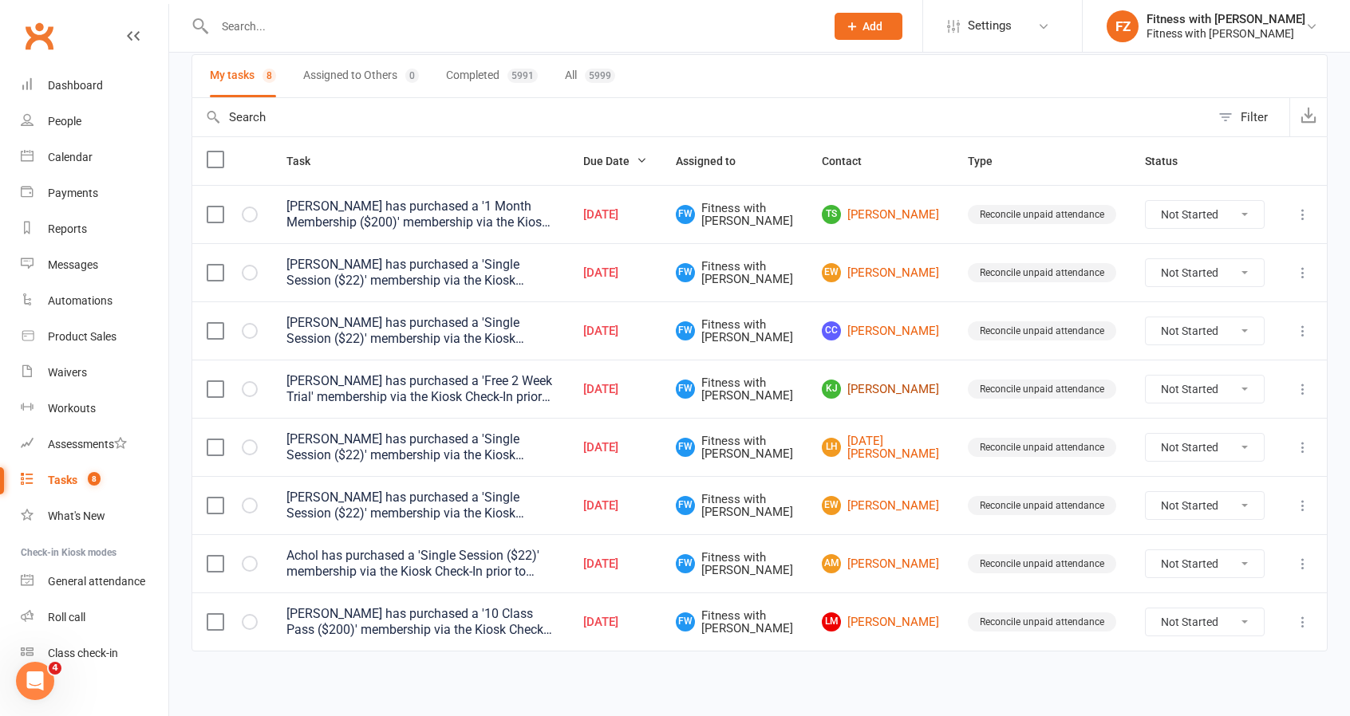
click at [924, 389] on link "[PERSON_NAME]" at bounding box center [880, 389] width 117 height 19
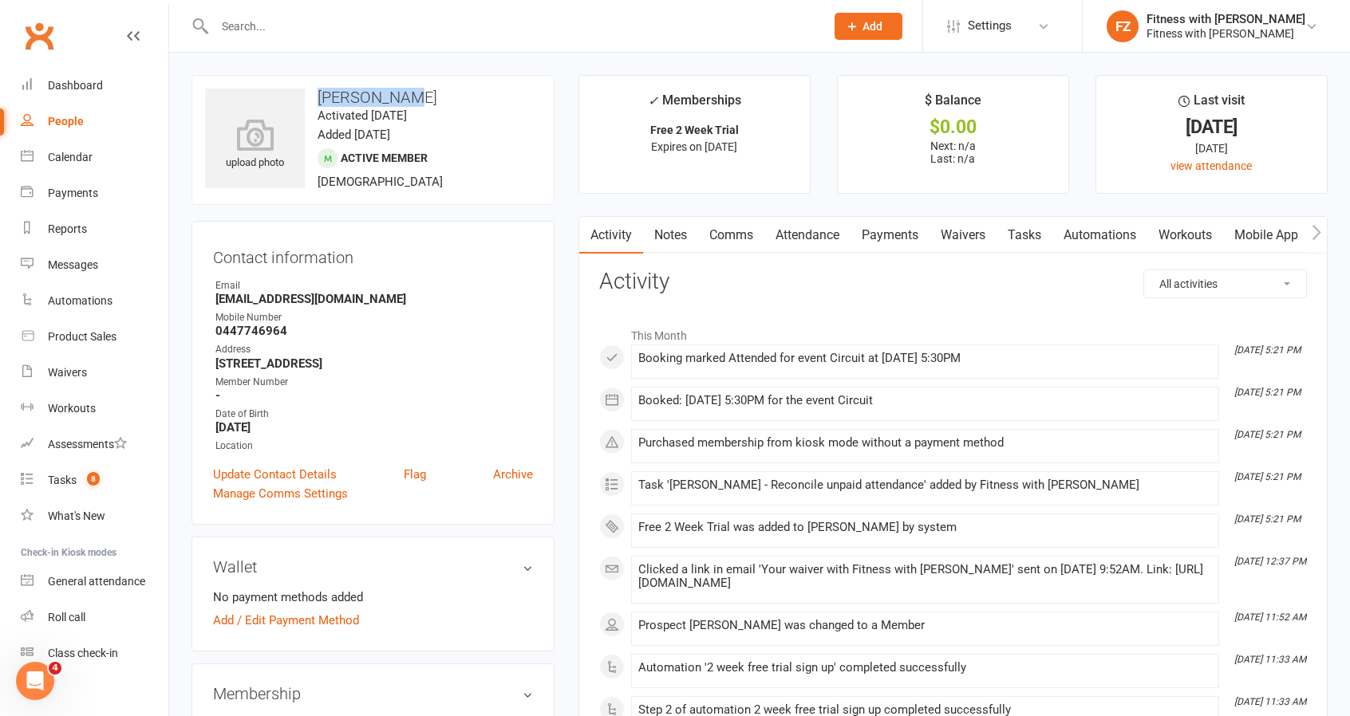
drag, startPoint x: 424, startPoint y: 84, endPoint x: 314, endPoint y: 87, distance: 110.1
click at [314, 87] on div "upload photo [PERSON_NAME] Activated [DATE] Added [DATE] Active member [DEMOGRA…" at bounding box center [372, 140] width 363 height 130
copy h3 "[PERSON_NAME]"
click at [305, 25] on input "text" at bounding box center [512, 26] width 604 height 22
paste input "[PERSON_NAME]"
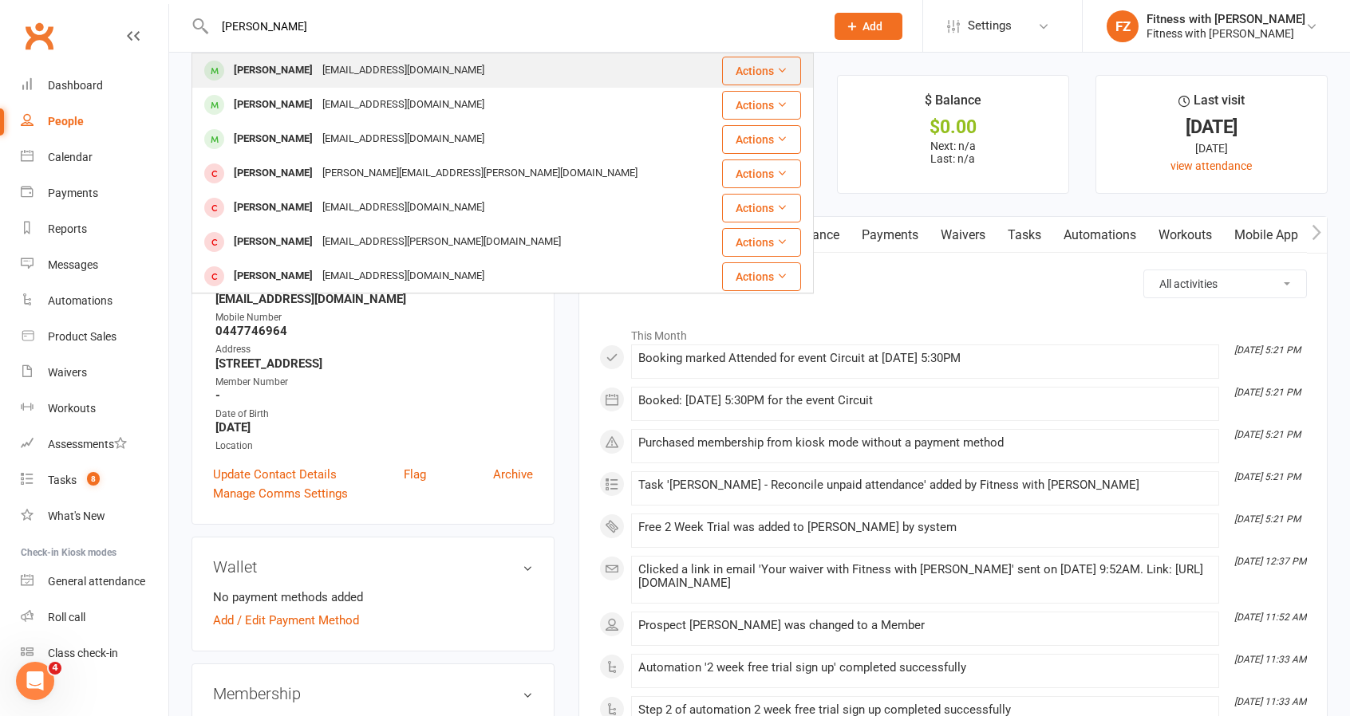
type input "[PERSON_NAME]"
click at [337, 69] on div "[EMAIL_ADDRESS][DOMAIN_NAME]" at bounding box center [404, 70] width 172 height 23
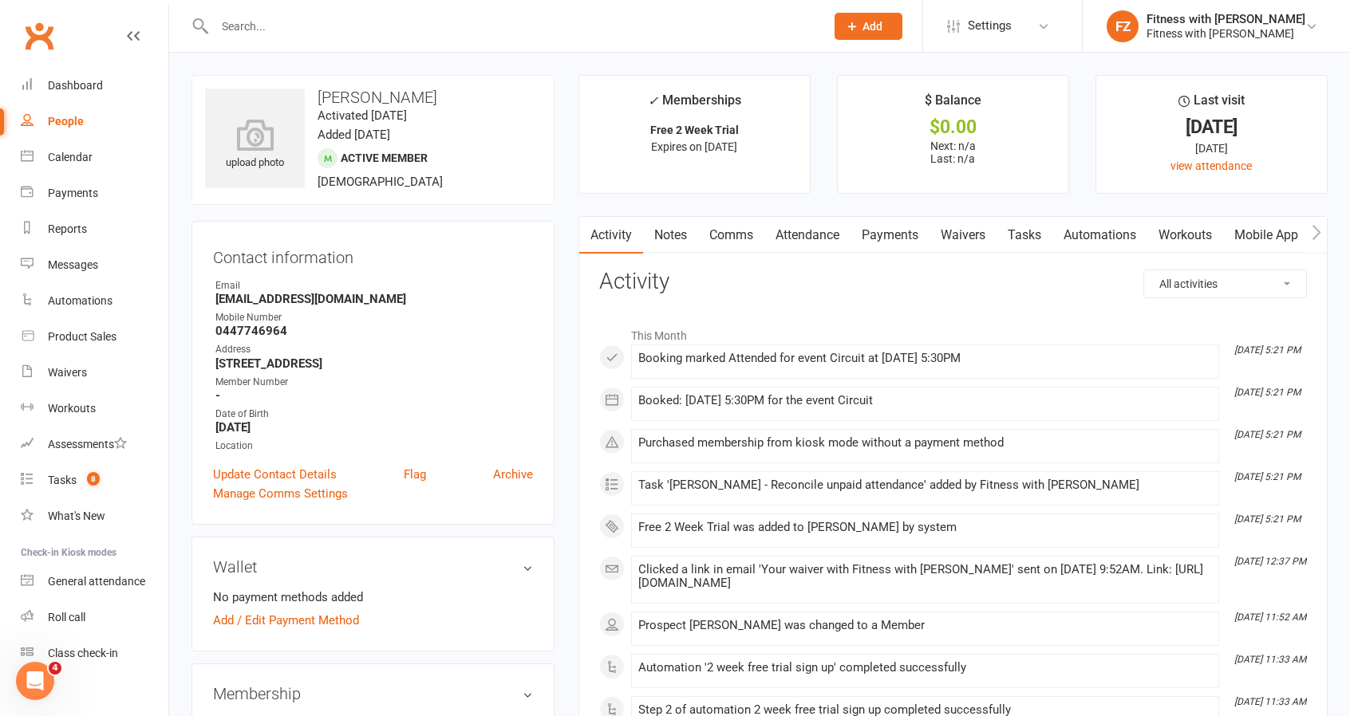
click at [1264, 242] on link "Mobile App" at bounding box center [1266, 235] width 86 height 37
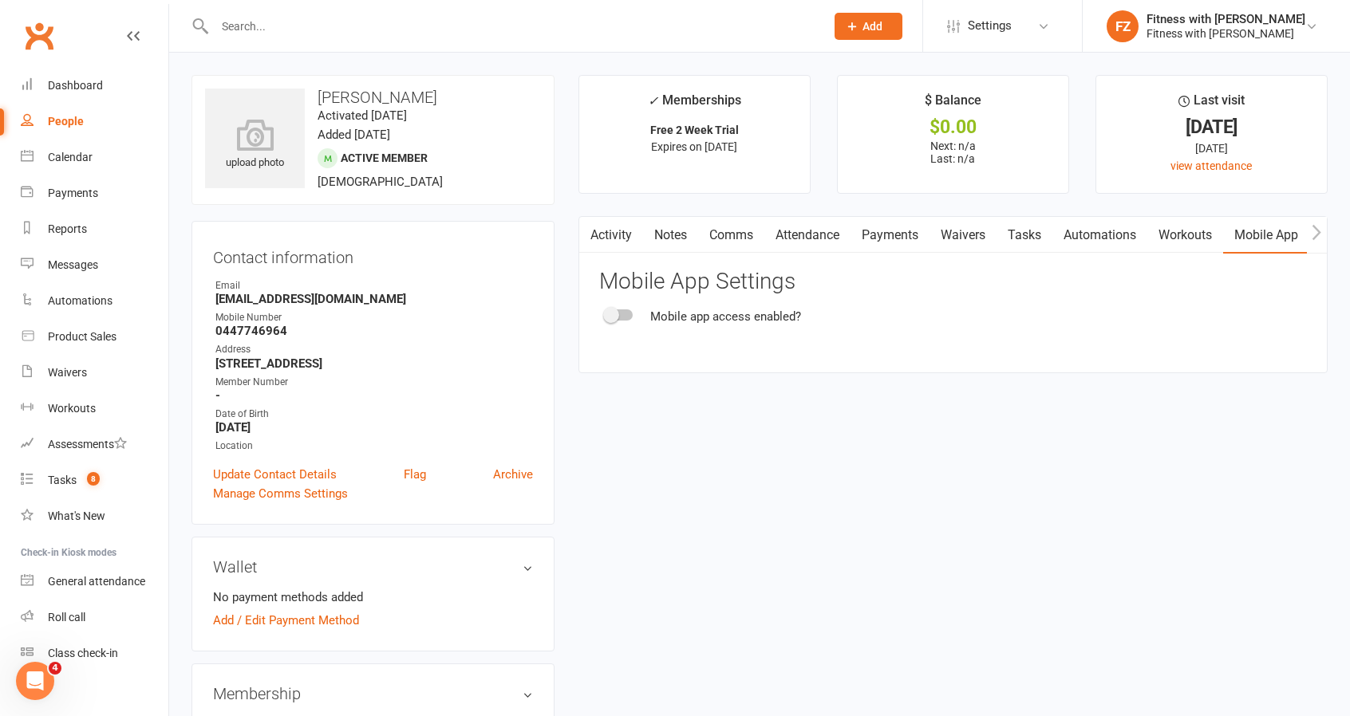
click at [617, 315] on span at bounding box center [611, 315] width 16 height 16
click at [606, 313] on input "checkbox" at bounding box center [606, 313] width 0 height 0
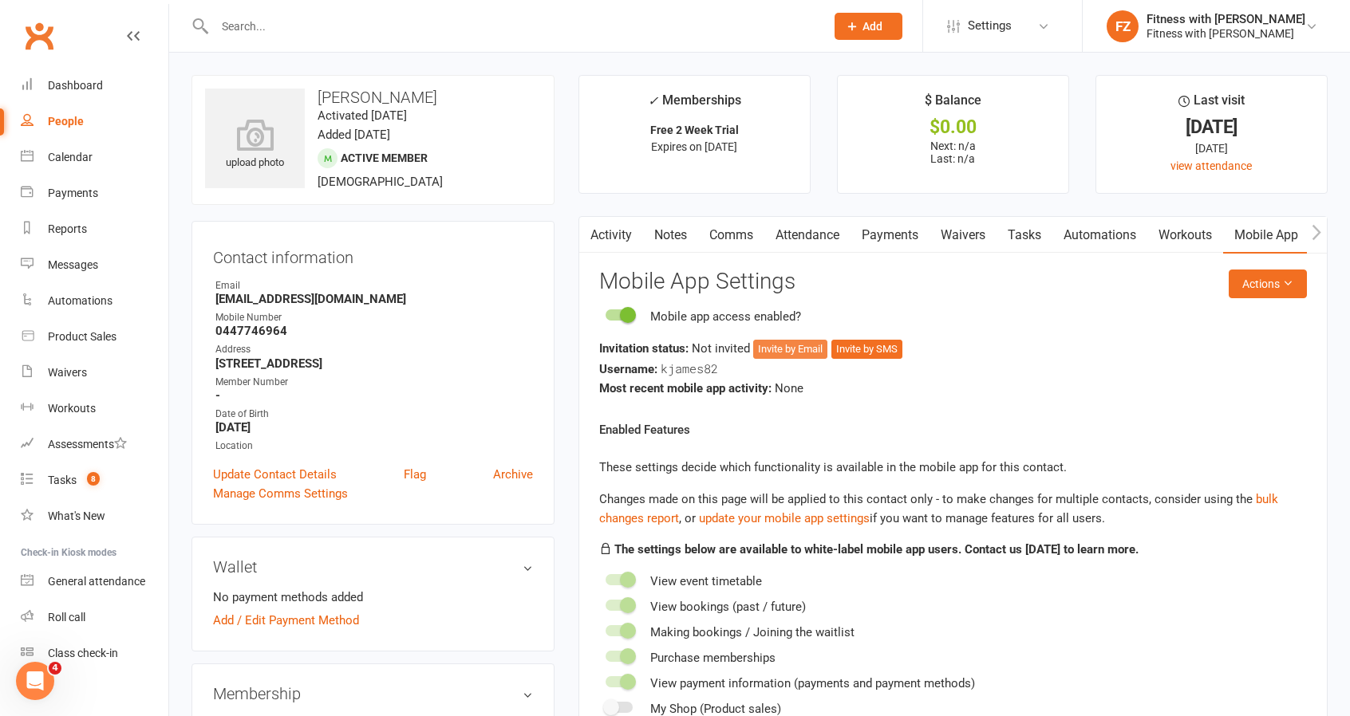
click at [783, 349] on button "Invite by Email" at bounding box center [790, 349] width 74 height 19
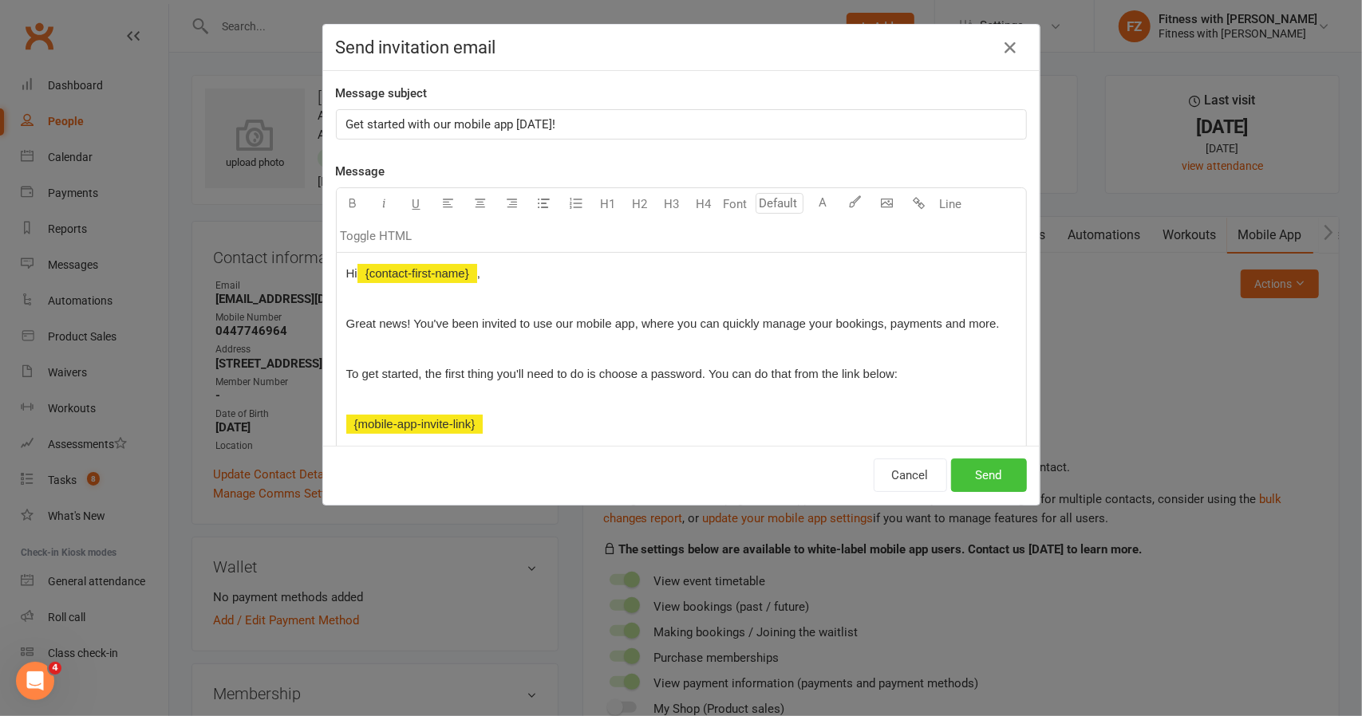
click at [990, 462] on button "Send" at bounding box center [989, 476] width 76 height 34
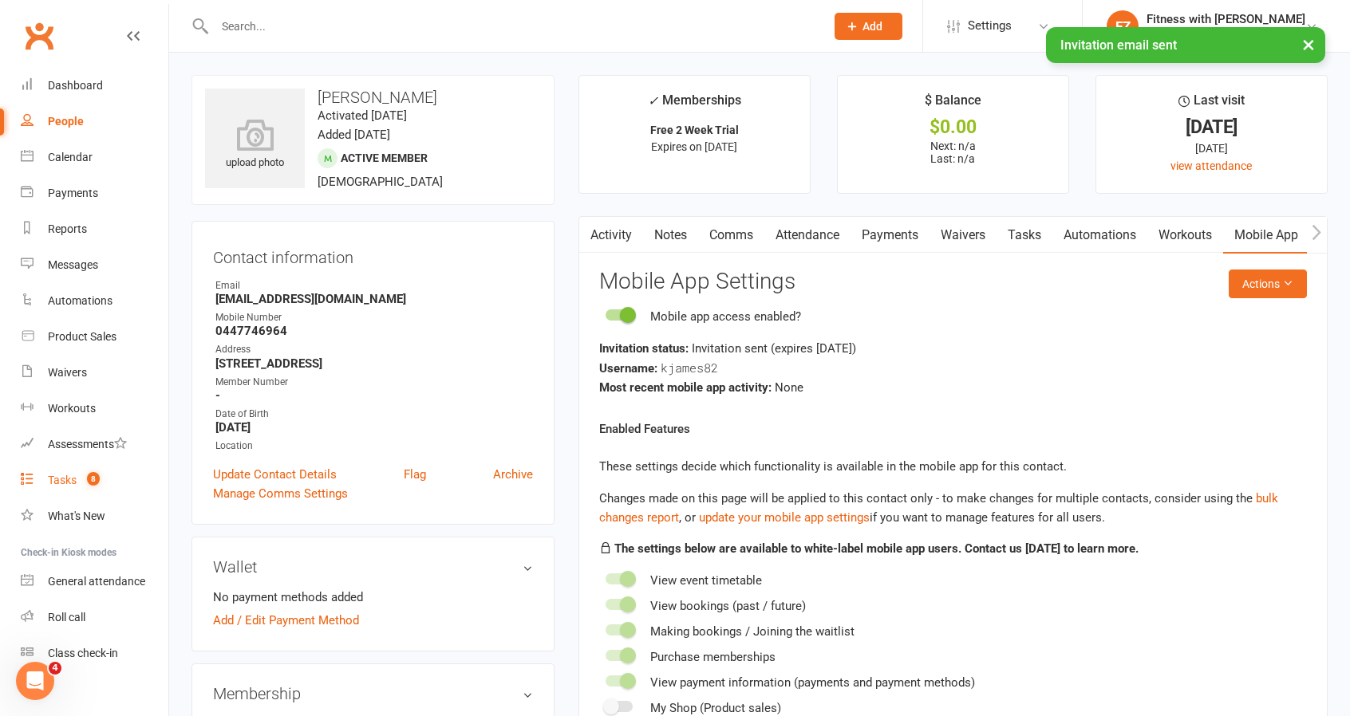
click at [79, 479] on link "Tasks 8" at bounding box center [95, 481] width 148 height 36
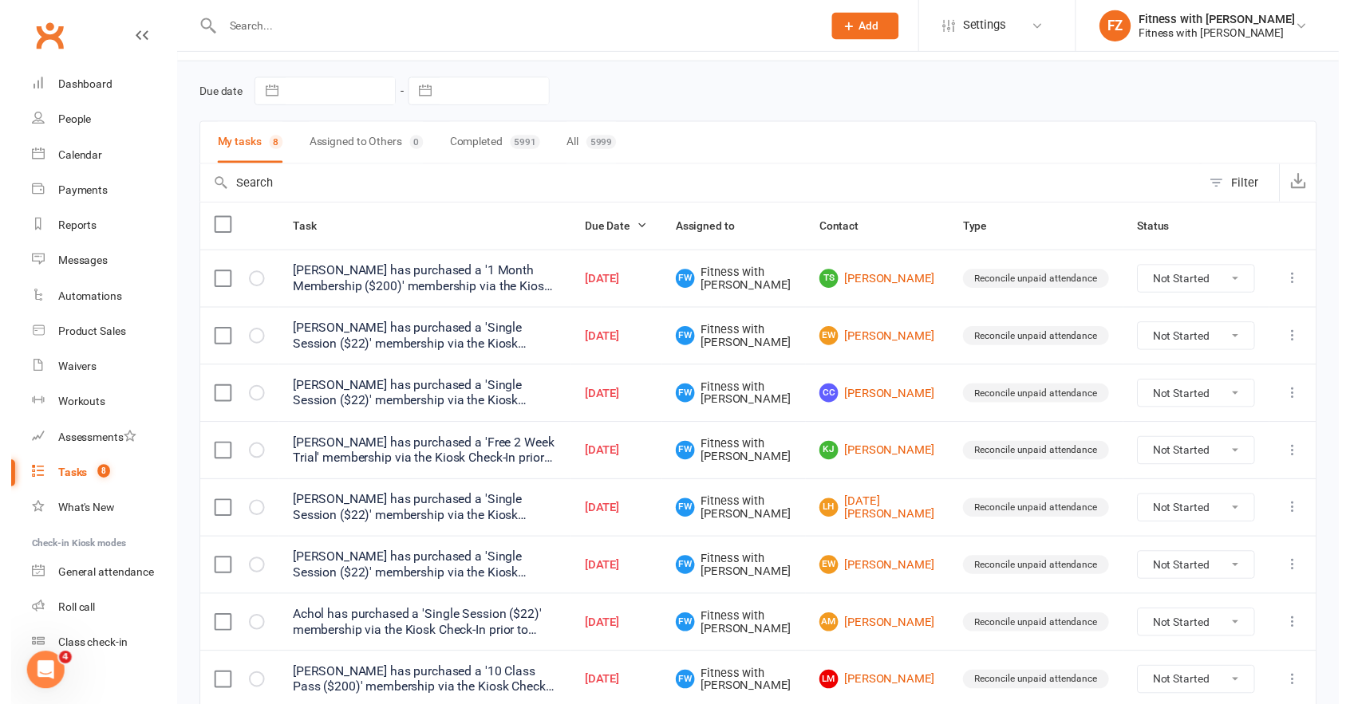
scroll to position [115, 0]
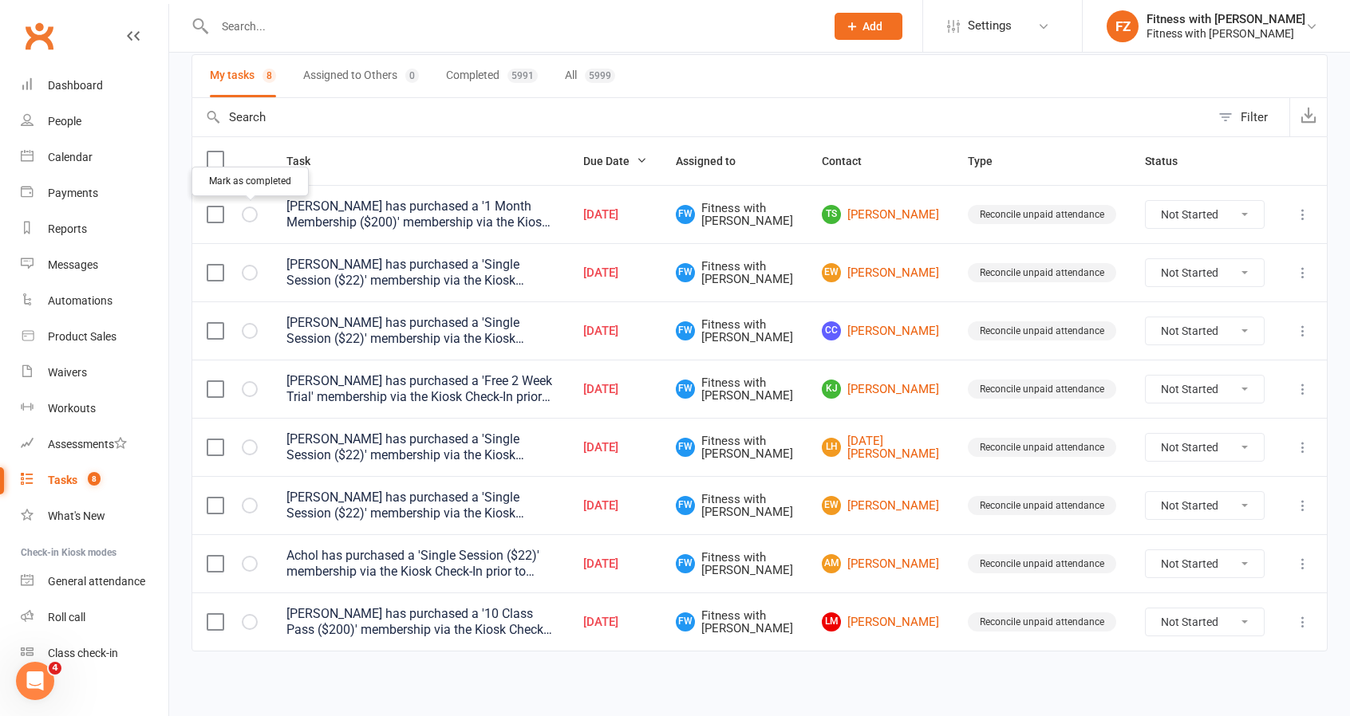
click at [0, 0] on icon "button" at bounding box center [0, 0] width 0 height 0
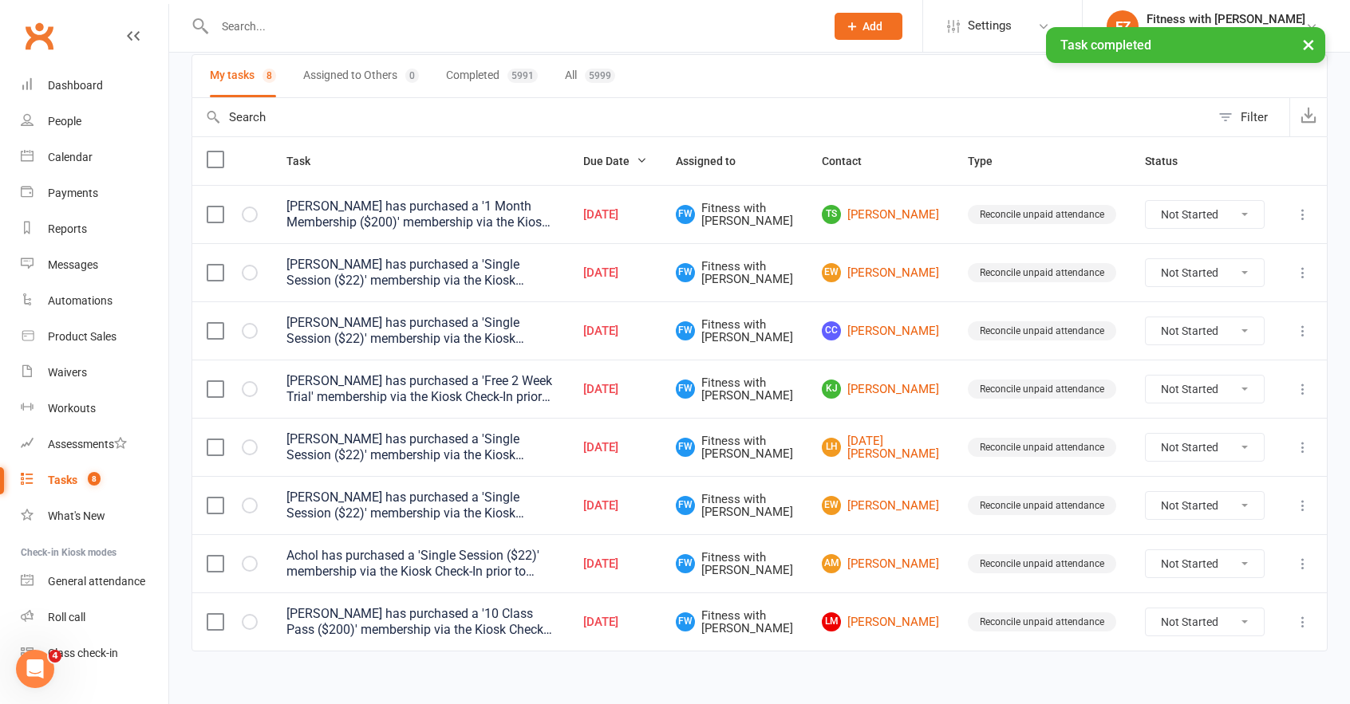
scroll to position [57, 0]
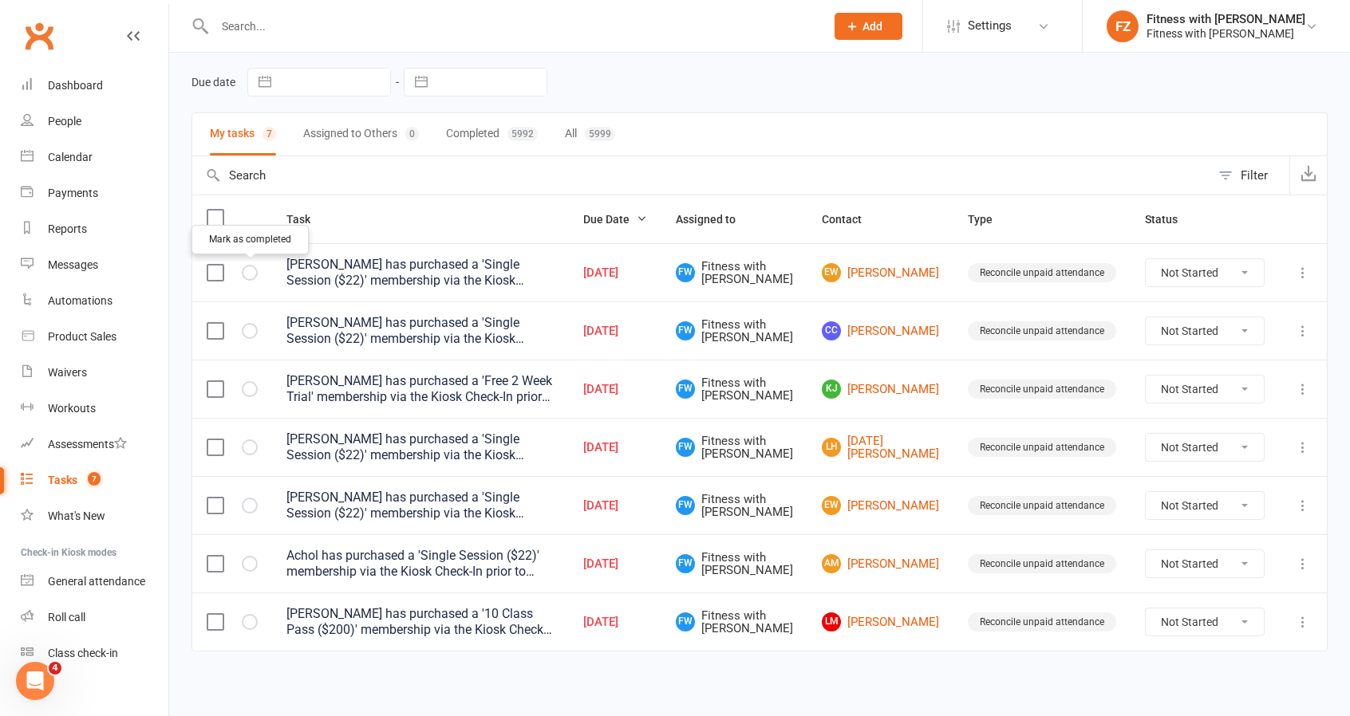
click at [247, 276] on button "button" at bounding box center [250, 273] width 16 height 16
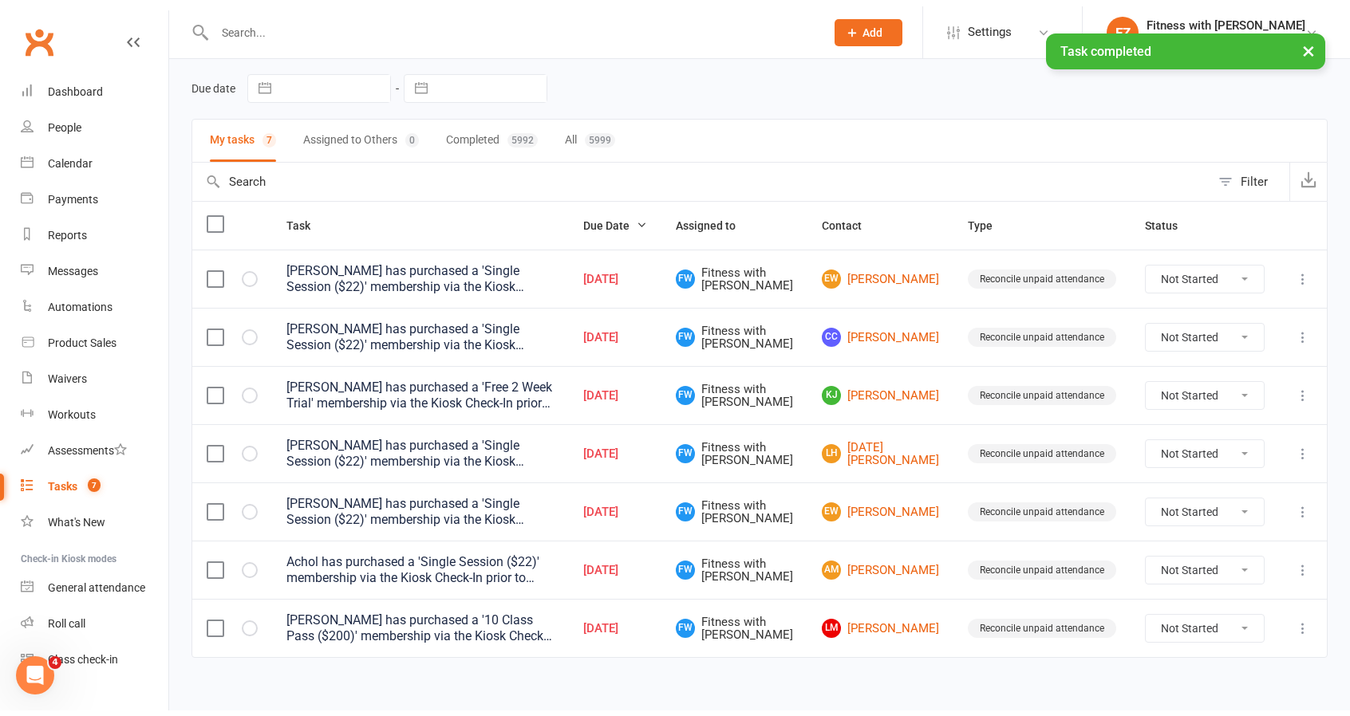
scroll to position [0, 0]
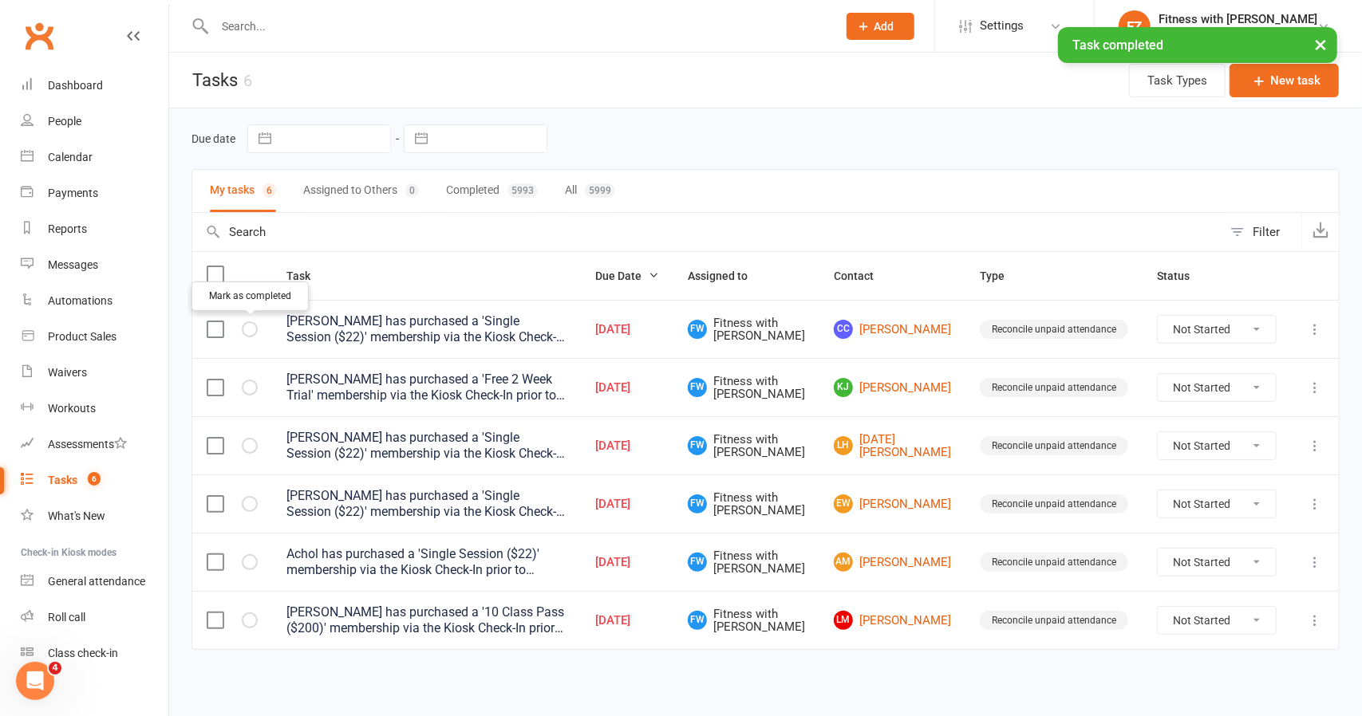
click at [243, 329] on button "button" at bounding box center [250, 330] width 16 height 16
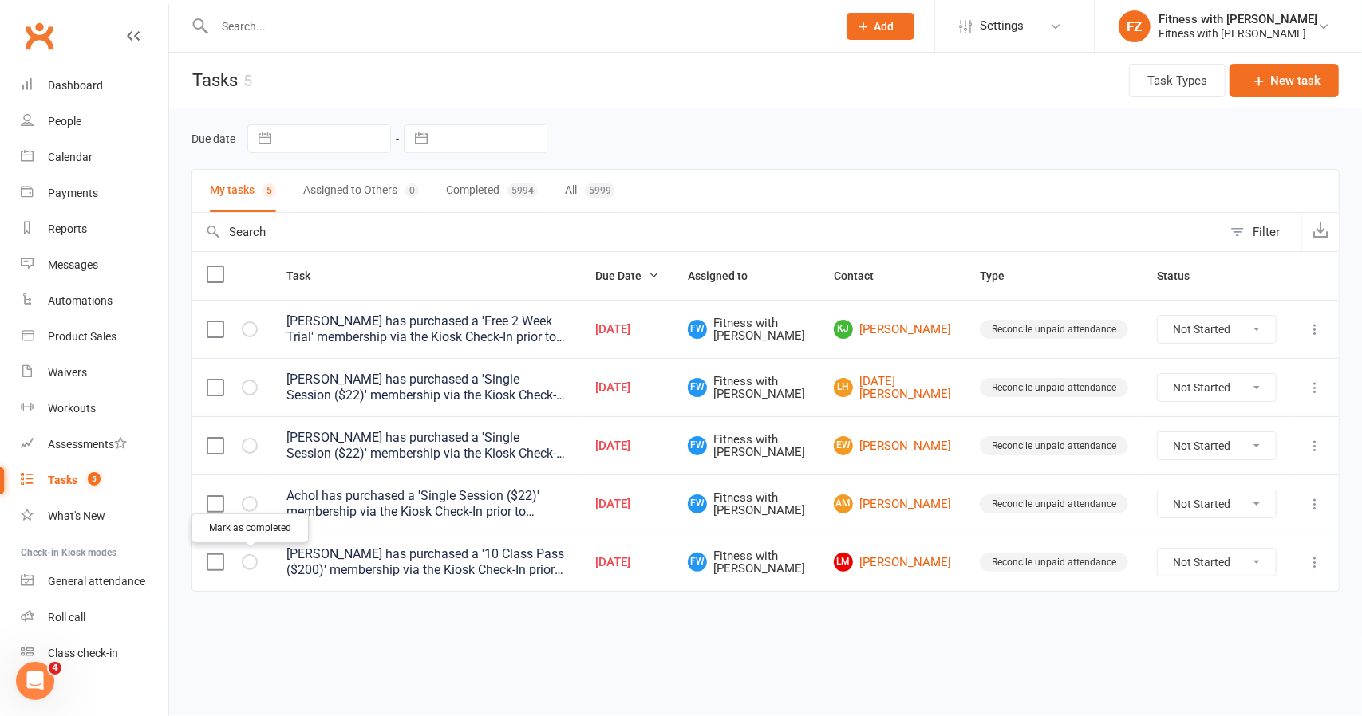
click at [0, 0] on icon "button" at bounding box center [0, 0] width 0 height 0
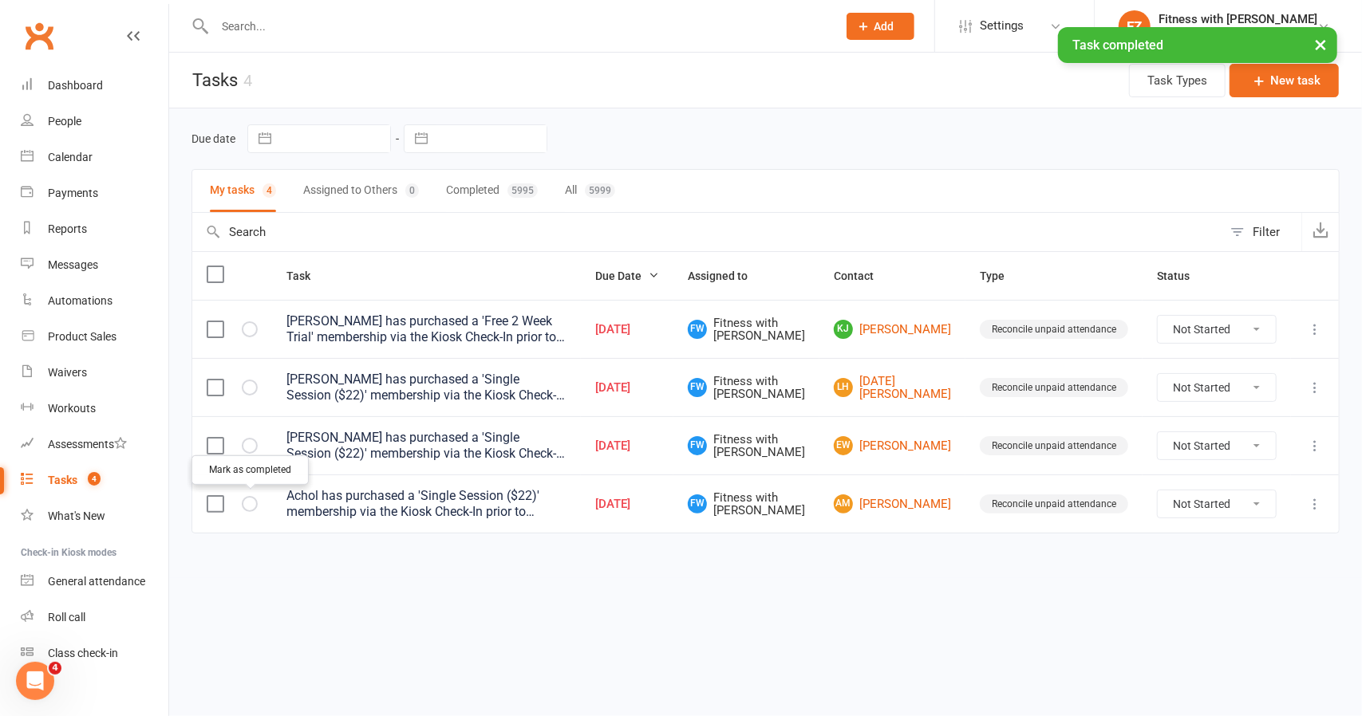
click at [0, 0] on icon "button" at bounding box center [0, 0] width 0 height 0
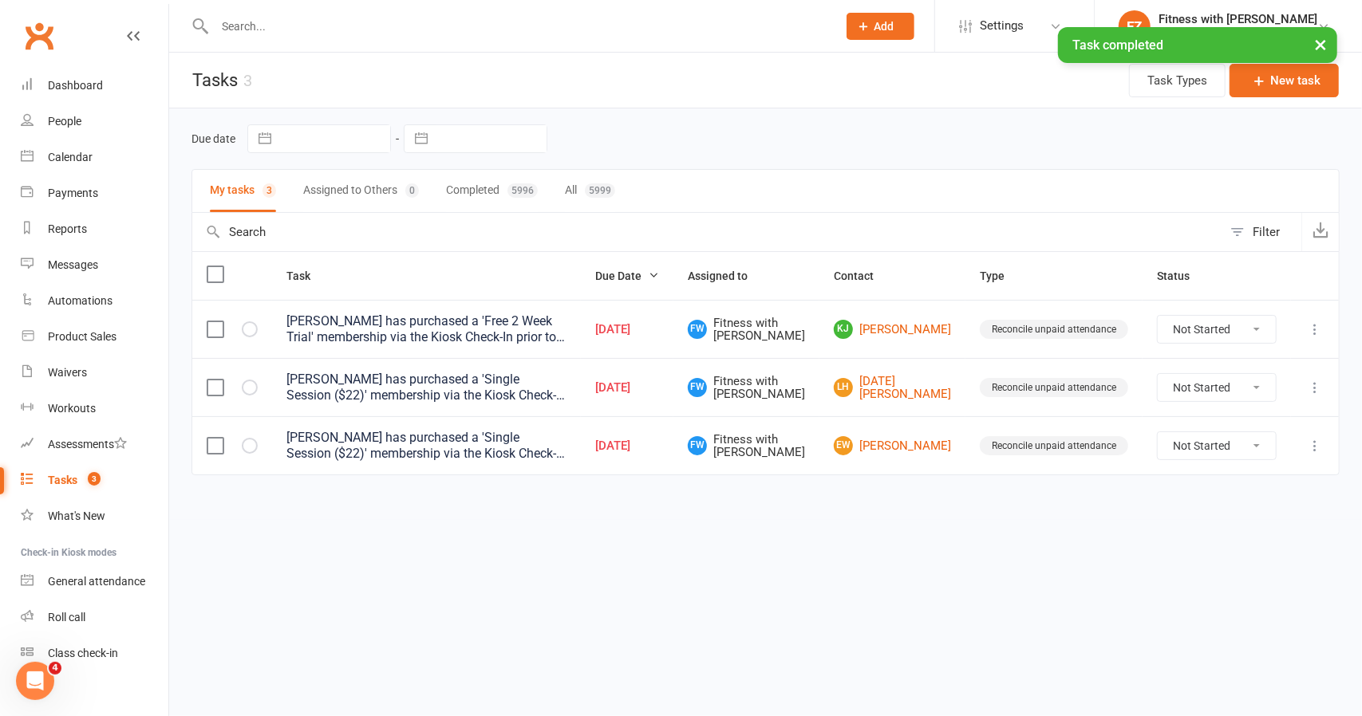
click at [0, 0] on icon "button" at bounding box center [0, 0] width 0 height 0
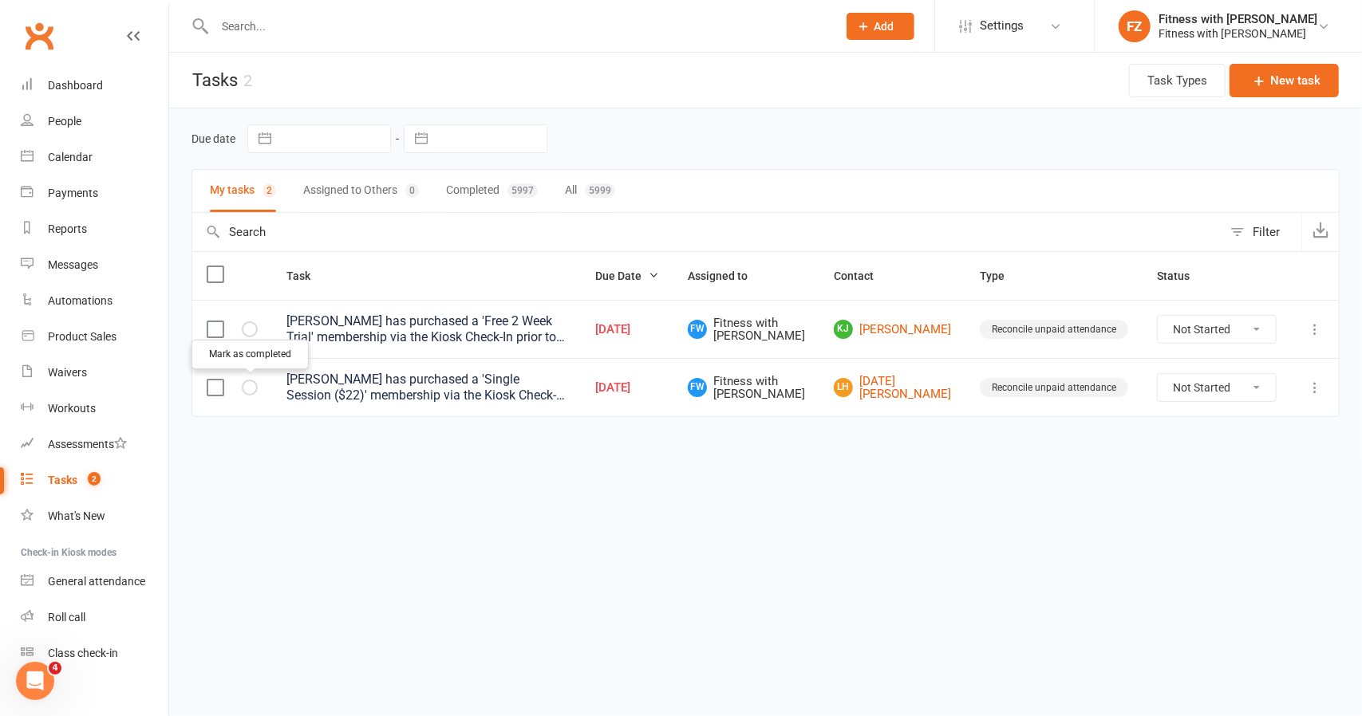
click at [250, 391] on button "button" at bounding box center [250, 388] width 16 height 16
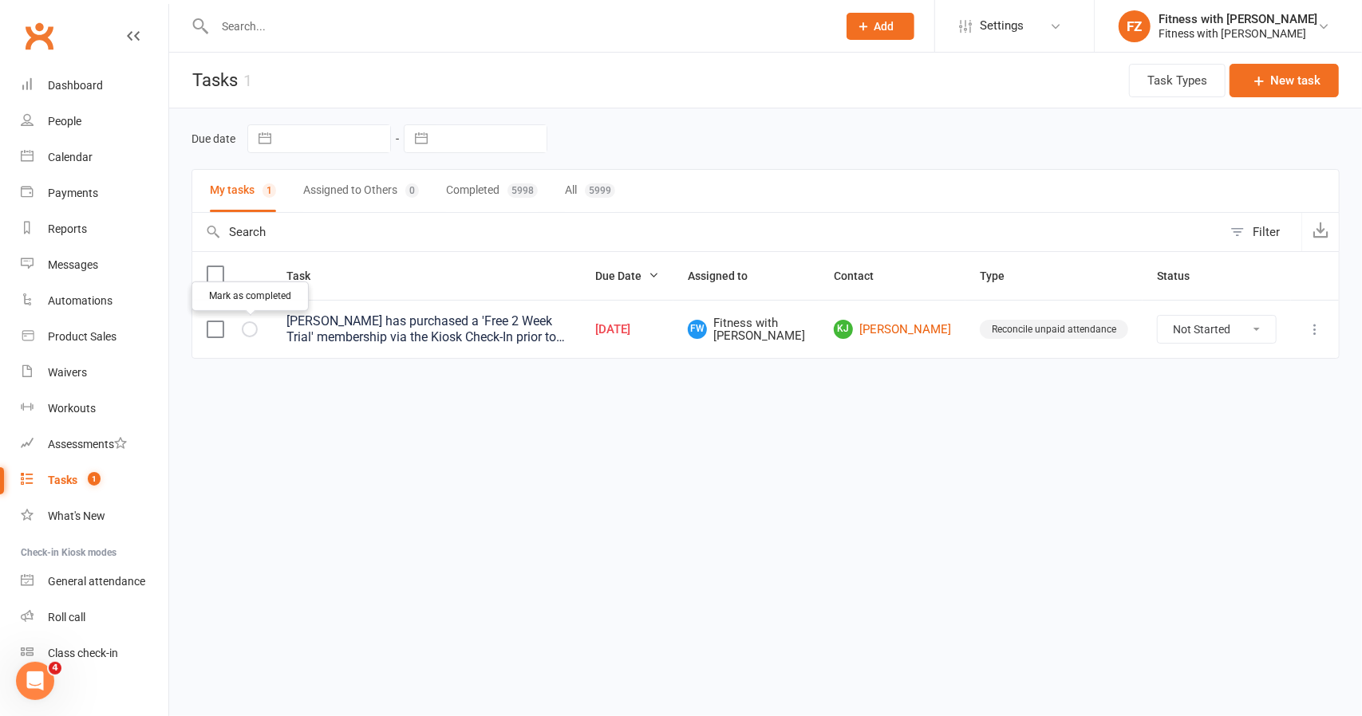
click at [243, 328] on button "button" at bounding box center [250, 330] width 16 height 16
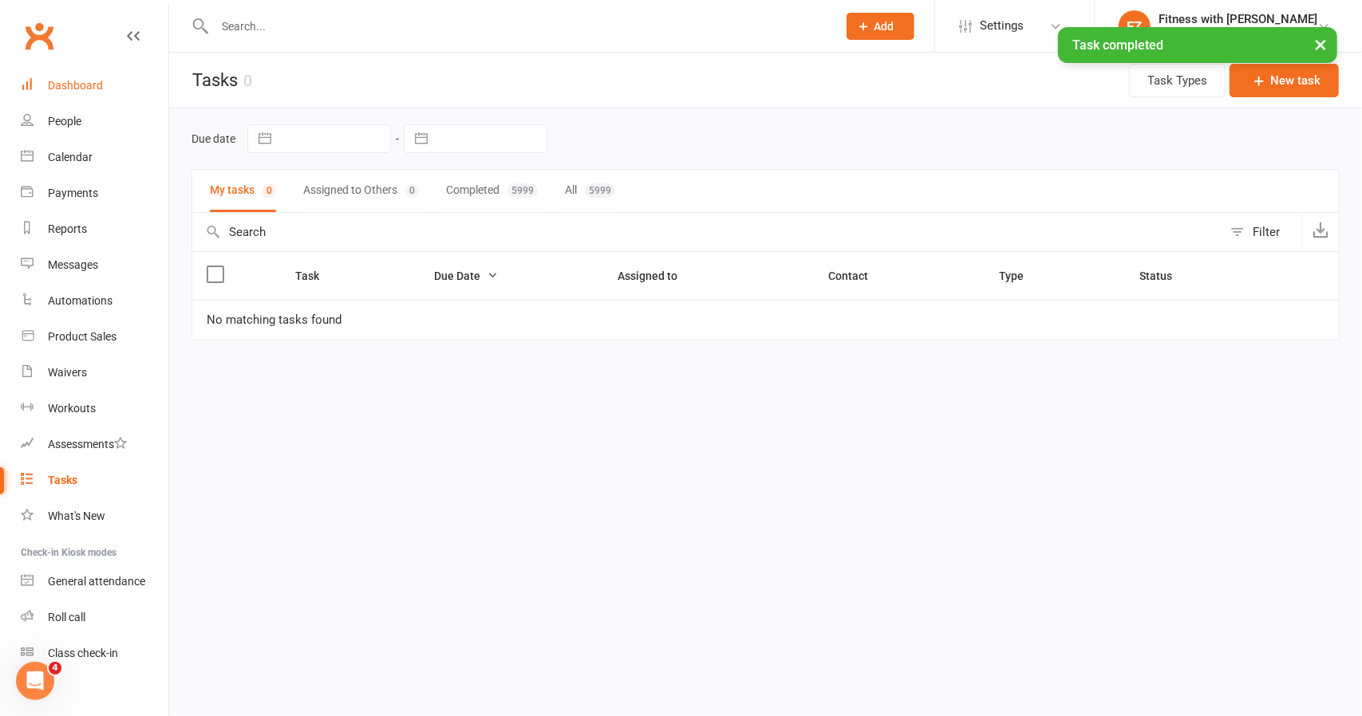
click at [75, 80] on div "Dashboard" at bounding box center [75, 85] width 55 height 13
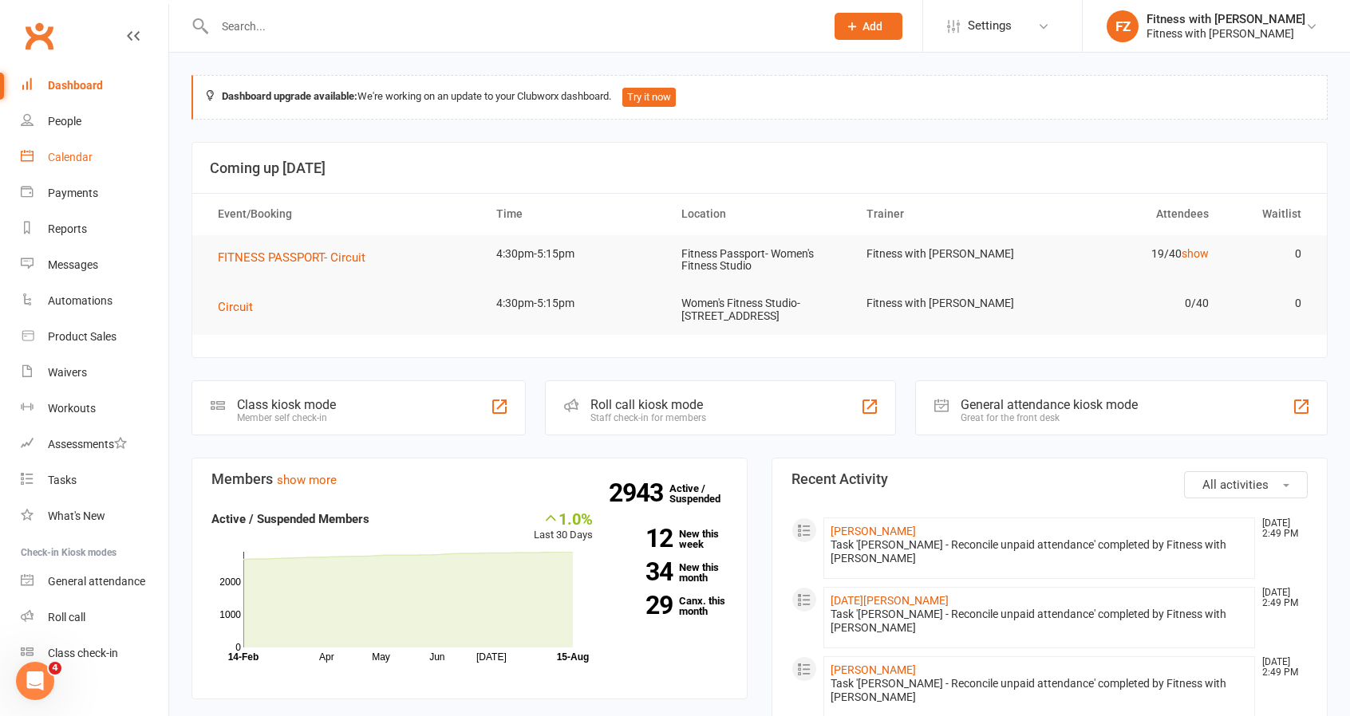
click at [93, 164] on link "Calendar" at bounding box center [95, 158] width 148 height 36
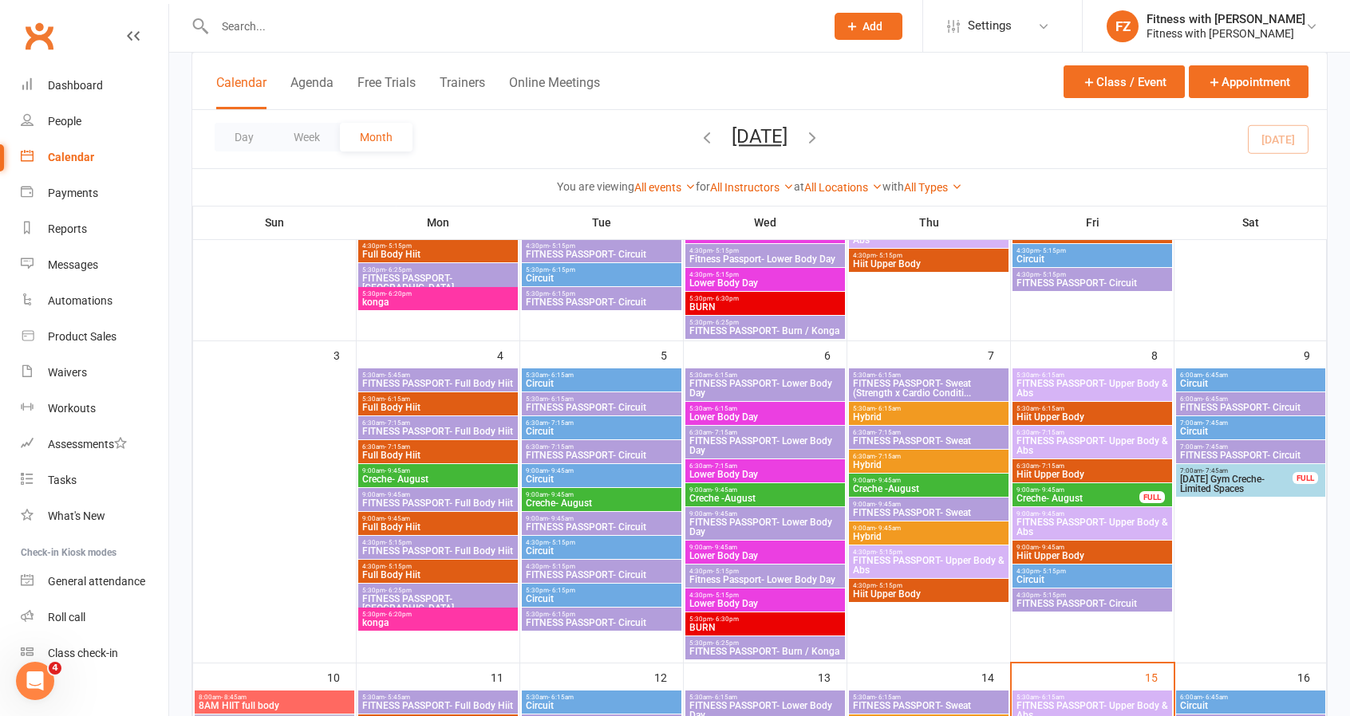
scroll to position [718, 0]
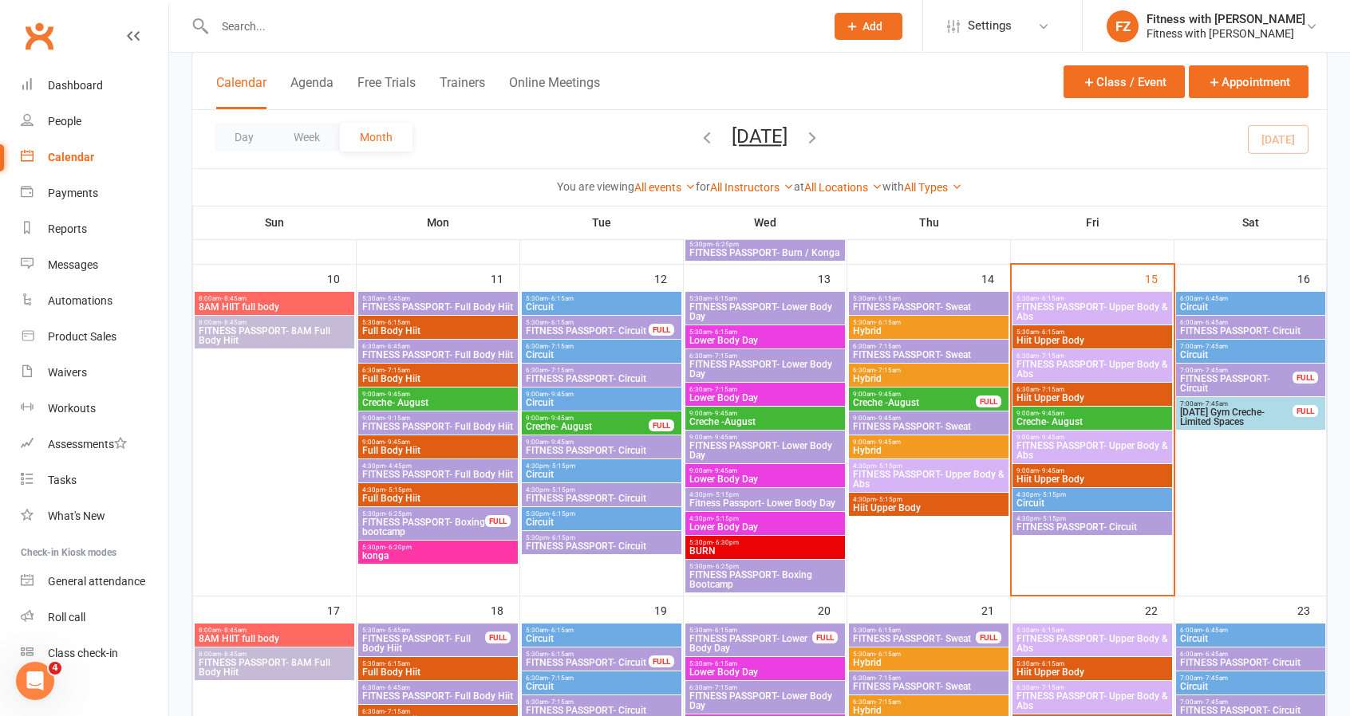
click at [1211, 381] on span "FITNESS PASSPORT- Circuit" at bounding box center [1236, 383] width 114 height 19
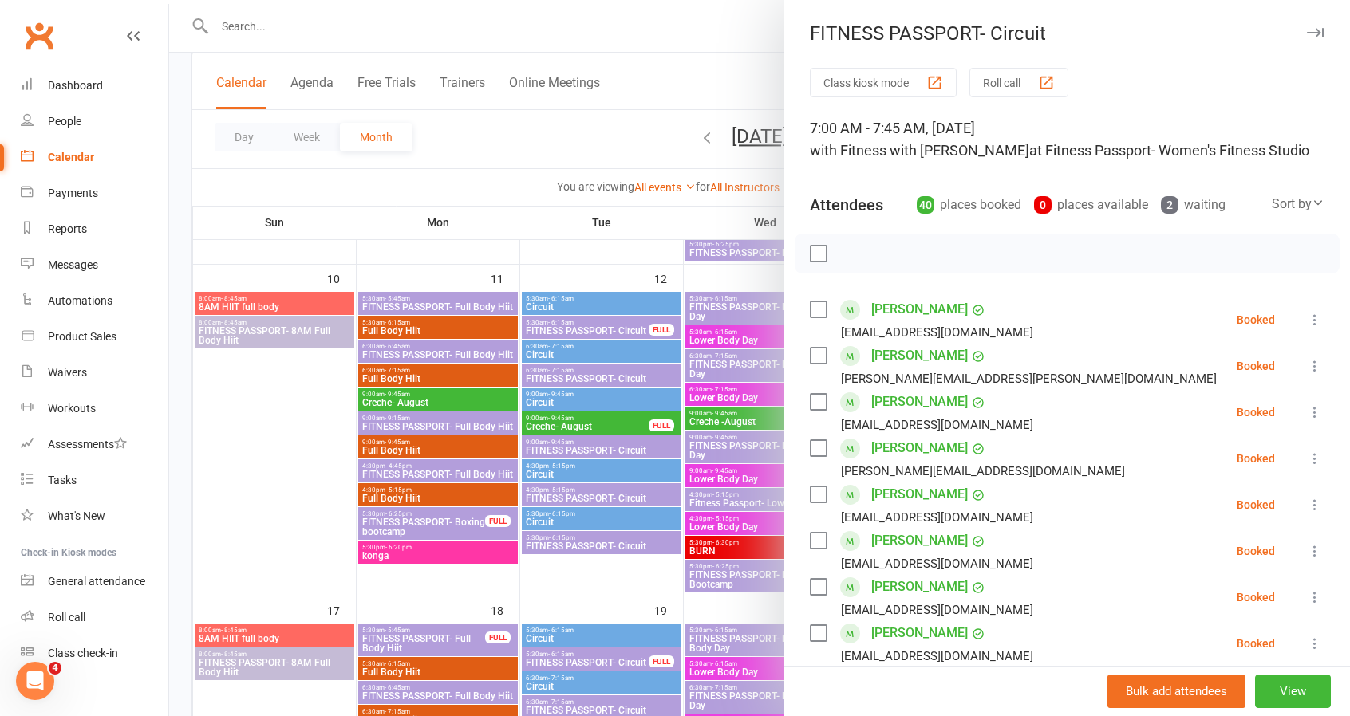
click at [1307, 35] on icon "button" at bounding box center [1315, 33] width 17 height 10
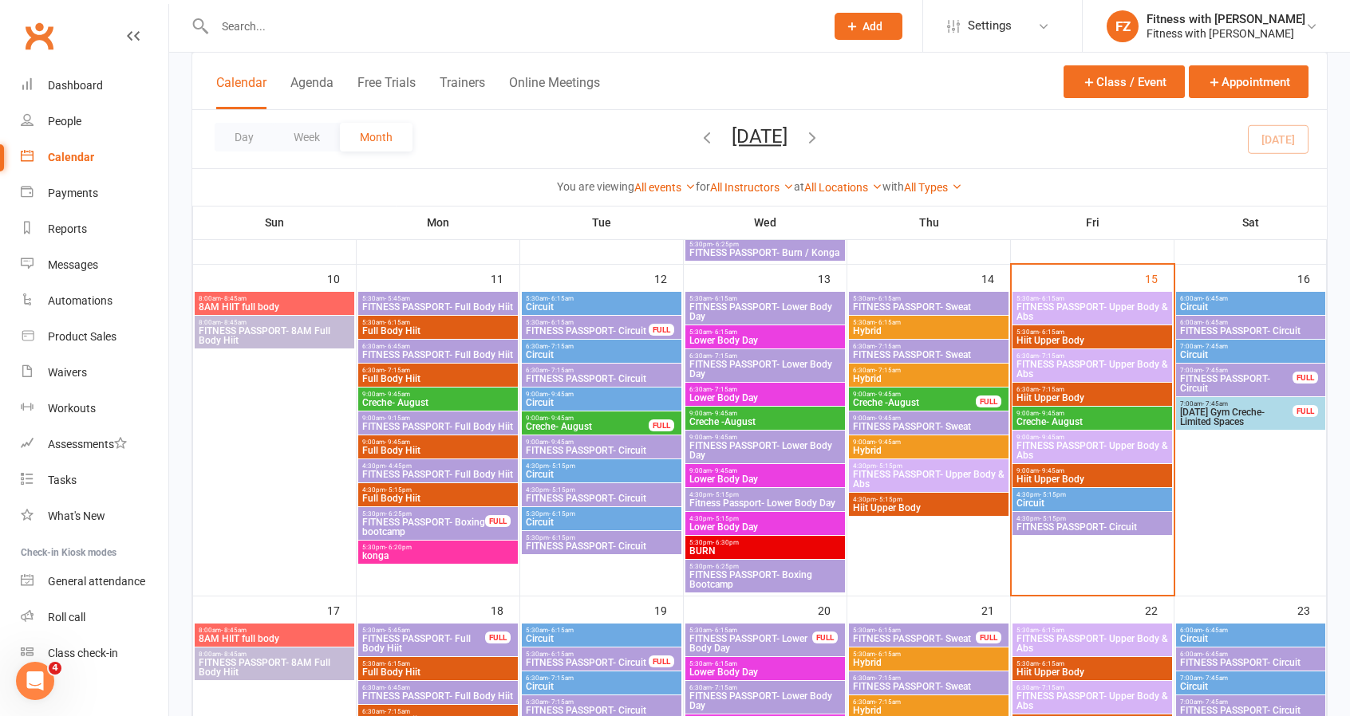
click at [1209, 326] on span "FITNESS PASSPORT- Circuit" at bounding box center [1250, 331] width 143 height 10
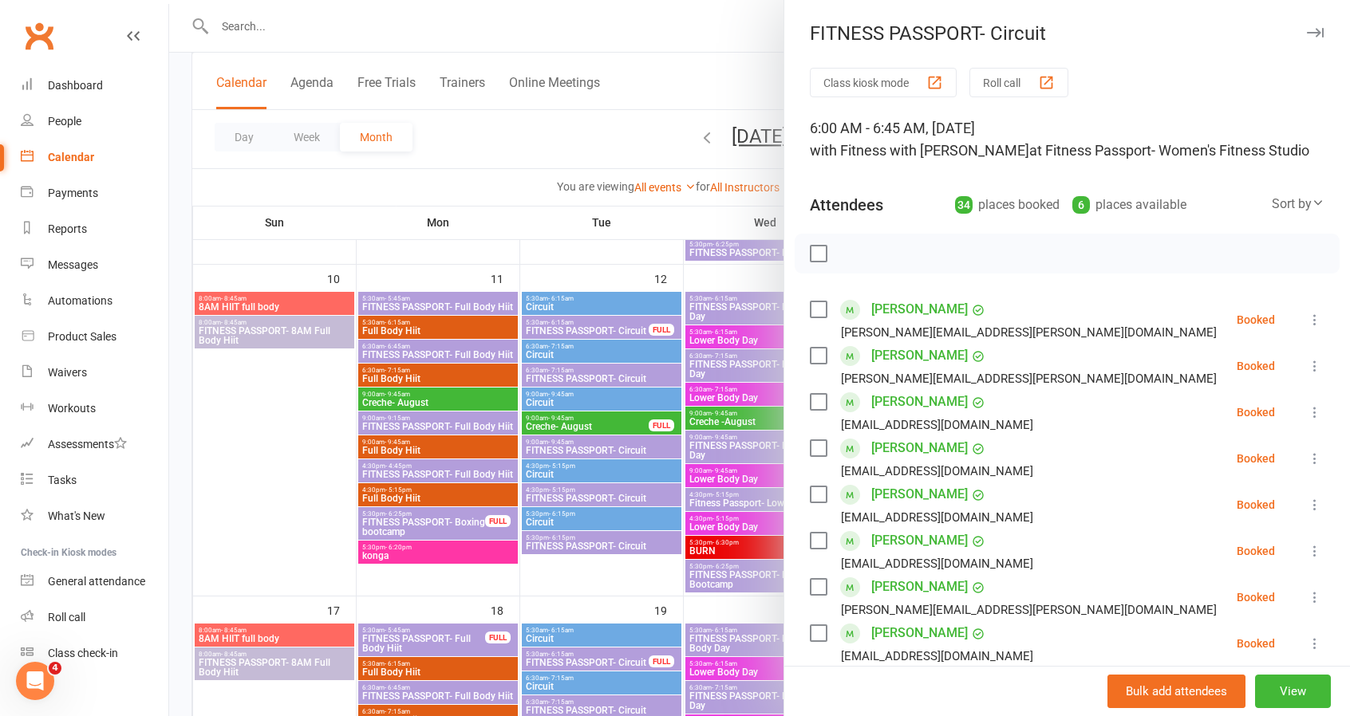
click at [1307, 34] on icon "button" at bounding box center [1315, 33] width 17 height 10
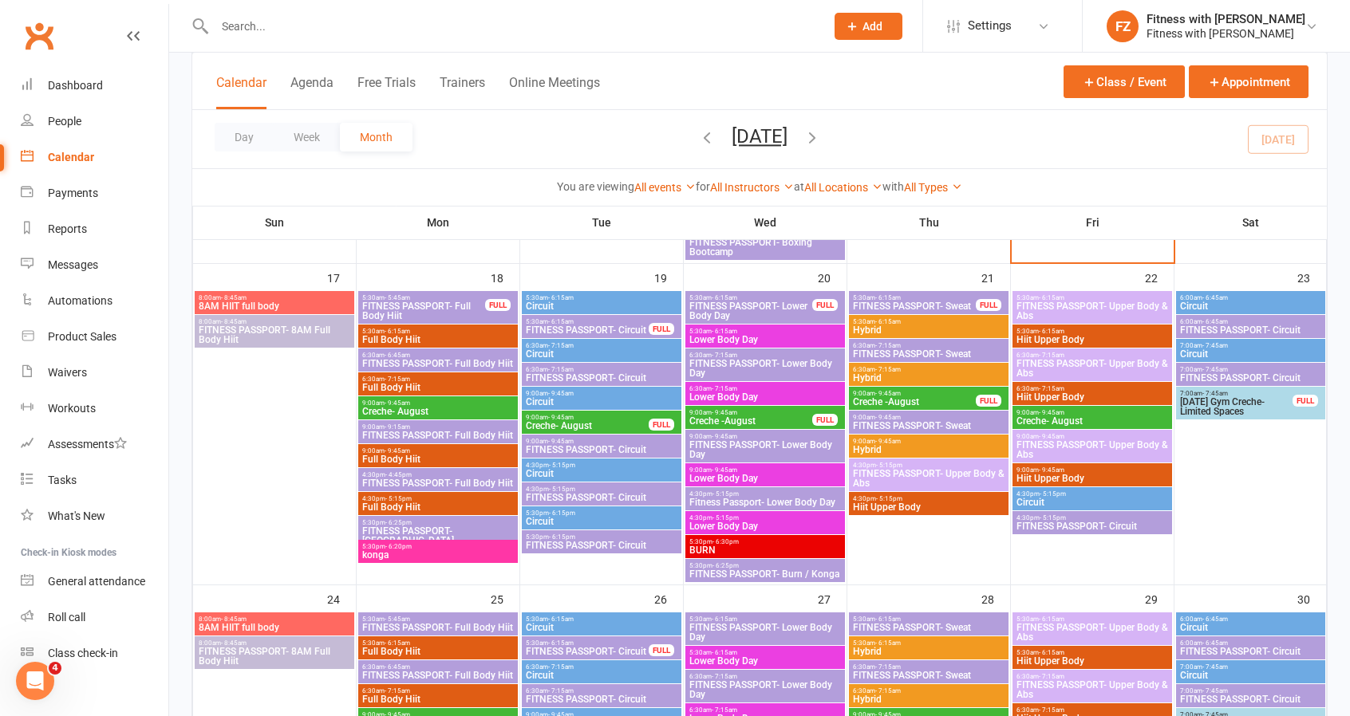
scroll to position [957, 0]
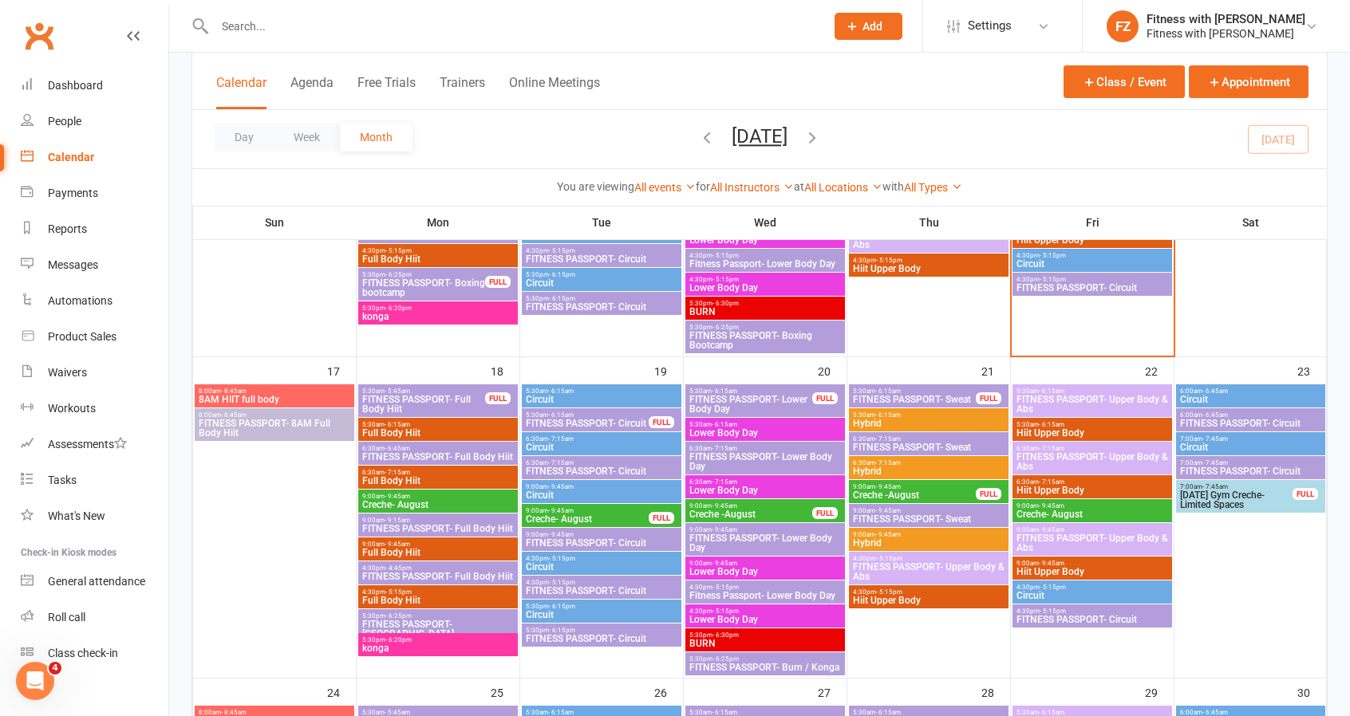
click at [431, 617] on span "5:30pm - 6:25pm" at bounding box center [437, 616] width 153 height 7
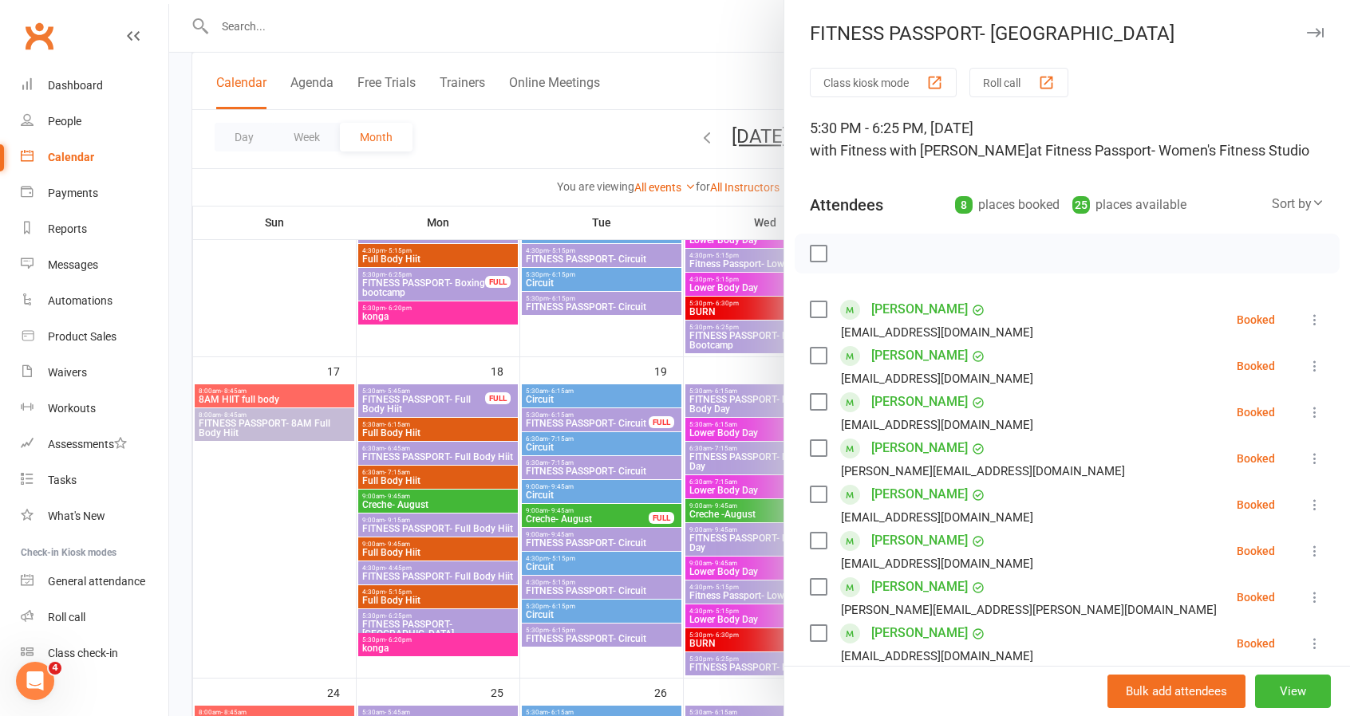
click at [1303, 33] on div "FITNESS PASSPORT- [GEOGRAPHIC_DATA]" at bounding box center [1067, 33] width 566 height 22
click at [1307, 32] on icon "button" at bounding box center [1315, 33] width 17 height 10
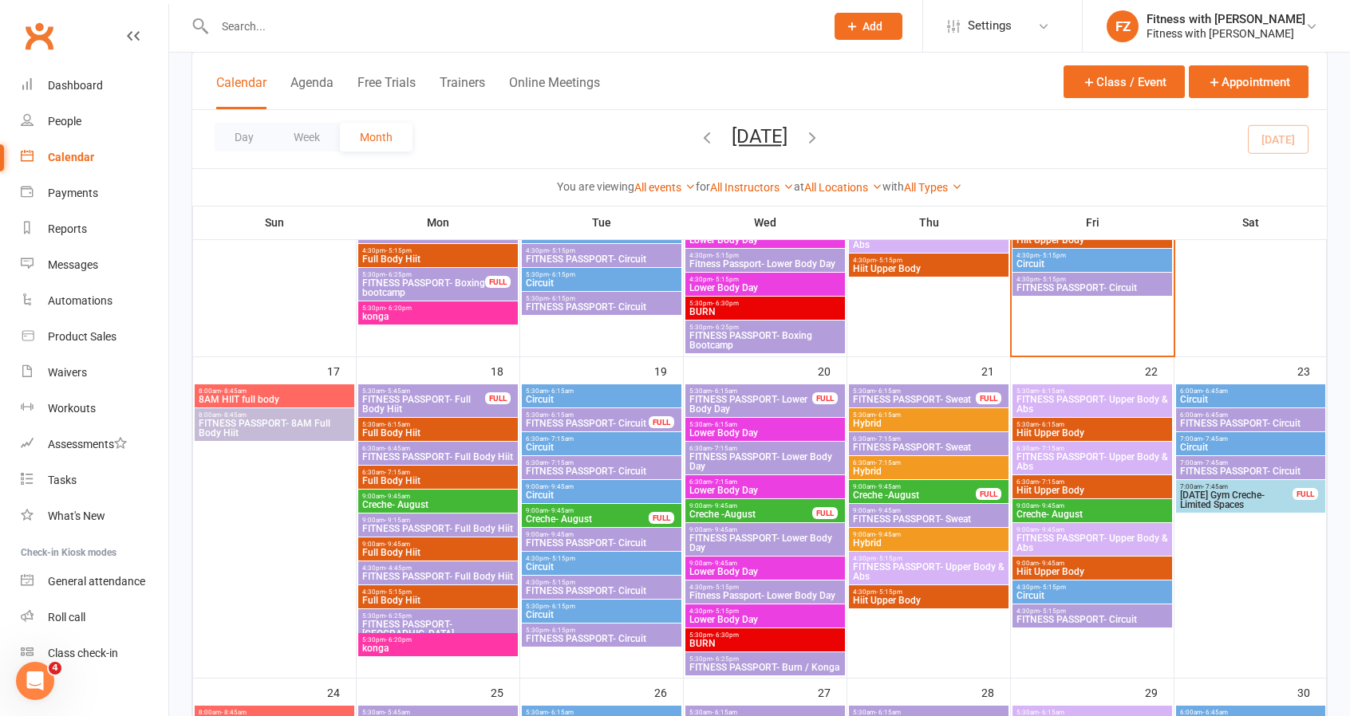
click at [456, 531] on span "FITNESS PASSPORT- Full Body Hiit" at bounding box center [437, 529] width 153 height 10
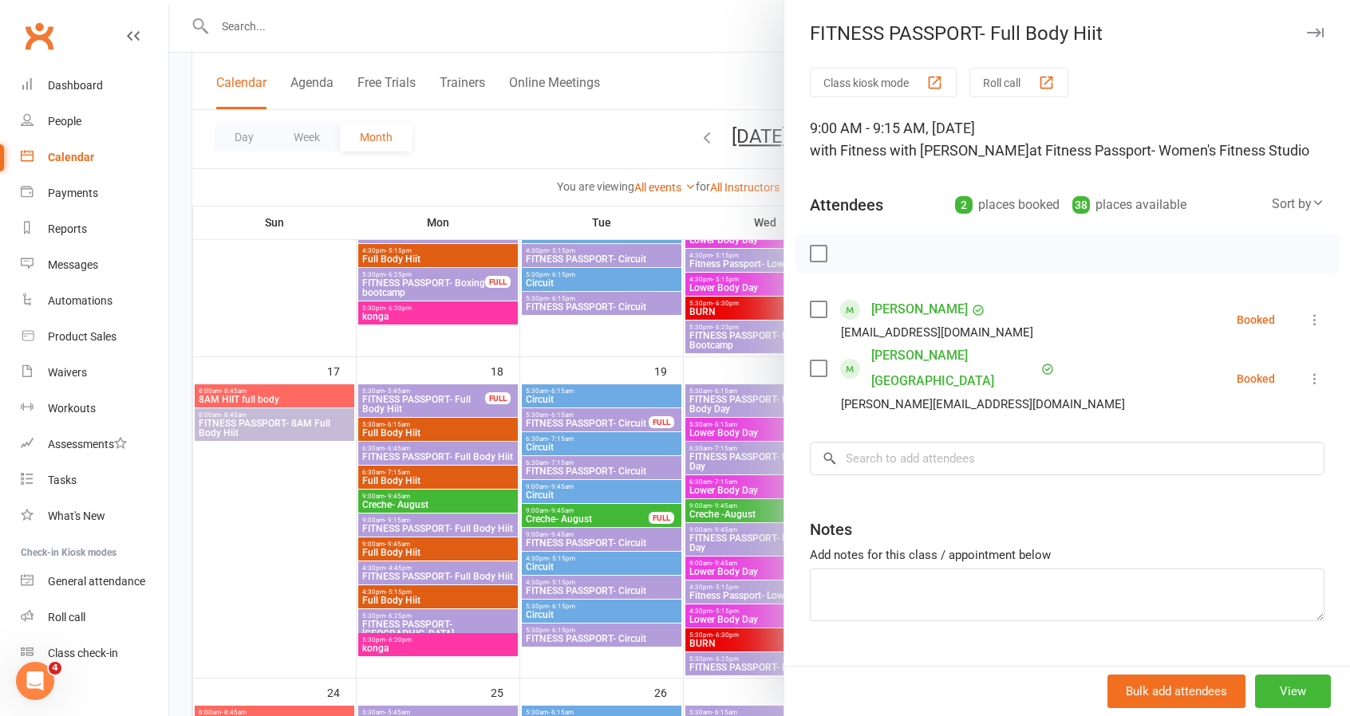
click at [1307, 34] on icon "button" at bounding box center [1315, 33] width 17 height 10
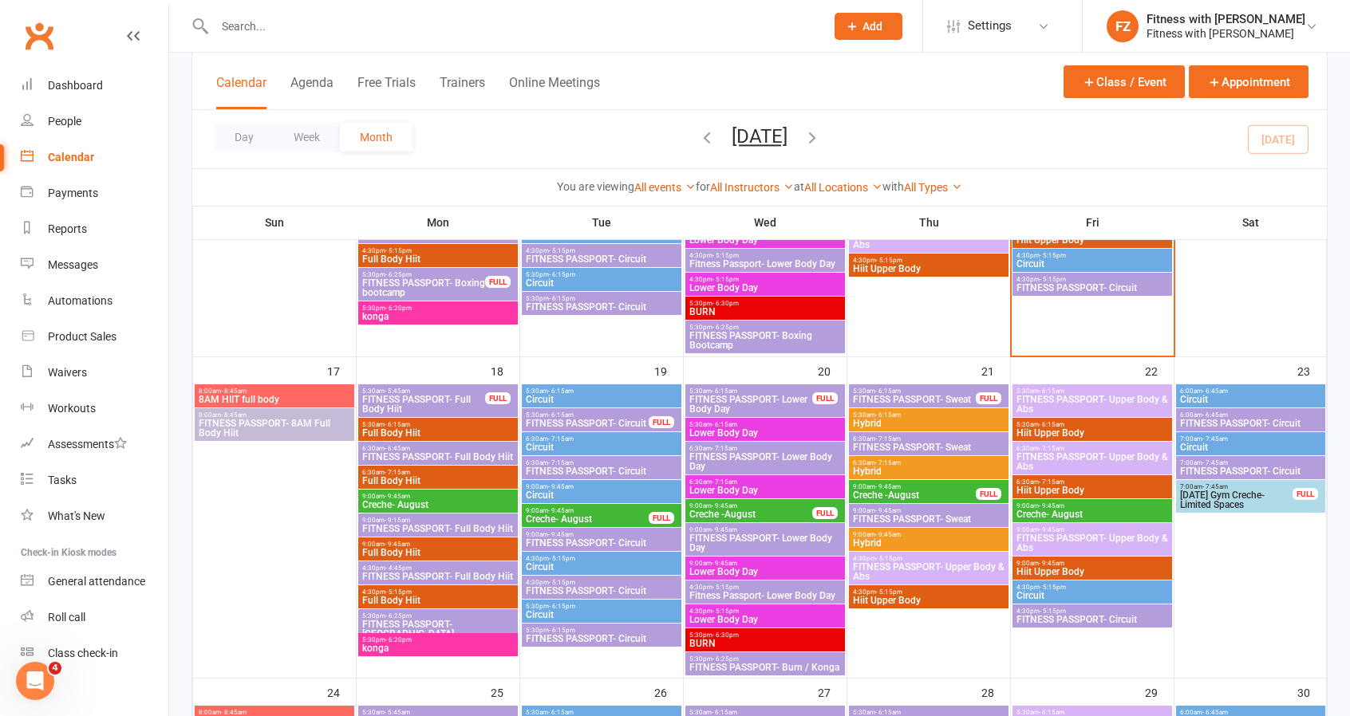
click at [438, 501] on span "Creche- August" at bounding box center [437, 505] width 153 height 10
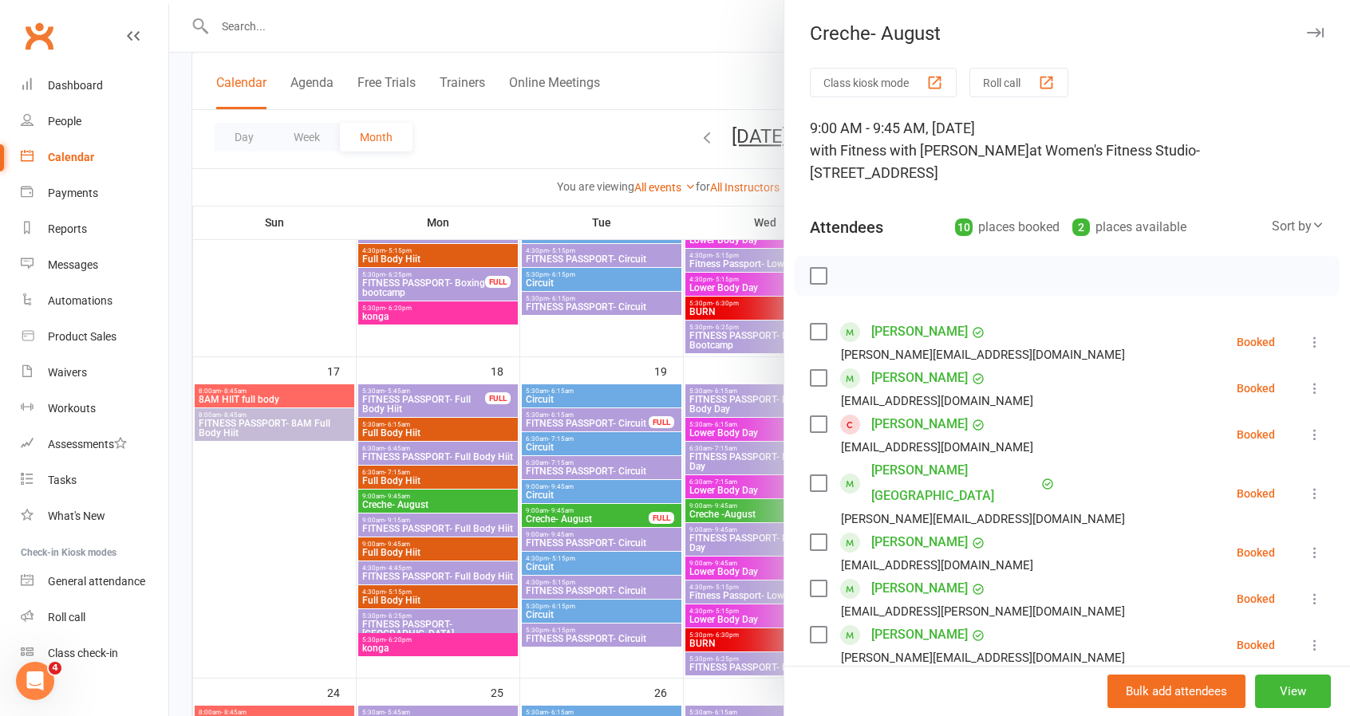
click at [657, 361] on div at bounding box center [759, 358] width 1181 height 716
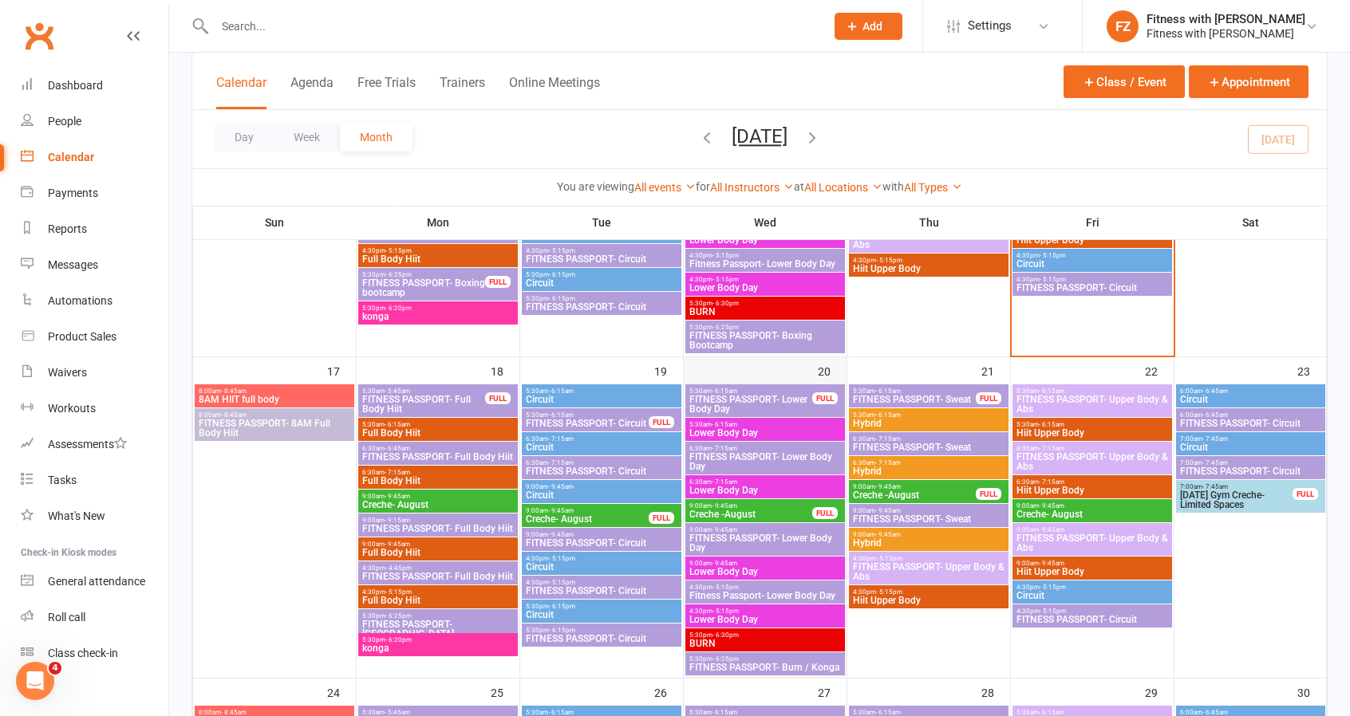
scroll to position [638, 0]
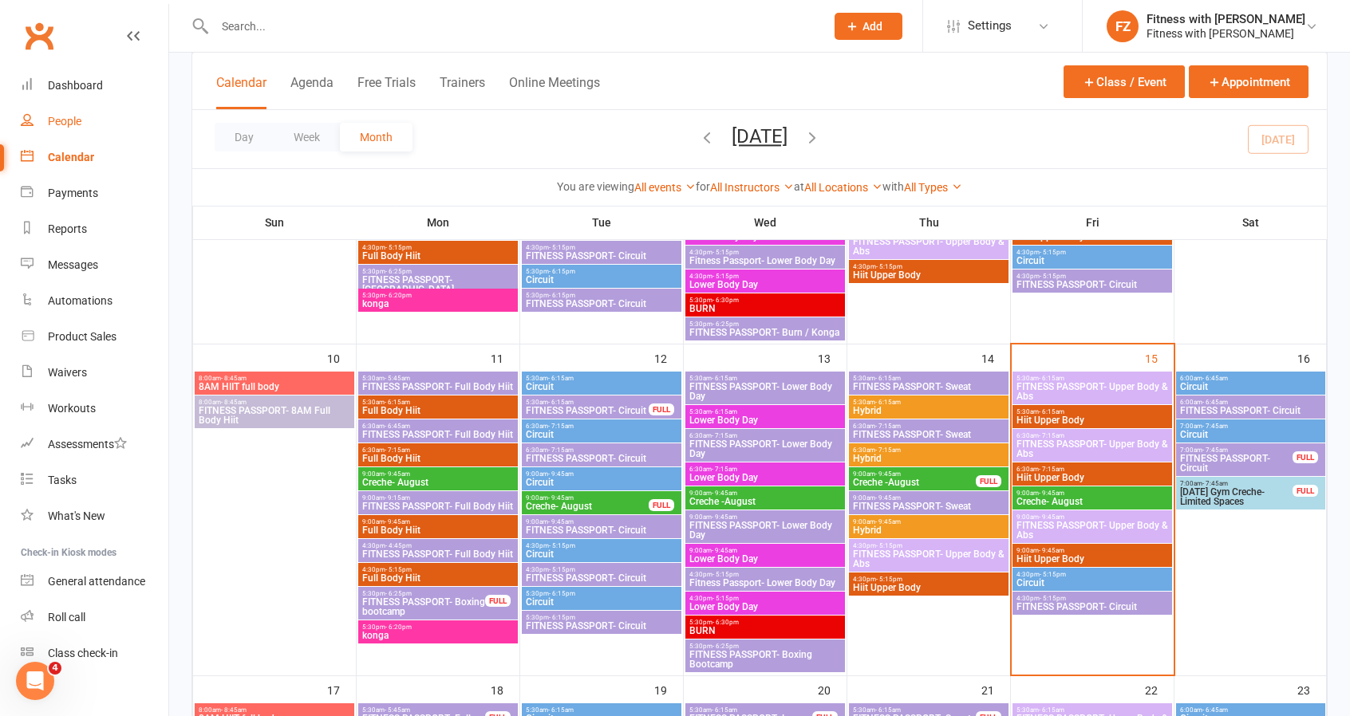
click at [81, 125] on div "People" at bounding box center [65, 121] width 34 height 13
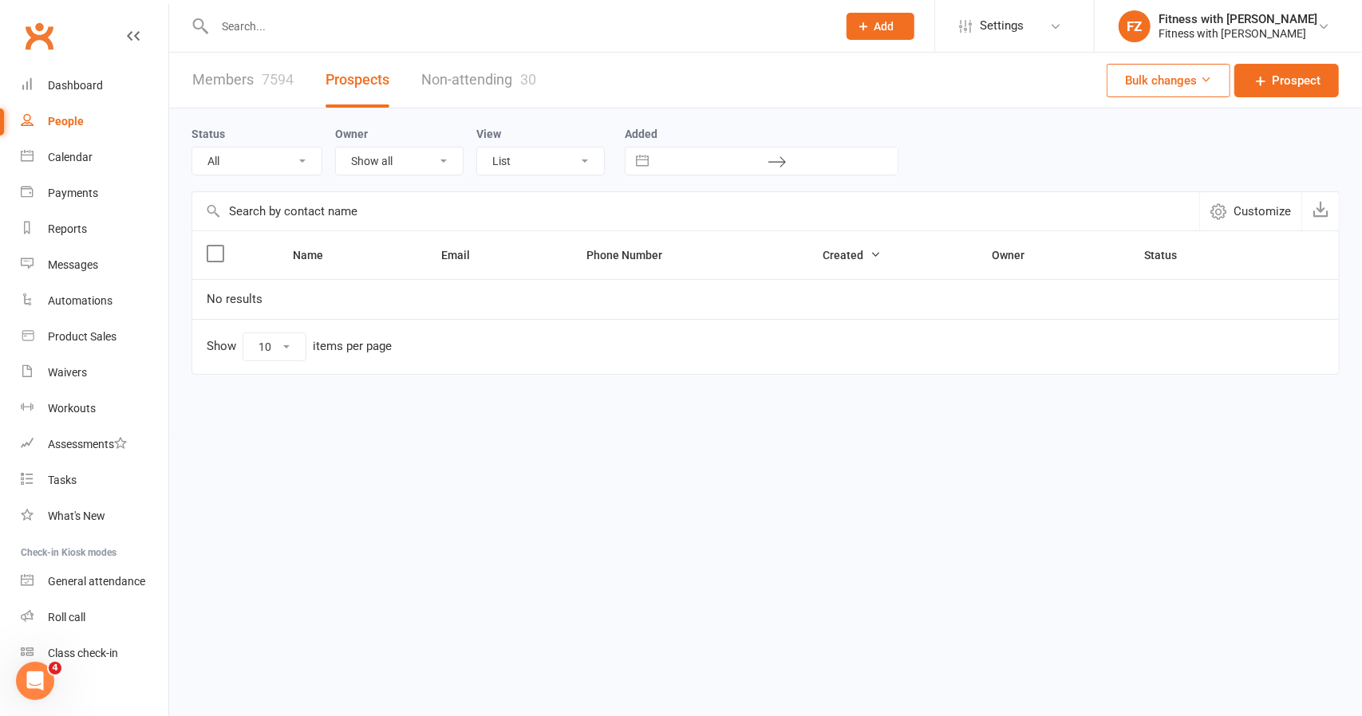
click at [520, 69] on link "Non-attending 30" at bounding box center [478, 80] width 115 height 55
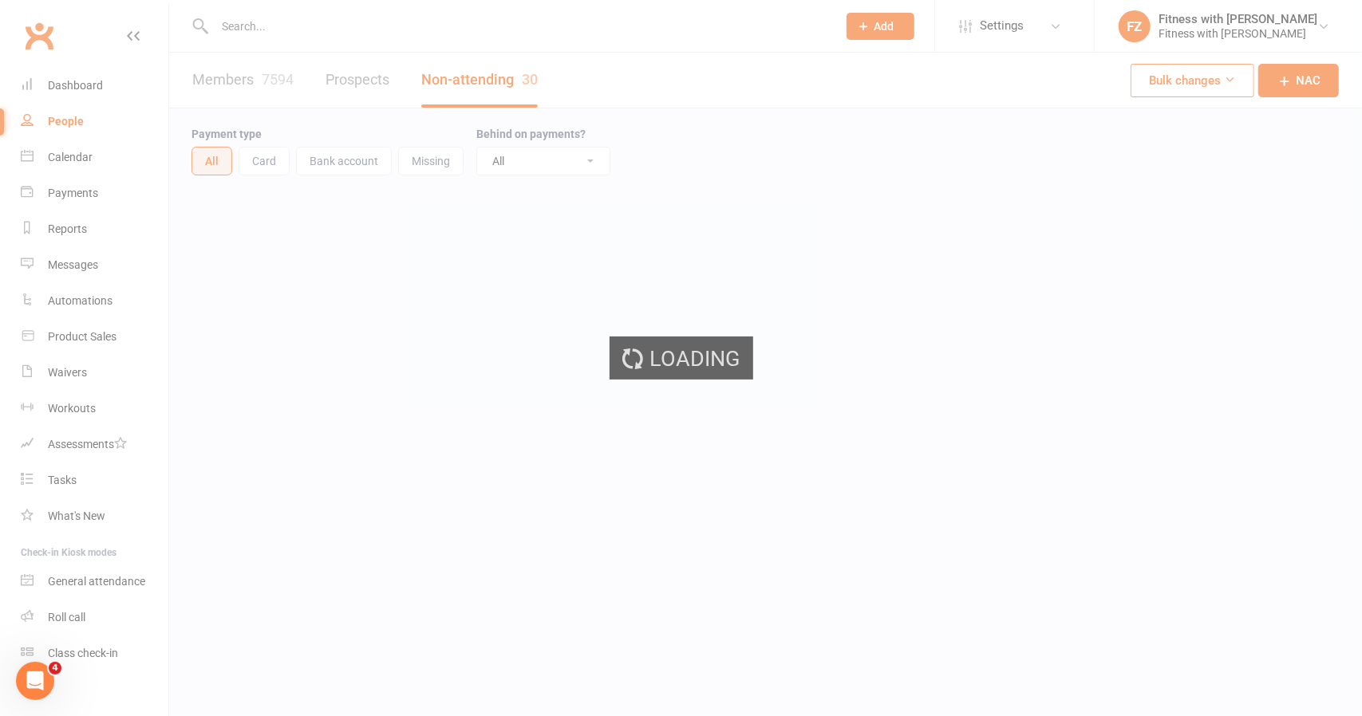
select select "100"
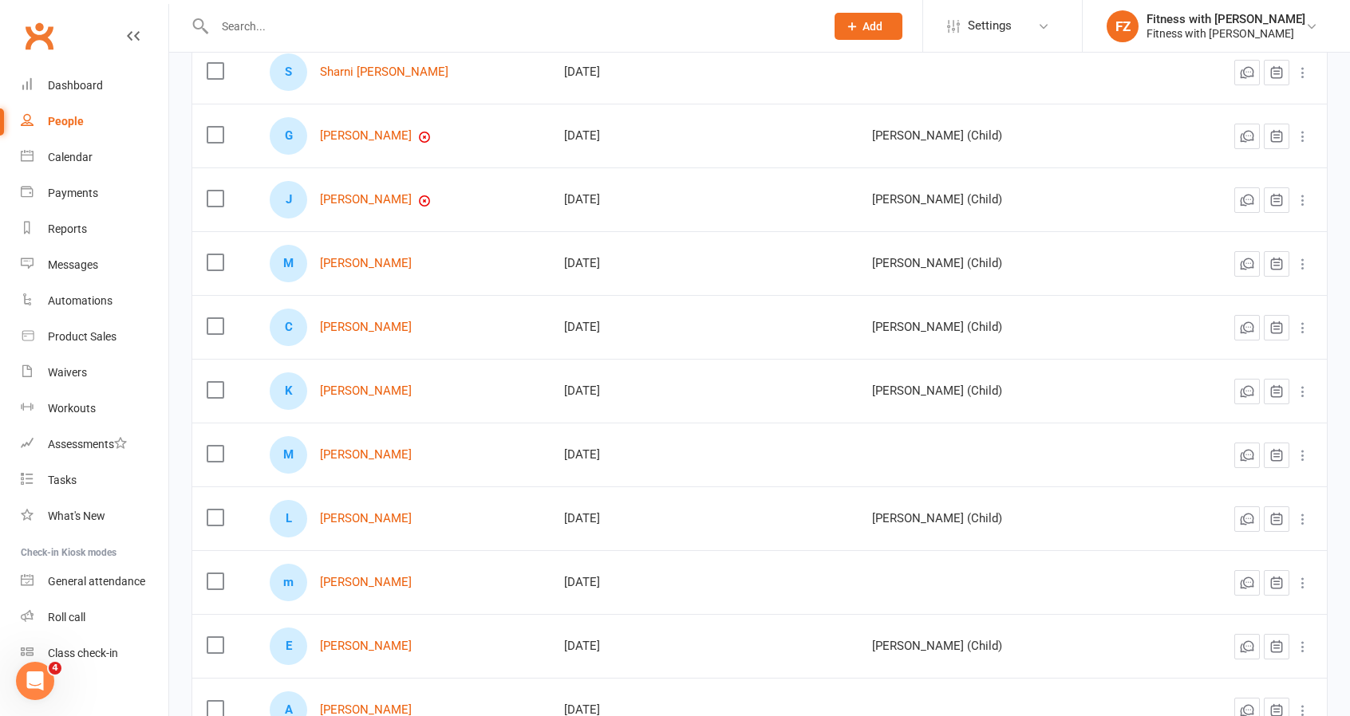
scroll to position [479, 0]
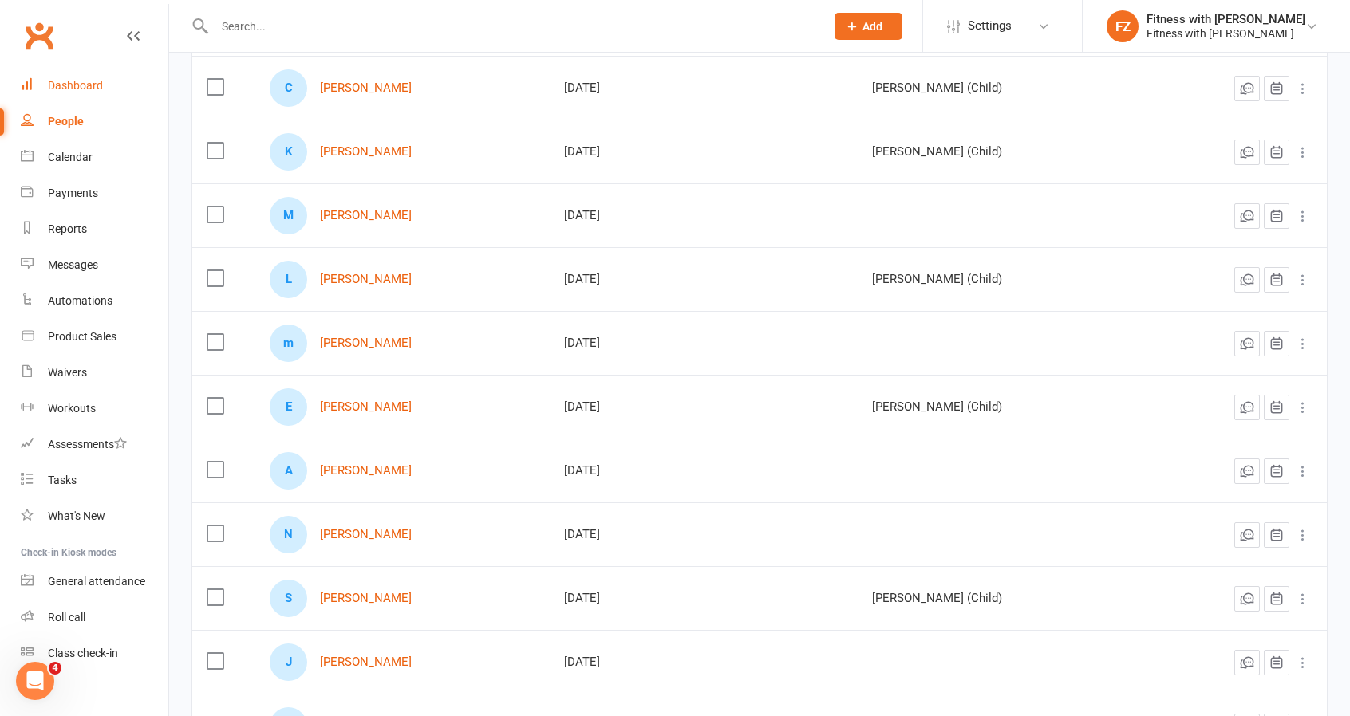
click at [49, 93] on link "Dashboard" at bounding box center [95, 86] width 148 height 36
